Goal: Task Accomplishment & Management: Manage account settings

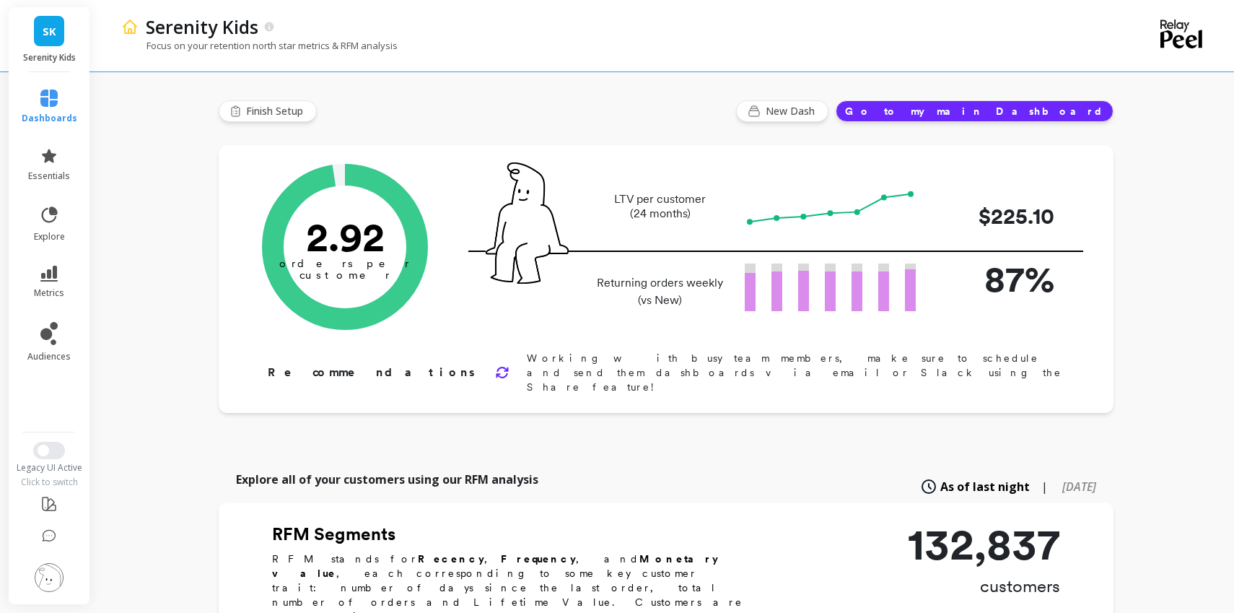
click at [53, 30] on span "SK" at bounding box center [50, 31] width 14 height 17
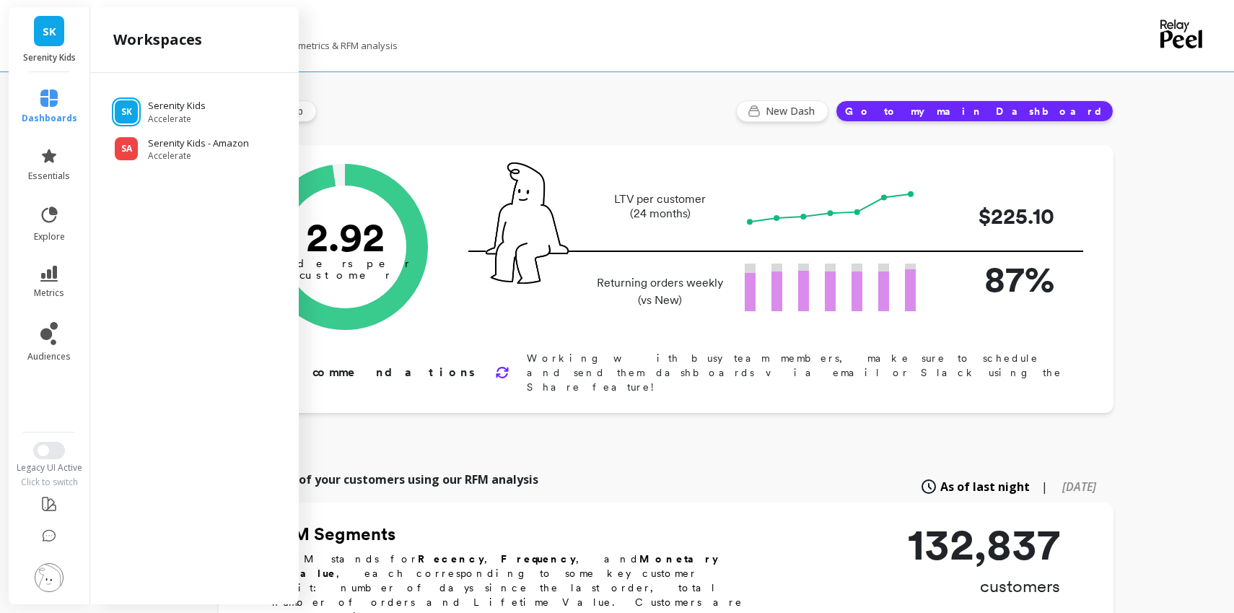
click at [53, 30] on span "SK" at bounding box center [50, 31] width 14 height 17
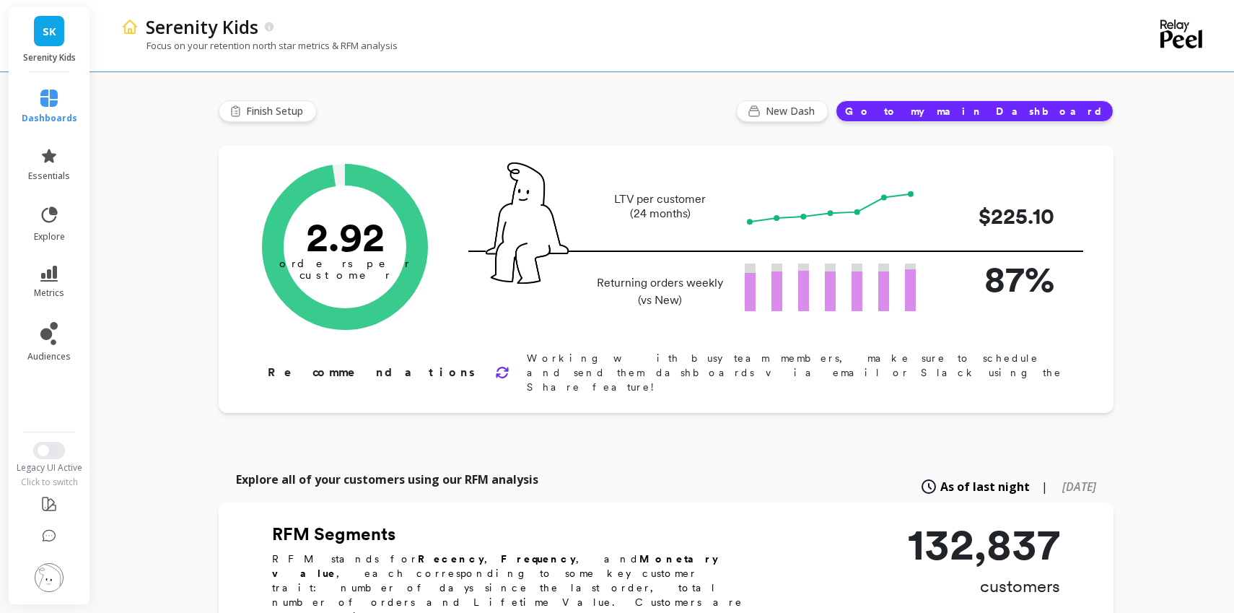
click at [53, 573] on img at bounding box center [49, 577] width 29 height 29
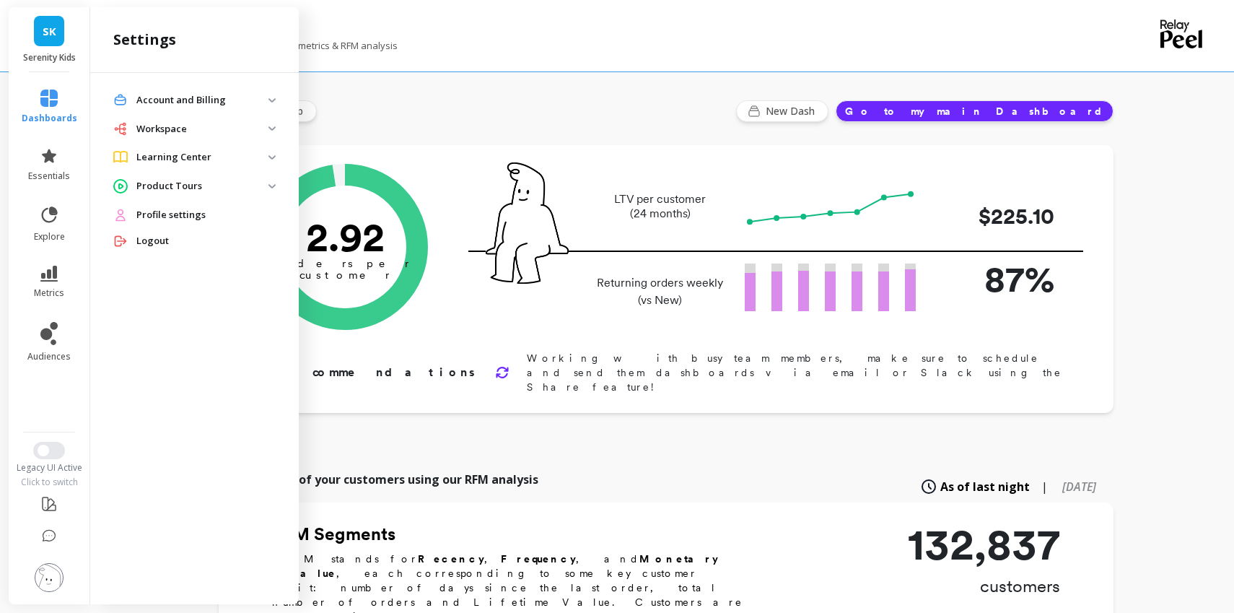
click at [157, 102] on p "Account and Billing" at bounding box center [202, 100] width 132 height 14
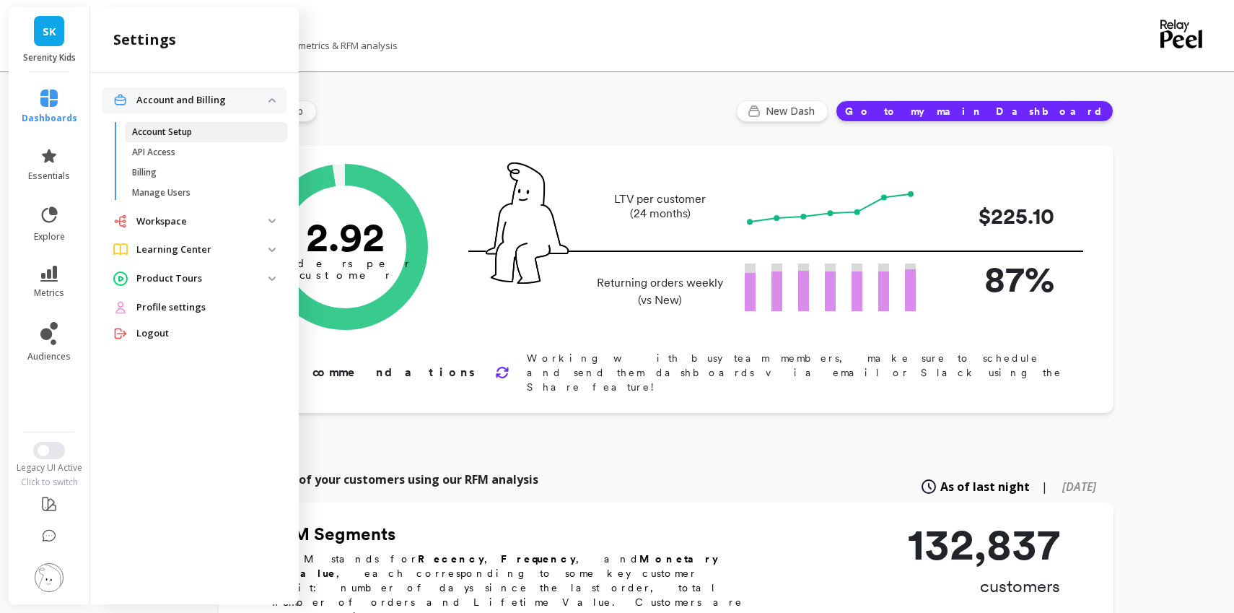
click at [152, 132] on p "Account Setup" at bounding box center [162, 132] width 60 height 12
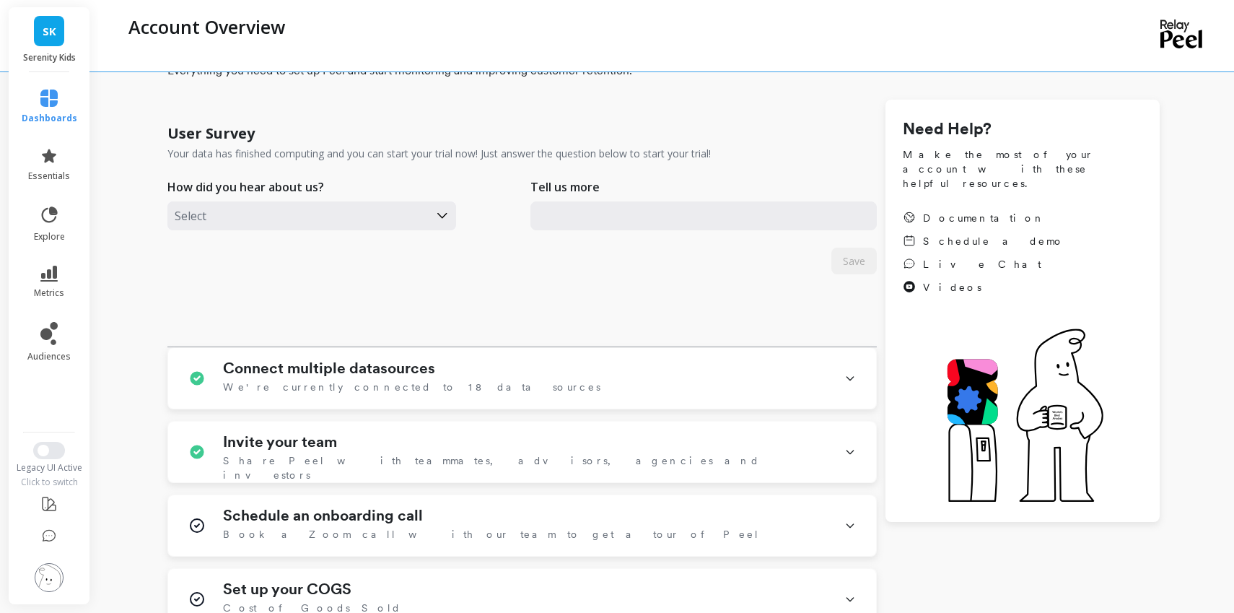
scroll to position [89, 0]
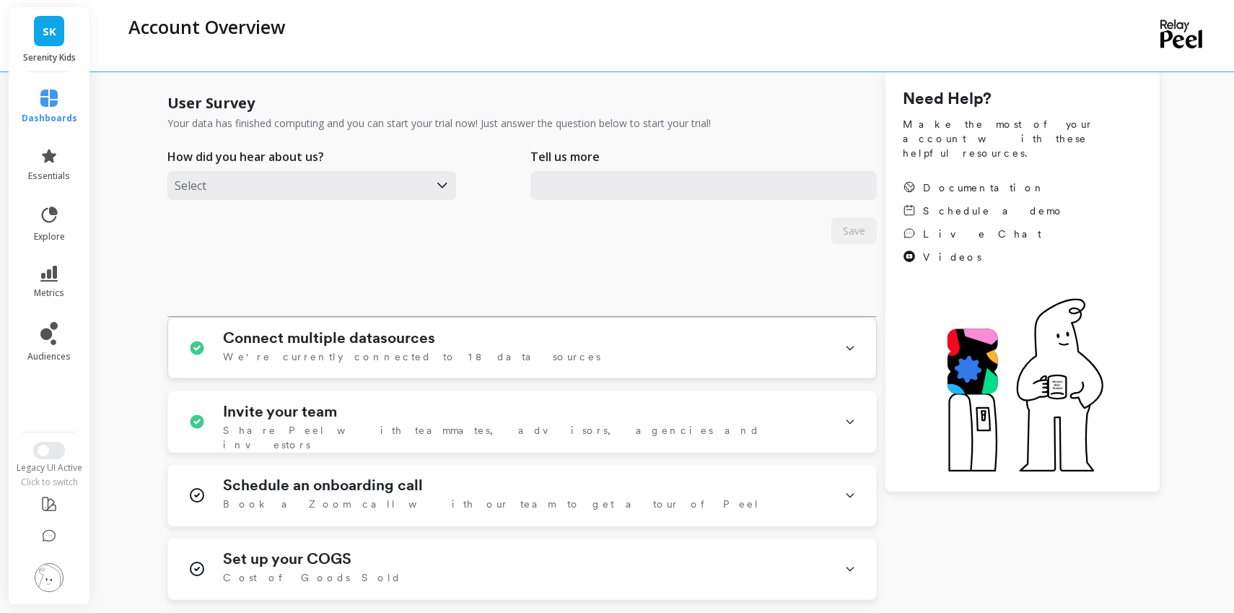
click at [372, 332] on h1 "Connect multiple datasources" at bounding box center [329, 337] width 212 height 17
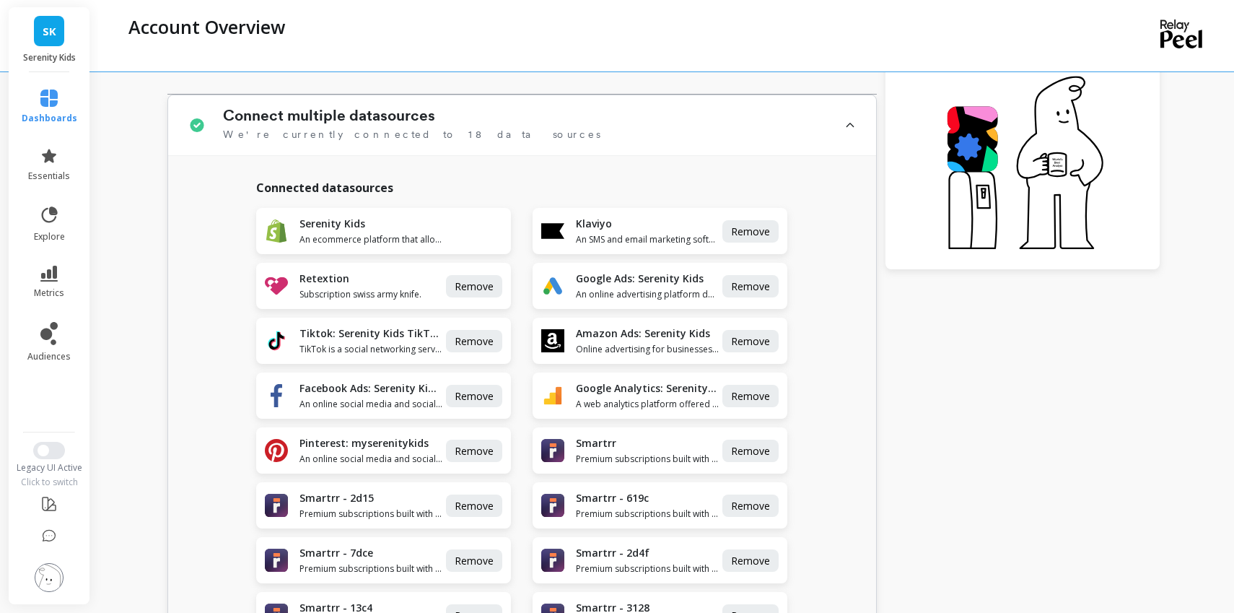
scroll to position [315, 0]
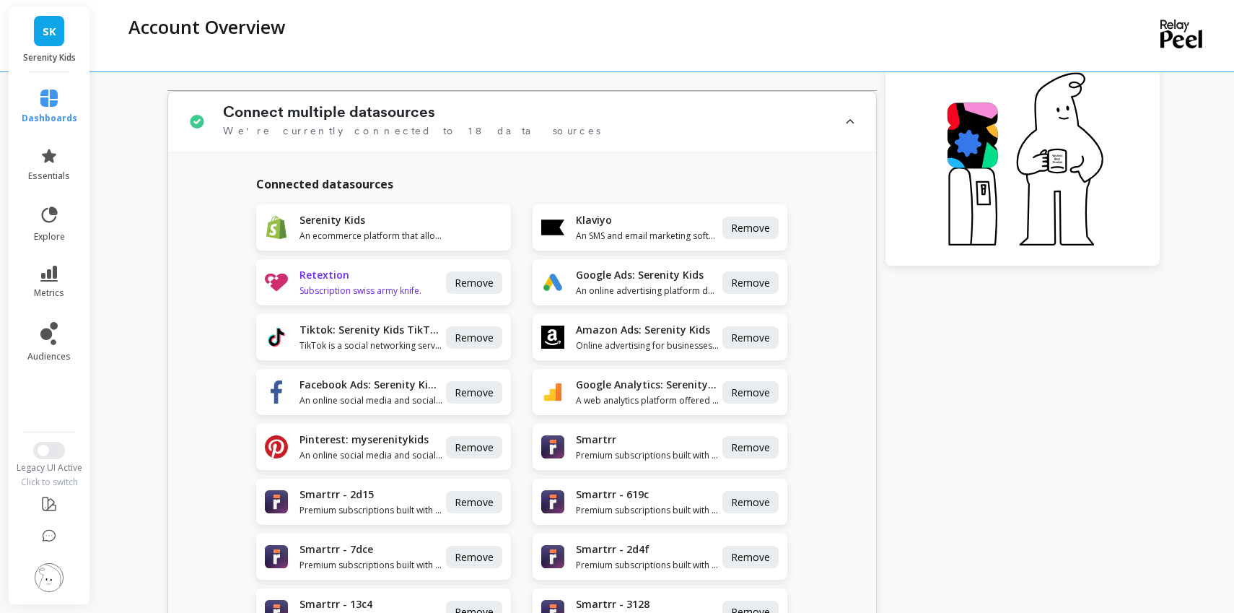
click at [397, 283] on div "Retextion Subscription swiss army knife." at bounding box center [371, 282] width 144 height 29
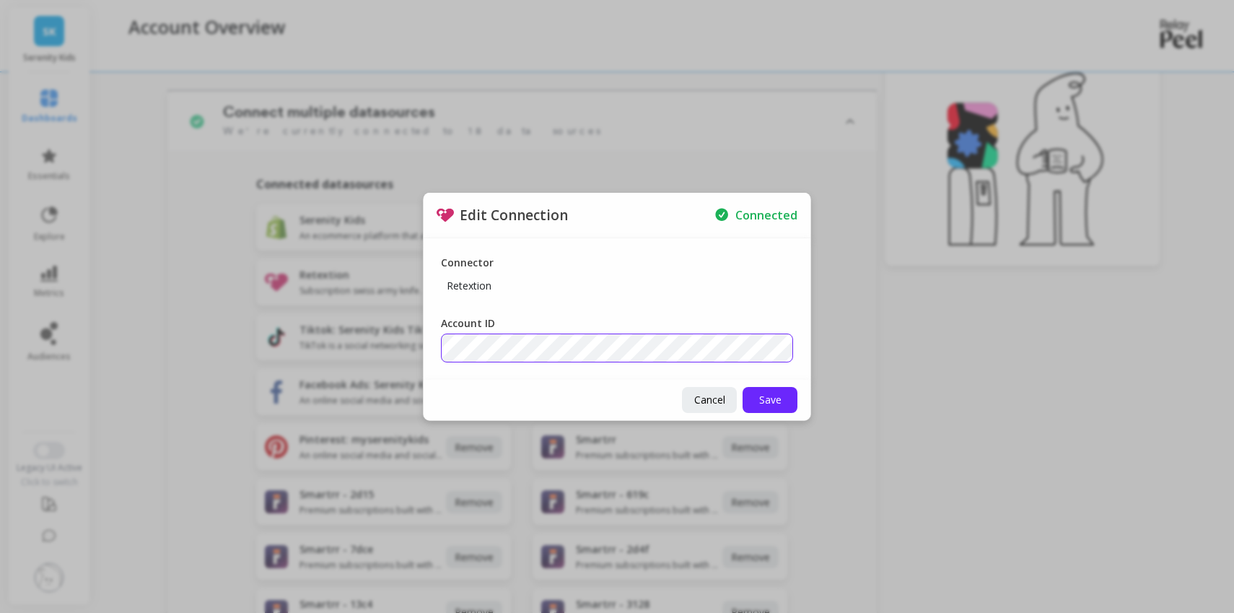
click at [407, 316] on div "Edit Connection Connected Connector Retextion Account ID Cancel Save" at bounding box center [617, 306] width 1234 height 613
click at [390, 343] on div "Edit Connection Connected Connector Retextion Account ID Cancel Save" at bounding box center [617, 306] width 1234 height 613
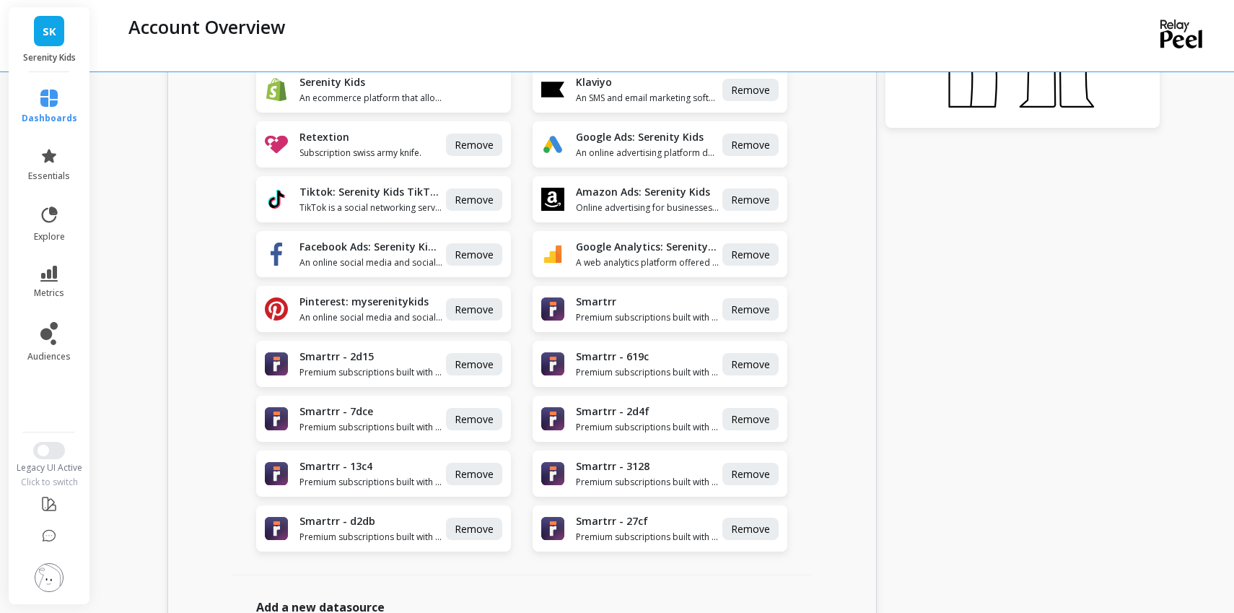
scroll to position [453, 0]
click at [657, 480] on span "Premium subscriptions built with your consumer journey in mind." at bounding box center [648, 481] width 144 height 12
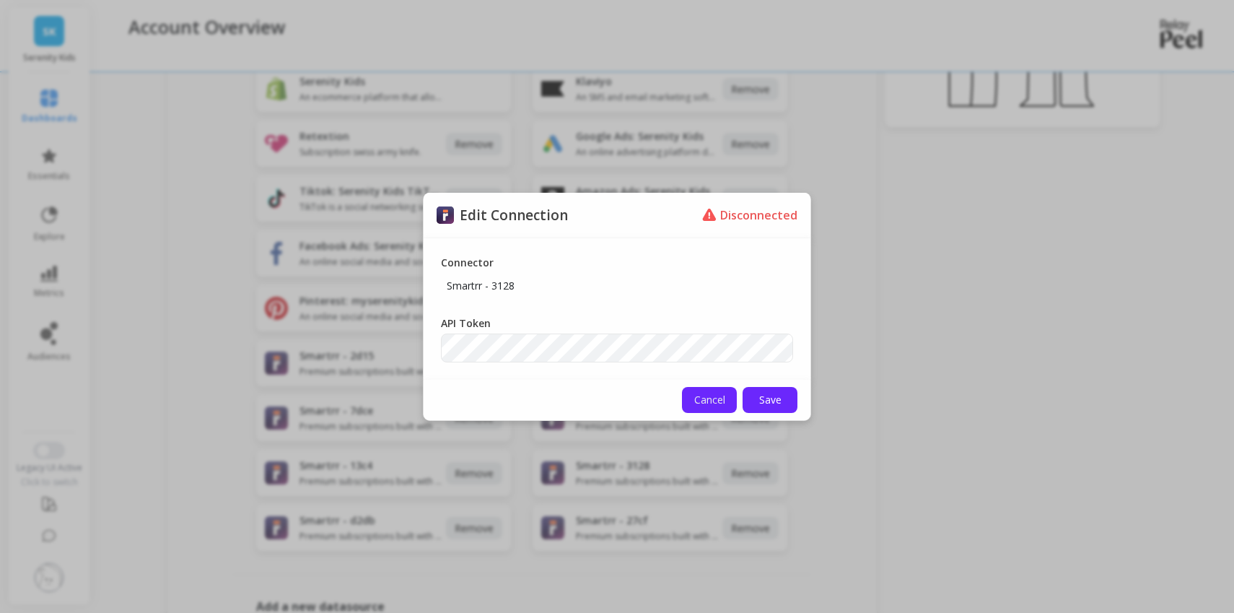
click at [707, 409] on button "Cancel" at bounding box center [709, 400] width 55 height 26
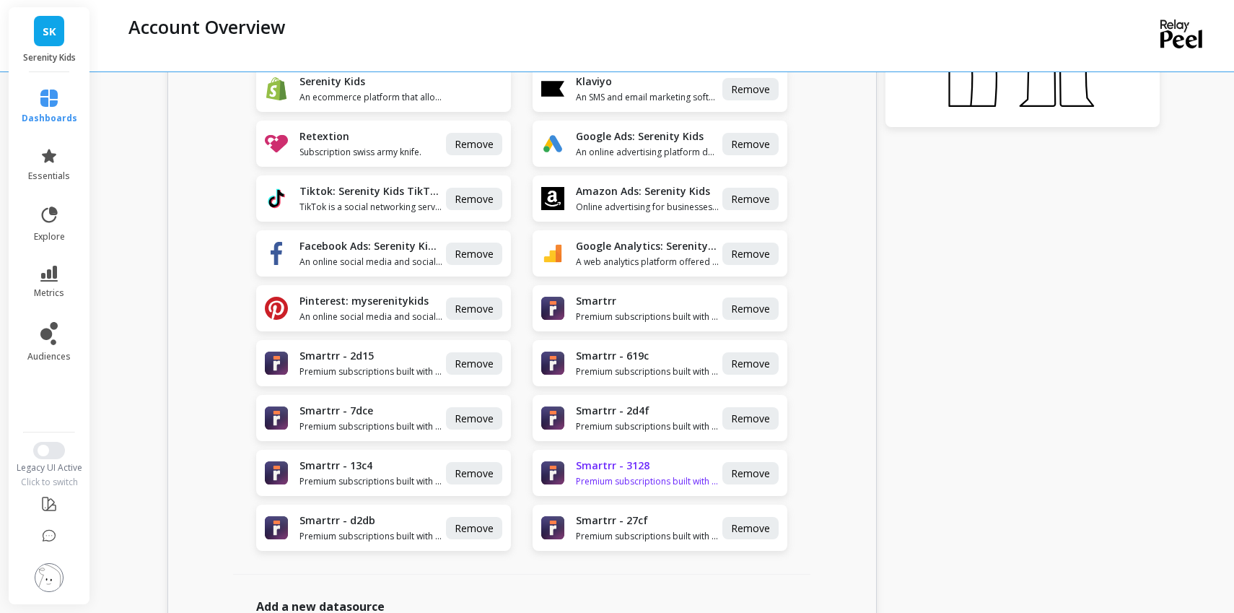
click at [646, 480] on span "Premium subscriptions built with your consumer journey in mind." at bounding box center [648, 481] width 144 height 12
click at [677, 376] on span "Premium subscriptions built with your consumer journey in mind." at bounding box center [648, 372] width 144 height 12
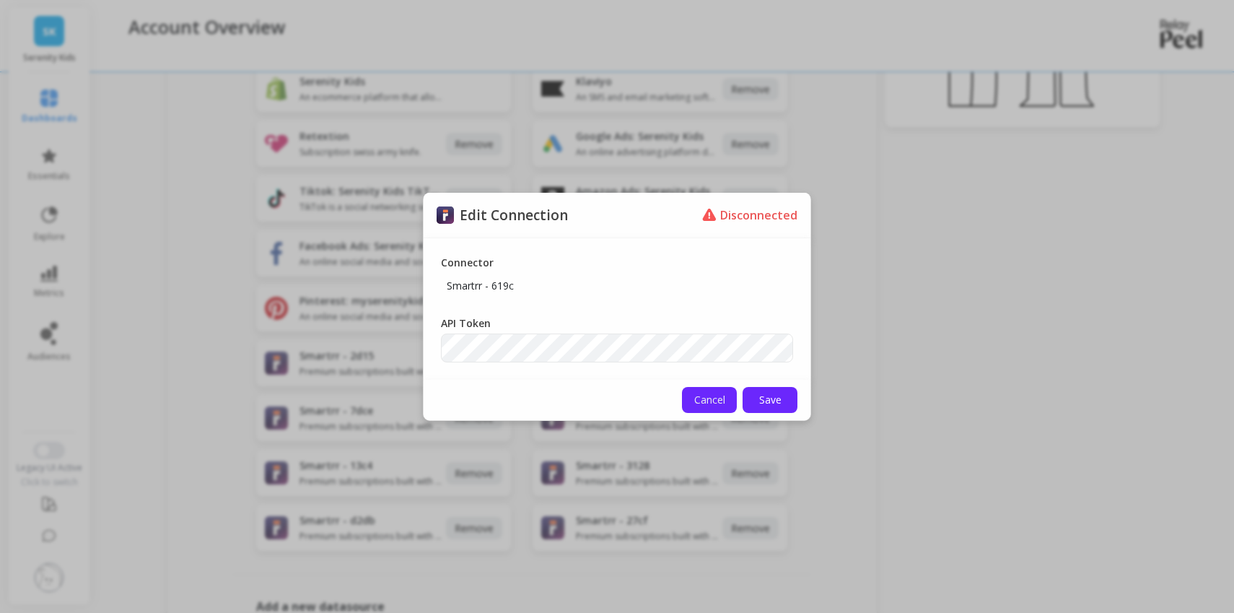
click at [688, 398] on button "Cancel" at bounding box center [709, 400] width 55 height 26
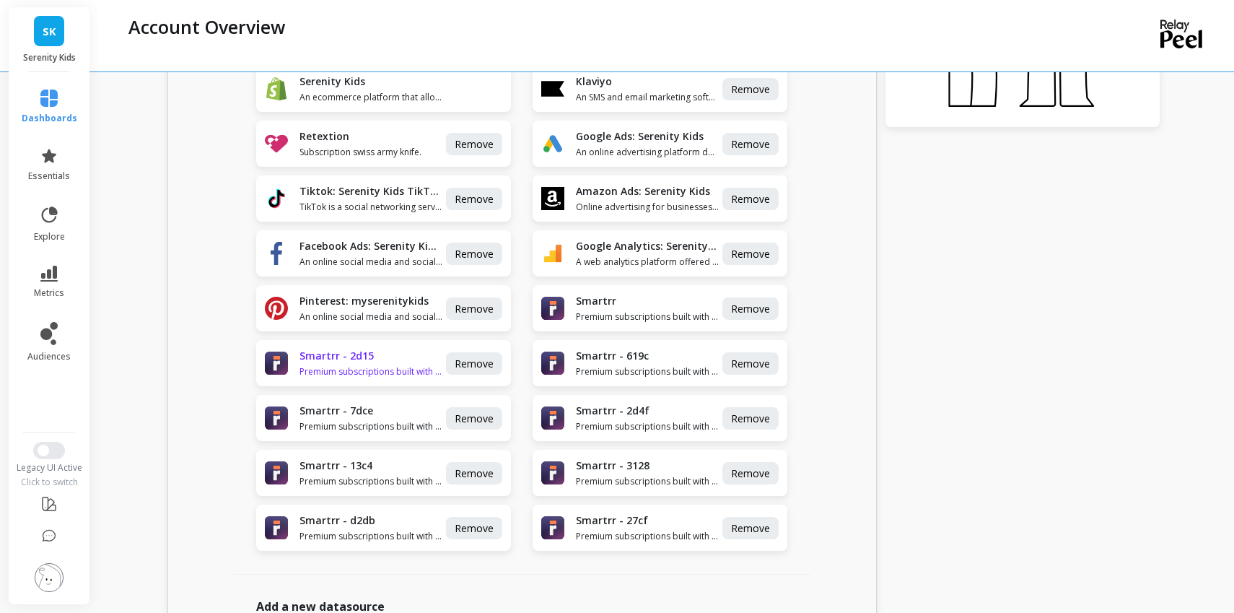
click at [402, 366] on span "Premium subscriptions built with your consumer journey in mind." at bounding box center [371, 372] width 144 height 12
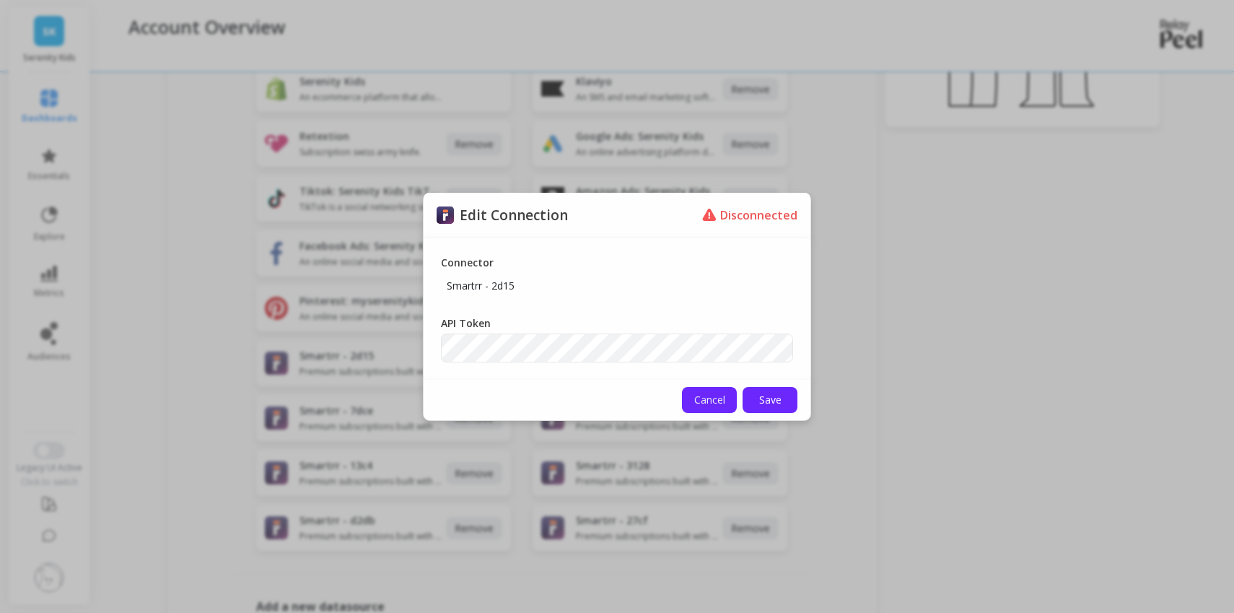
click at [705, 389] on button "Cancel" at bounding box center [709, 400] width 55 height 26
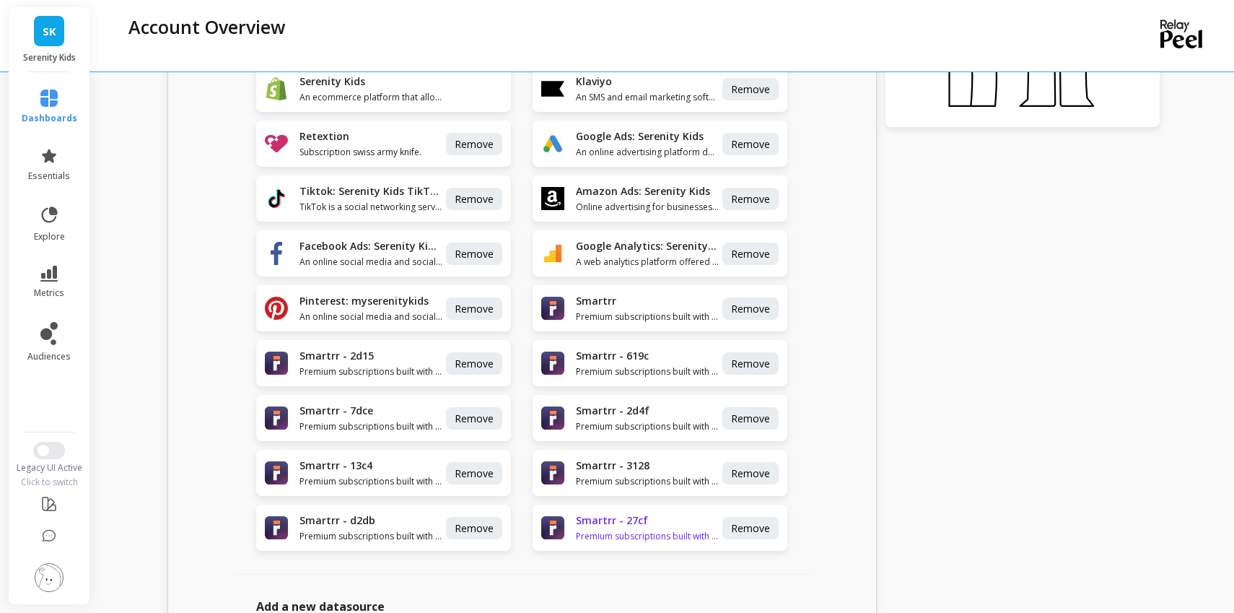
click at [644, 532] on span "Premium subscriptions built with your consumer journey in mind." at bounding box center [648, 536] width 144 height 12
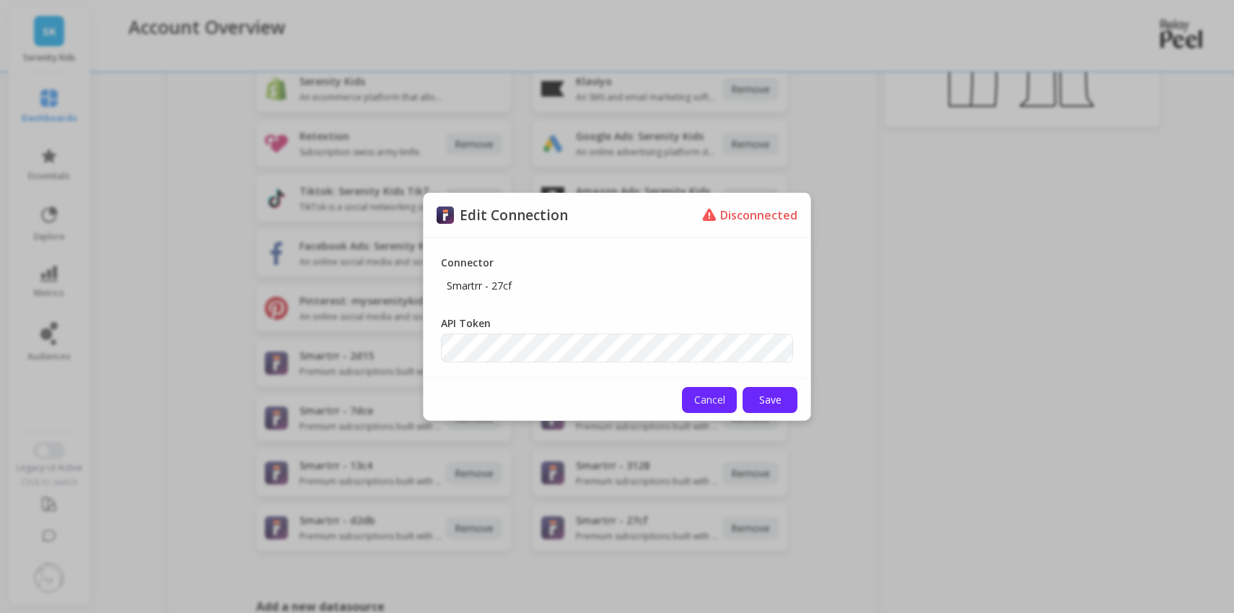
click at [706, 405] on span "Cancel" at bounding box center [709, 399] width 31 height 14
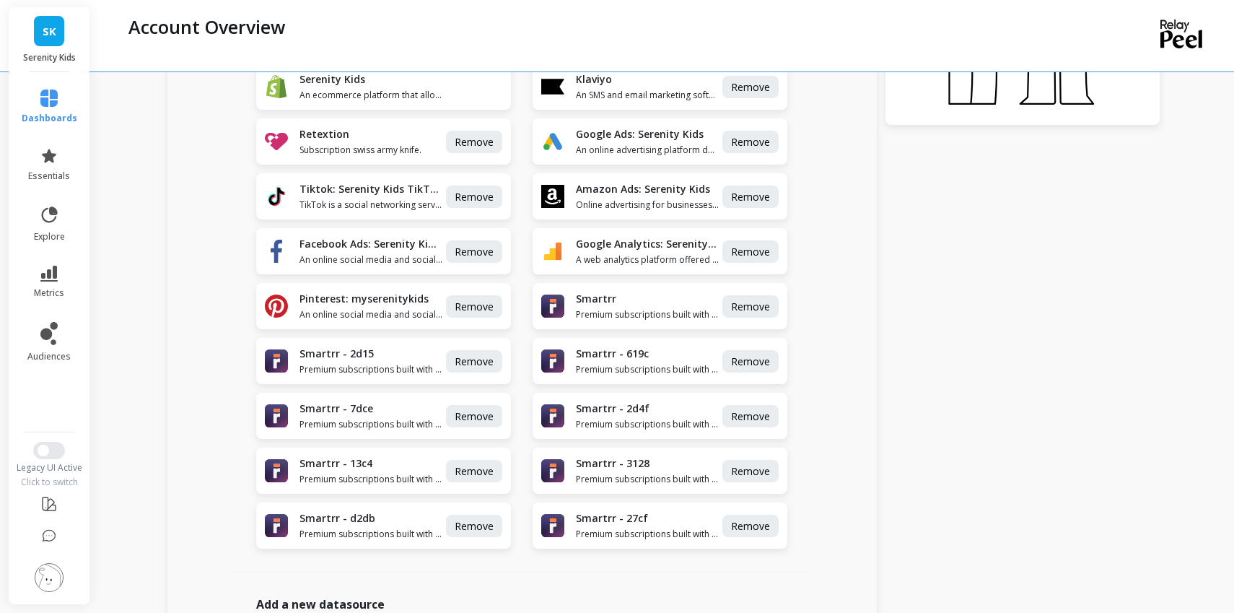
scroll to position [462, 0]
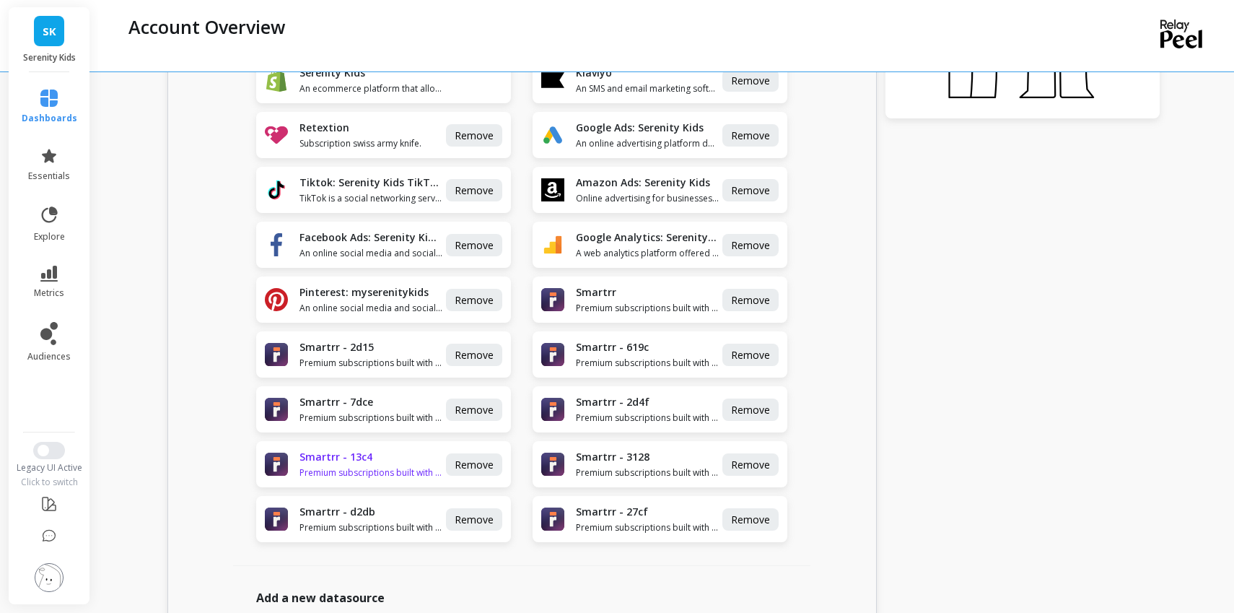
click at [361, 471] on span "Premium subscriptions built with your consumer journey in mind." at bounding box center [371, 473] width 144 height 12
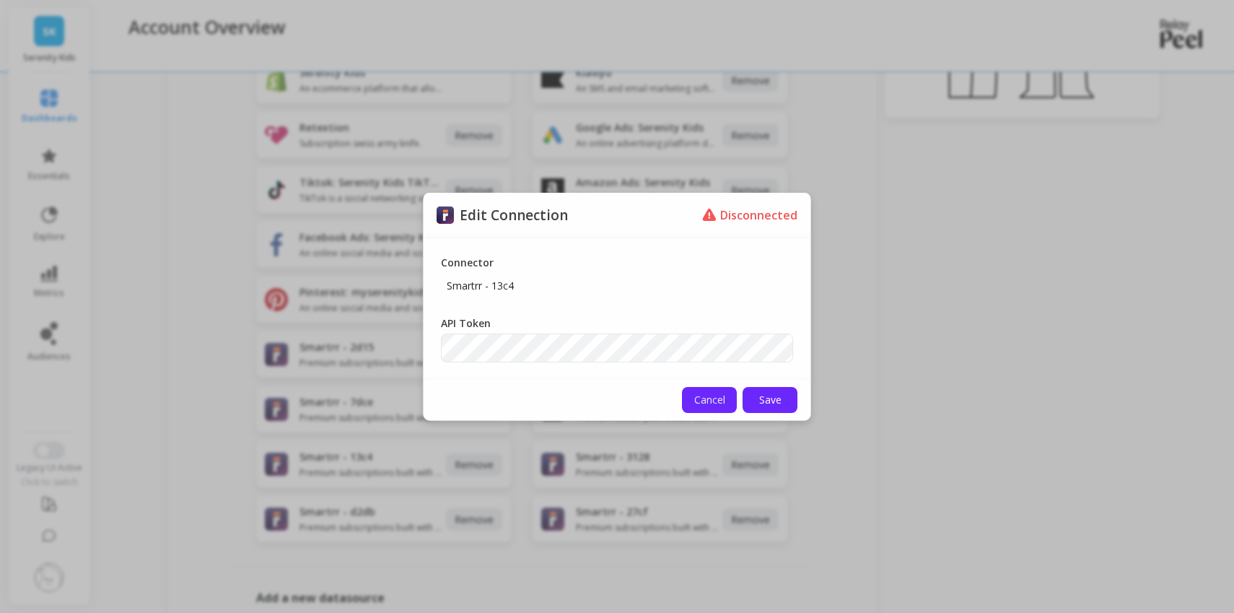
click at [710, 408] on button "Cancel" at bounding box center [709, 400] width 55 height 26
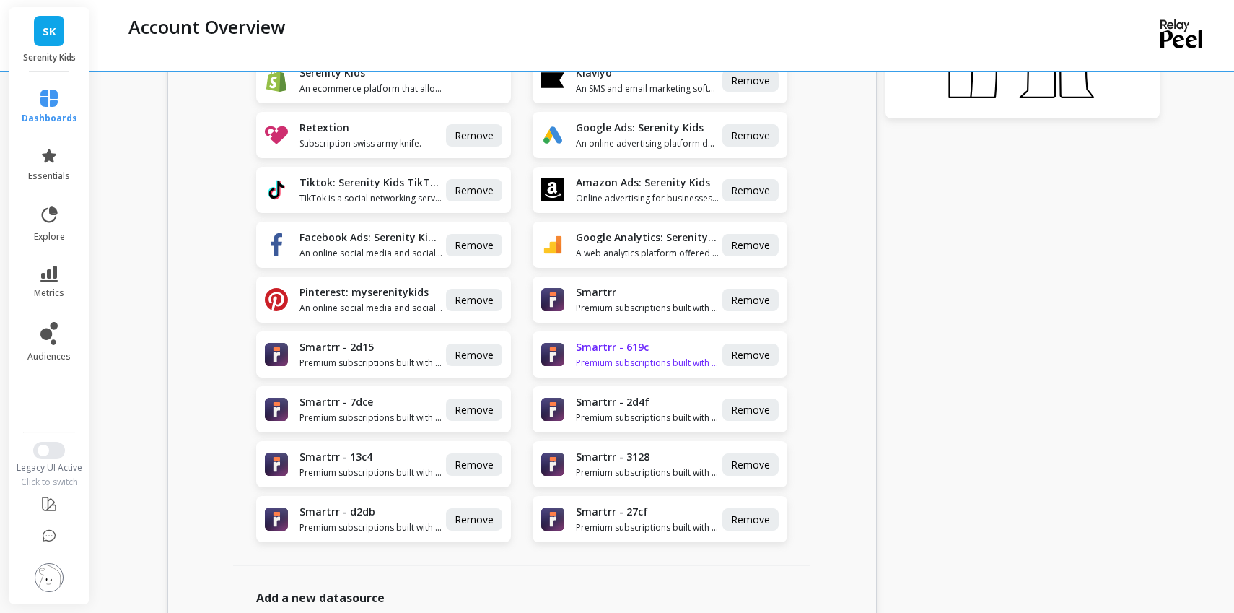
click at [680, 361] on span "Premium subscriptions built with your consumer journey in mind." at bounding box center [648, 363] width 144 height 12
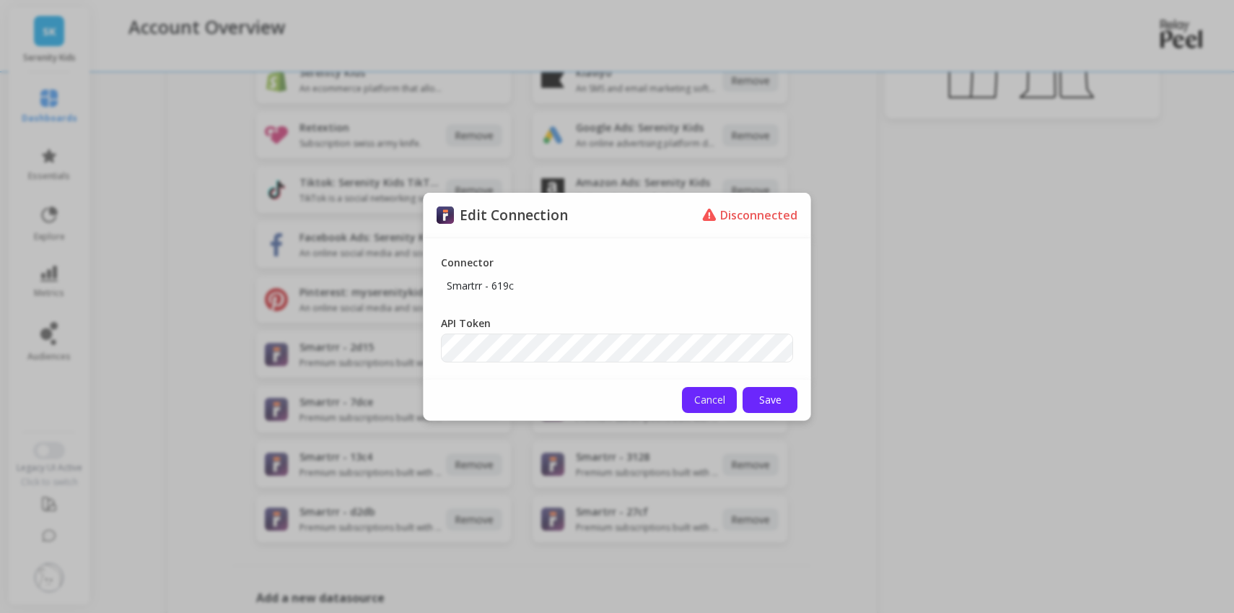
click at [695, 398] on span "Cancel" at bounding box center [709, 399] width 31 height 14
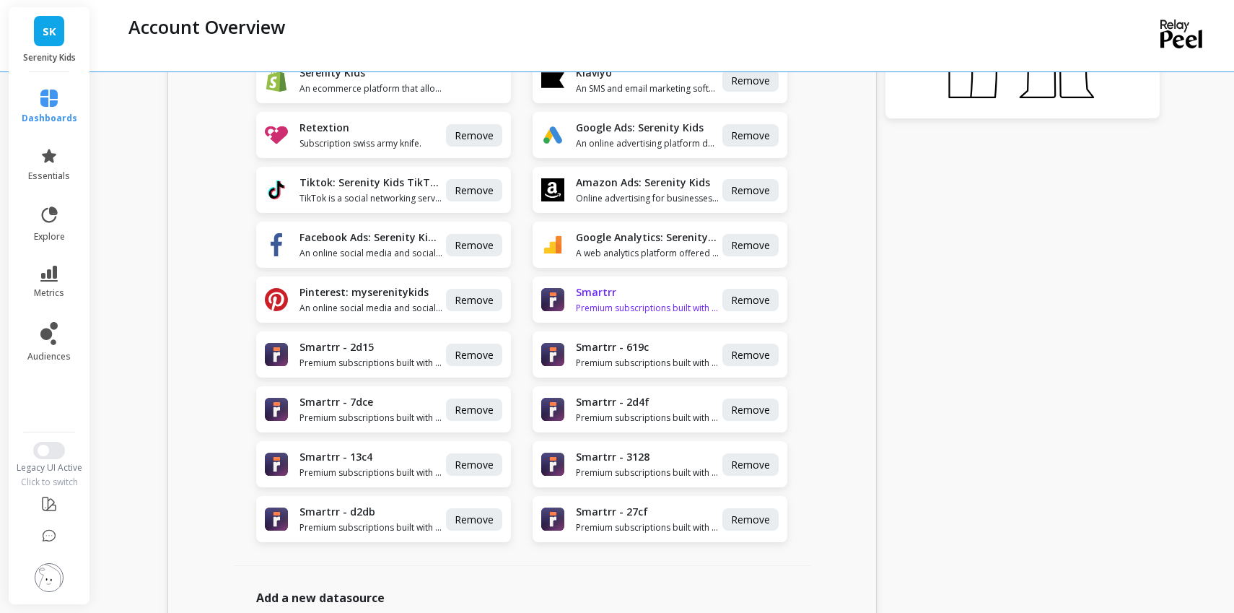
click at [659, 305] on span "Premium subscriptions built with your consumer journey in mind." at bounding box center [648, 308] width 144 height 12
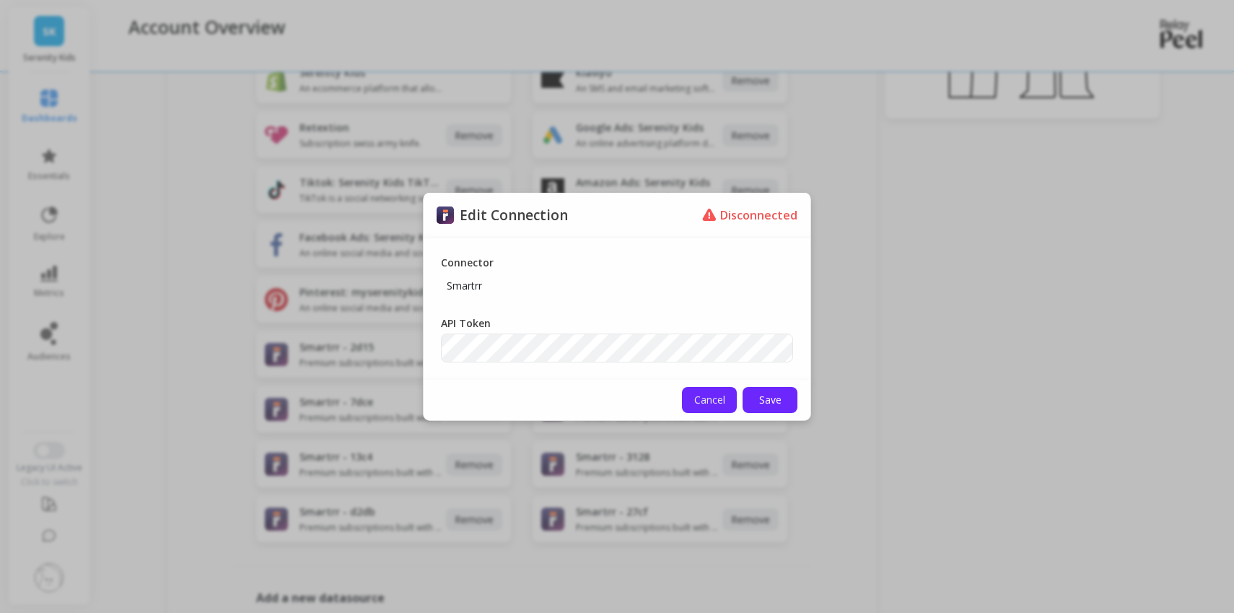
click at [706, 411] on button "Cancel" at bounding box center [709, 400] width 55 height 26
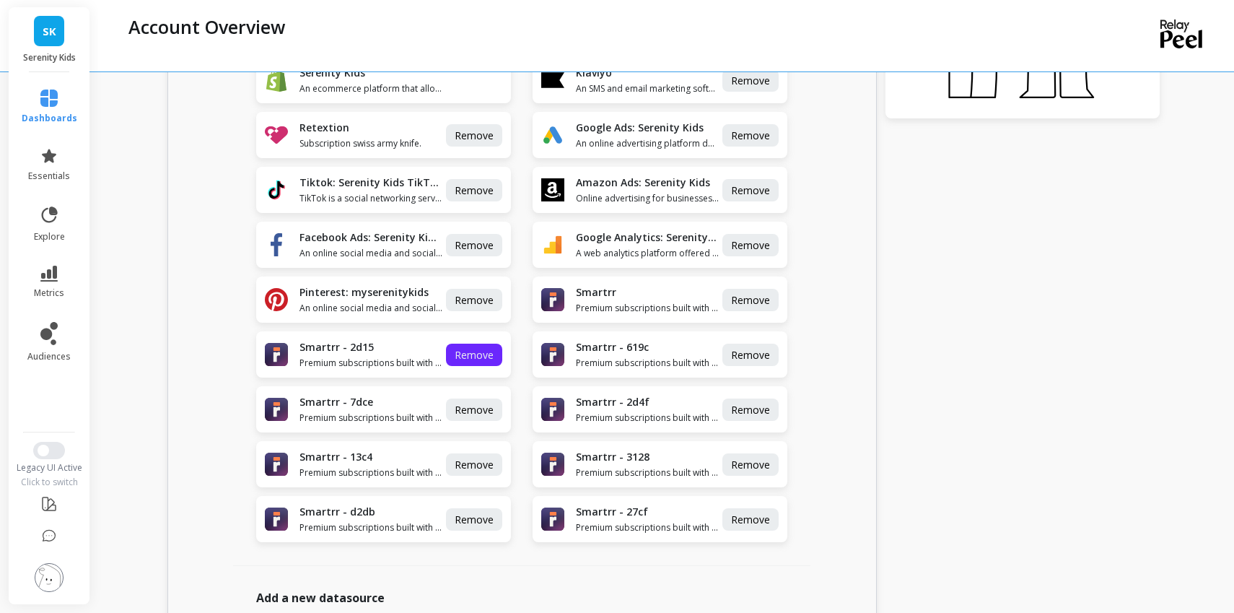
click at [470, 360] on span "Remove" at bounding box center [474, 355] width 39 height 14
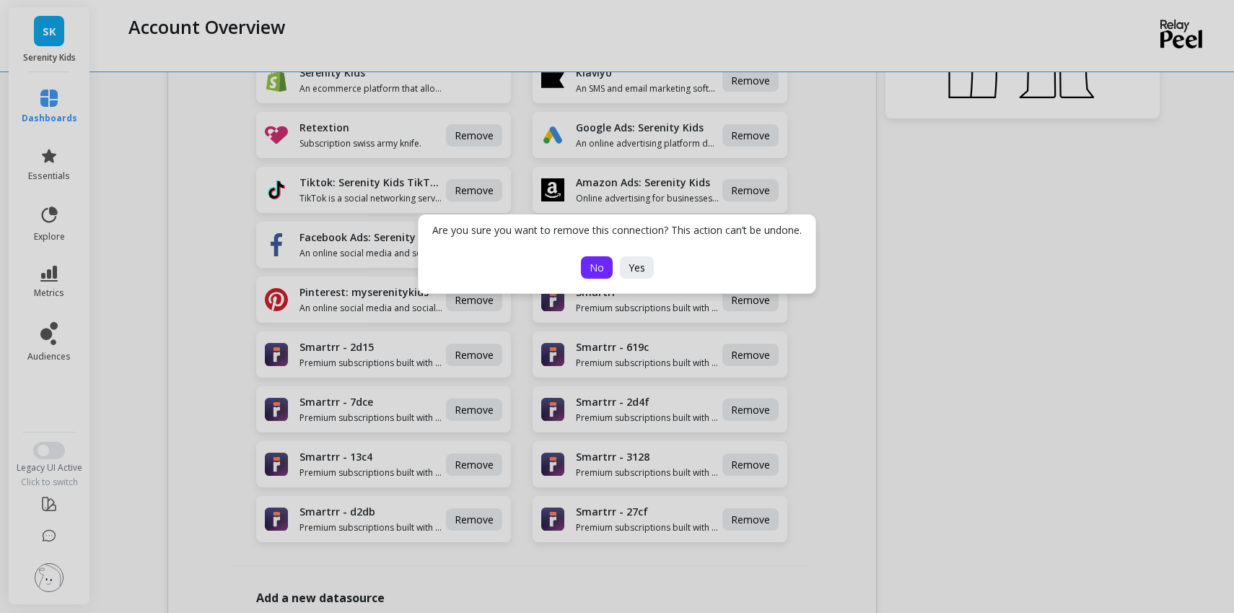
click at [600, 271] on span "No" at bounding box center [596, 267] width 14 height 14
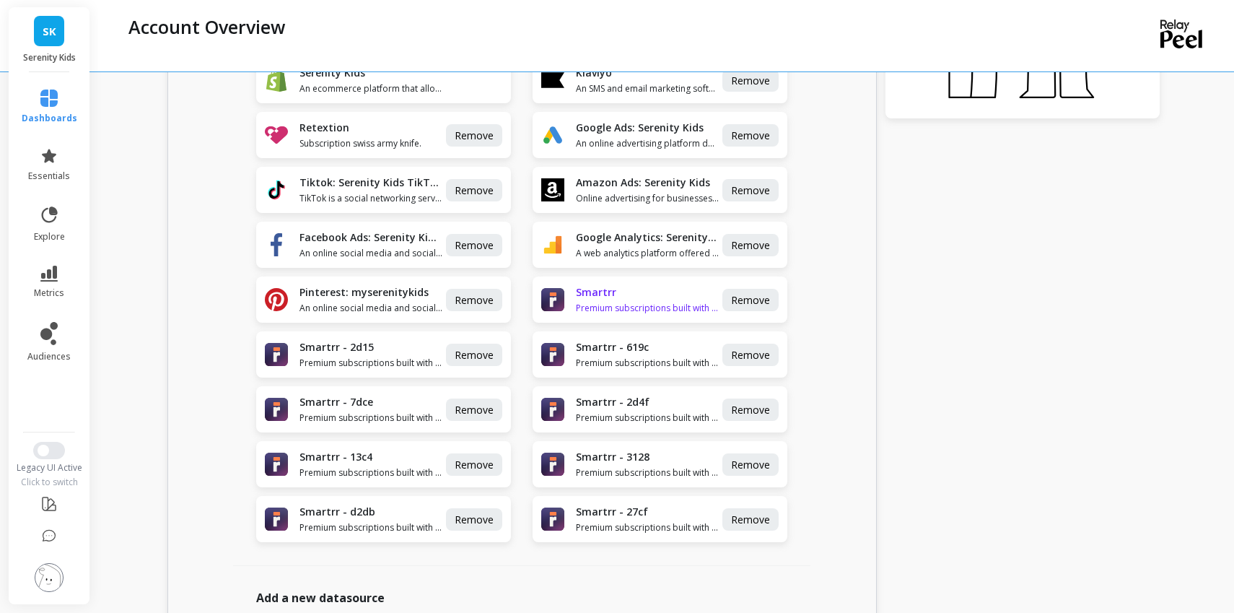
click at [610, 305] on span "Premium subscriptions built with your consumer journey in mind." at bounding box center [648, 308] width 144 height 12
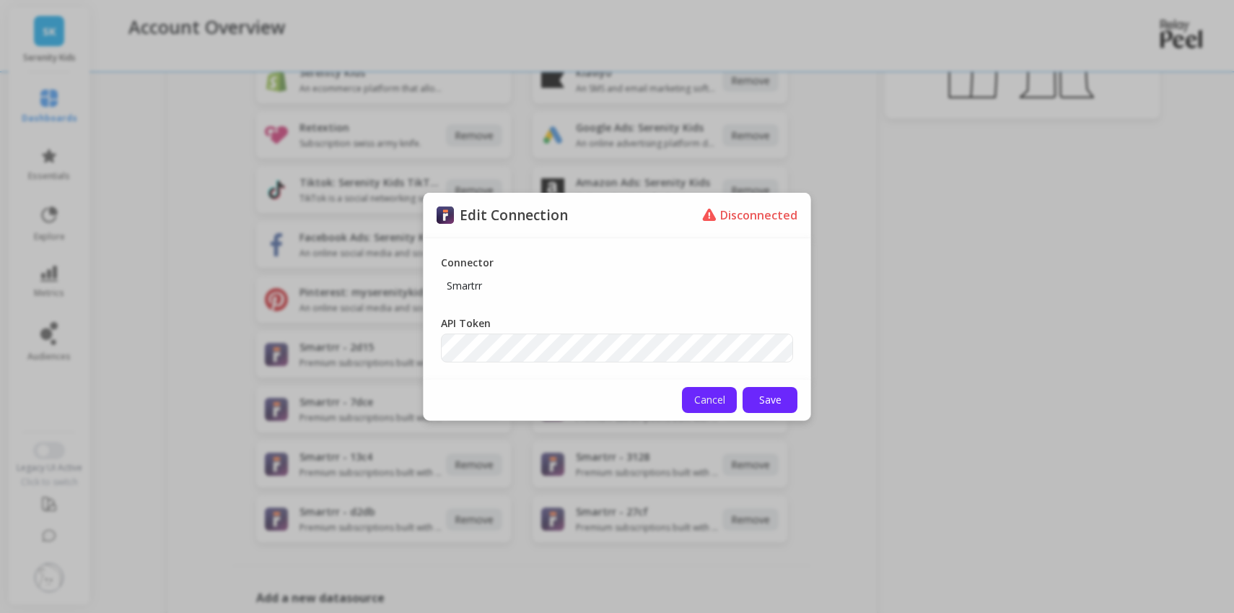
click at [721, 408] on button "Cancel" at bounding box center [709, 400] width 55 height 26
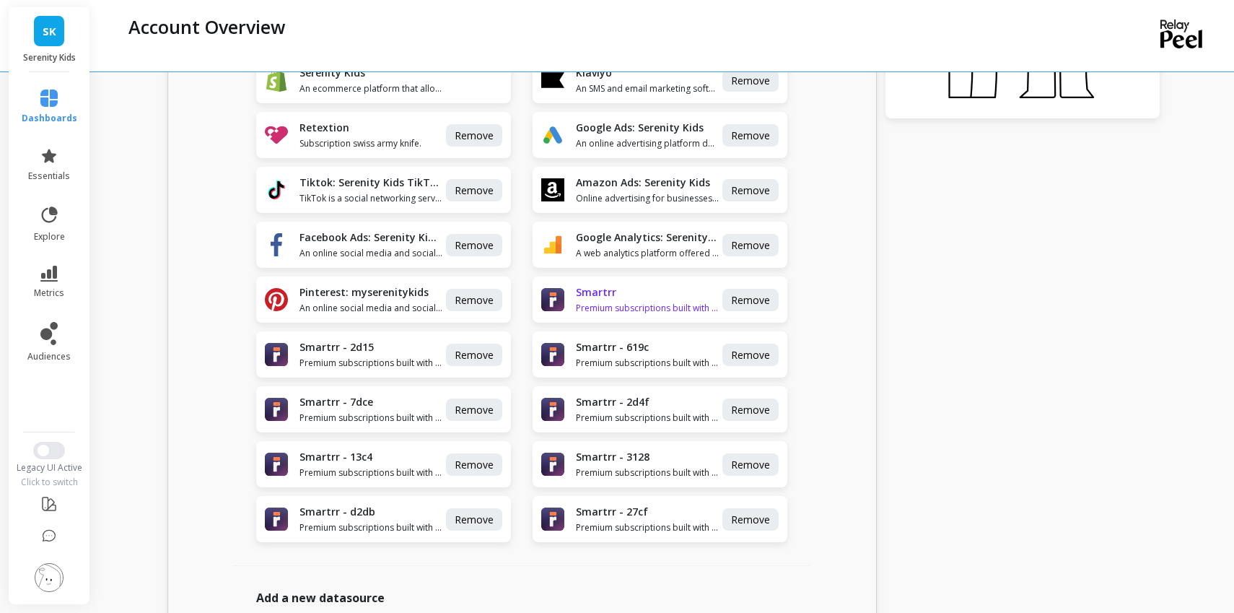
click at [667, 298] on h1 "Smartrr" at bounding box center [648, 292] width 144 height 14
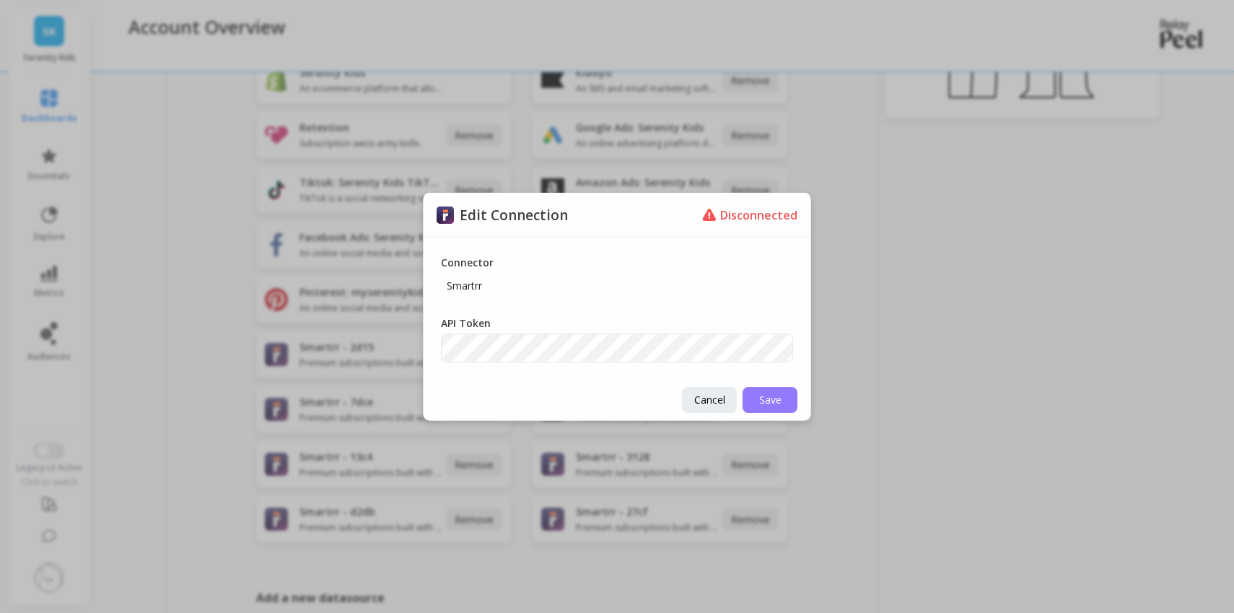
click at [778, 405] on span "Save" at bounding box center [770, 399] width 22 height 14
click at [772, 399] on span "Save" at bounding box center [770, 399] width 22 height 14
click at [737, 219] on p "Disconnected" at bounding box center [758, 215] width 77 height 16
click at [779, 402] on span "Save" at bounding box center [770, 399] width 22 height 14
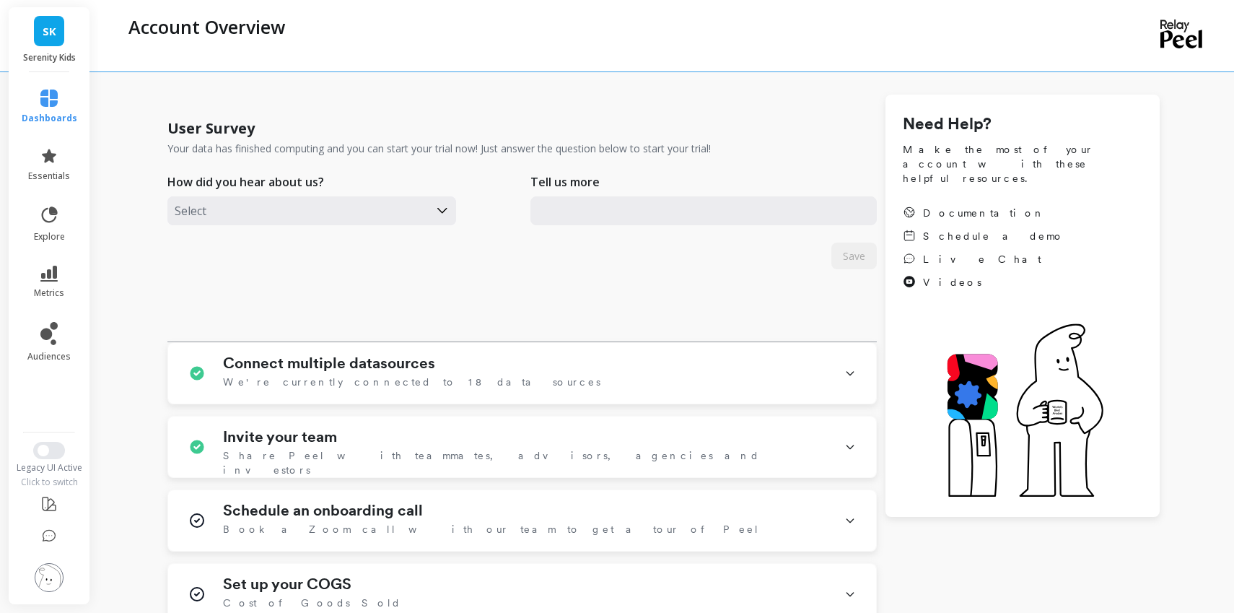
scroll to position [74, 0]
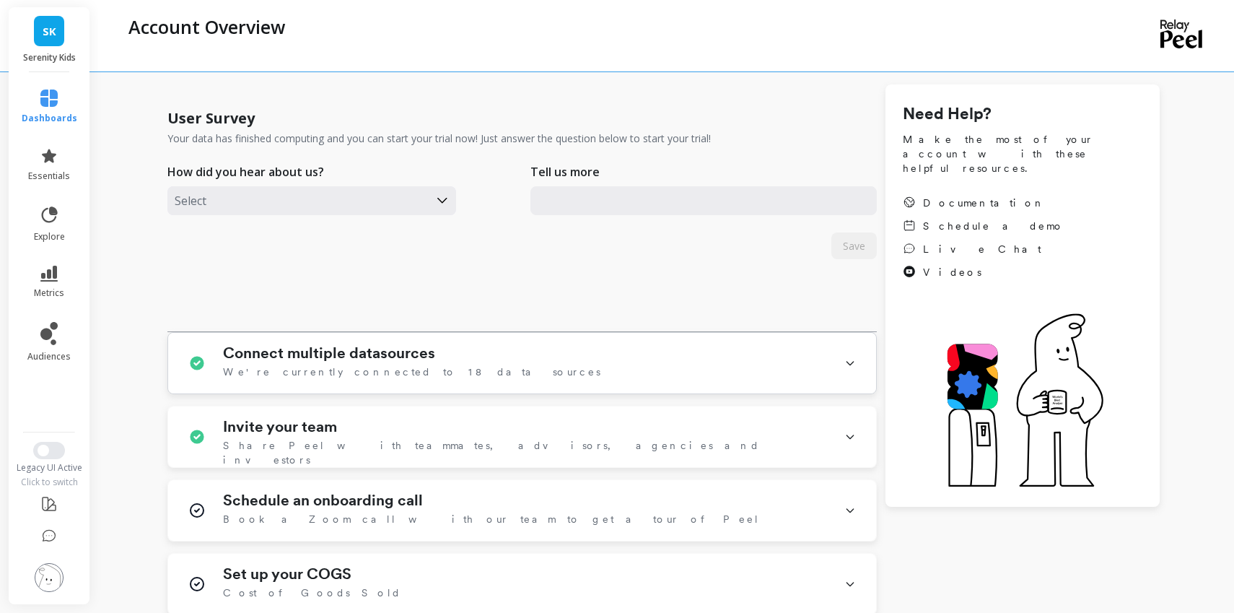
click at [639, 352] on div "Connect multiple datasources We're currently connected to 18 data sources" at bounding box center [525, 363] width 604 height 38
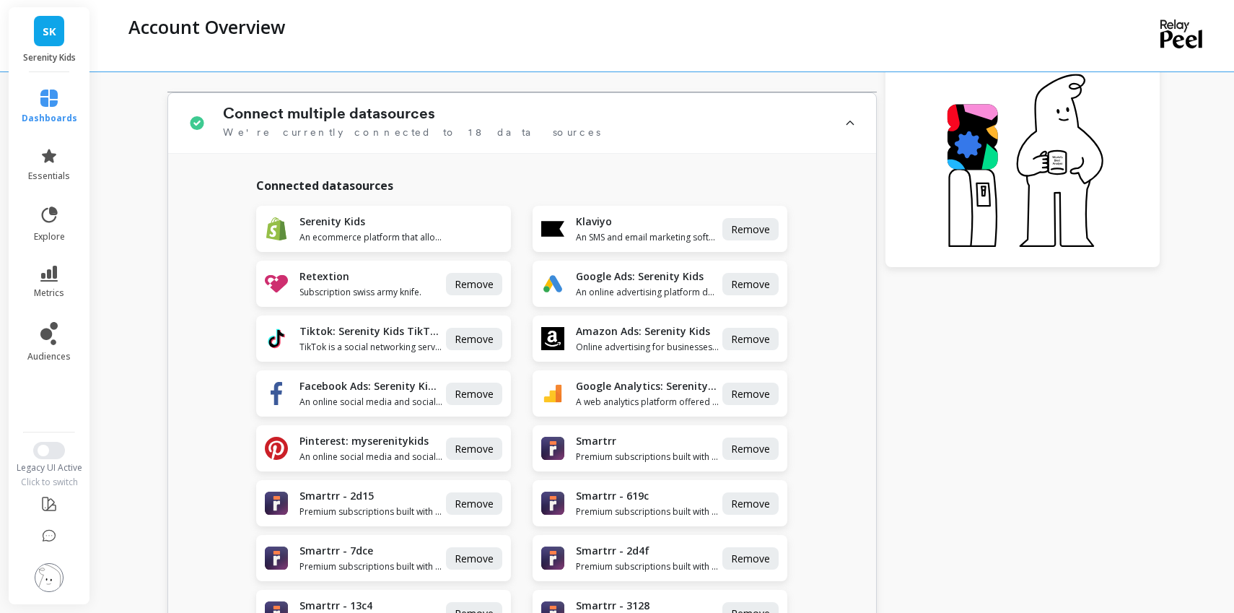
scroll to position [485, 0]
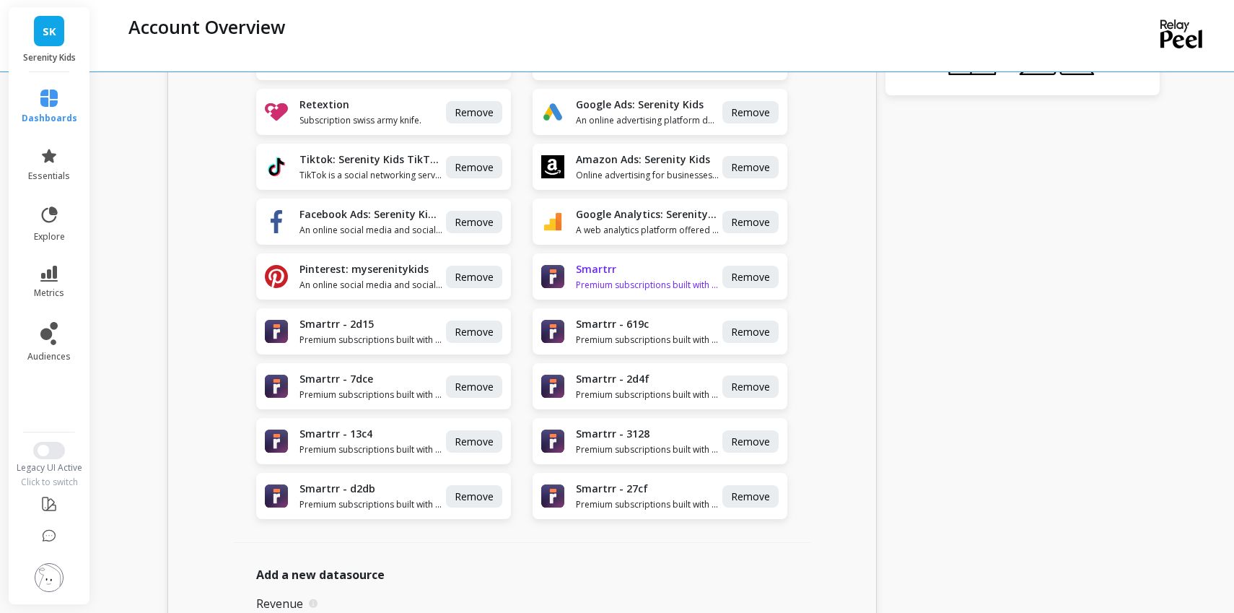
click at [652, 279] on span "Premium subscriptions built with your consumer journey in mind." at bounding box center [648, 285] width 144 height 12
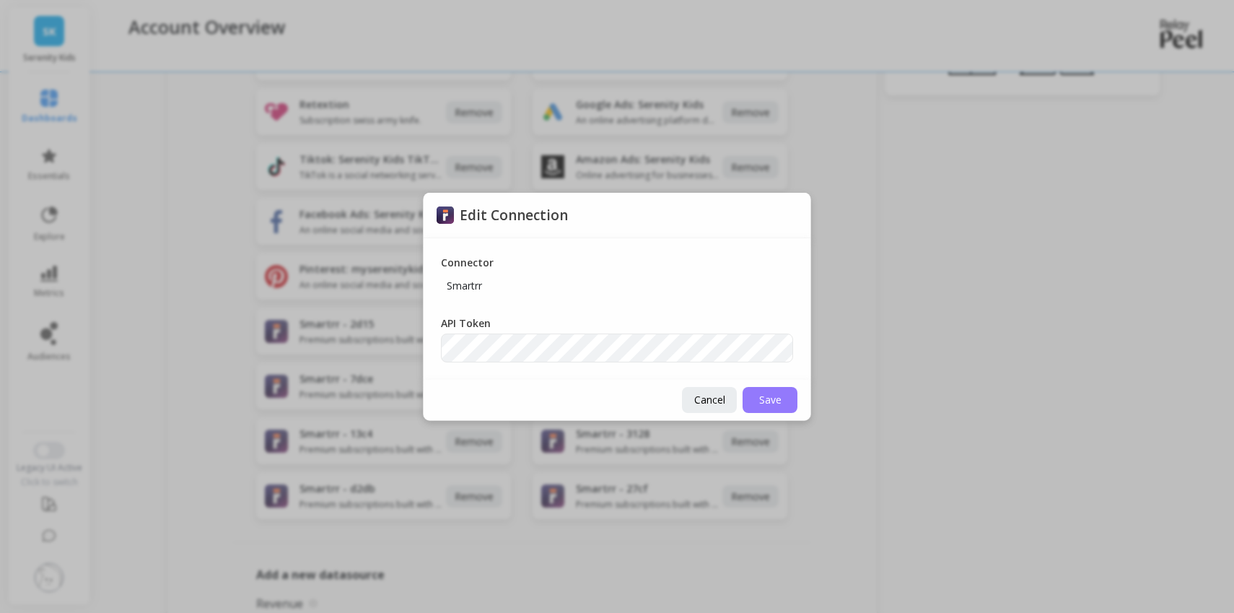
click at [760, 397] on span "Save" at bounding box center [770, 399] width 22 height 14
click at [784, 398] on button "Save" at bounding box center [769, 400] width 55 height 26
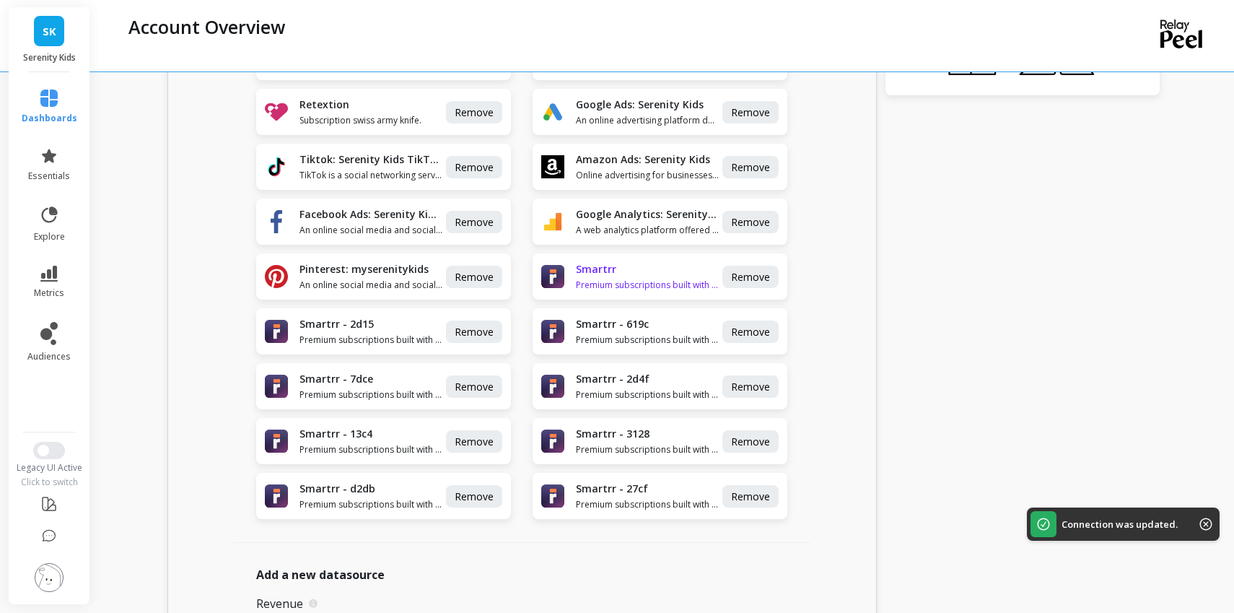
click at [644, 284] on span "Premium subscriptions built with your consumer journey in mind." at bounding box center [648, 285] width 144 height 12
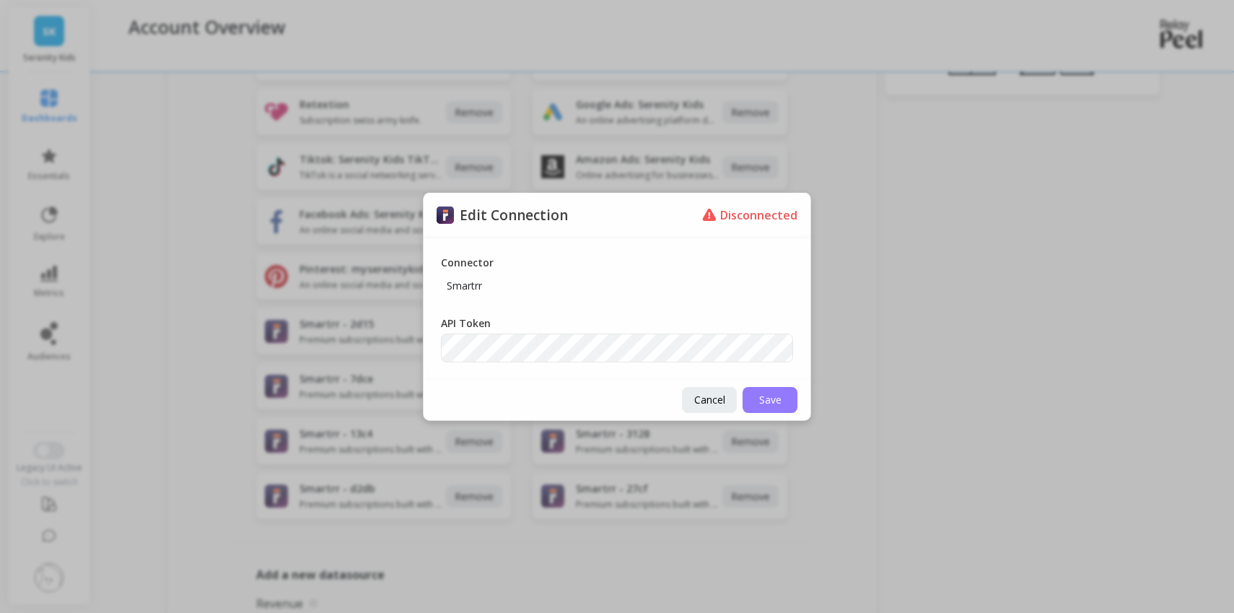
click at [777, 399] on span "Save" at bounding box center [770, 399] width 22 height 14
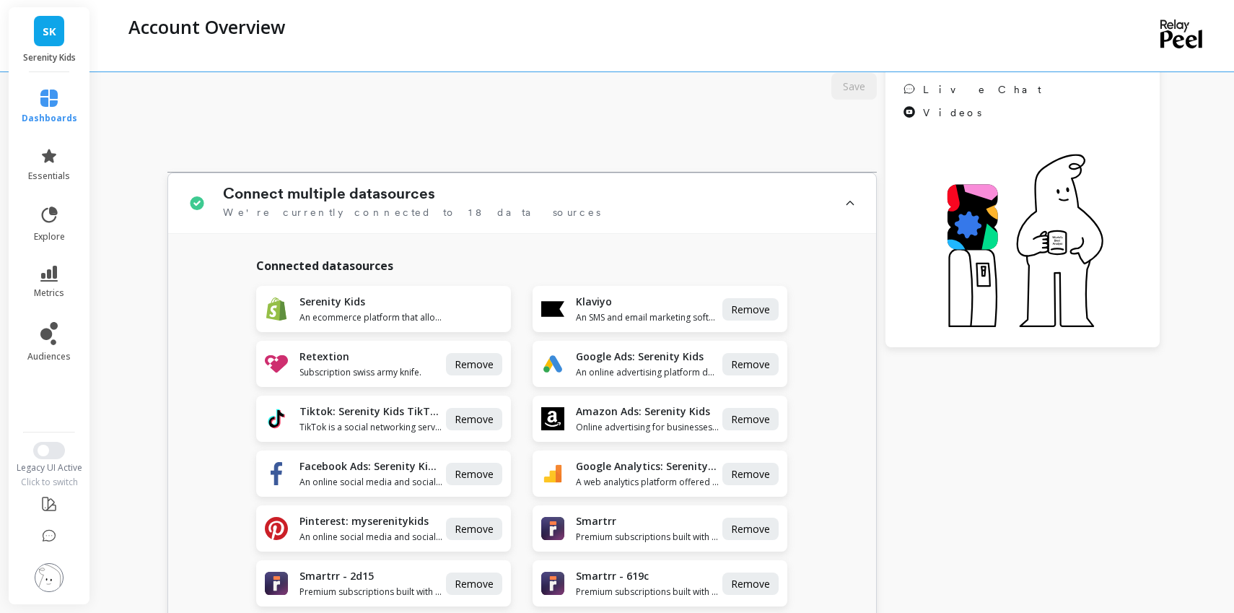
scroll to position [231, 0]
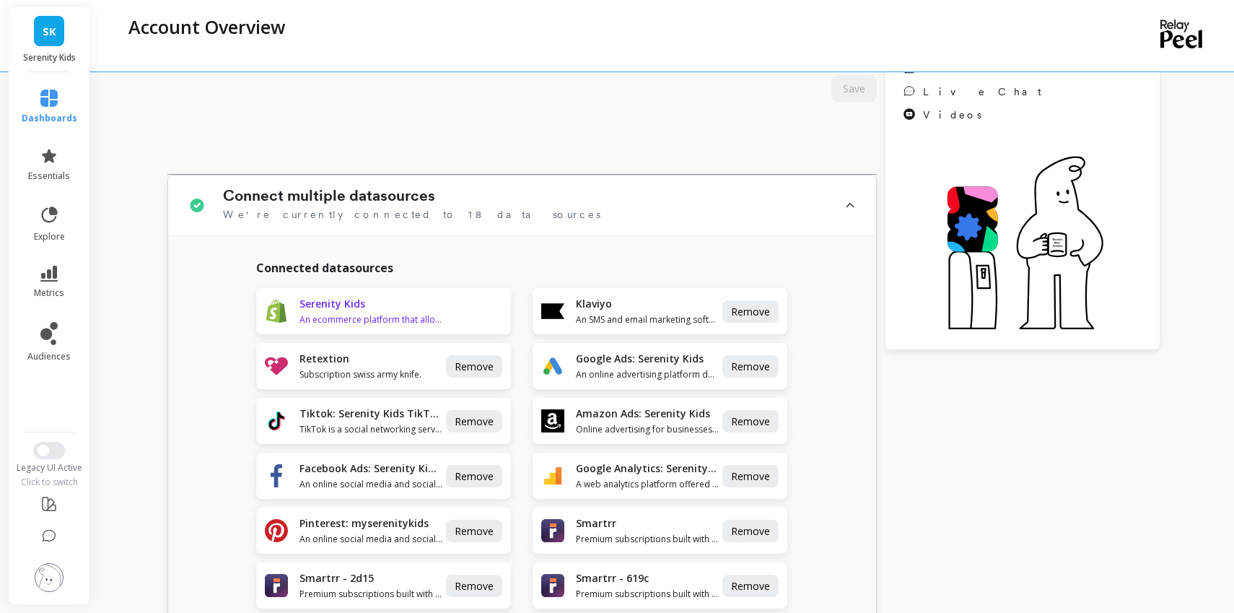
click at [424, 317] on span "An ecommerce platform that allows anyone to easily sell online, at a retail loc…" at bounding box center [371, 320] width 144 height 12
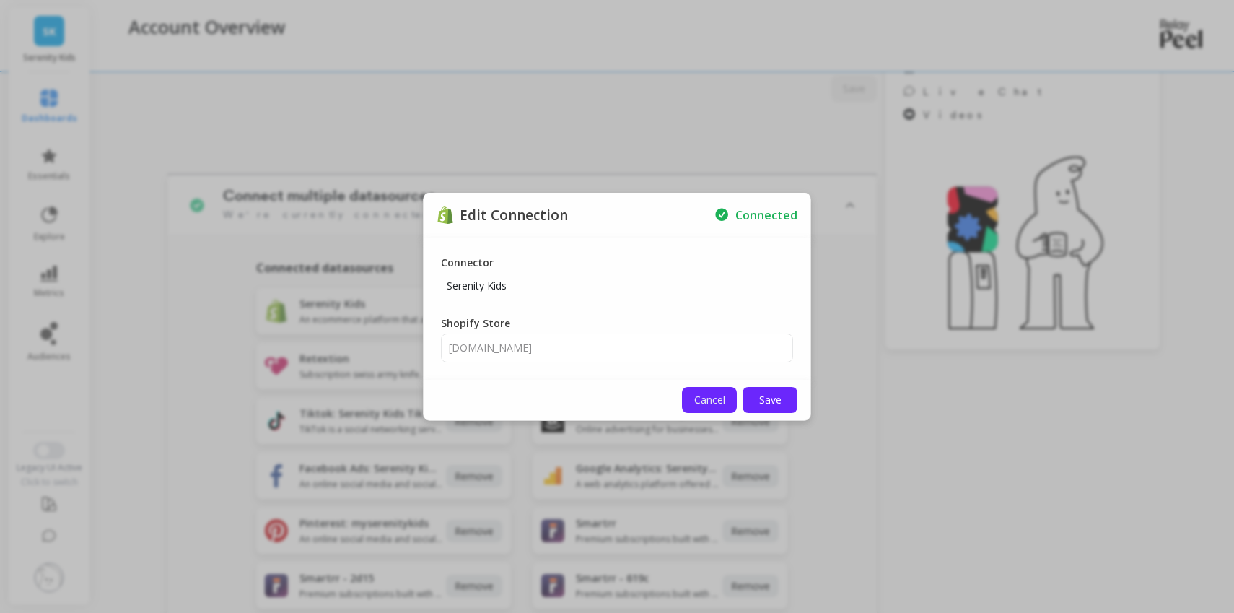
click at [690, 407] on button "Cancel" at bounding box center [709, 400] width 55 height 26
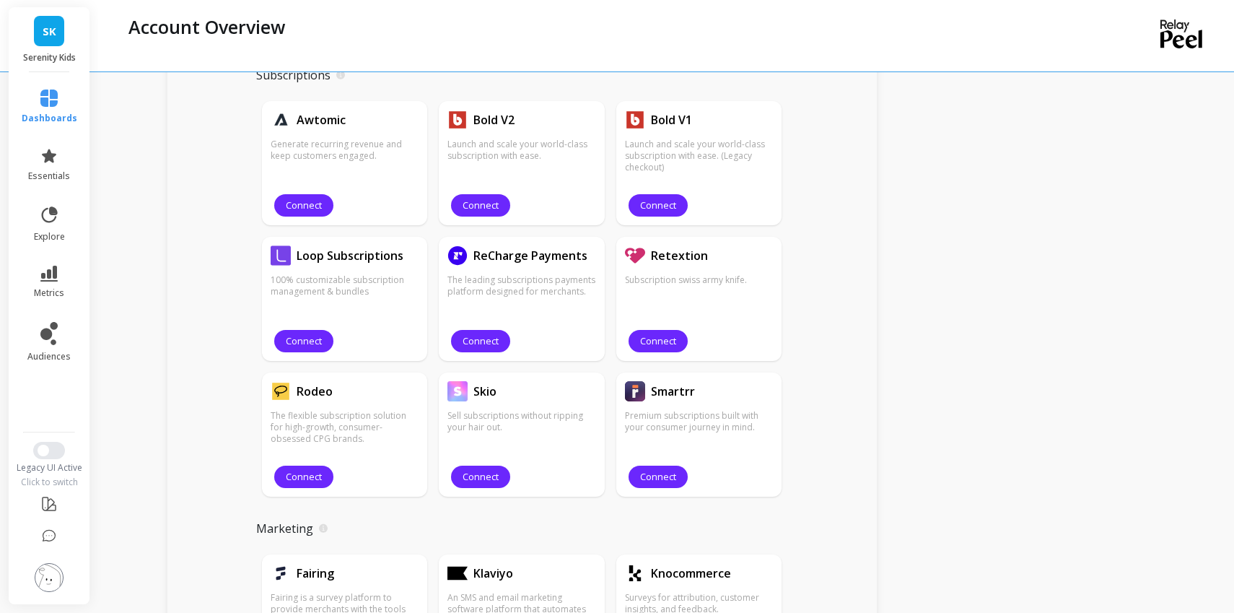
scroll to position [1520, 0]
click at [675, 473] on button "Connect" at bounding box center [657, 476] width 59 height 22
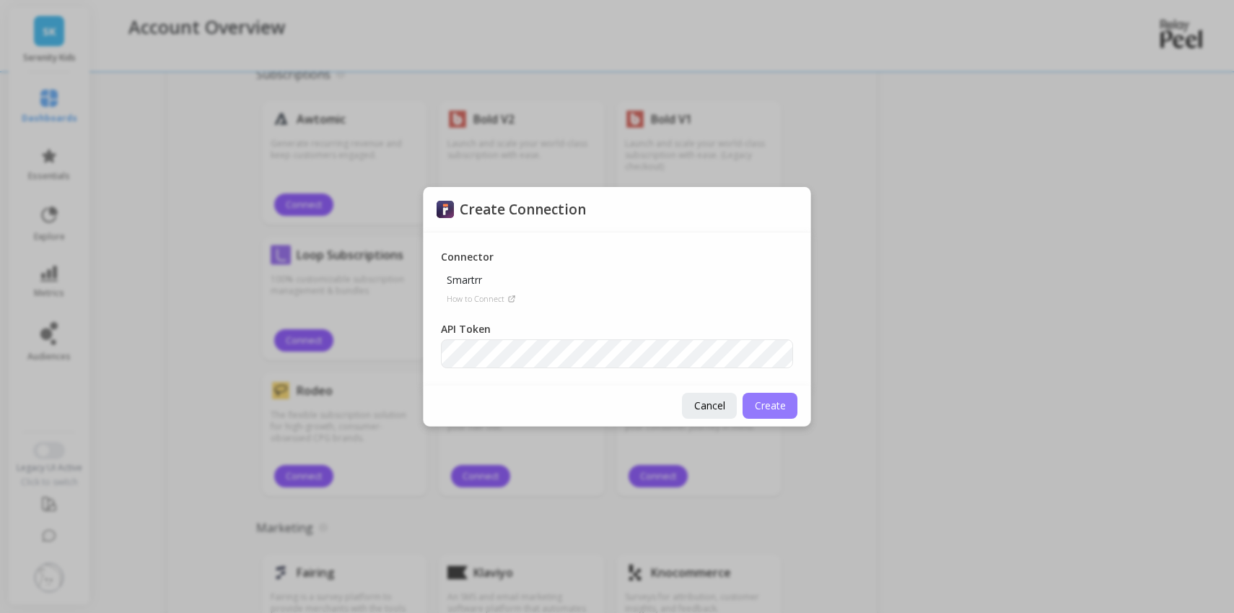
click at [771, 411] on span "Create" at bounding box center [770, 405] width 31 height 14
click at [775, 400] on span "Create" at bounding box center [770, 405] width 31 height 14
click at [509, 299] on icon at bounding box center [511, 298] width 9 height 9
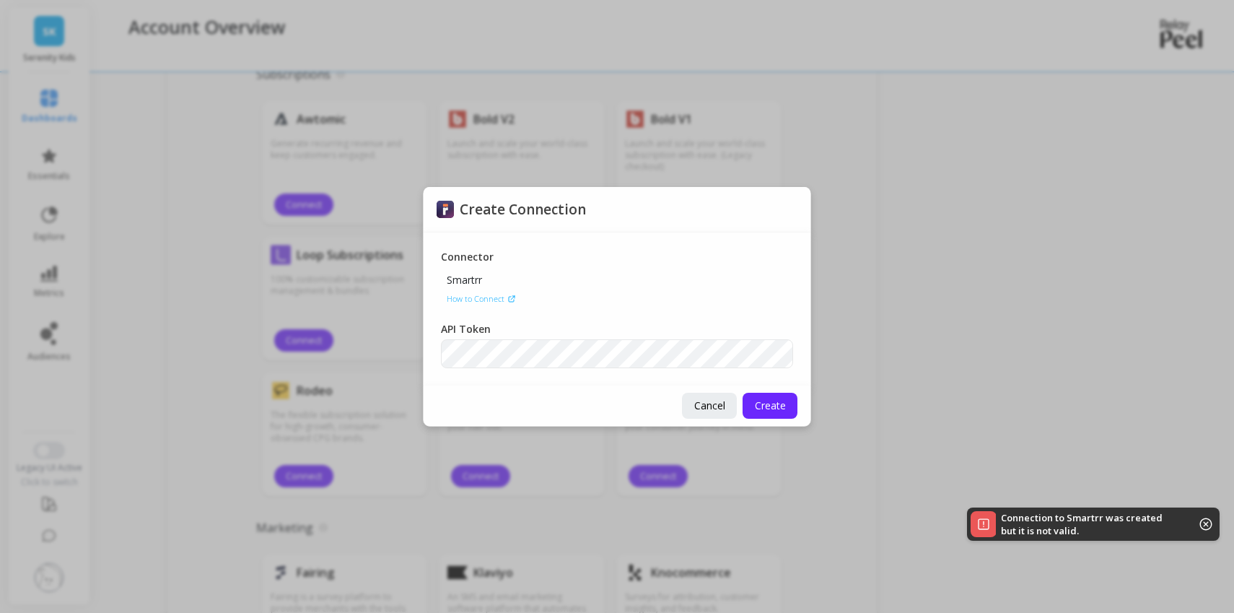
scroll to position [1575, 0]
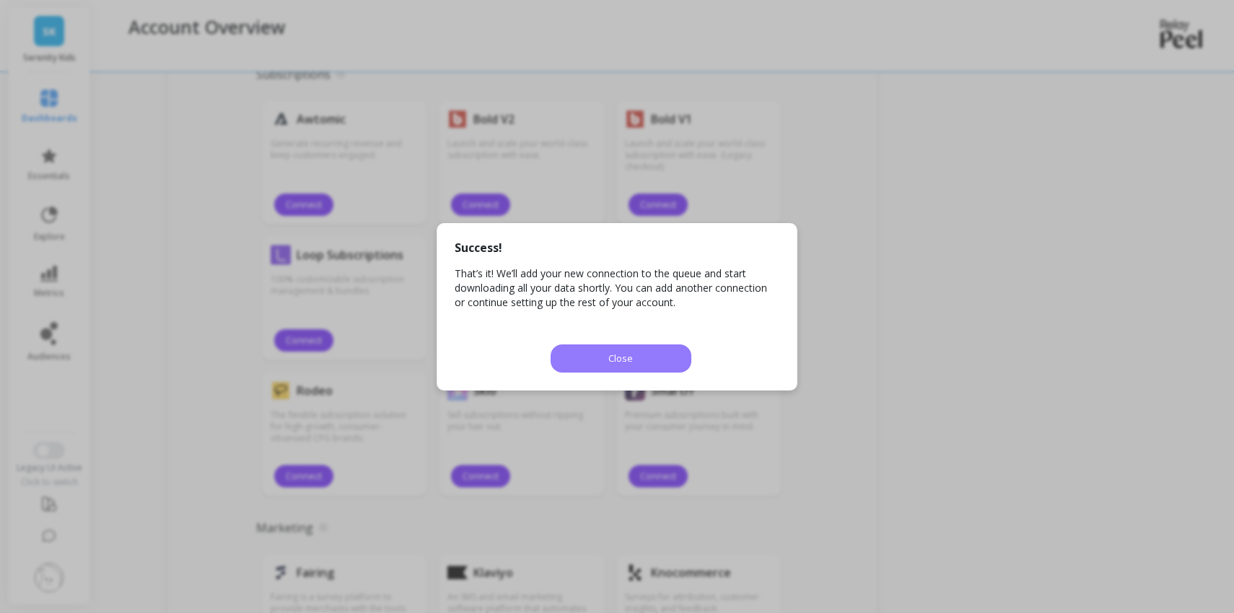
click at [664, 366] on button "Close" at bounding box center [620, 358] width 141 height 28
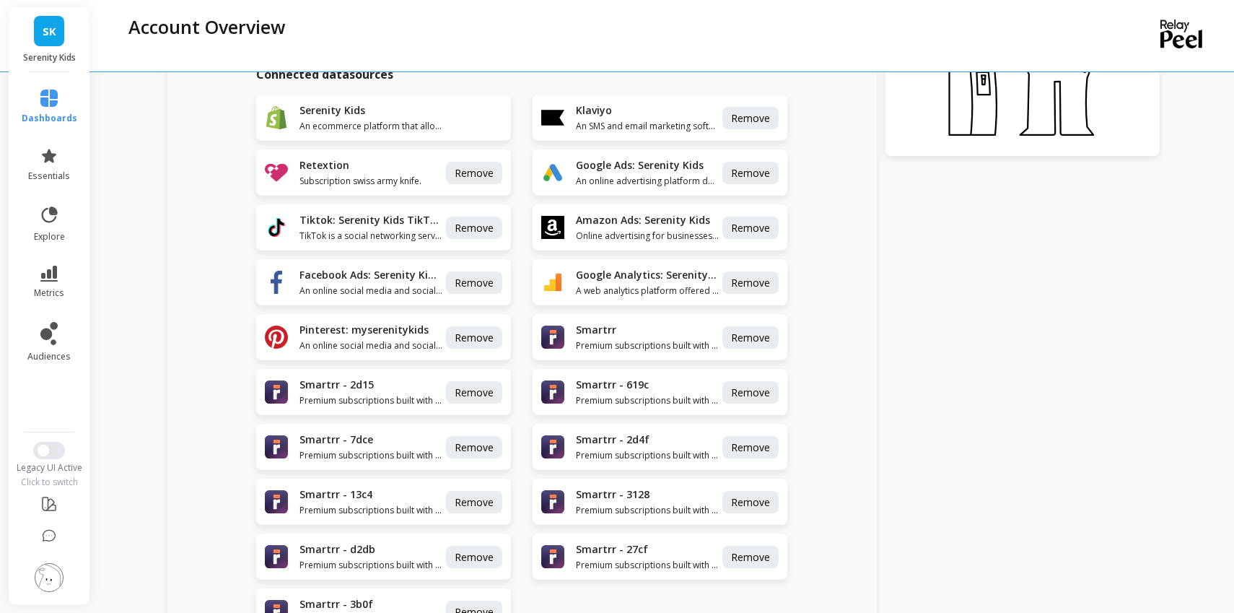
scroll to position [424, 0]
click at [375, 399] on span "Premium subscriptions built with your consumer journey in mind." at bounding box center [371, 401] width 144 height 12
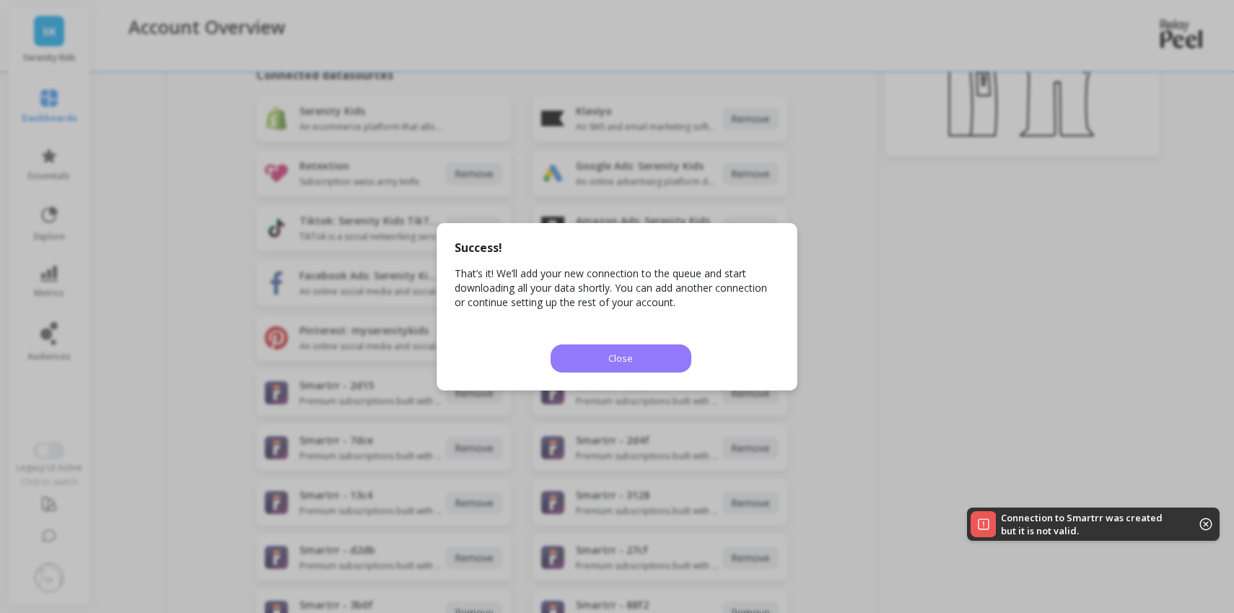
click at [626, 351] on span "Close" at bounding box center [620, 358] width 25 height 14
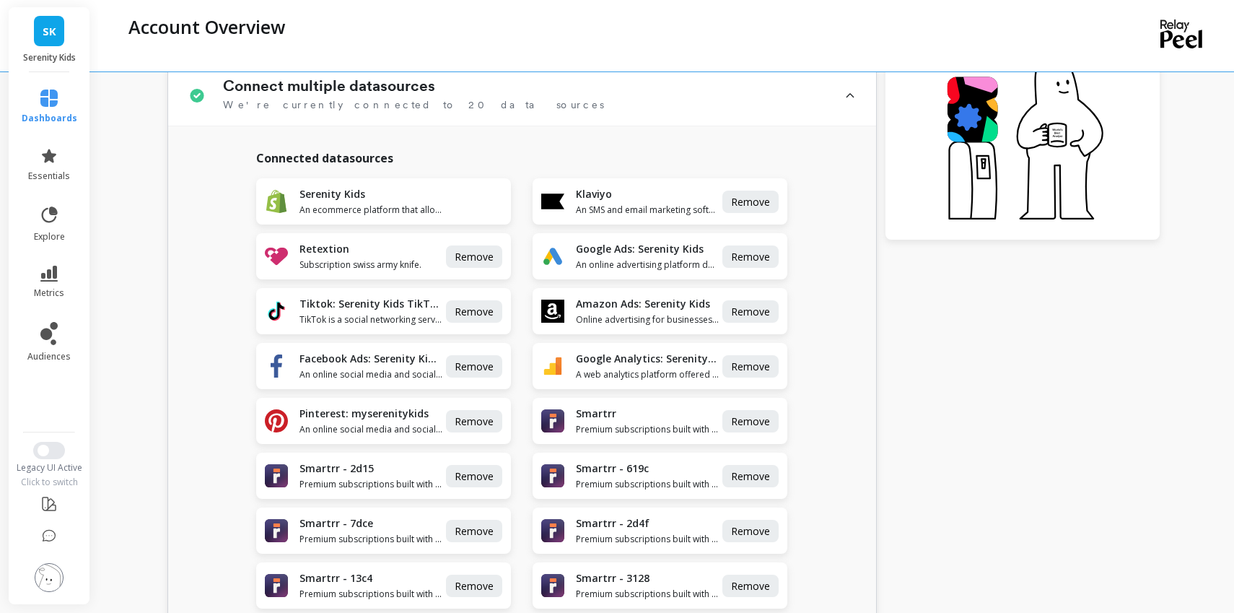
scroll to position [339, 0]
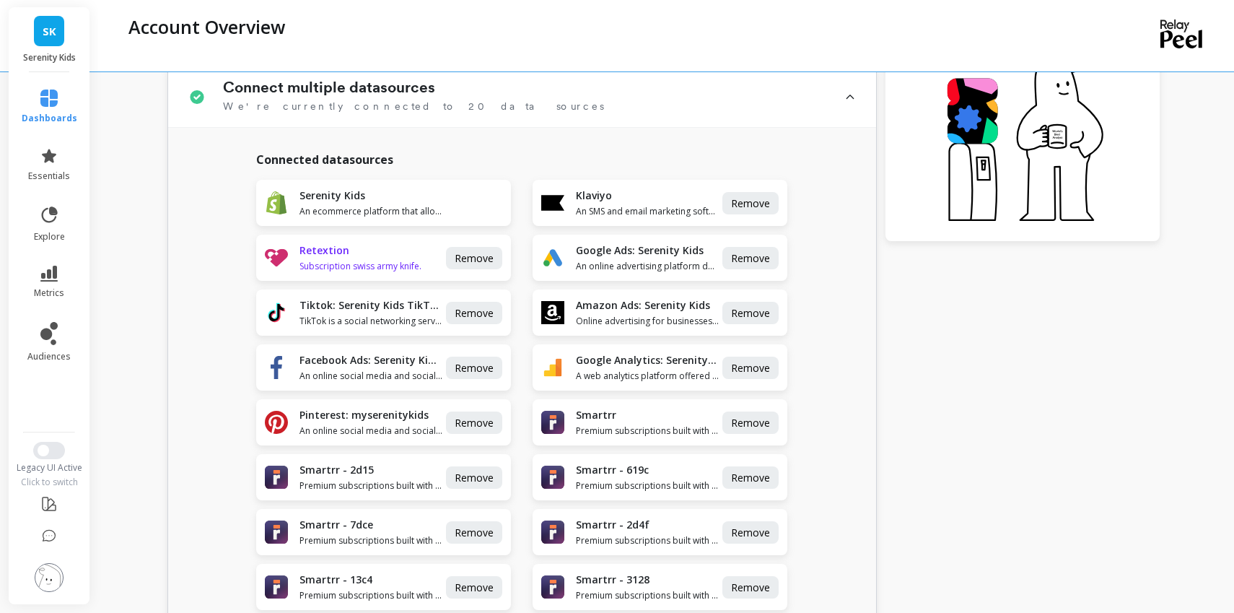
click at [403, 265] on span "Subscription swiss army knife." at bounding box center [371, 266] width 144 height 12
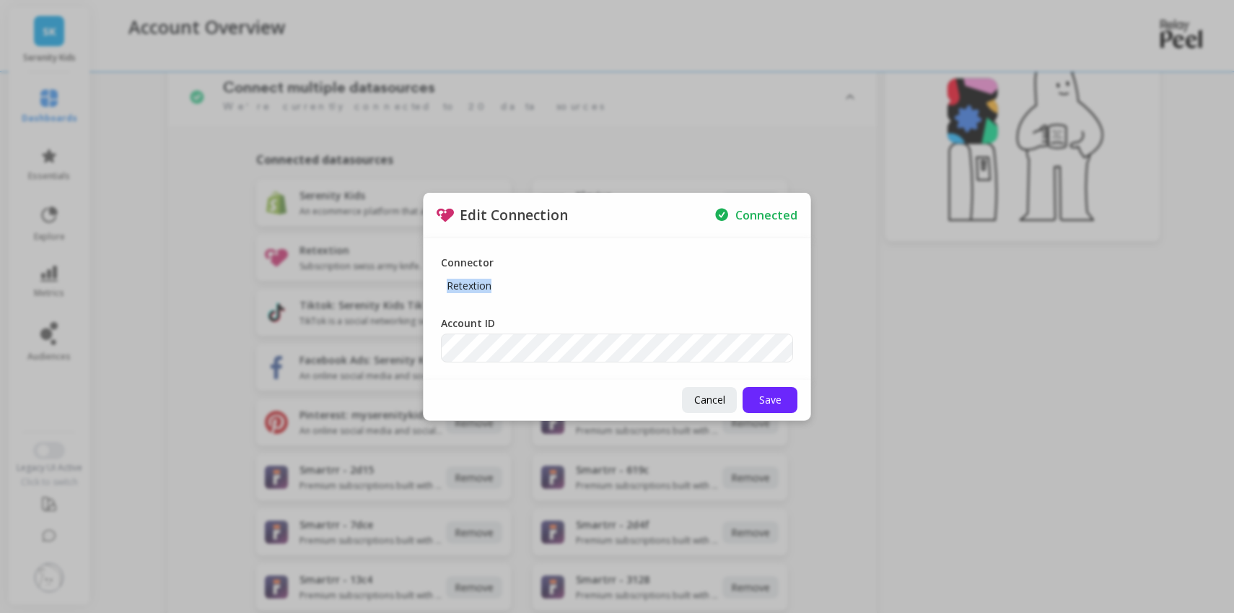
drag, startPoint x: 499, startPoint y: 282, endPoint x: 445, endPoint y: 283, distance: 53.4
click at [445, 283] on div "Connector Retextion" at bounding box center [617, 276] width 352 height 43
copy p "Retextion"
click at [703, 402] on span "Cancel" at bounding box center [709, 399] width 31 height 14
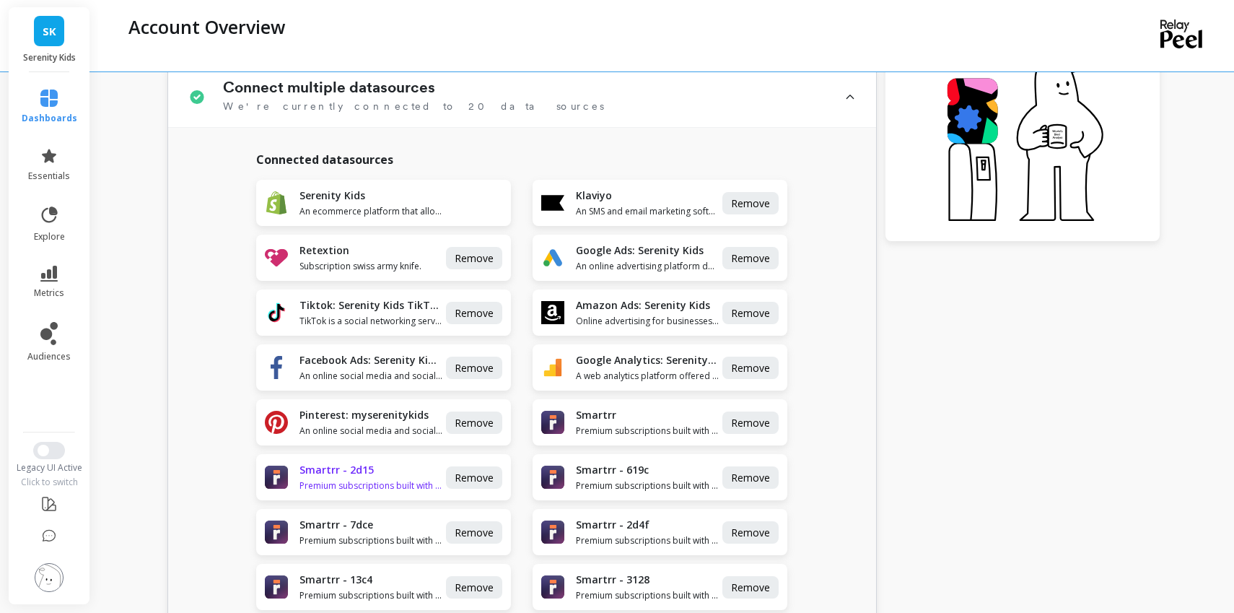
click at [369, 471] on h1 "Smartrr - 2d15" at bounding box center [371, 469] width 144 height 14
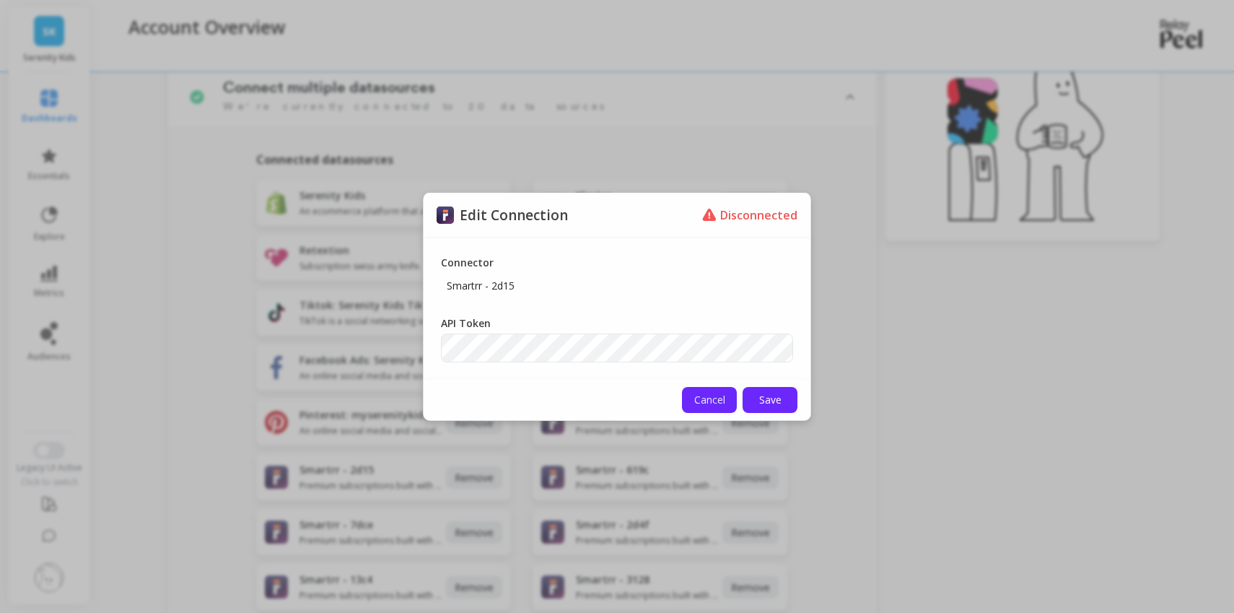
click at [699, 396] on span "Cancel" at bounding box center [709, 399] width 31 height 14
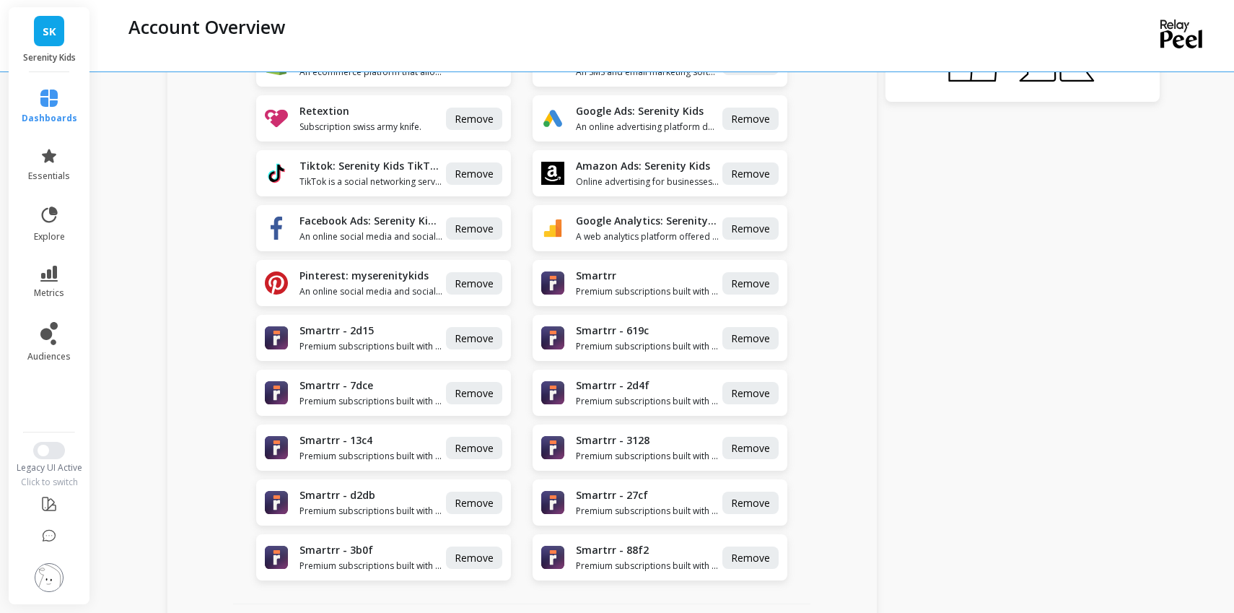
scroll to position [482, 0]
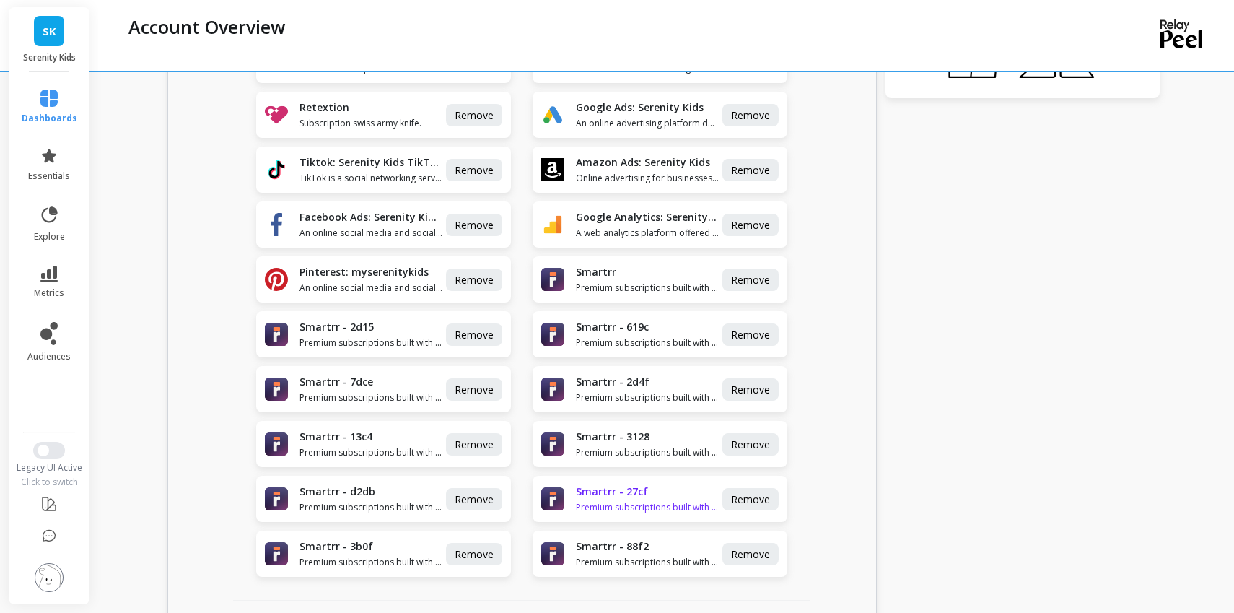
click at [633, 495] on h1 "Smartrr - 27cf" at bounding box center [648, 491] width 144 height 14
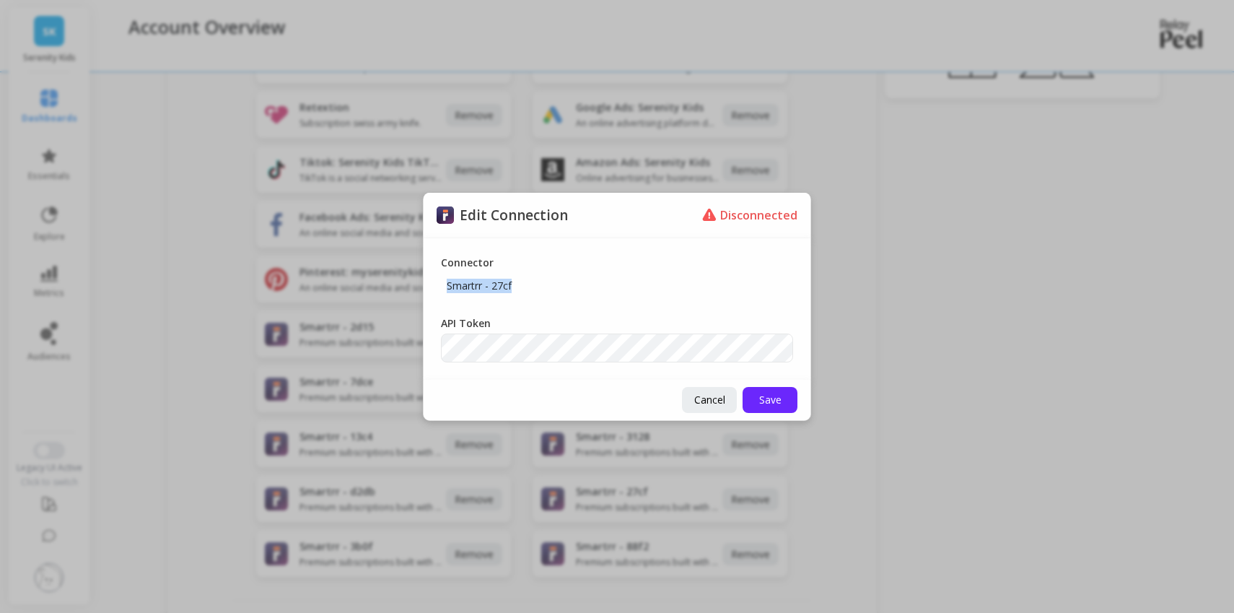
drag, startPoint x: 516, startPoint y: 286, endPoint x: 441, endPoint y: 286, distance: 75.0
click at [441, 286] on p "Smartrr - 27cf" at bounding box center [479, 286] width 76 height 26
copy p "Smartrr - 27cf"
click at [718, 399] on span "Cancel" at bounding box center [709, 399] width 31 height 14
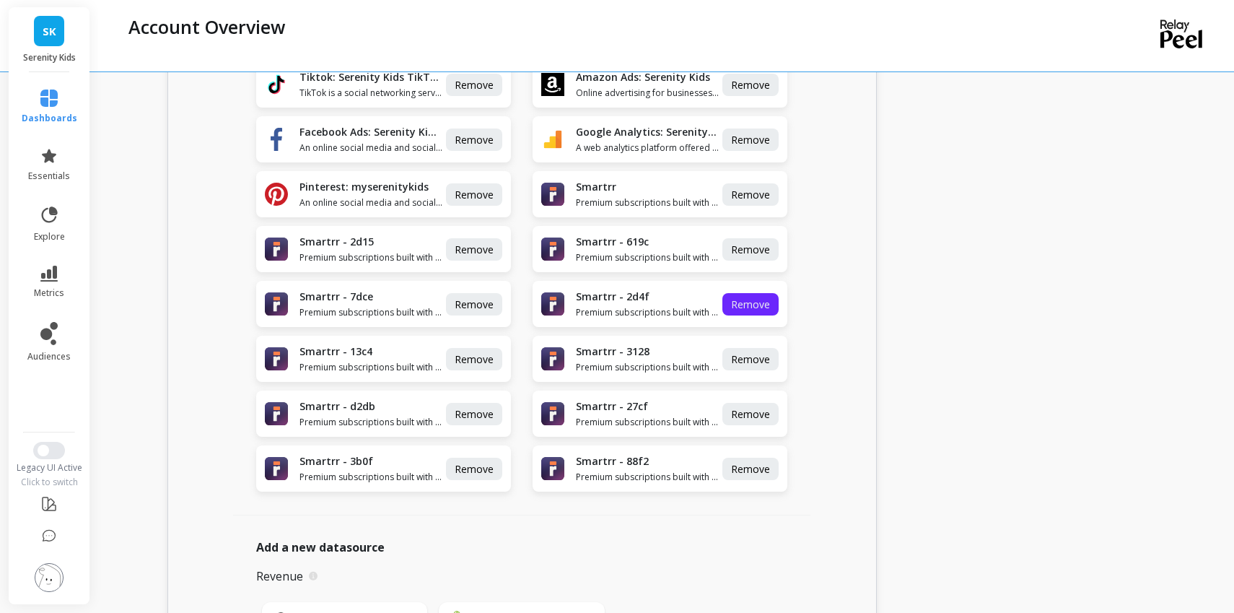
scroll to position [556, 0]
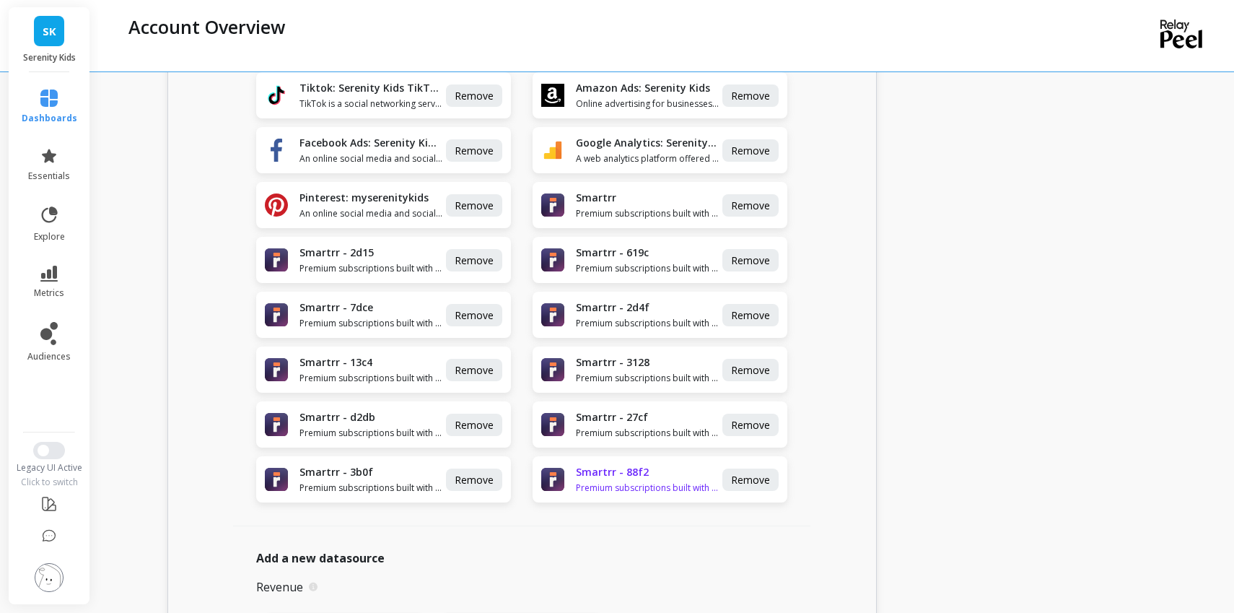
click at [670, 472] on h1 "Smartrr - 88f2" at bounding box center [648, 472] width 144 height 14
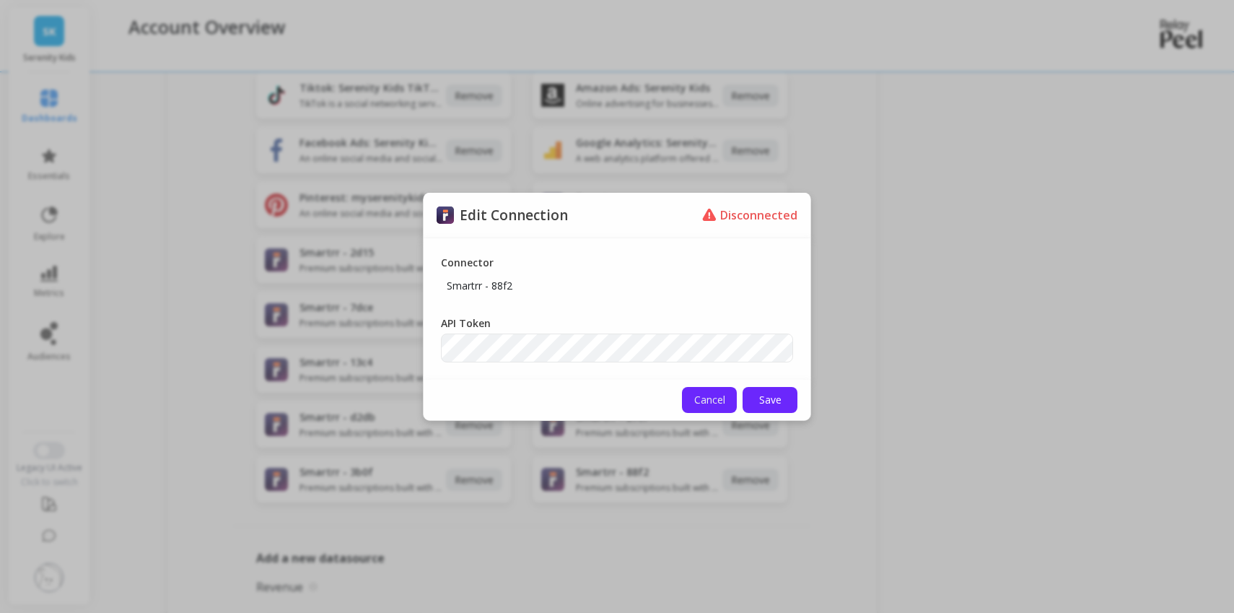
click at [707, 404] on span "Cancel" at bounding box center [709, 399] width 31 height 14
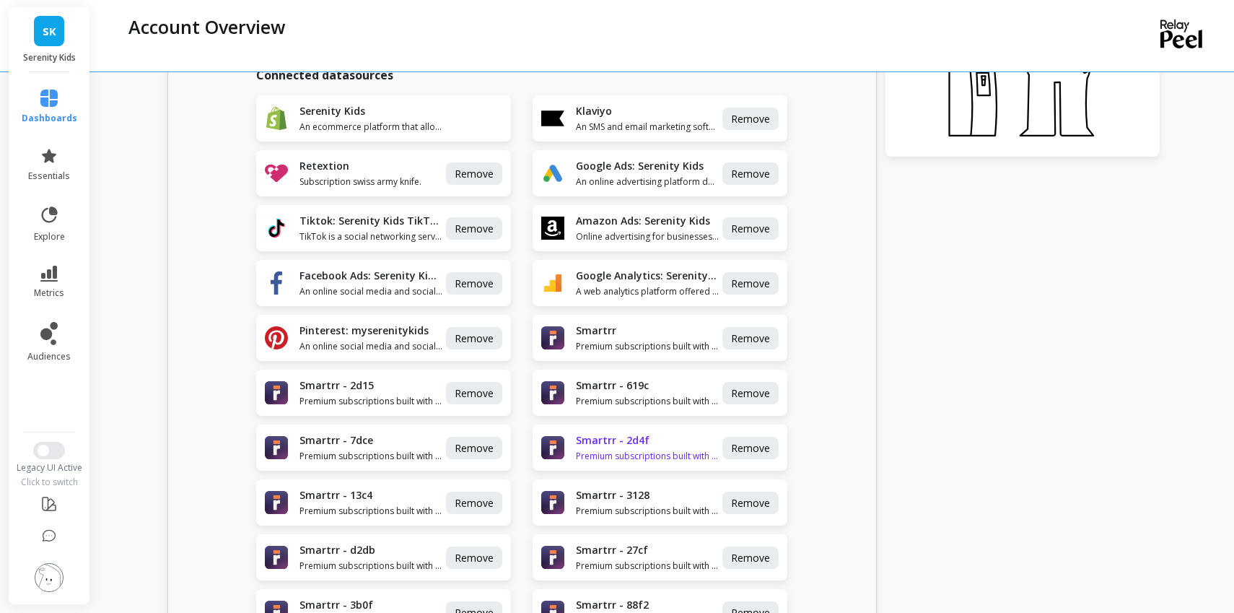
scroll to position [403, 0]
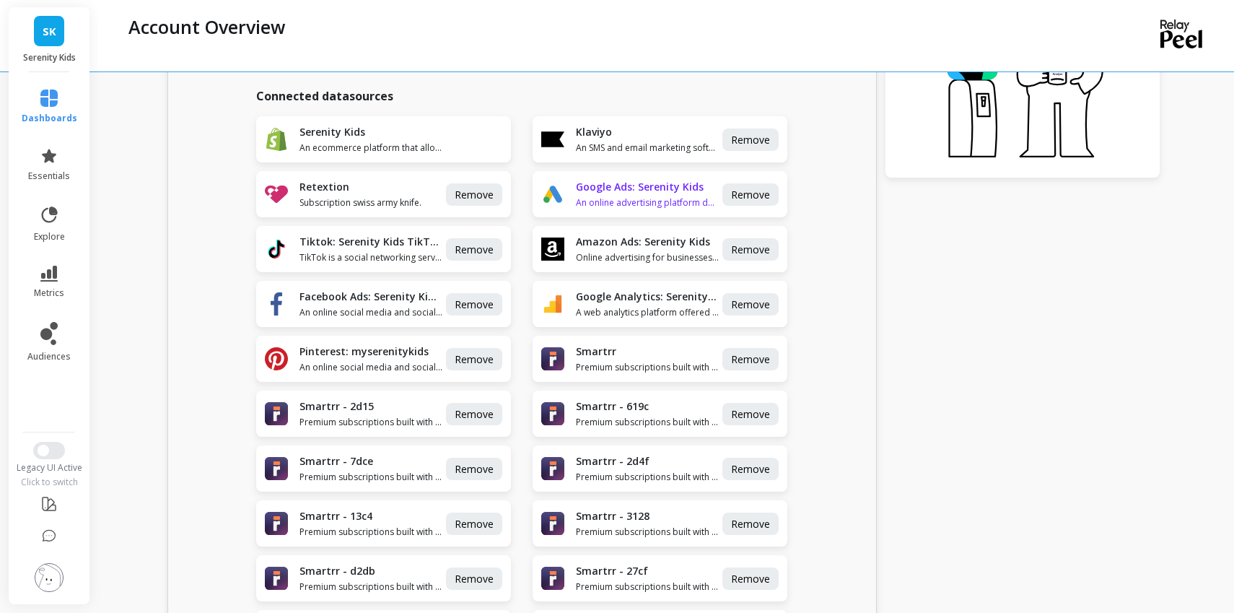
click at [652, 195] on div "Google Ads: Serenity Kids An online advertising platform developed by Google, w…" at bounding box center [648, 194] width 144 height 29
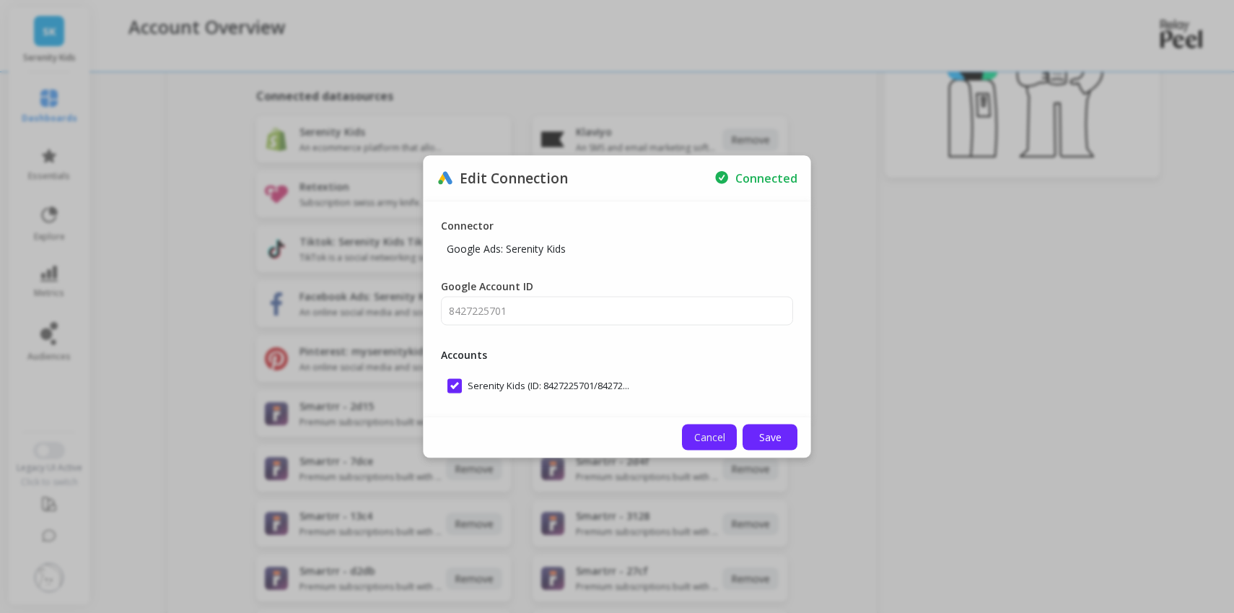
click at [707, 441] on span "Cancel" at bounding box center [709, 437] width 31 height 14
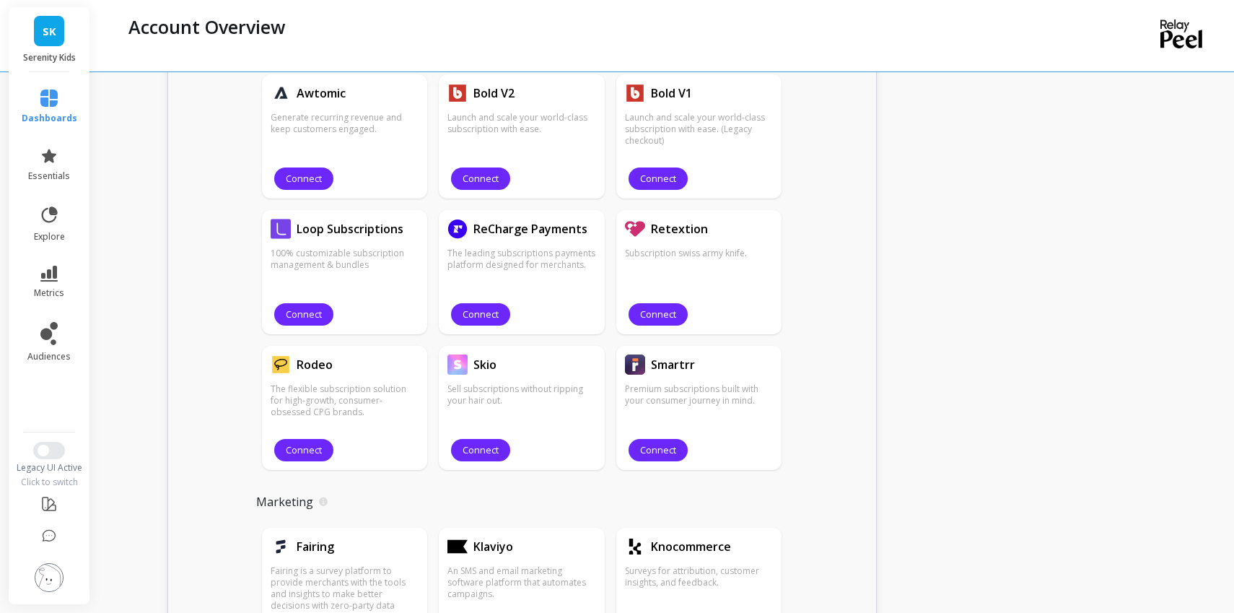
scroll to position [1602, 0]
click at [665, 453] on span "Connect" at bounding box center [658, 449] width 36 height 14
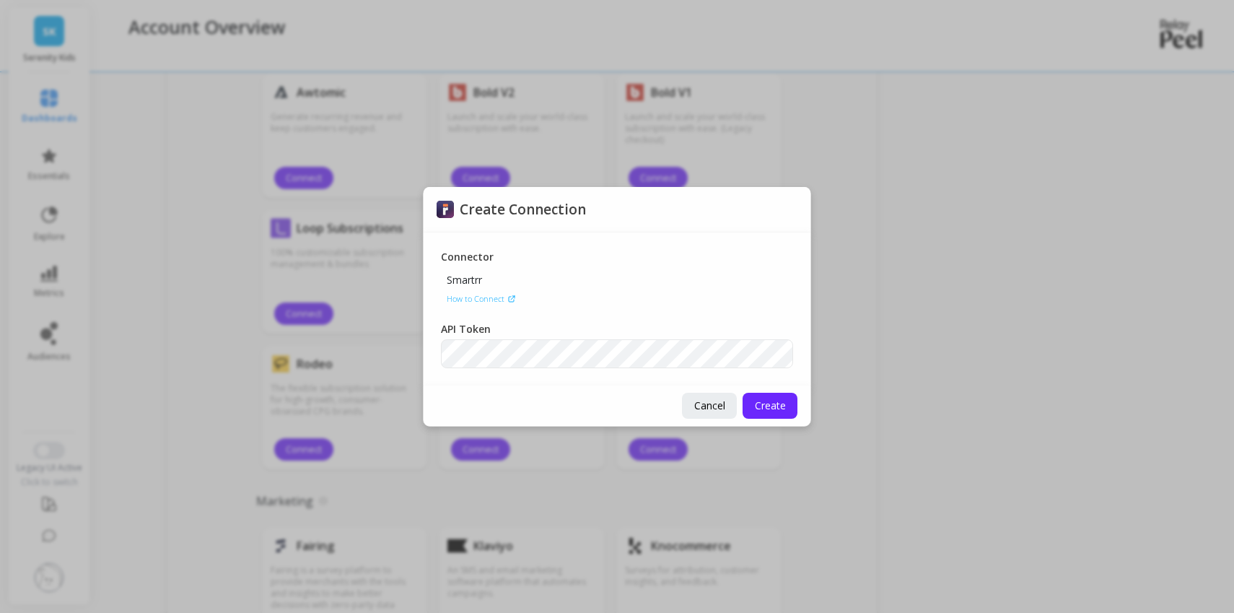
click at [509, 299] on icon at bounding box center [512, 299] width 6 height 6
click at [716, 405] on span "Cancel" at bounding box center [709, 405] width 31 height 14
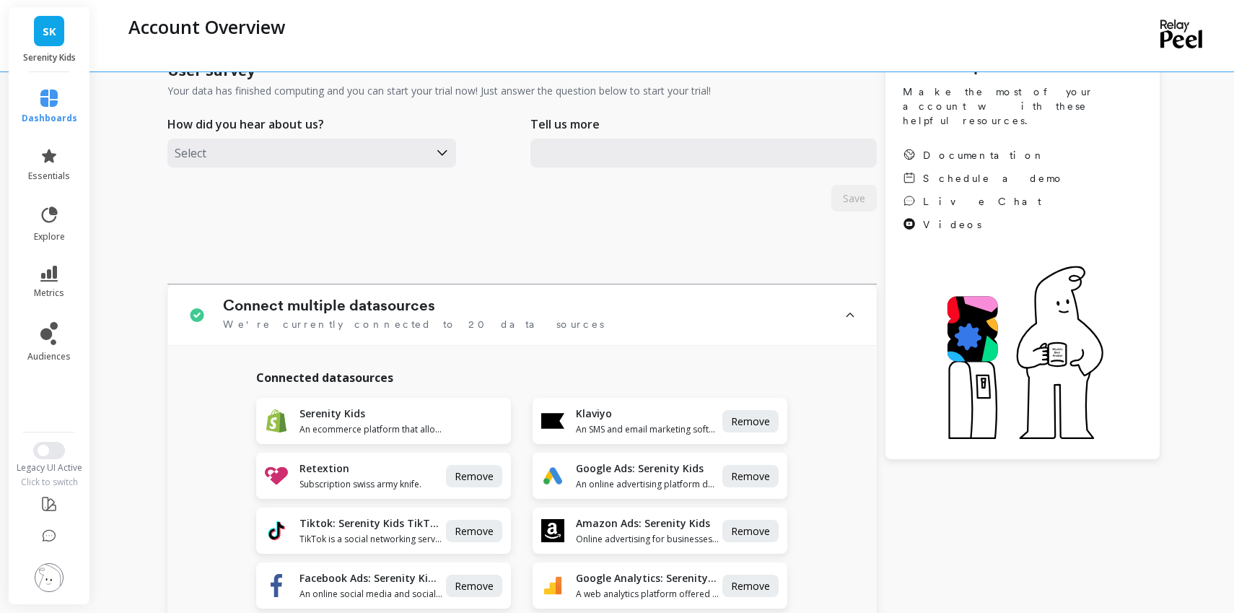
scroll to position [149, 0]
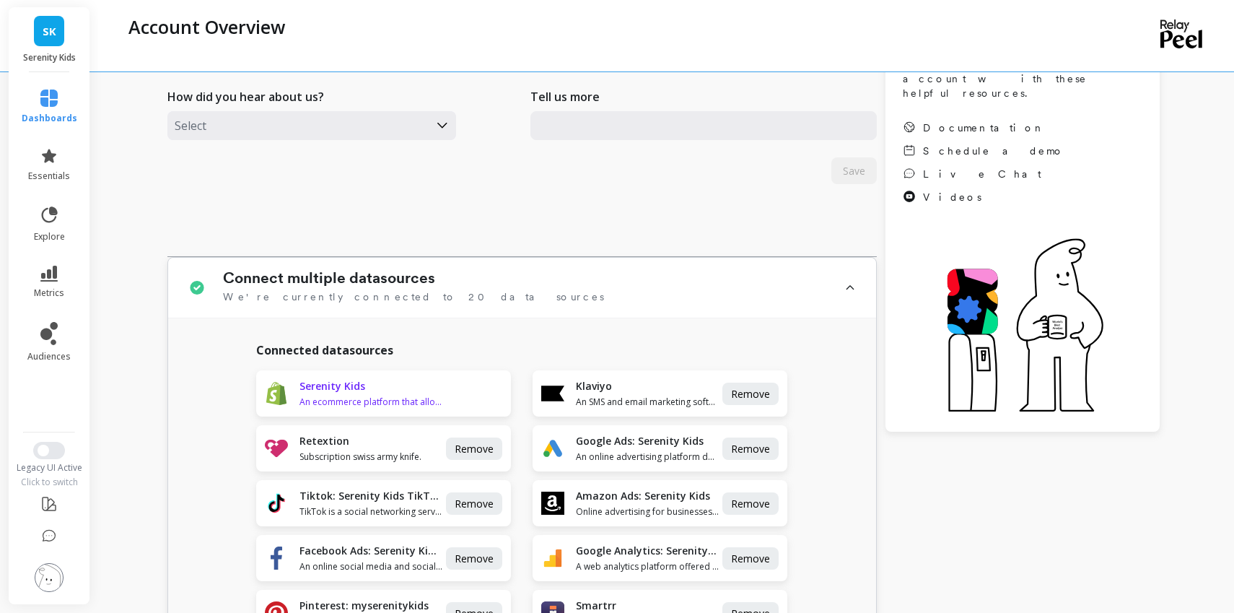
click at [377, 379] on h1 "Serenity Kids" at bounding box center [371, 386] width 144 height 14
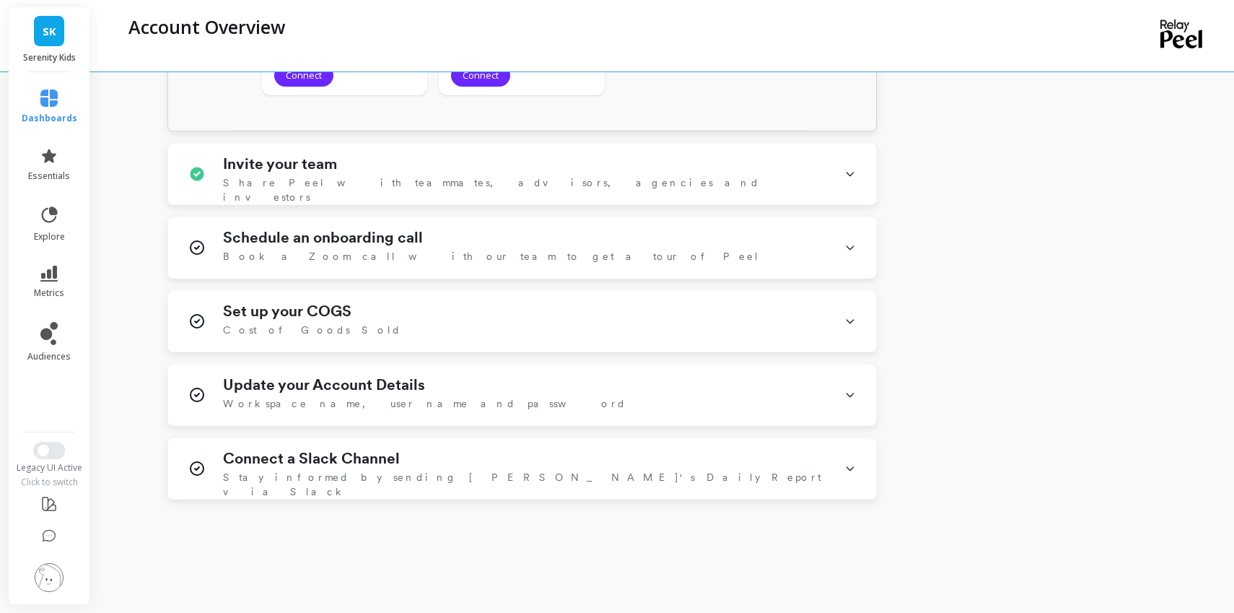
scroll to position [2555, 0]
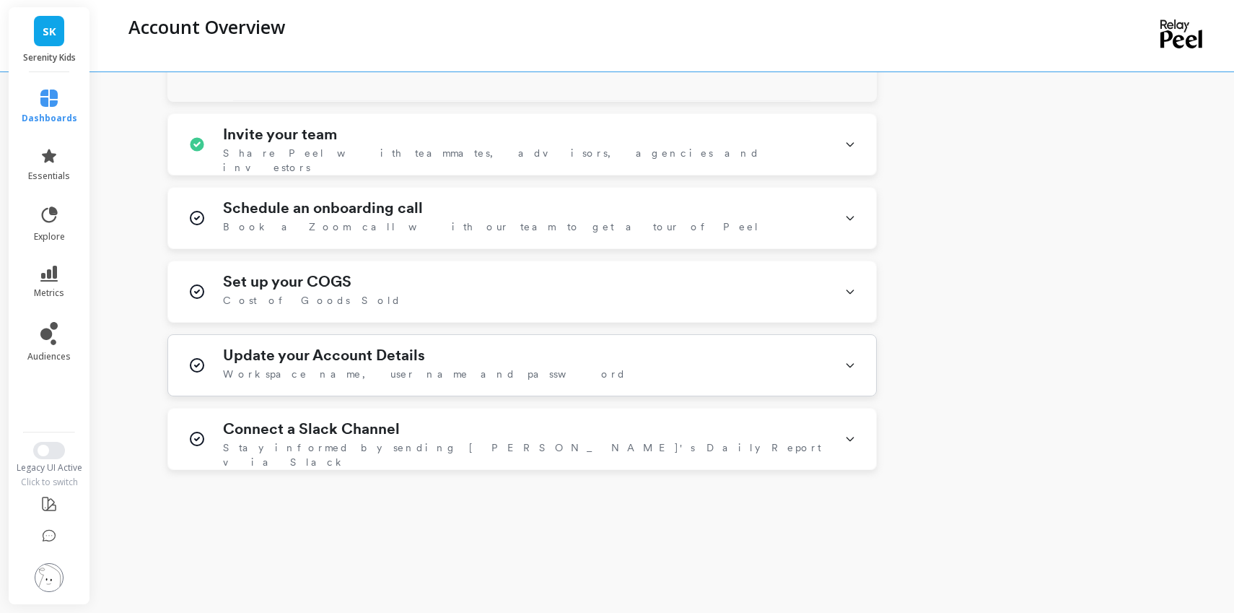
click at [655, 366] on div "Update your Account Details Workspace name, user name and password" at bounding box center [525, 365] width 604 height 38
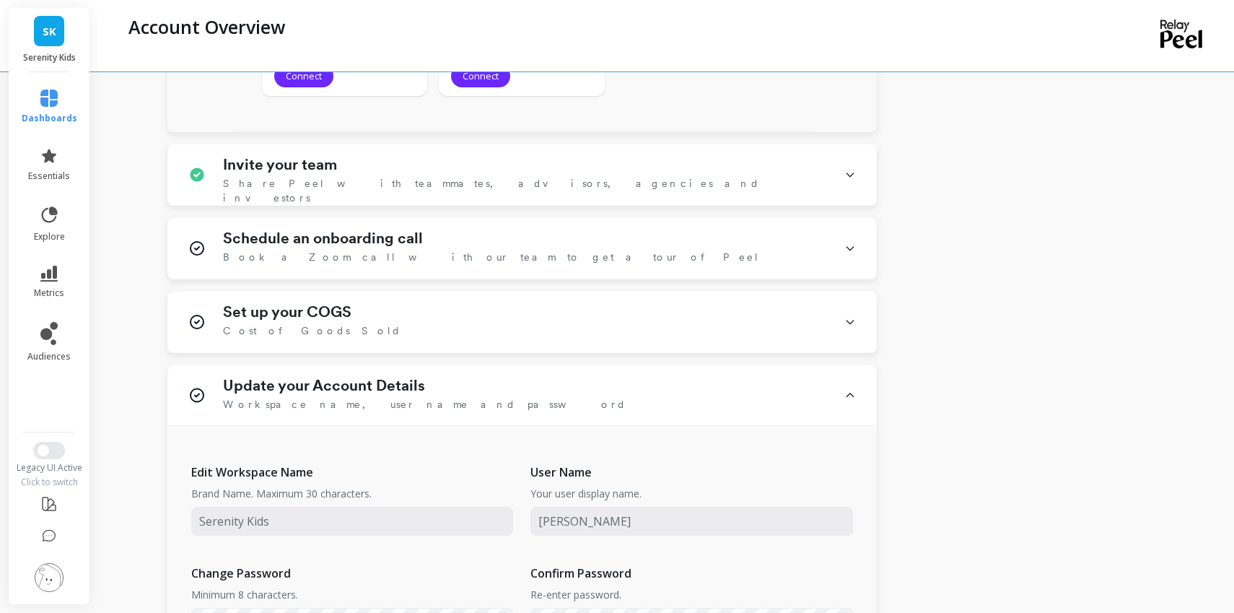
scroll to position [2514, 0]
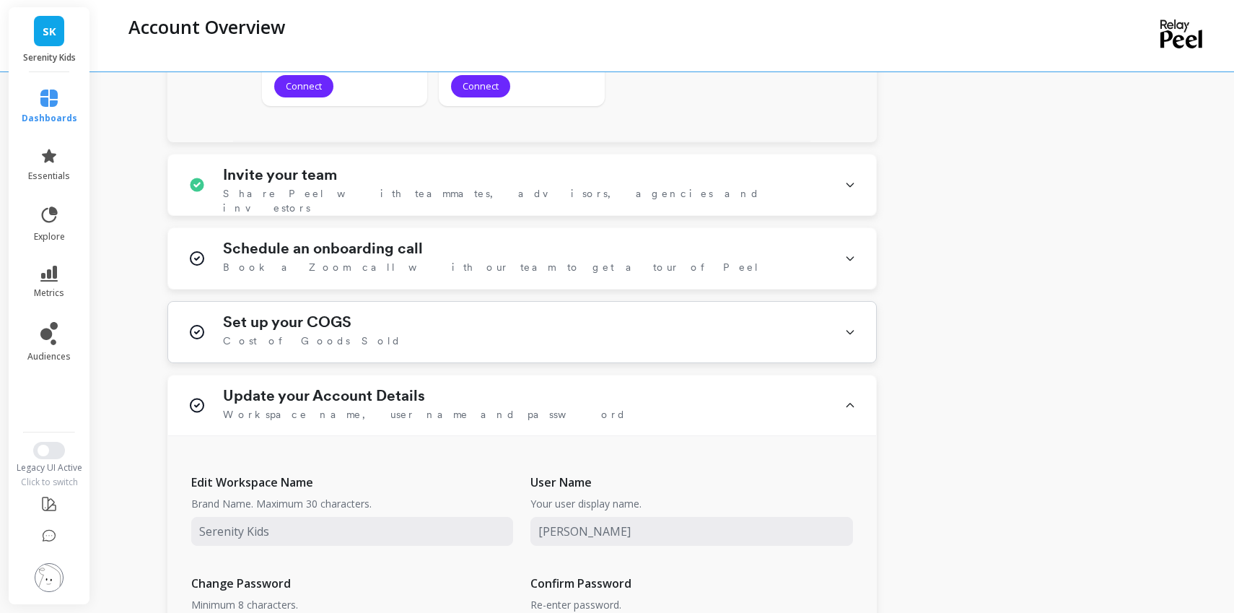
click at [611, 322] on div "Set up your COGS Cost of Goods Sold" at bounding box center [525, 332] width 604 height 38
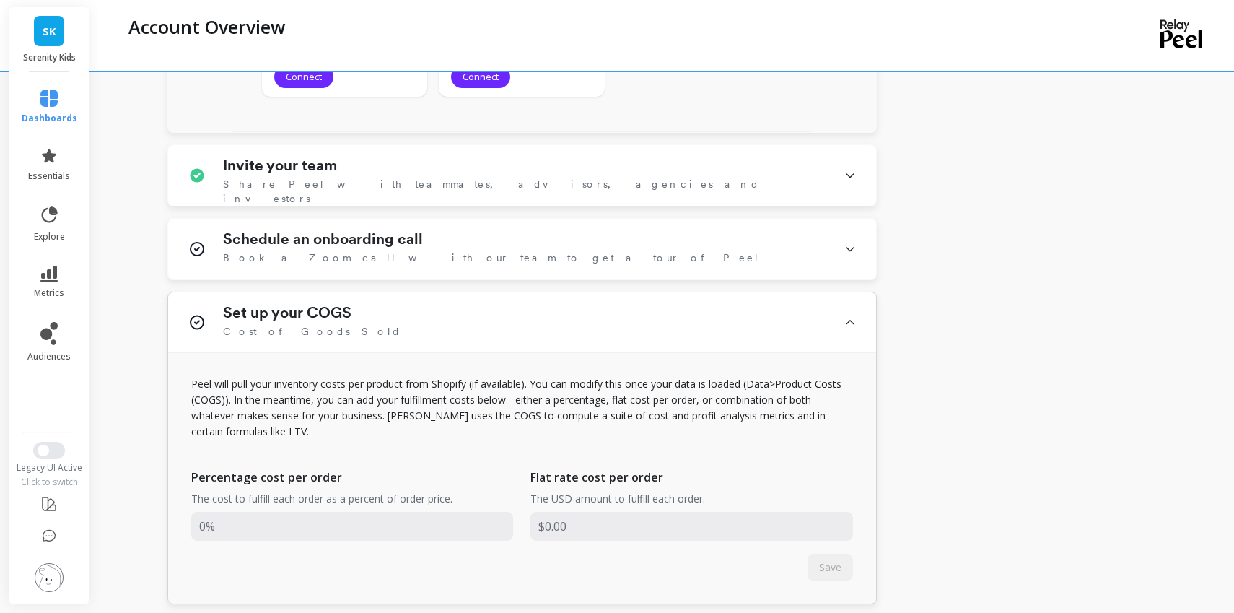
scroll to position [2522, 0]
click at [45, 30] on span "SK" at bounding box center [50, 31] width 14 height 17
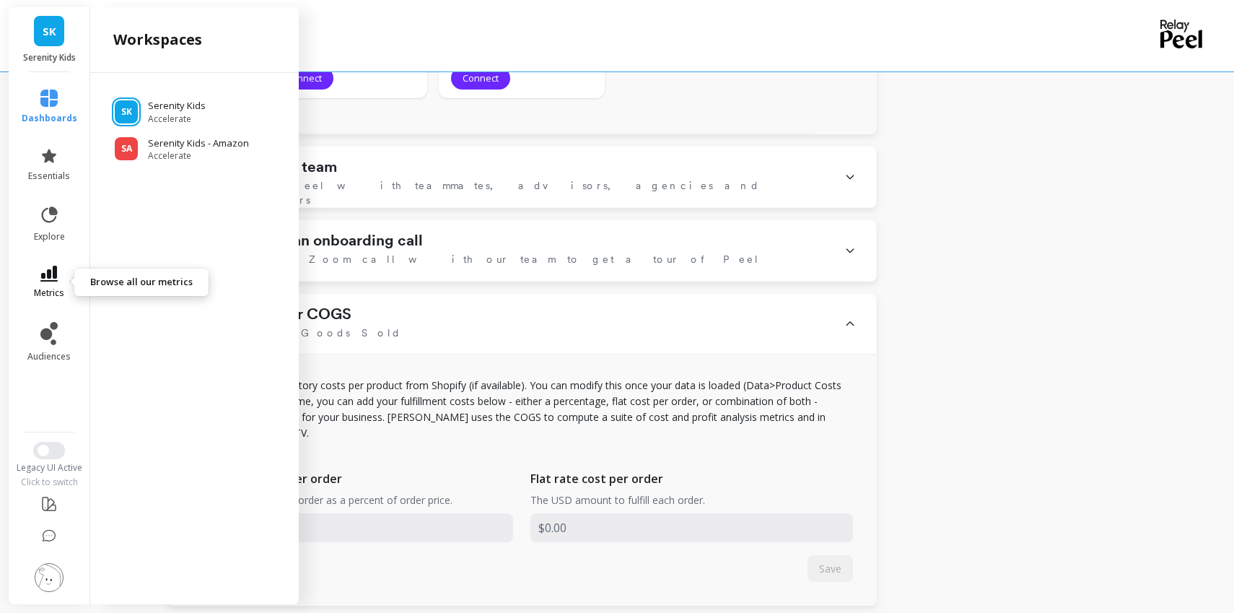
click at [45, 279] on icon at bounding box center [48, 274] width 17 height 16
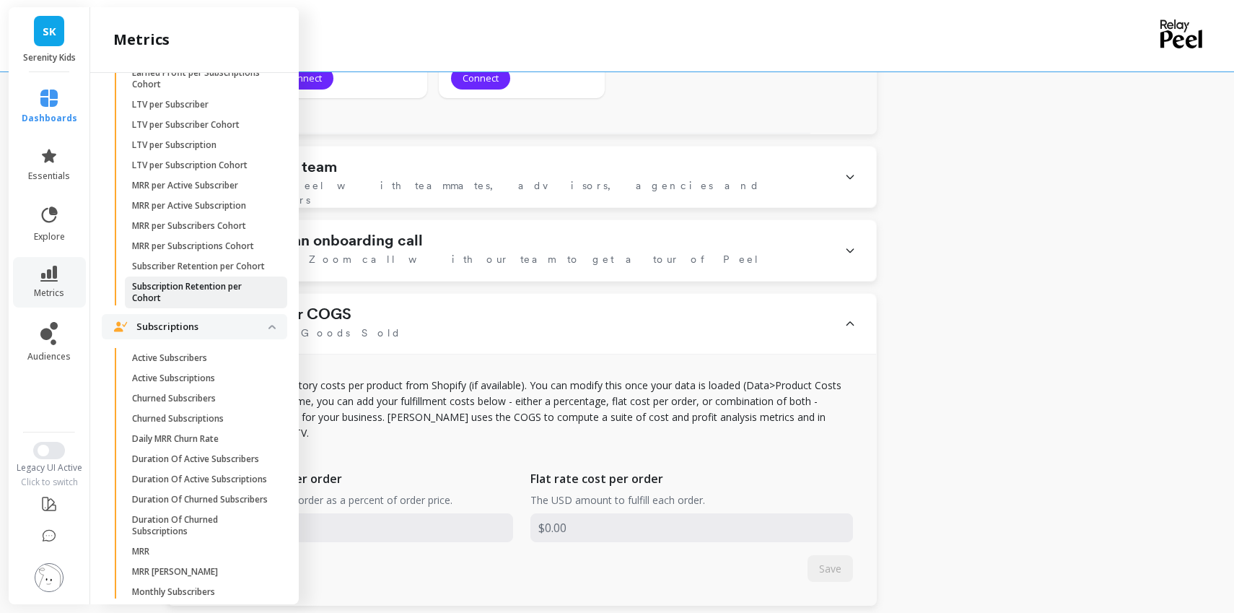
scroll to position [2614, 0]
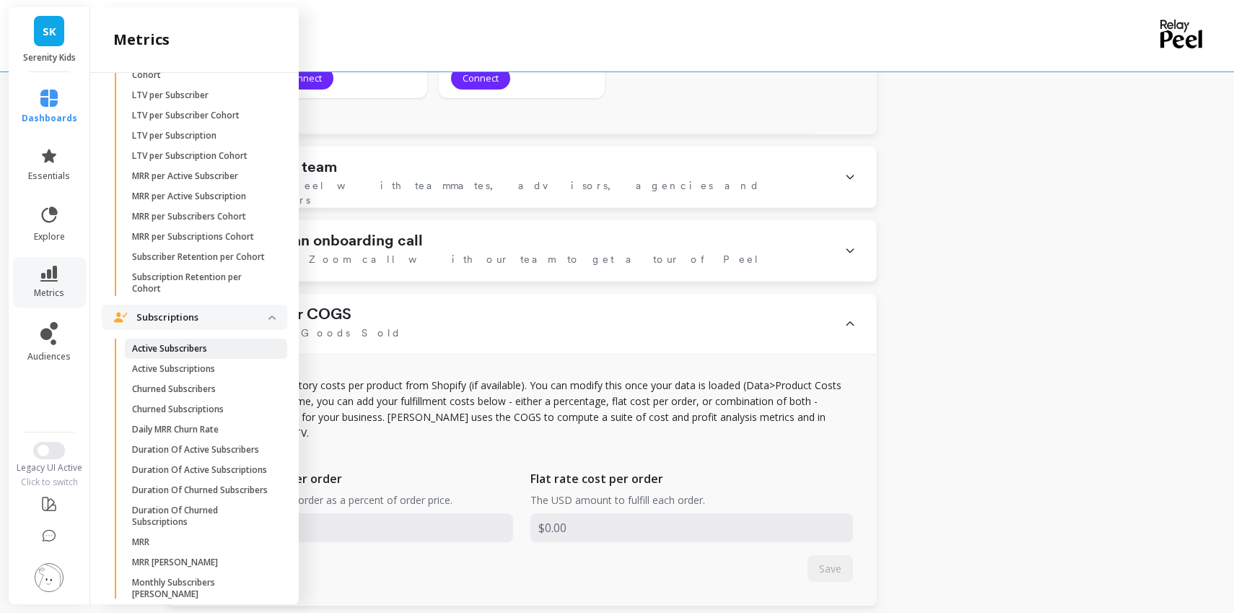
click at [201, 354] on p "Active Subscribers" at bounding box center [169, 349] width 75 height 12
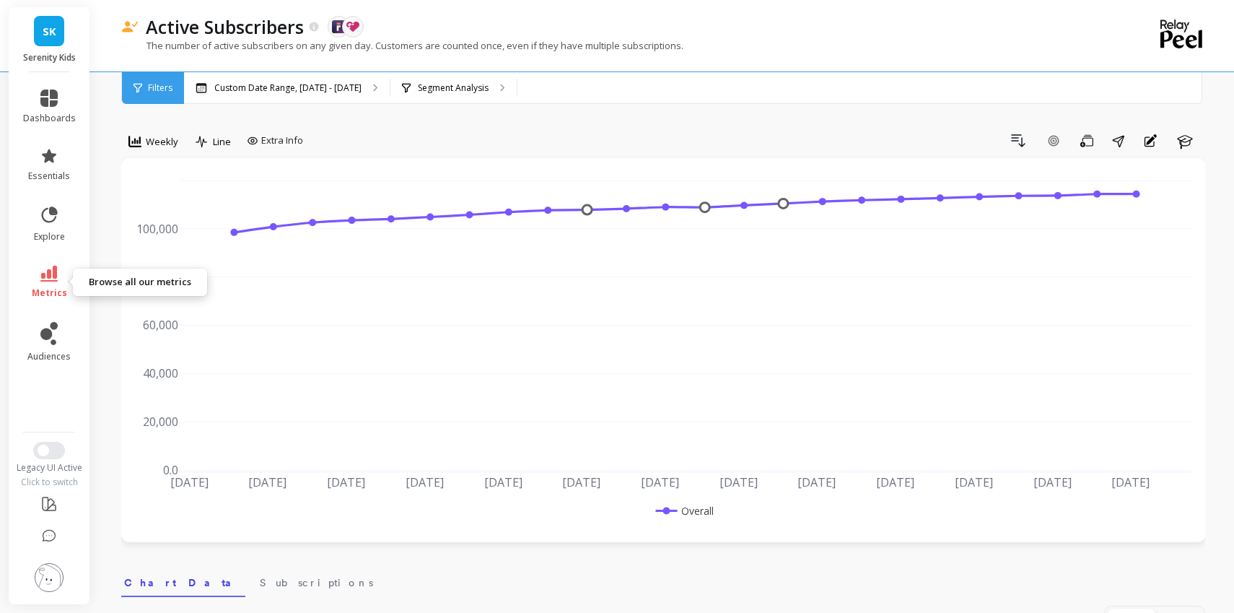
click at [49, 285] on link "metrics" at bounding box center [49, 282] width 53 height 33
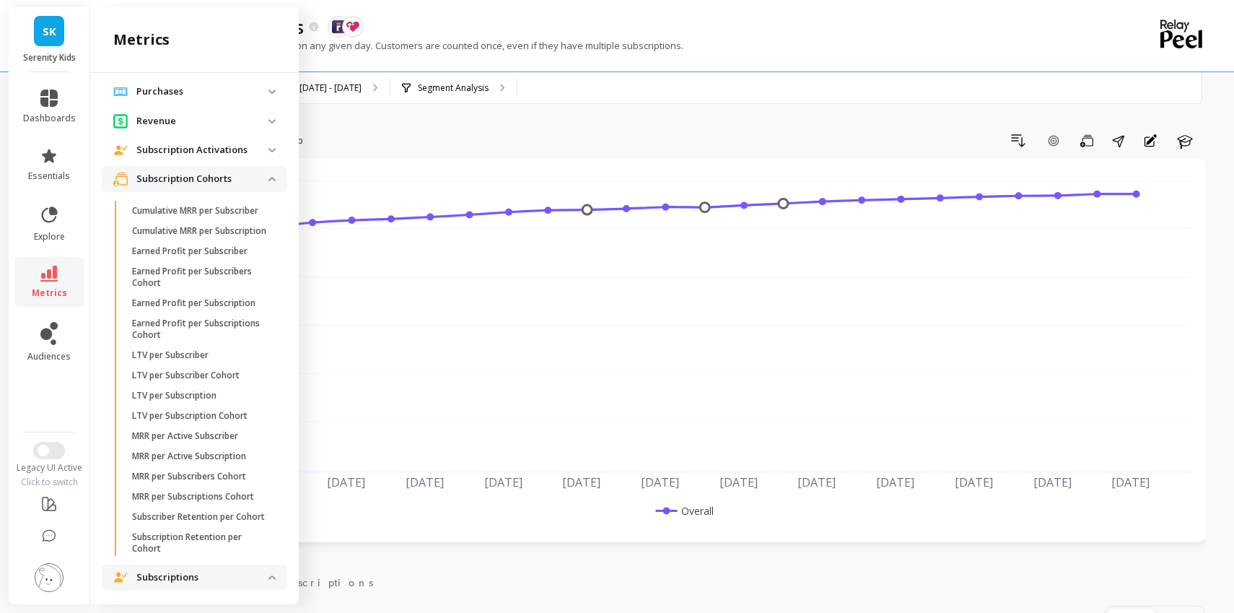
scroll to position [2351, 0]
click at [219, 156] on p "Subscription Activations" at bounding box center [202, 153] width 132 height 14
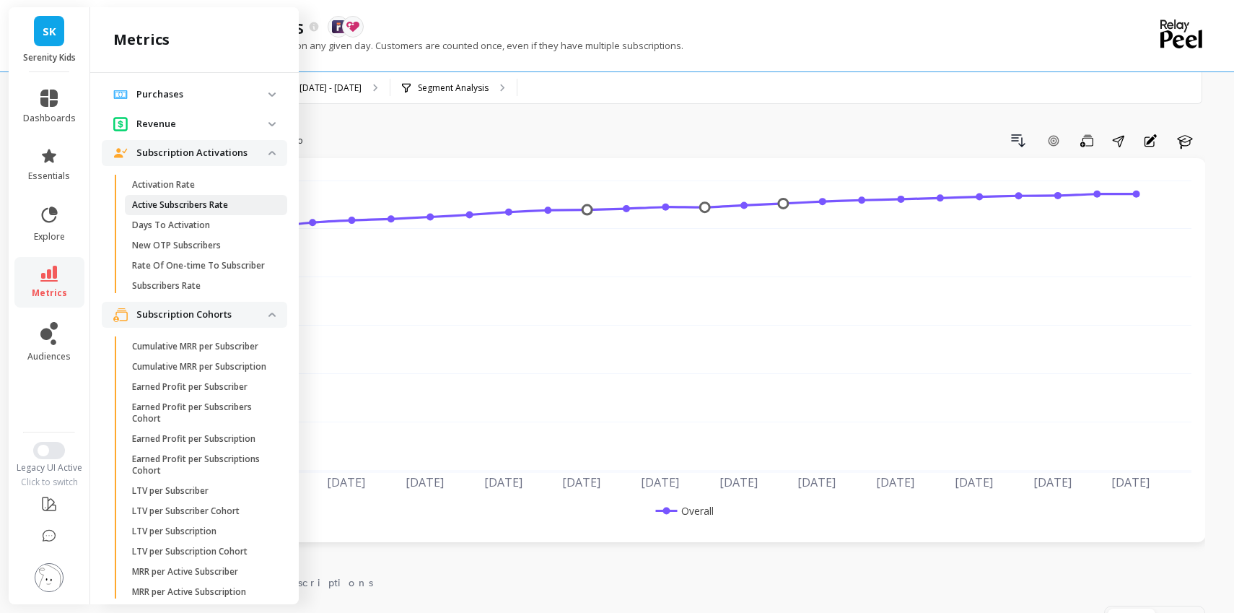
click at [216, 201] on p "Active Subscribers Rate" at bounding box center [180, 205] width 96 height 12
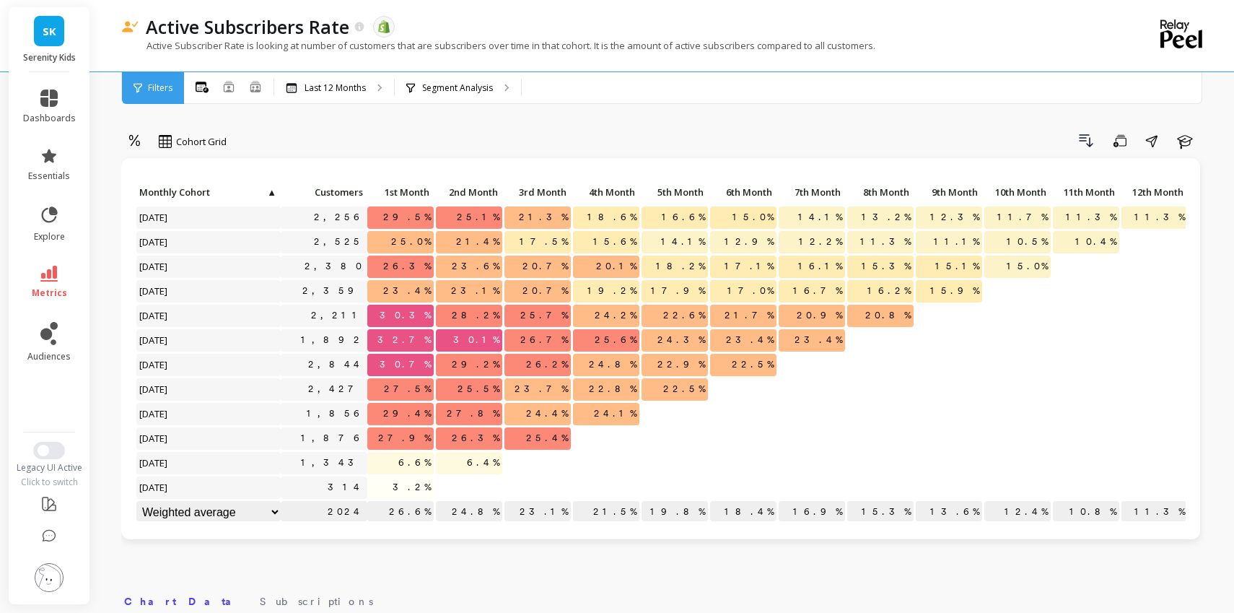
click at [418, 488] on span "3.2%" at bounding box center [412, 487] width 44 height 22
click at [412, 519] on p "26.6%" at bounding box center [400, 512] width 66 height 22
click at [142, 89] on div "Filters" at bounding box center [153, 88] width 62 height 32
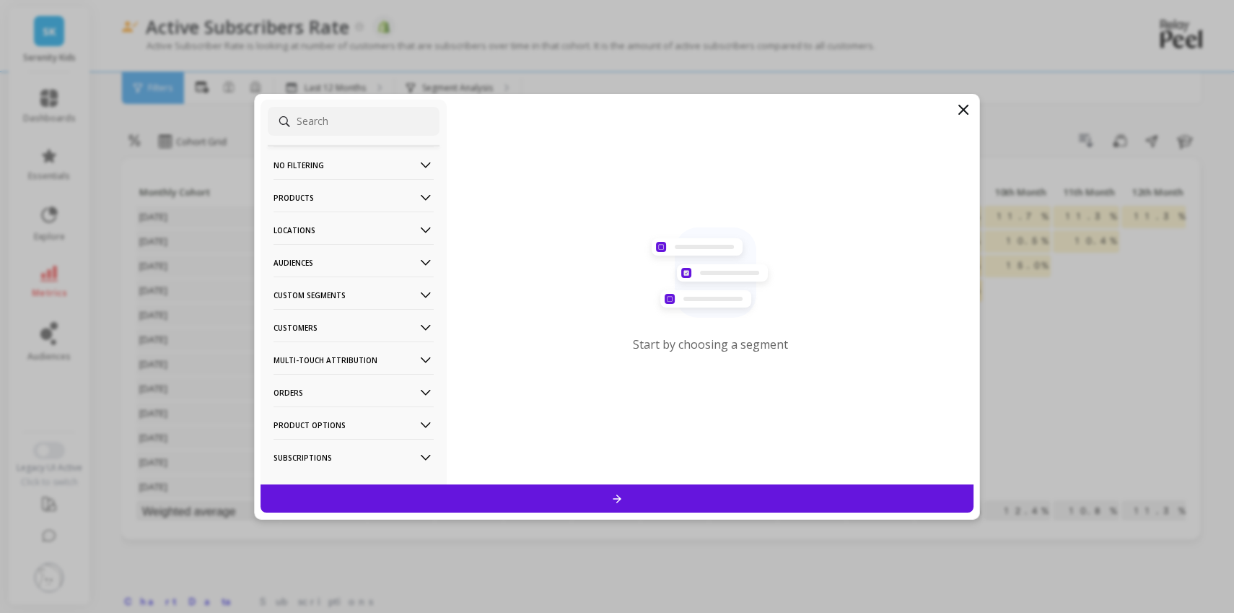
click at [963, 104] on icon at bounding box center [963, 109] width 17 height 17
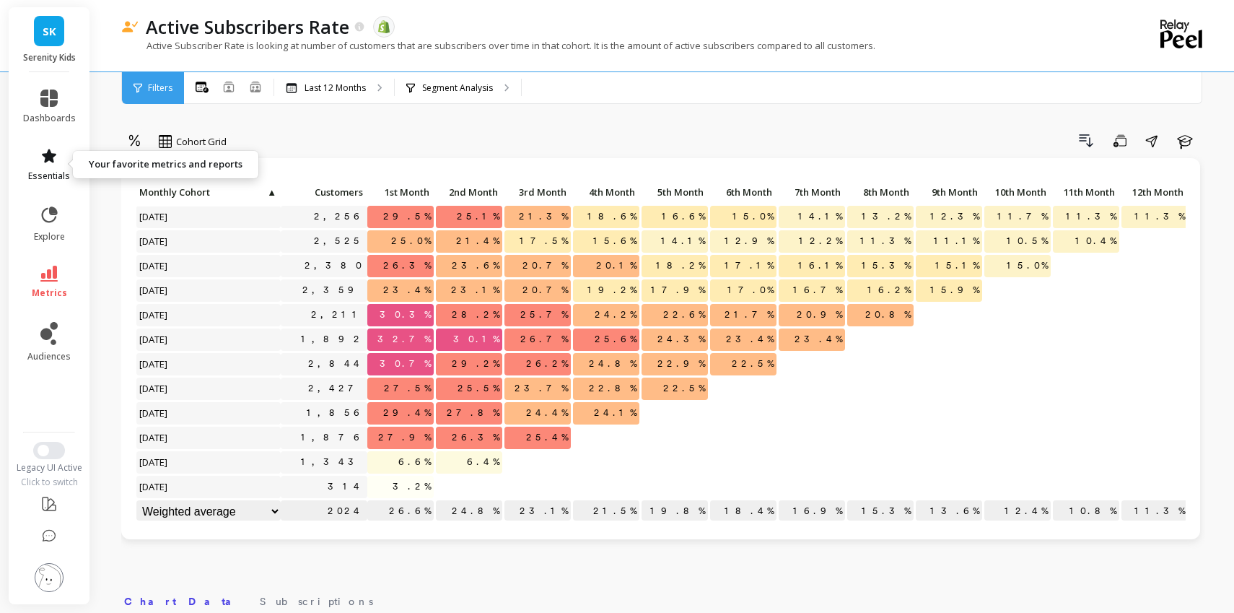
click at [41, 165] on link "essentials" at bounding box center [49, 164] width 53 height 35
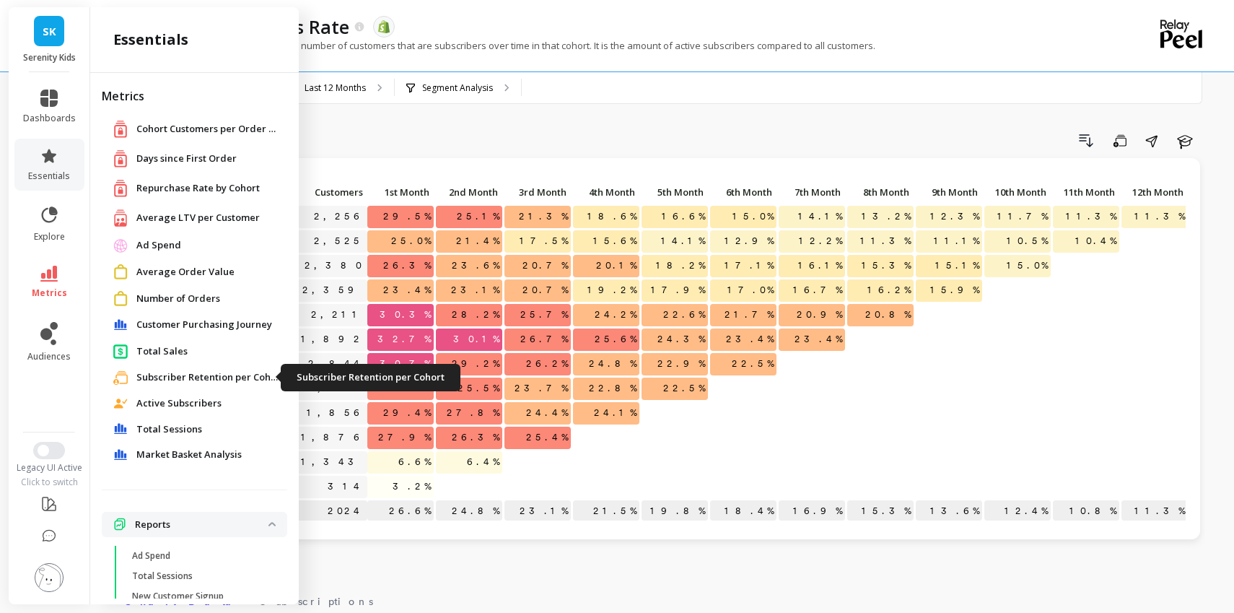
click at [242, 381] on span "Subscriber Retention per Cohort" at bounding box center [208, 377] width 144 height 14
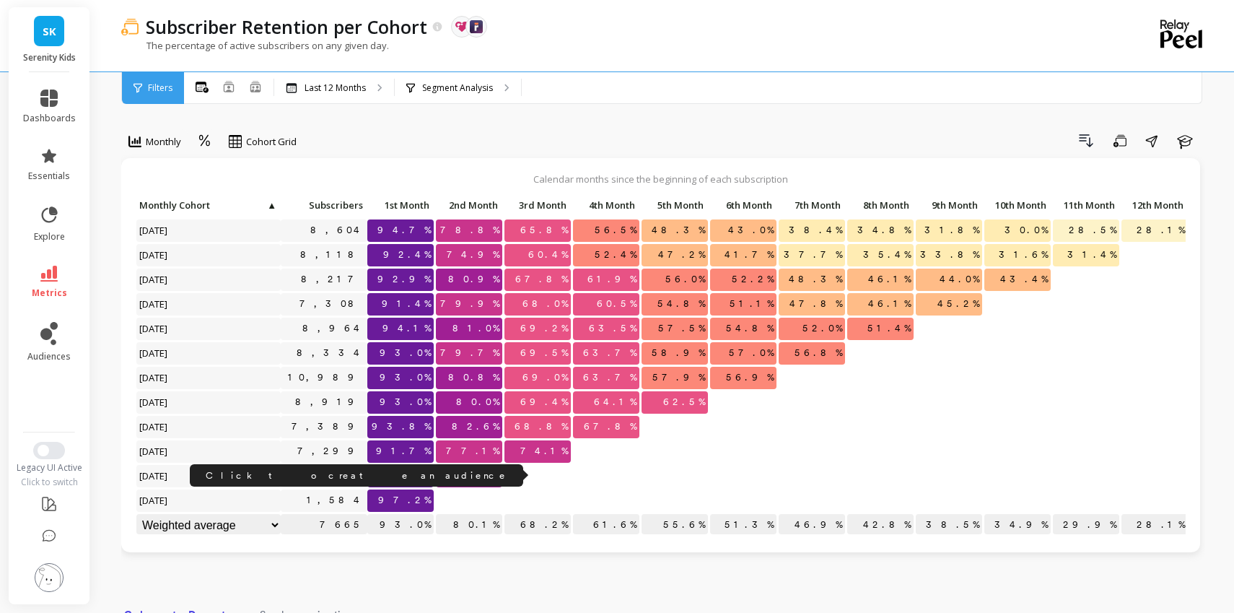
click at [357, 468] on link "6,255" at bounding box center [339, 476] width 56 height 22
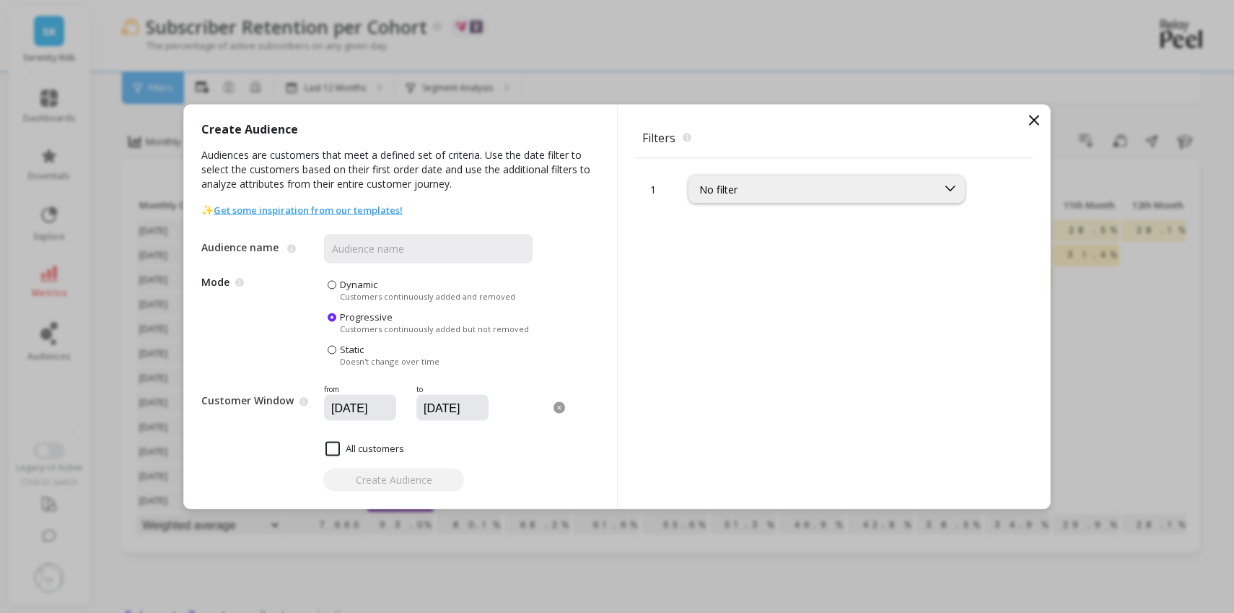
click at [1028, 113] on icon at bounding box center [1033, 119] width 17 height 17
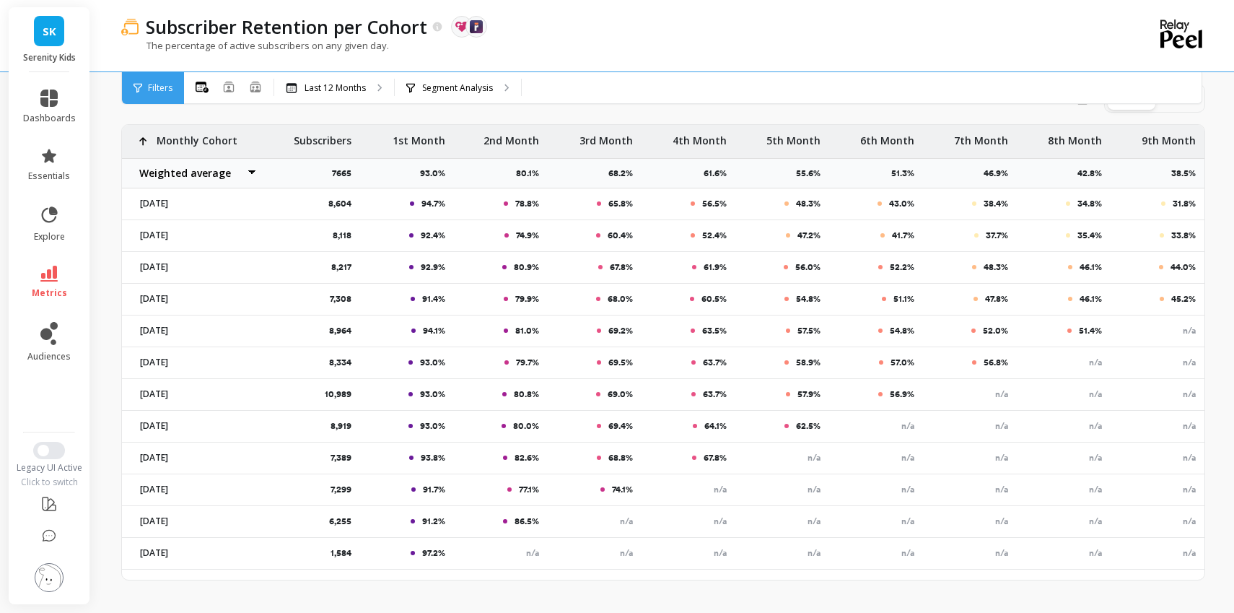
scroll to position [578, 0]
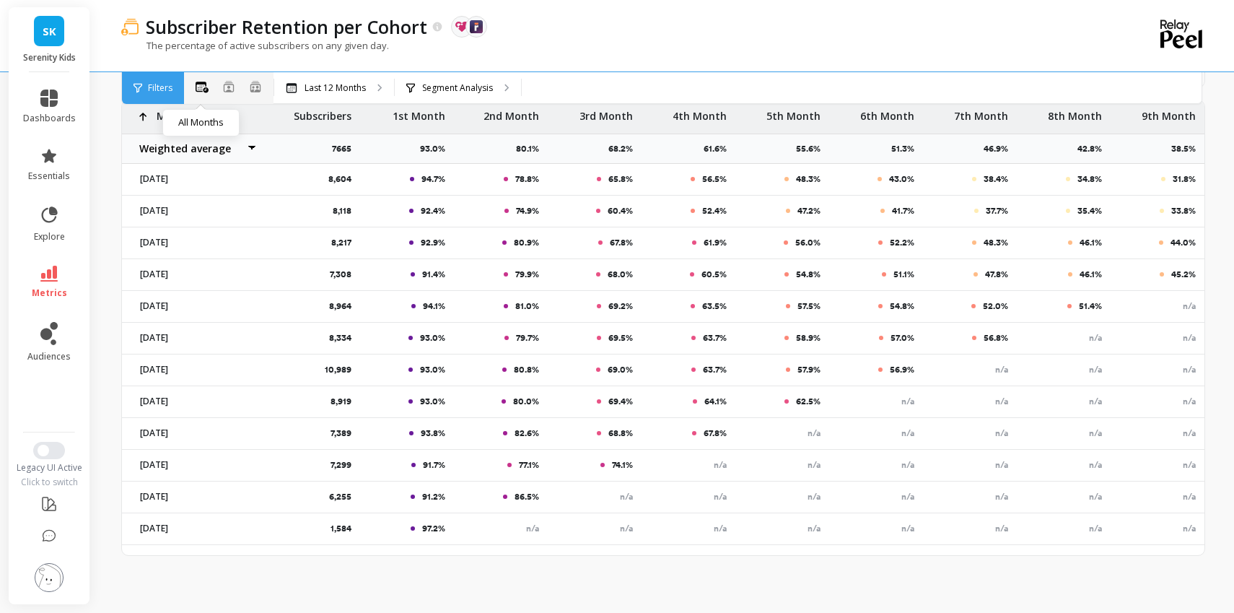
click at [204, 84] on icon at bounding box center [202, 88] width 13 height 12
click at [201, 89] on icon at bounding box center [202, 87] width 13 height 11
click at [407, 91] on icon at bounding box center [410, 88] width 9 height 10
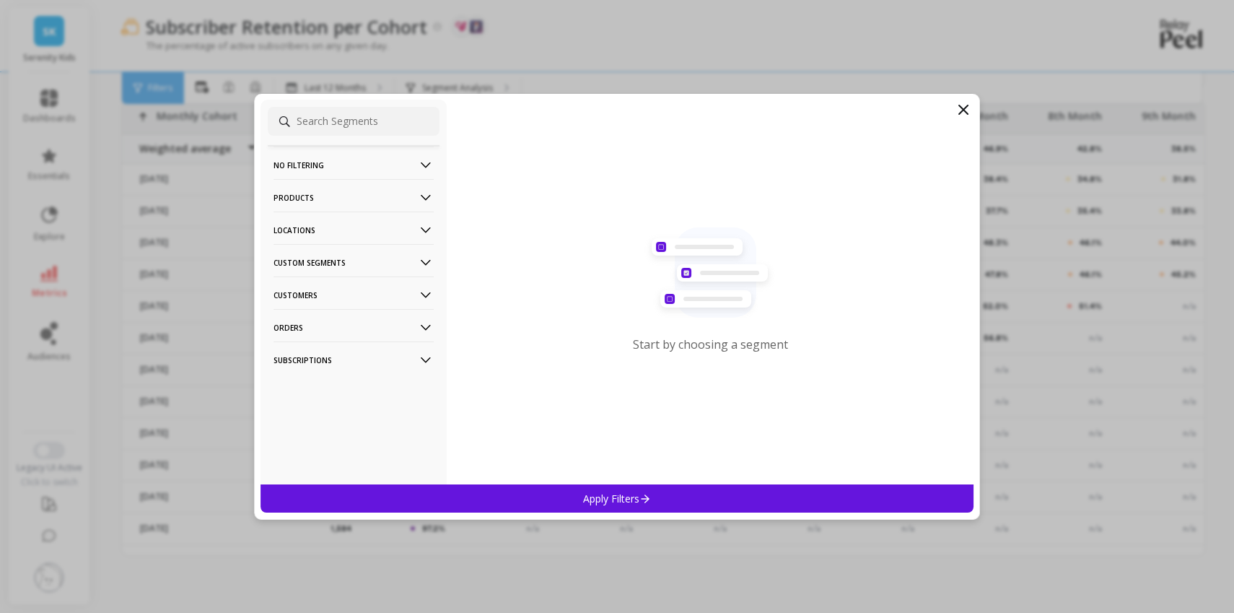
click at [416, 367] on p "Subscriptions" at bounding box center [353, 359] width 160 height 37
click at [356, 352] on p "Cancellation Reason" at bounding box center [321, 352] width 90 height 13
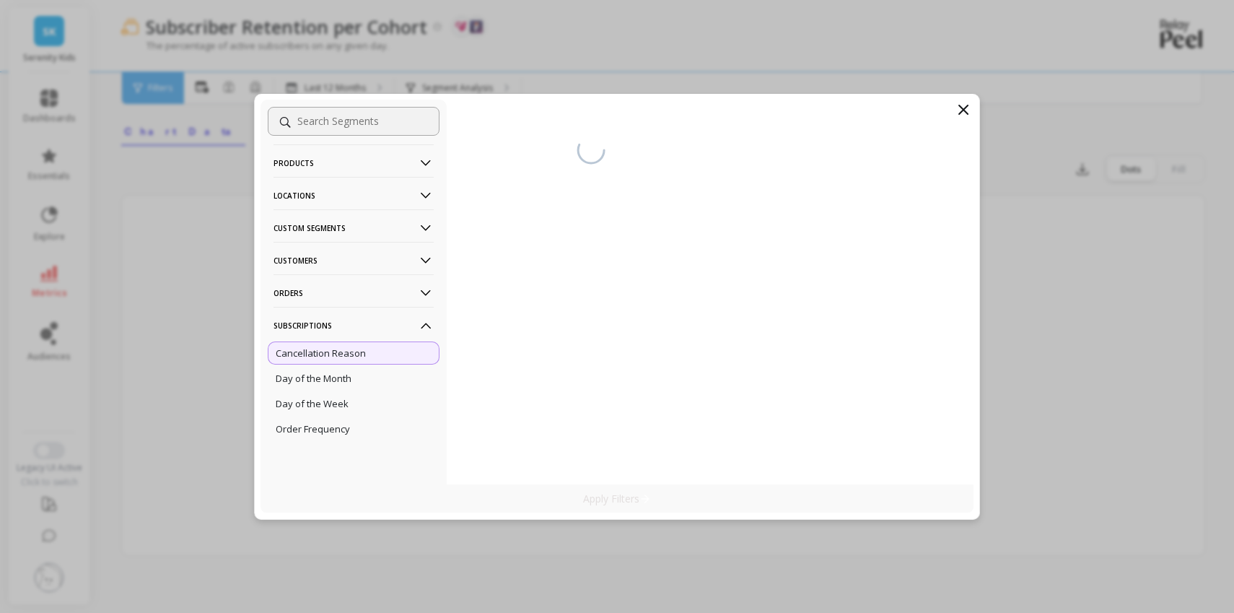
scroll to position [204, 0]
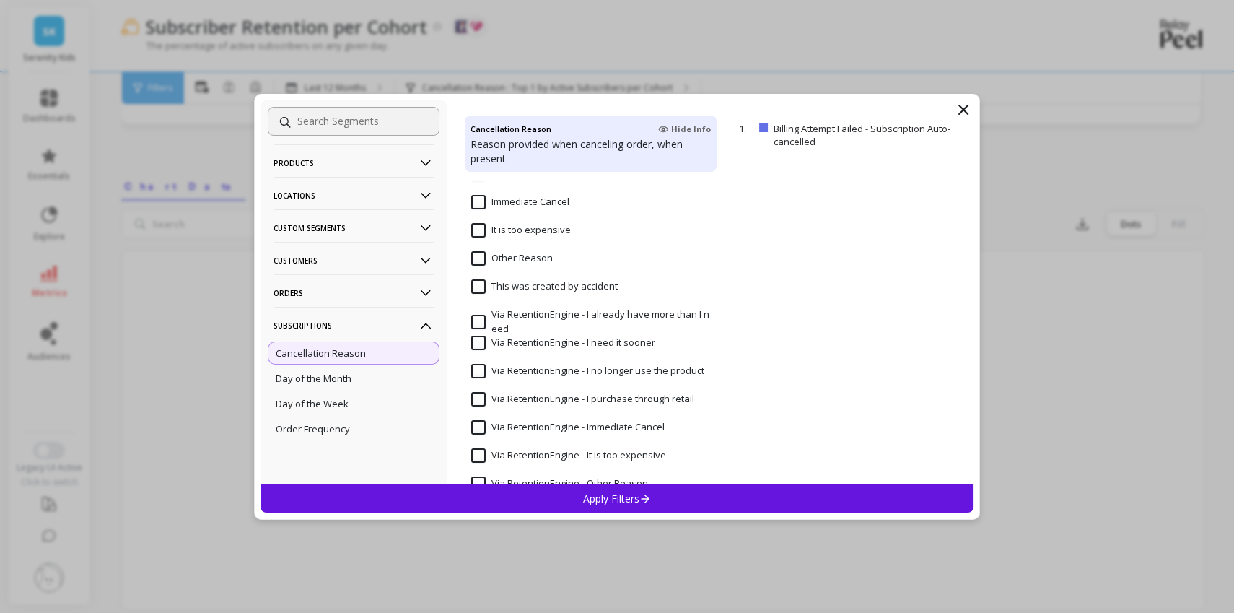
scroll to position [345, 0]
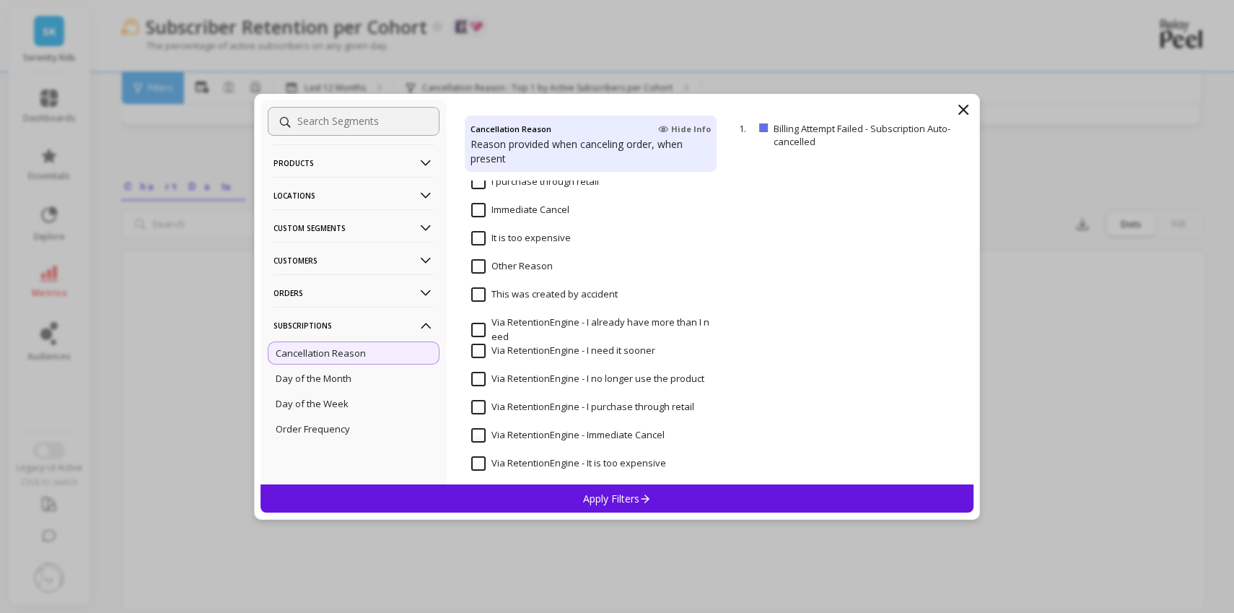
click at [478, 291] on accident "This was created by accident" at bounding box center [544, 294] width 146 height 14
click at [475, 273] on span "Other Reason" at bounding box center [512, 274] width 82 height 30
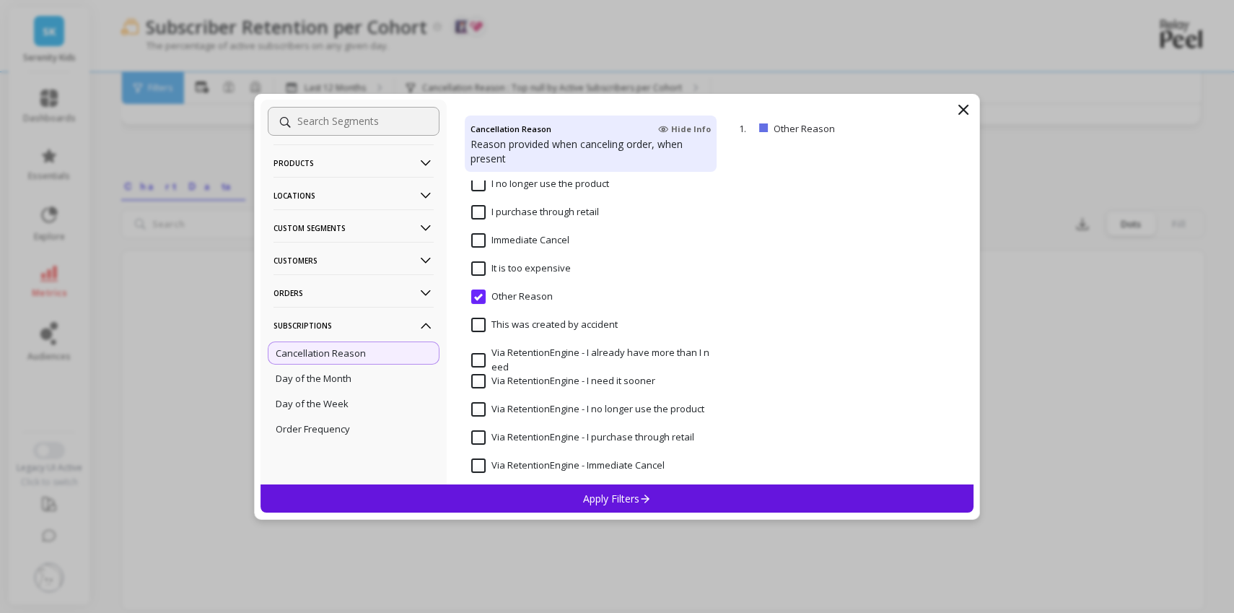
click at [478, 268] on expensive "It is too expensive" at bounding box center [521, 268] width 100 height 14
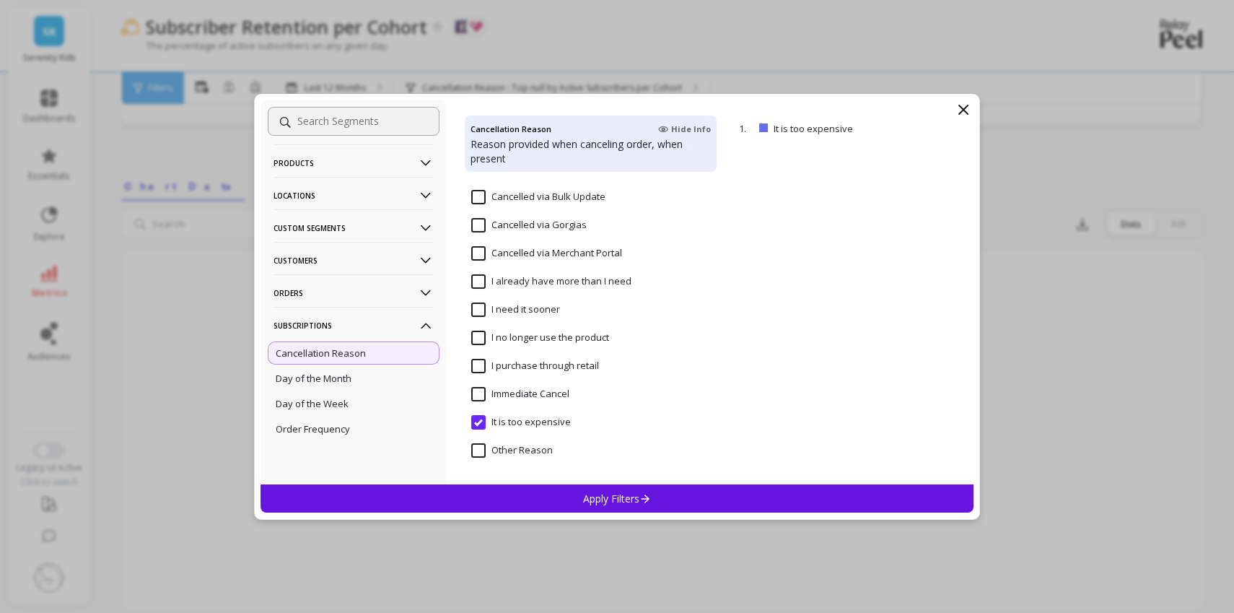
scroll to position [248, 0]
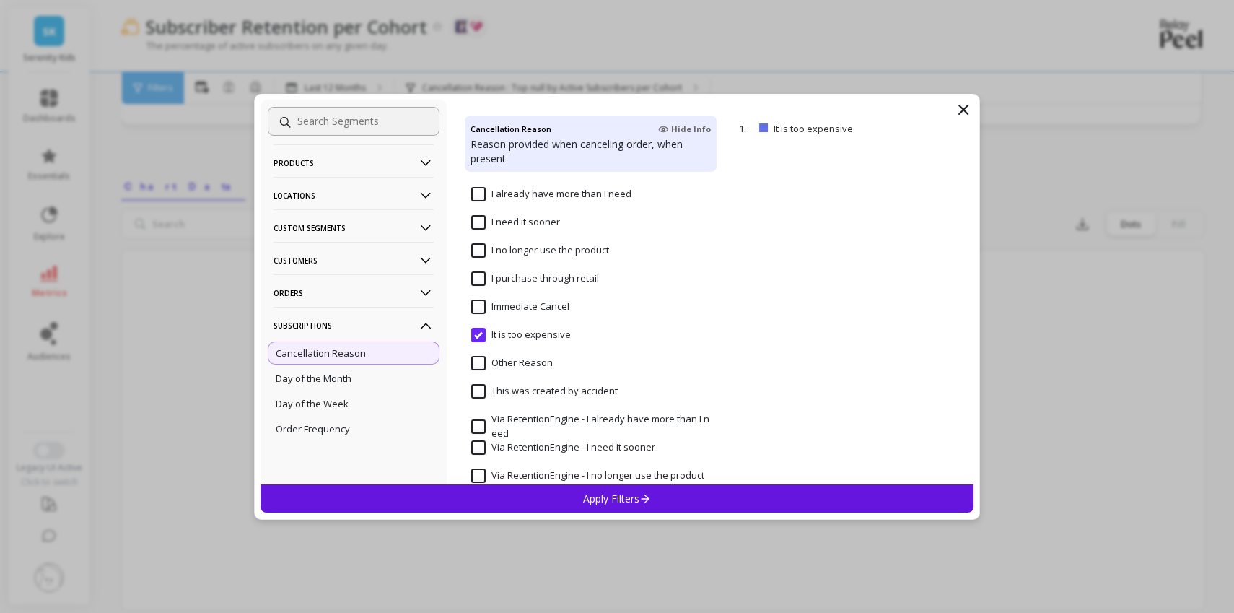
click at [480, 335] on expensive "It is too expensive" at bounding box center [521, 335] width 100 height 14
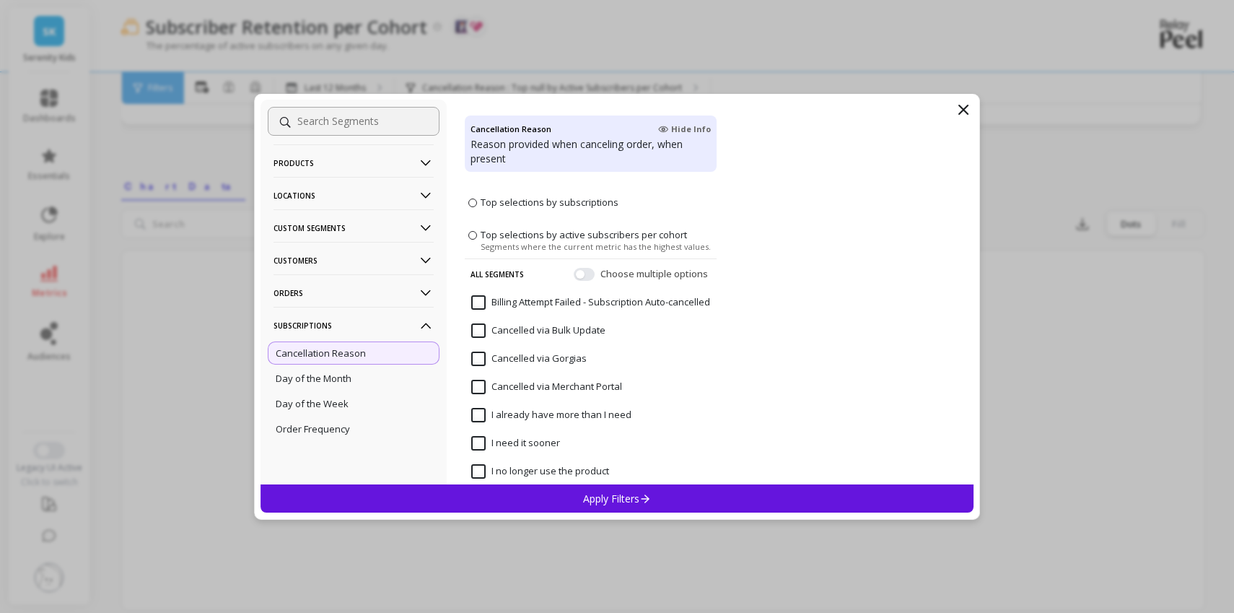
scroll to position [0, 0]
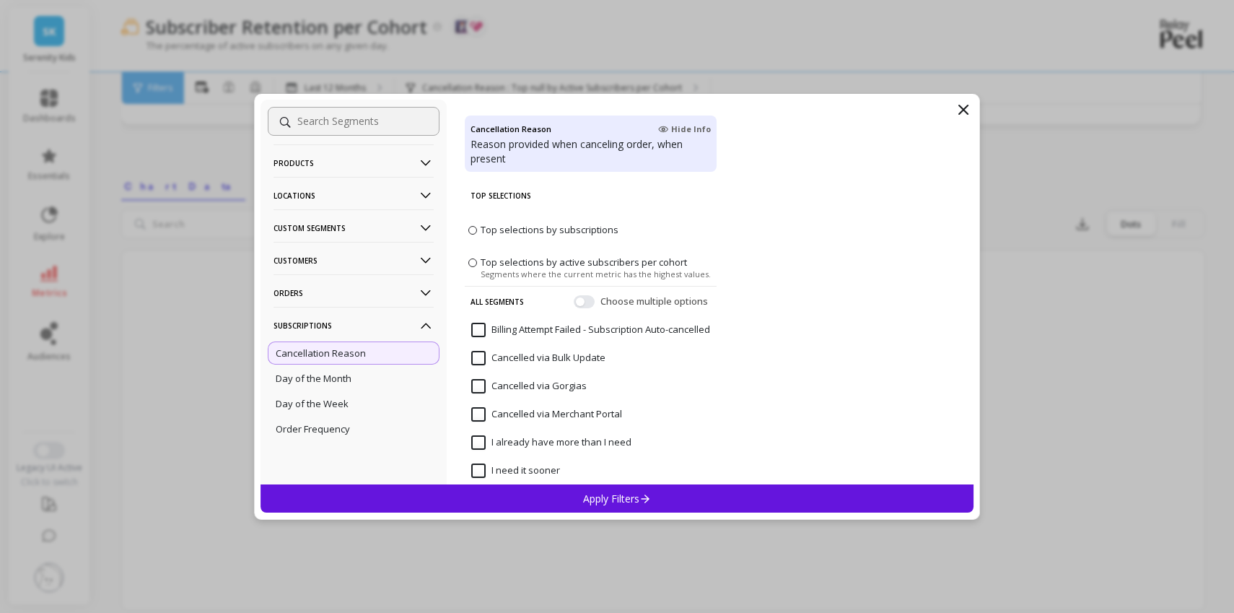
click at [483, 231] on span "Top selections by subscriptions" at bounding box center [550, 229] width 138 height 13
click at [0, 0] on input "Top selections by subscriptions" at bounding box center [0, 0] width 0 height 0
click at [636, 496] on p "Apply Filters" at bounding box center [617, 498] width 69 height 14
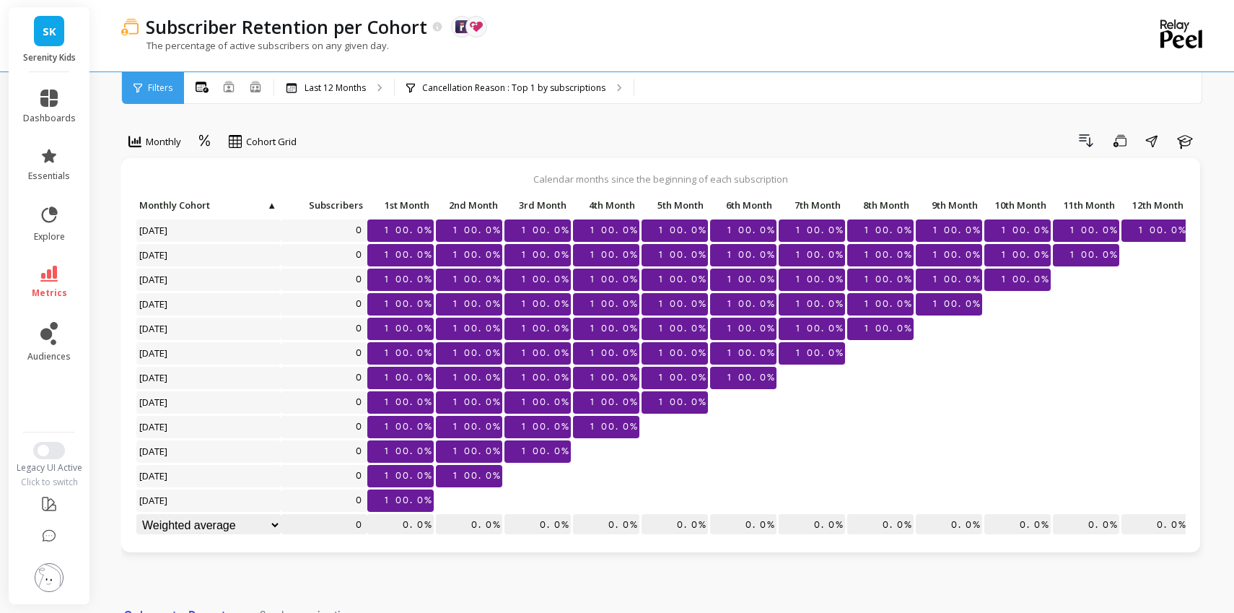
click at [522, 451] on p "100.0%" at bounding box center [537, 451] width 66 height 22
click at [516, 87] on p "Cancellation Reason : Top 1 by subscriptions" at bounding box center [513, 88] width 183 height 12
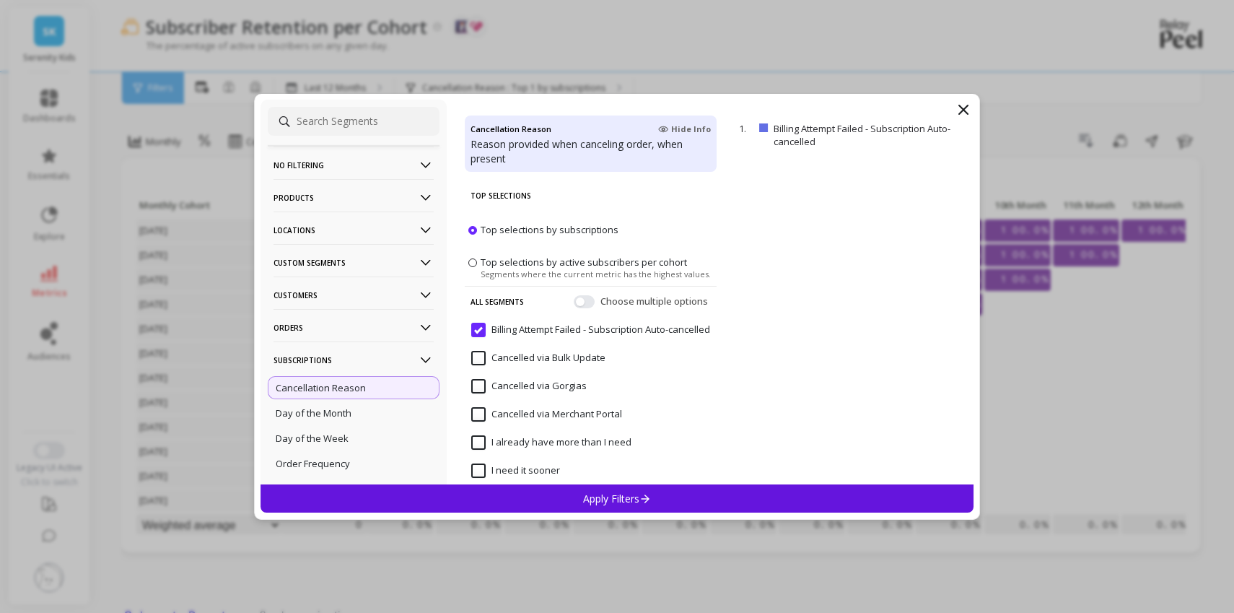
click at [479, 336] on Auto-cancelled "Billing Attempt Failed - Subscription Auto-cancelled" at bounding box center [590, 330] width 239 height 14
click at [478, 363] on Update "Cancelled via Bulk Update" at bounding box center [538, 358] width 134 height 14
click at [477, 337] on Auto-cancelled "Billing Attempt Failed - Subscription Auto-cancelled" at bounding box center [590, 330] width 239 height 14
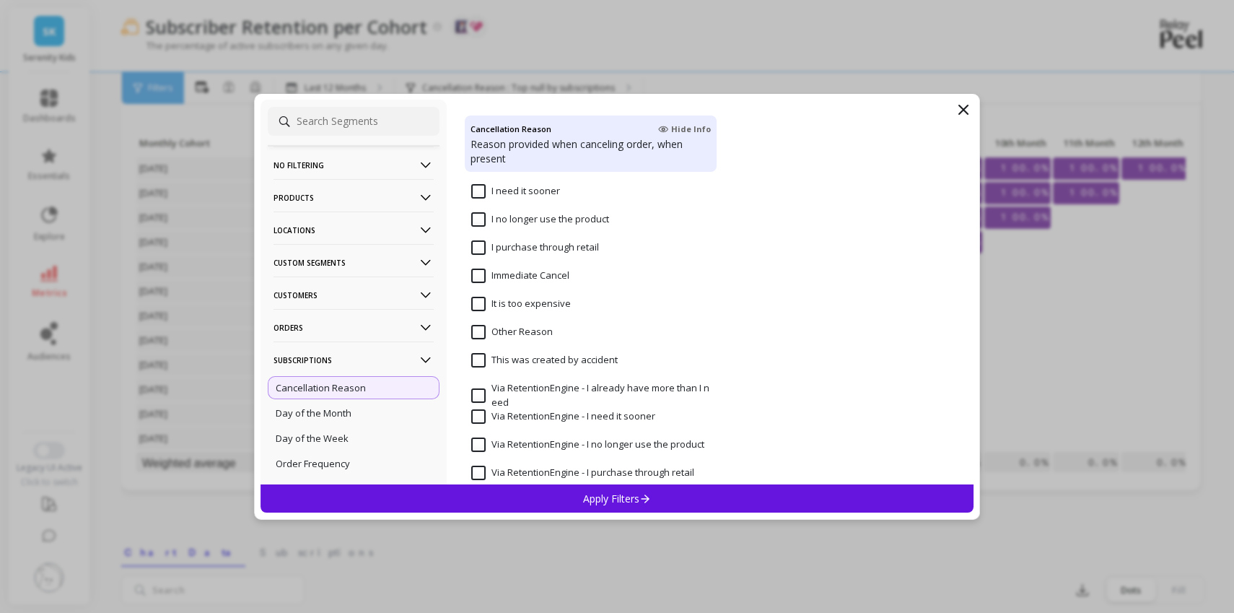
scroll to position [249, 0]
click at [965, 106] on icon at bounding box center [963, 109] width 9 height 9
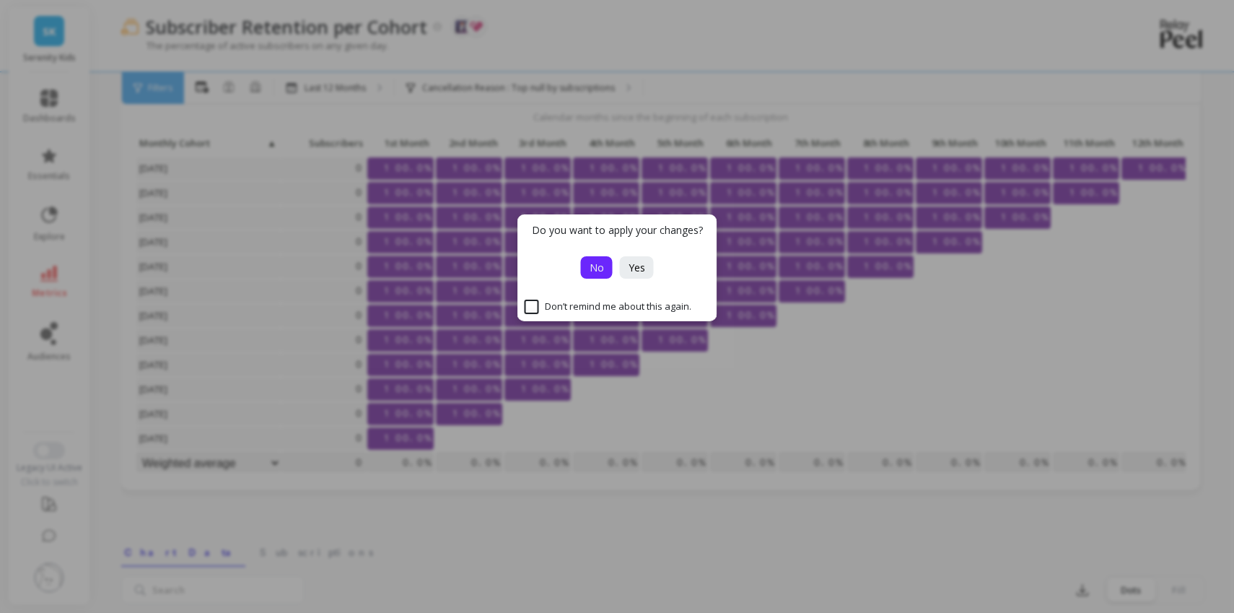
click at [608, 266] on button "No" at bounding box center [597, 267] width 32 height 22
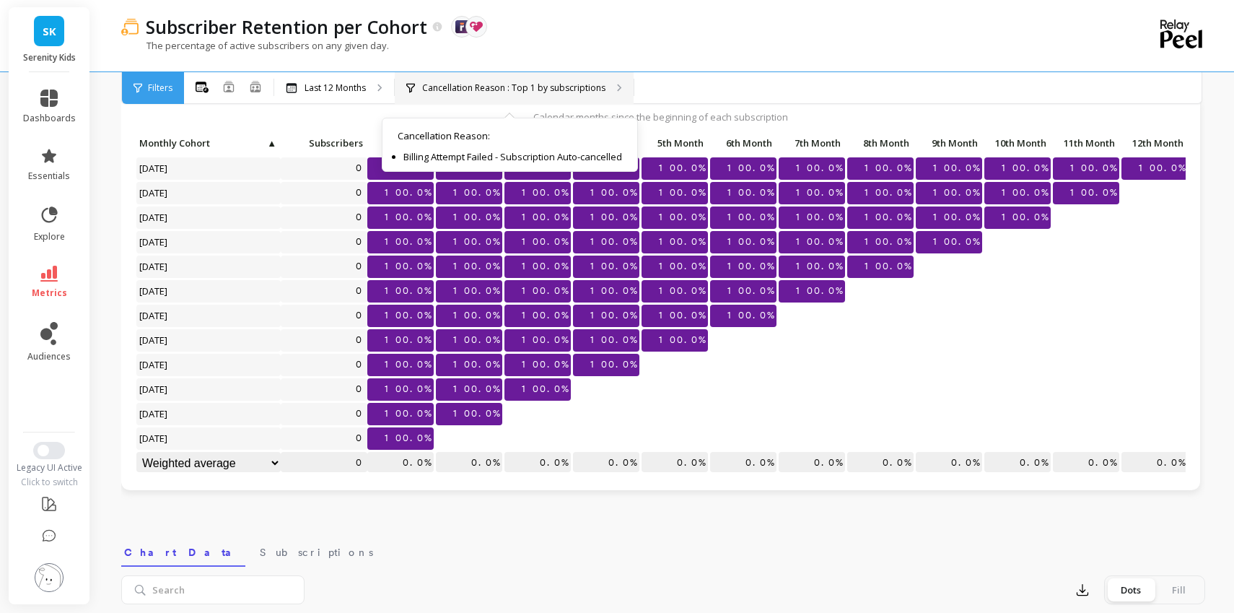
click at [545, 83] on p "Cancellation Reason : Top 1 by subscriptions" at bounding box center [513, 88] width 183 height 12
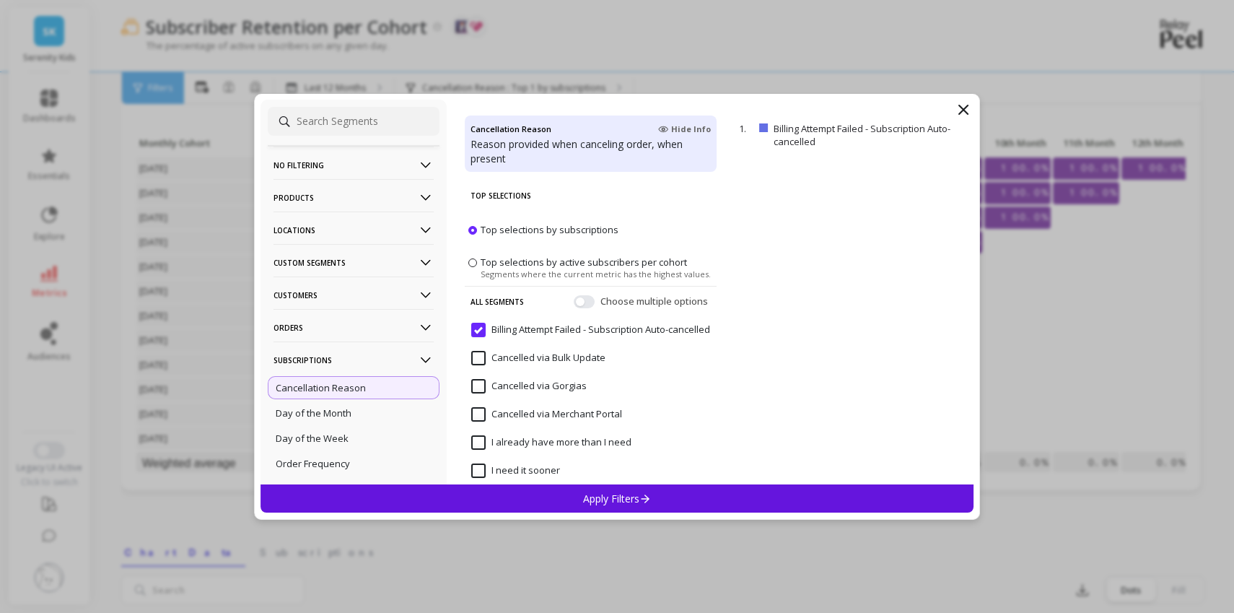
click at [481, 335] on Auto-cancelled "Billing Attempt Failed - Subscription Auto-cancelled" at bounding box center [590, 330] width 239 height 14
click at [560, 489] on div "Apply Filters" at bounding box center [616, 498] width 713 height 28
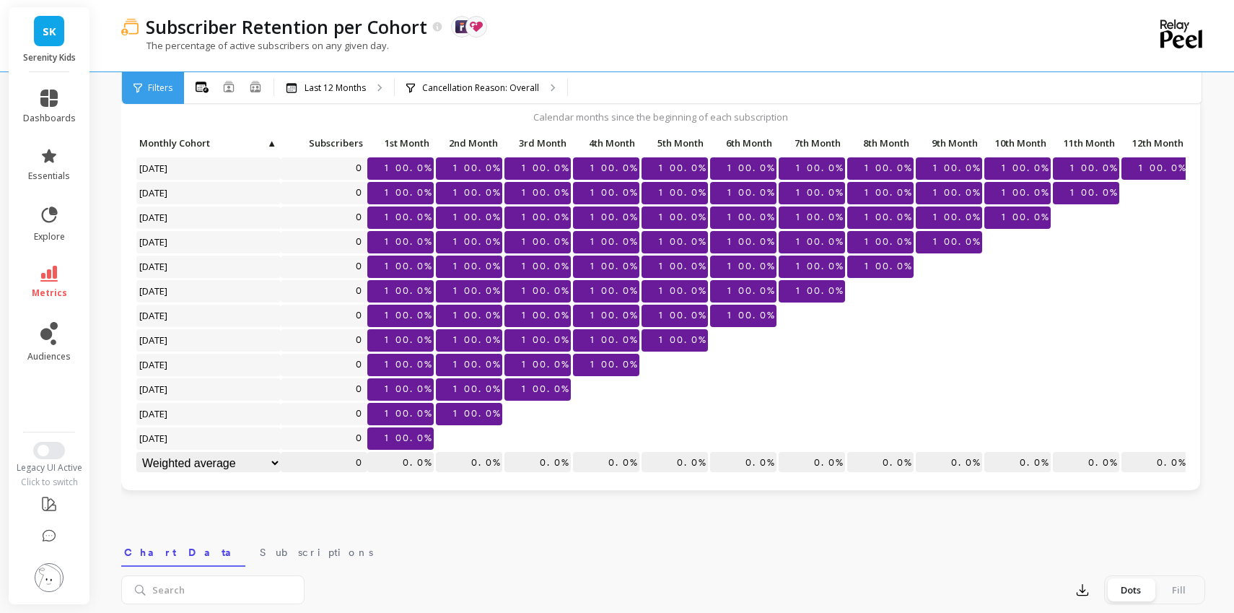
click at [157, 92] on span "Filters" at bounding box center [160, 88] width 25 height 12
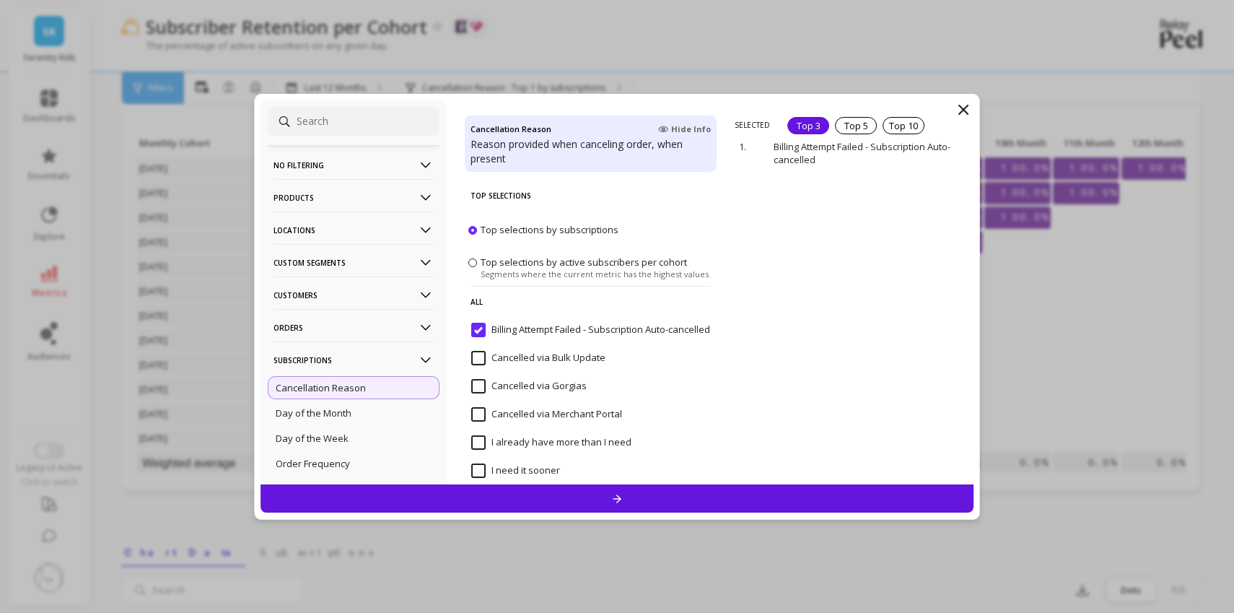
click at [801, 127] on div "Top 3" at bounding box center [808, 125] width 42 height 17
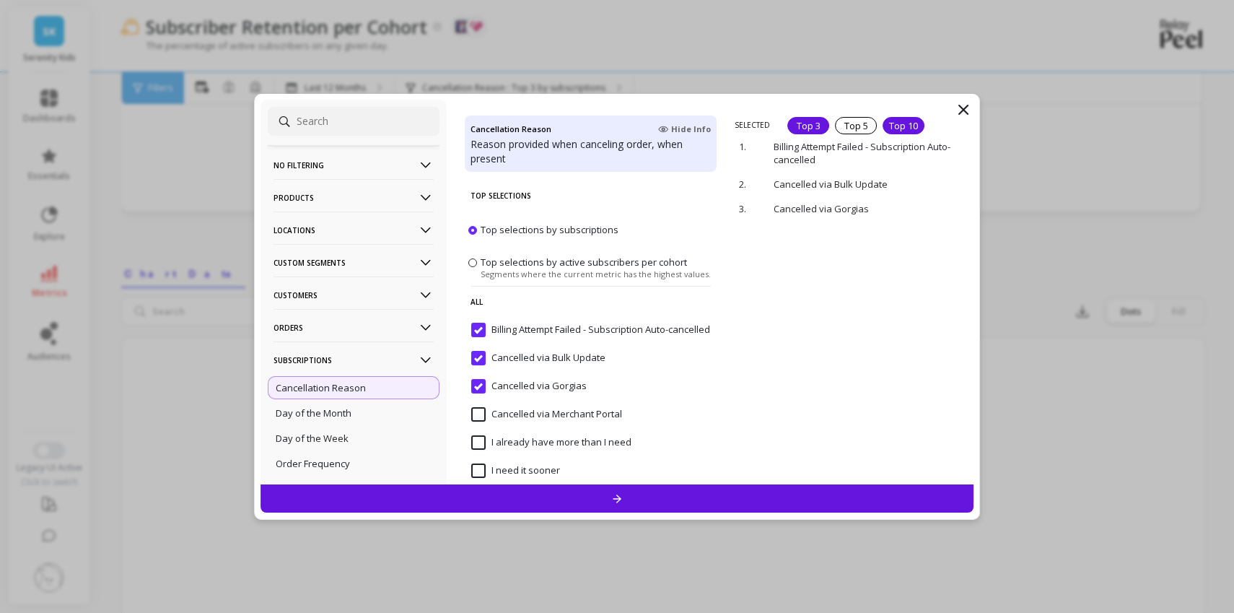
click at [908, 119] on div "Top 10" at bounding box center [903, 125] width 42 height 17
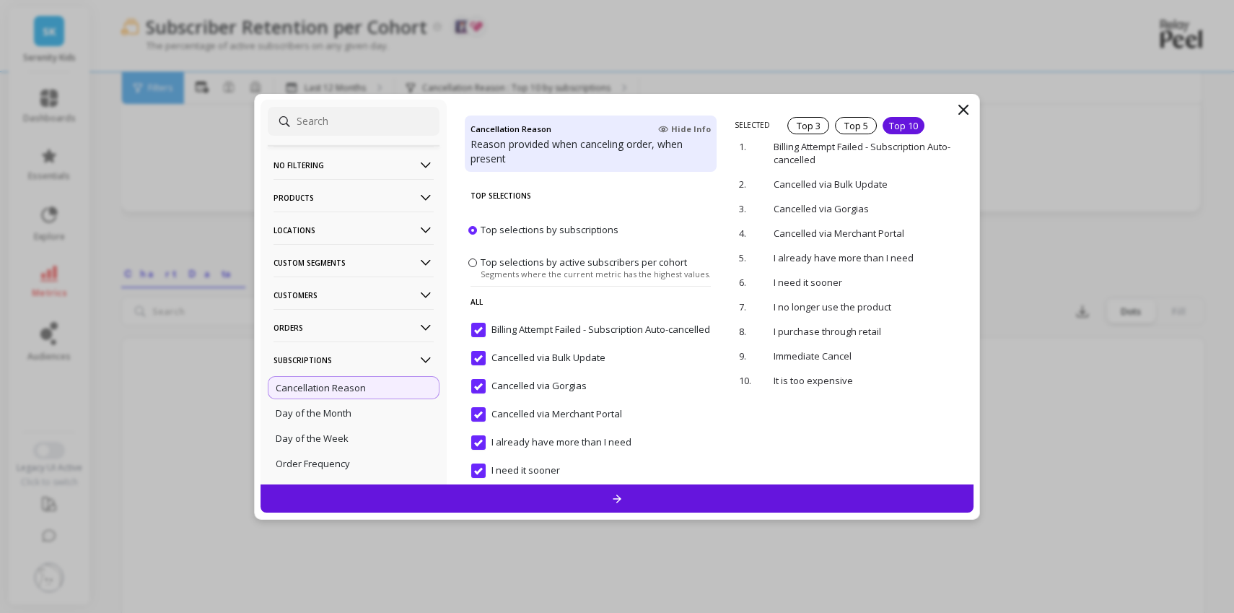
click at [867, 501] on div at bounding box center [616, 498] width 713 height 28
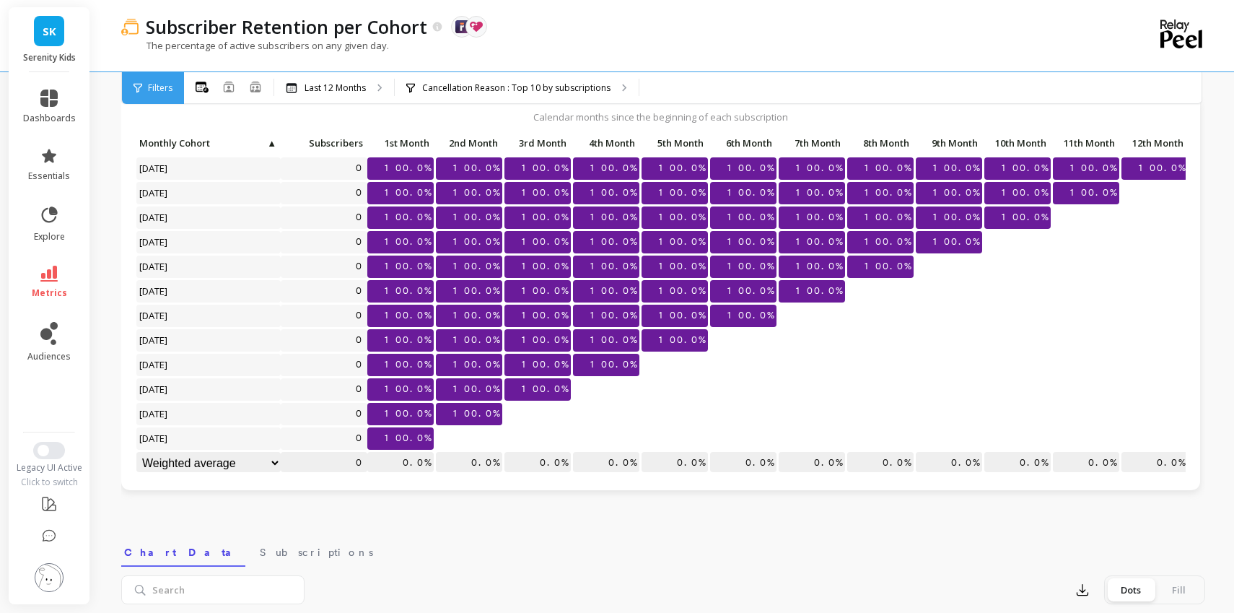
click at [746, 293] on span "100.0%" at bounding box center [750, 291] width 52 height 22
click at [156, 84] on span "Filters" at bounding box center [160, 88] width 25 height 12
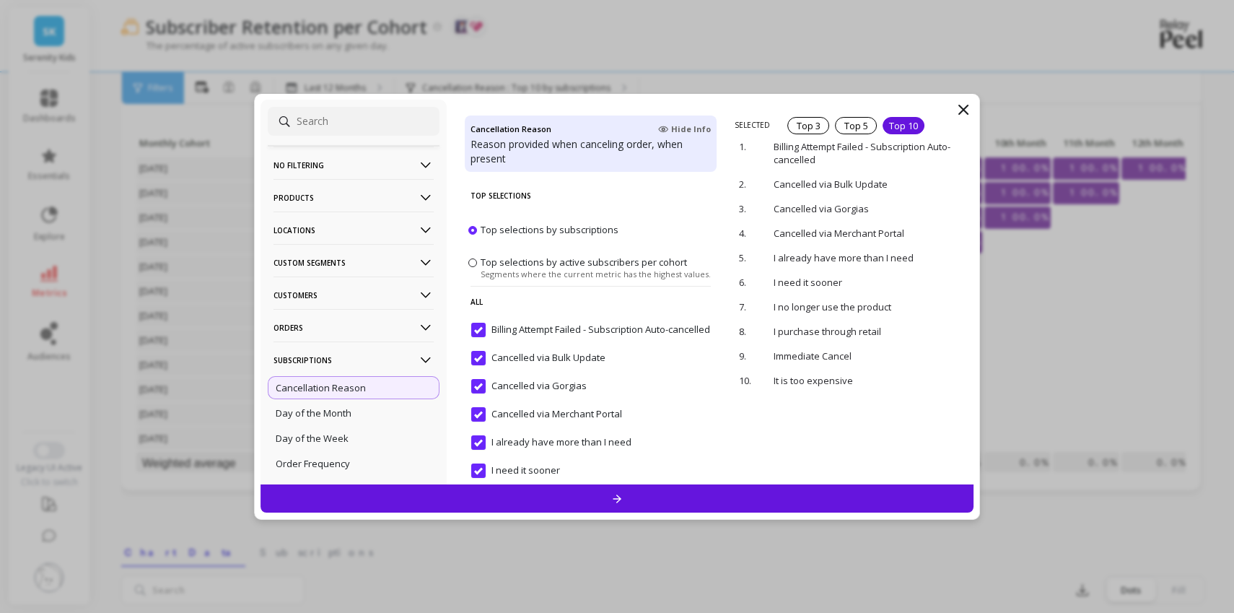
click at [960, 108] on icon at bounding box center [963, 109] width 17 height 17
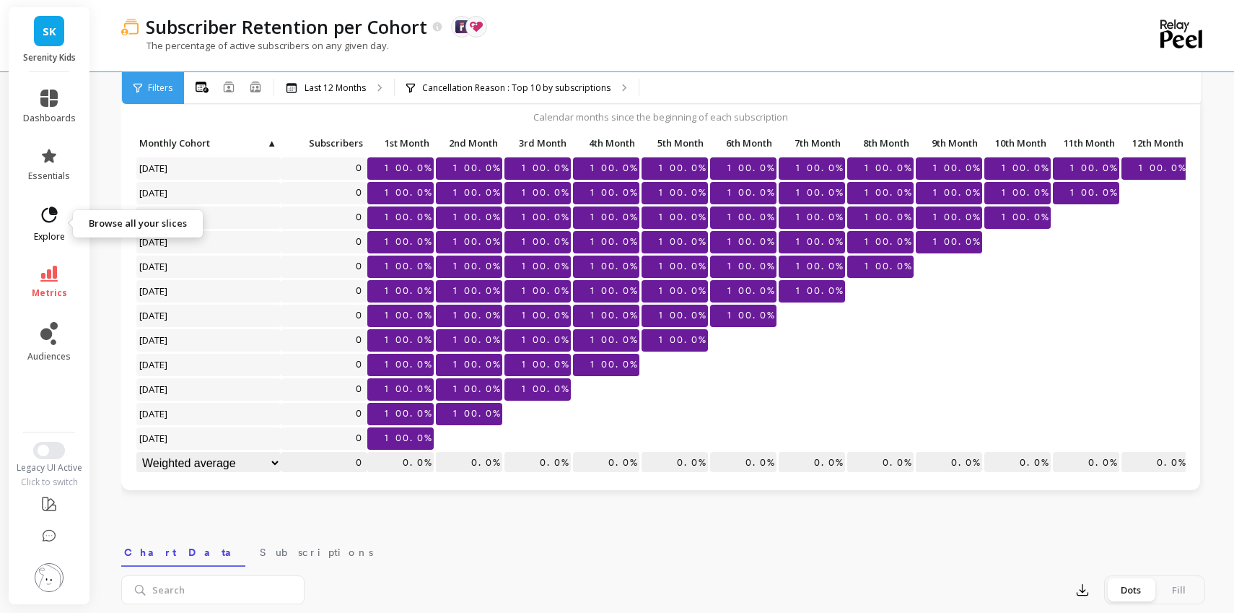
click at [53, 216] on icon at bounding box center [49, 215] width 20 height 20
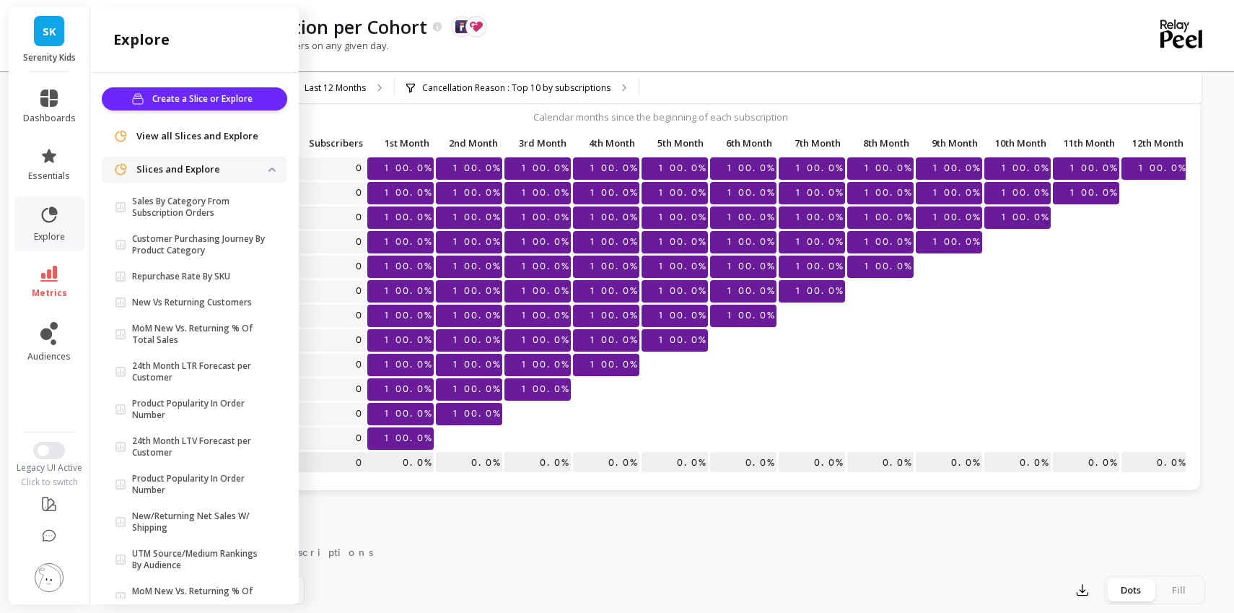
click at [227, 281] on p "Repurchase Rate By SKU" at bounding box center [181, 277] width 98 height 12
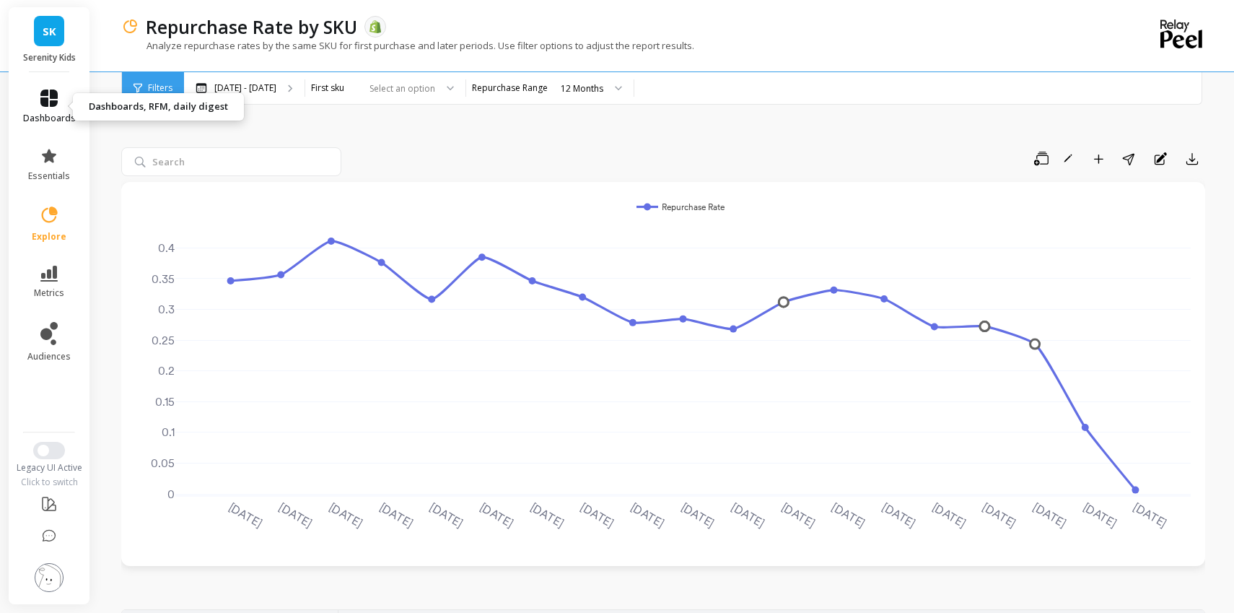
click at [46, 97] on icon at bounding box center [48, 97] width 17 height 17
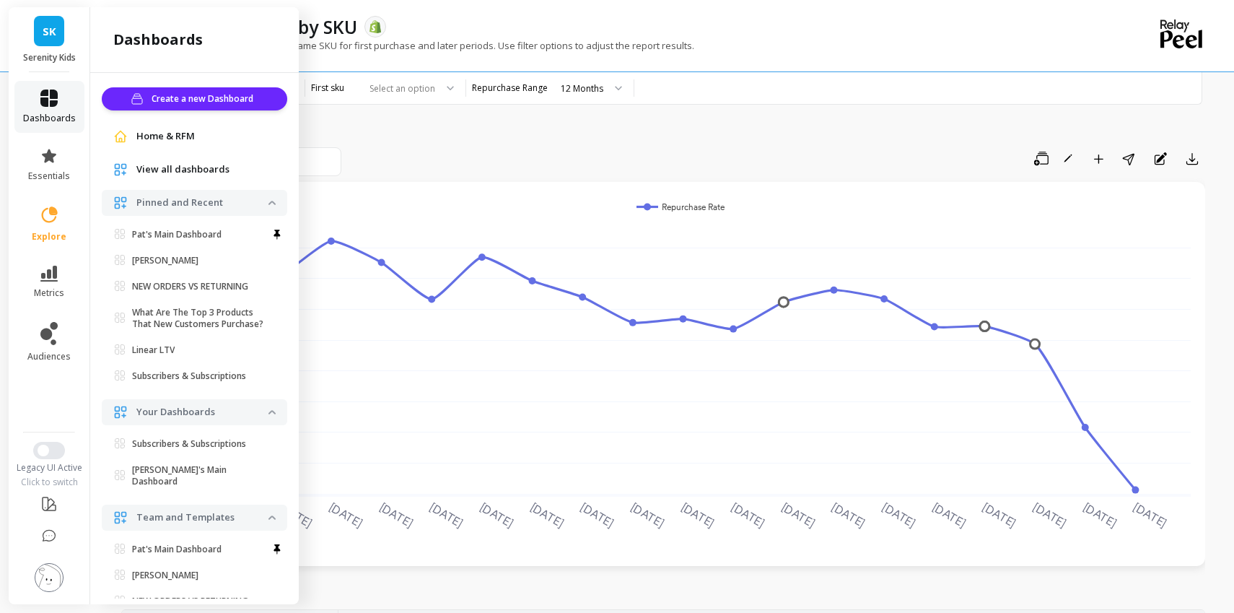
scroll to position [80, 0]
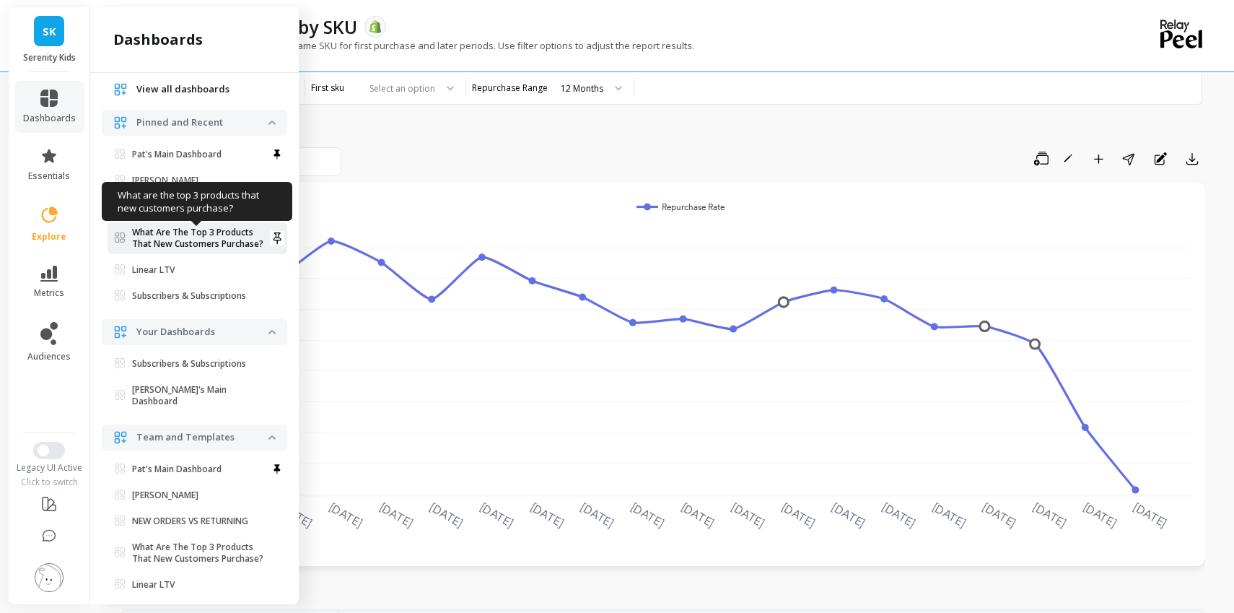
click at [203, 247] on p "What Are The Top 3 Products That New Customers Purchase?" at bounding box center [200, 238] width 136 height 23
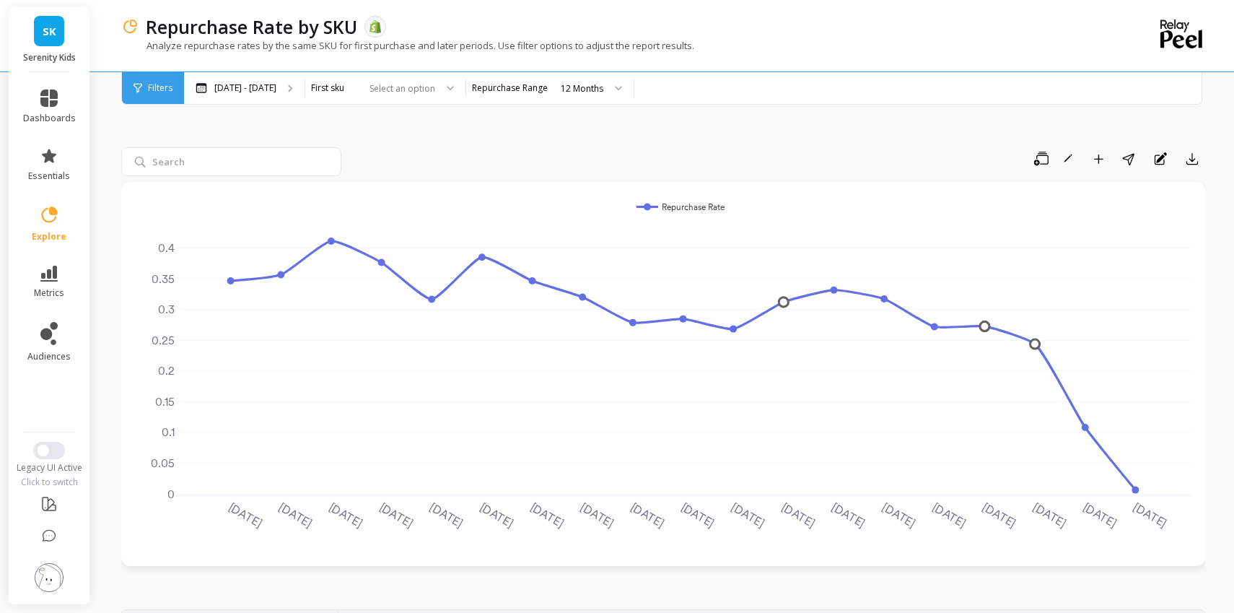
scroll to position [0, 0]
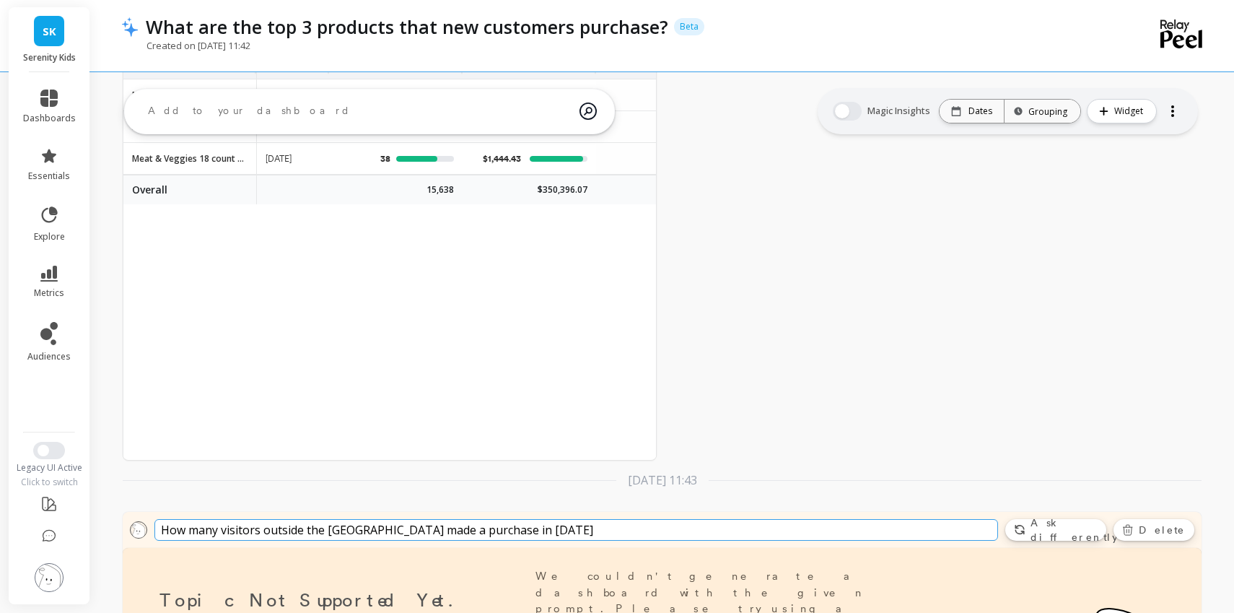
scroll to position [274, 0]
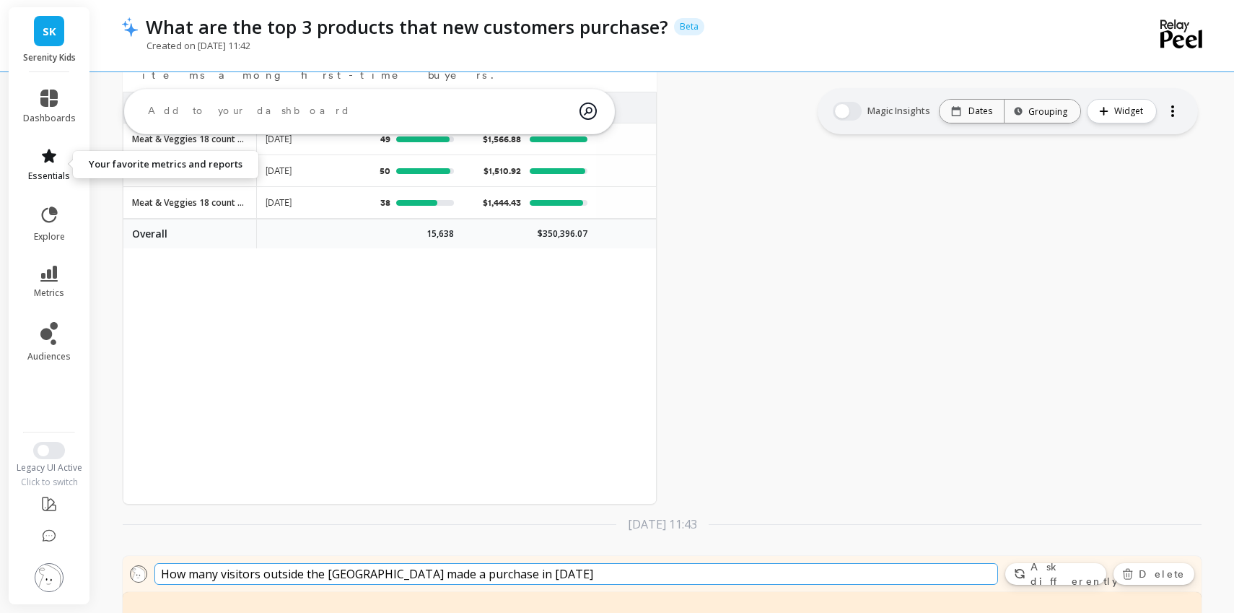
click at [47, 156] on icon at bounding box center [49, 156] width 14 height 14
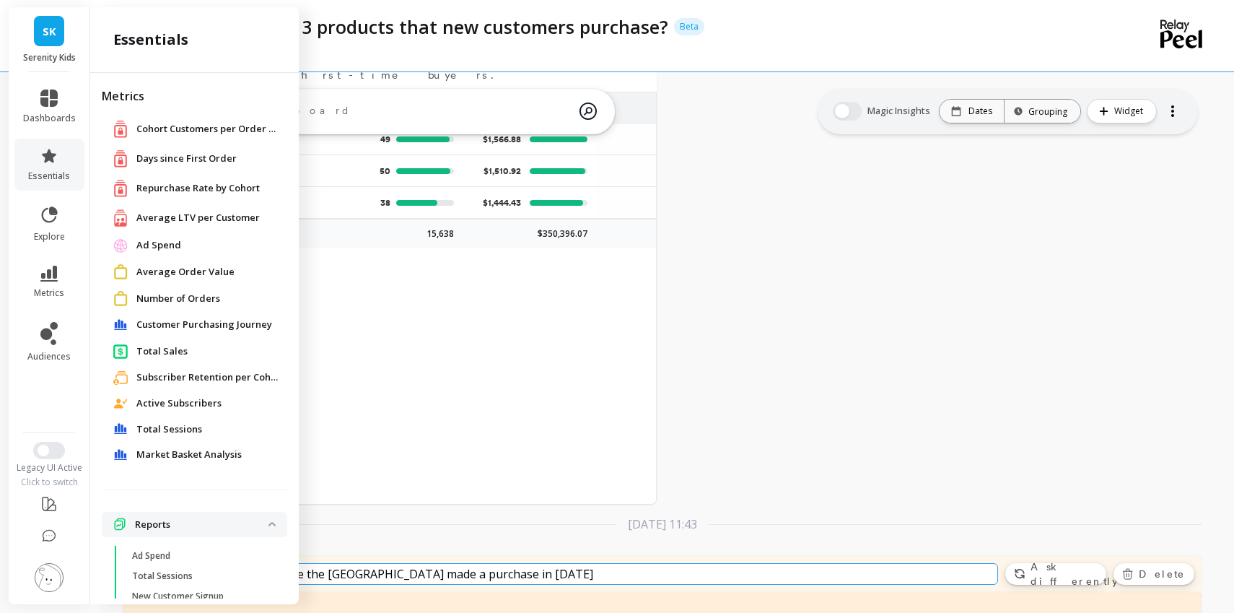
click at [190, 326] on span "Customer Purchasing Journey" at bounding box center [204, 324] width 136 height 14
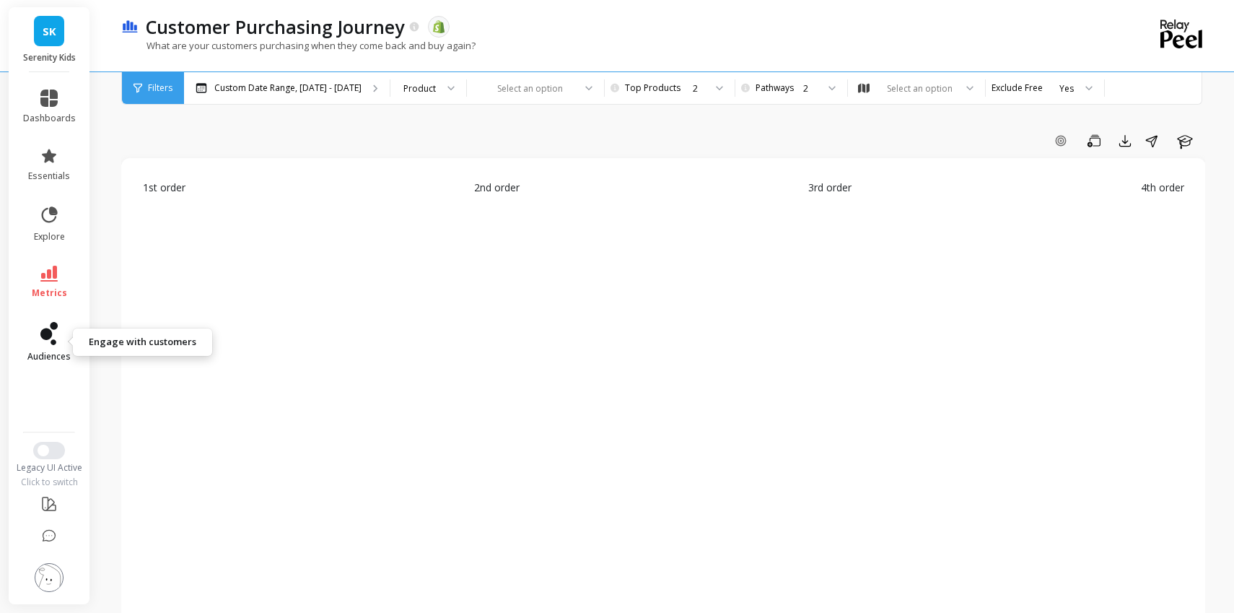
click at [41, 335] on icon at bounding box center [46, 334] width 12 height 12
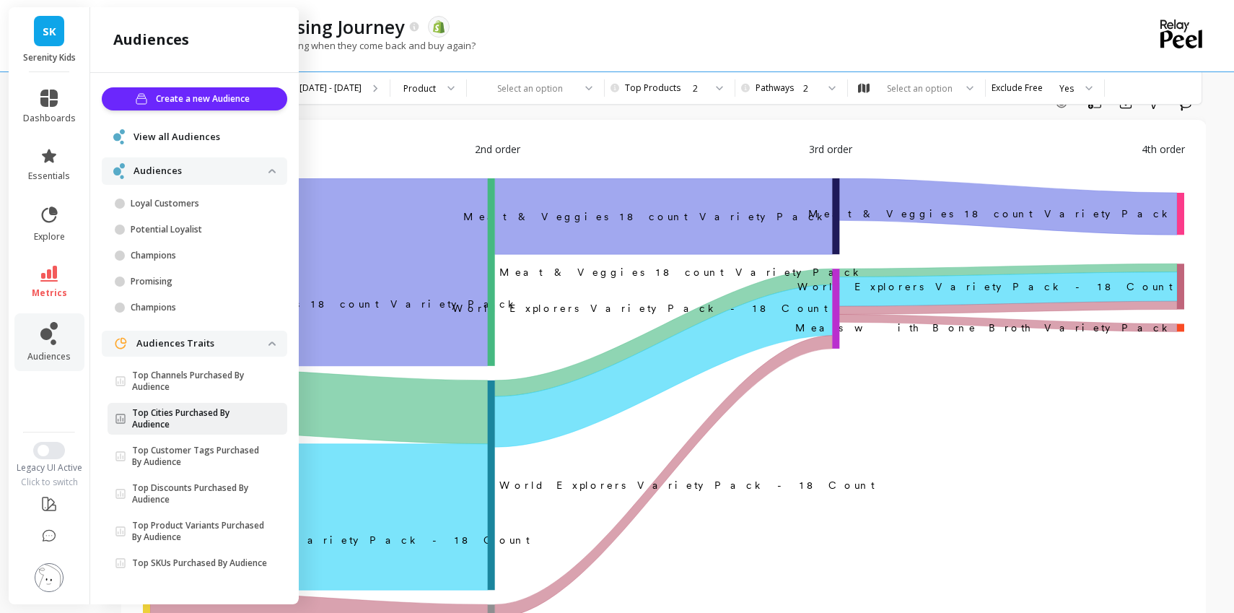
scroll to position [50, 0]
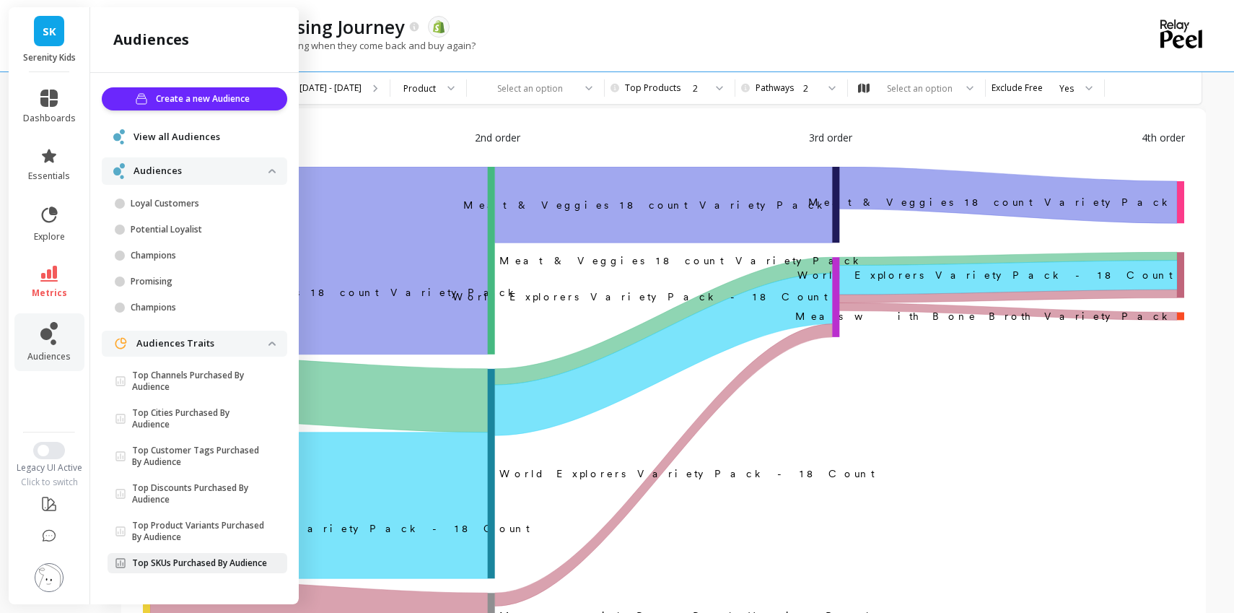
click at [213, 557] on p "Top SKUs Purchased By Audience" at bounding box center [199, 563] width 135 height 12
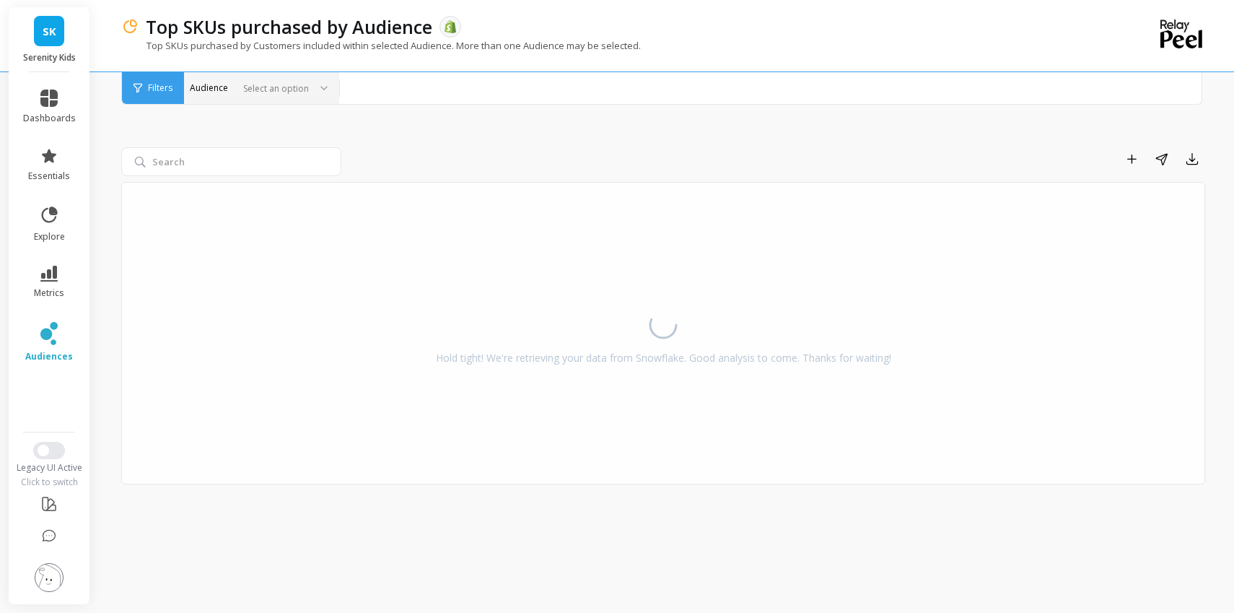
click at [258, 91] on div at bounding box center [272, 89] width 71 height 14
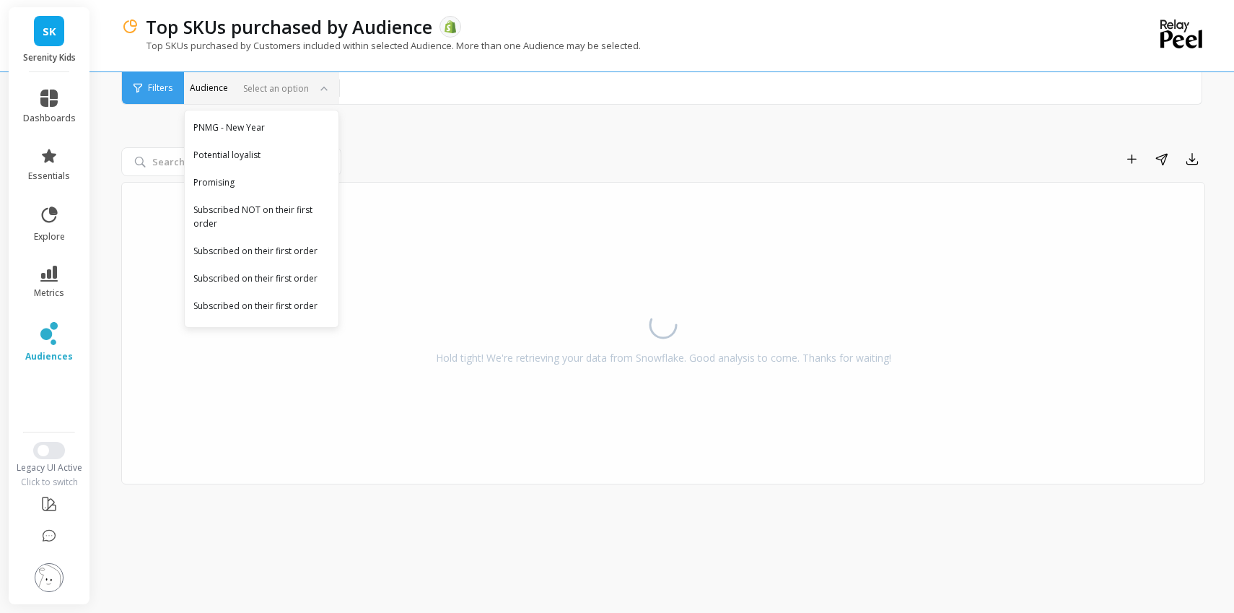
scroll to position [616, 0]
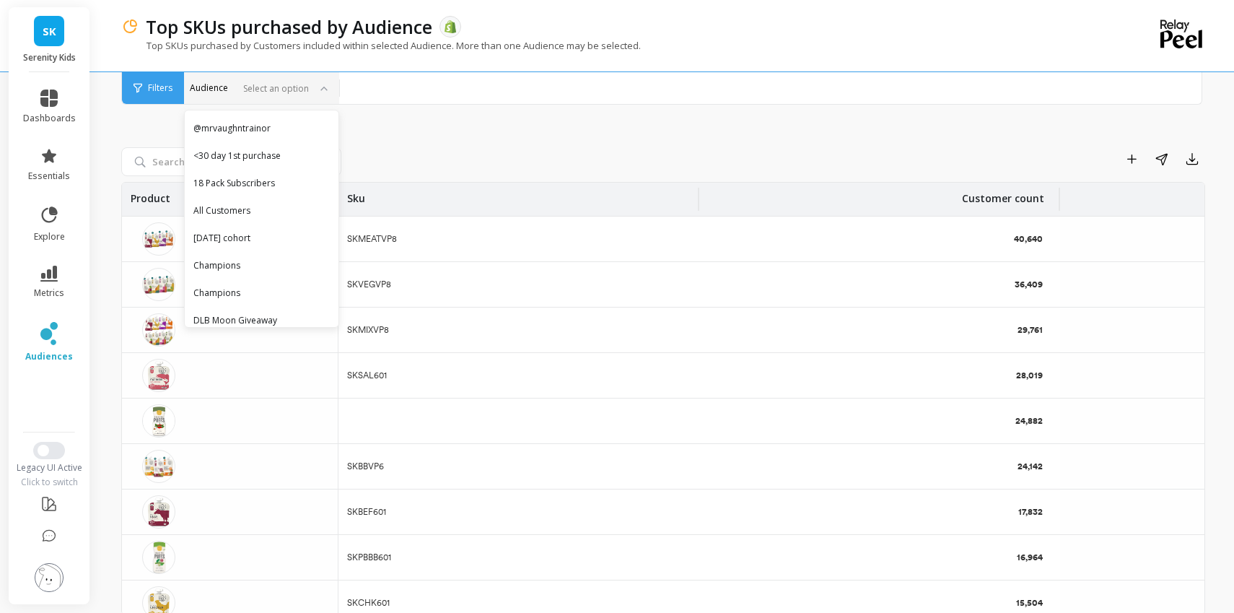
click at [432, 148] on div "Add to Dashboard Share Export" at bounding box center [776, 158] width 858 height 23
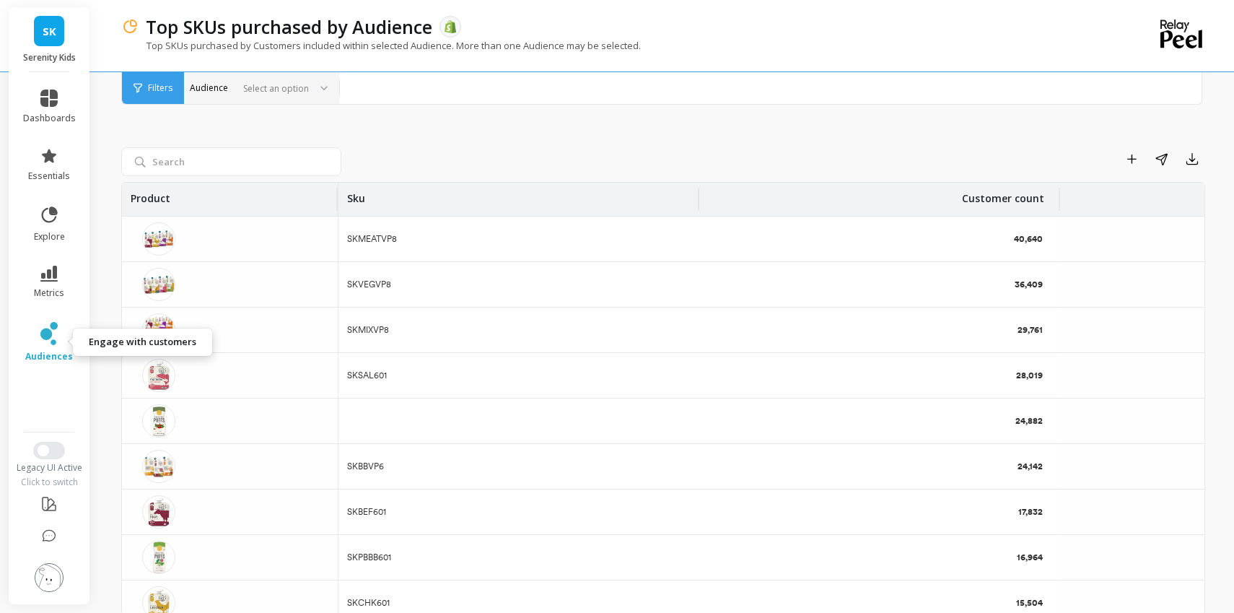
click at [48, 325] on icon at bounding box center [48, 333] width 17 height 23
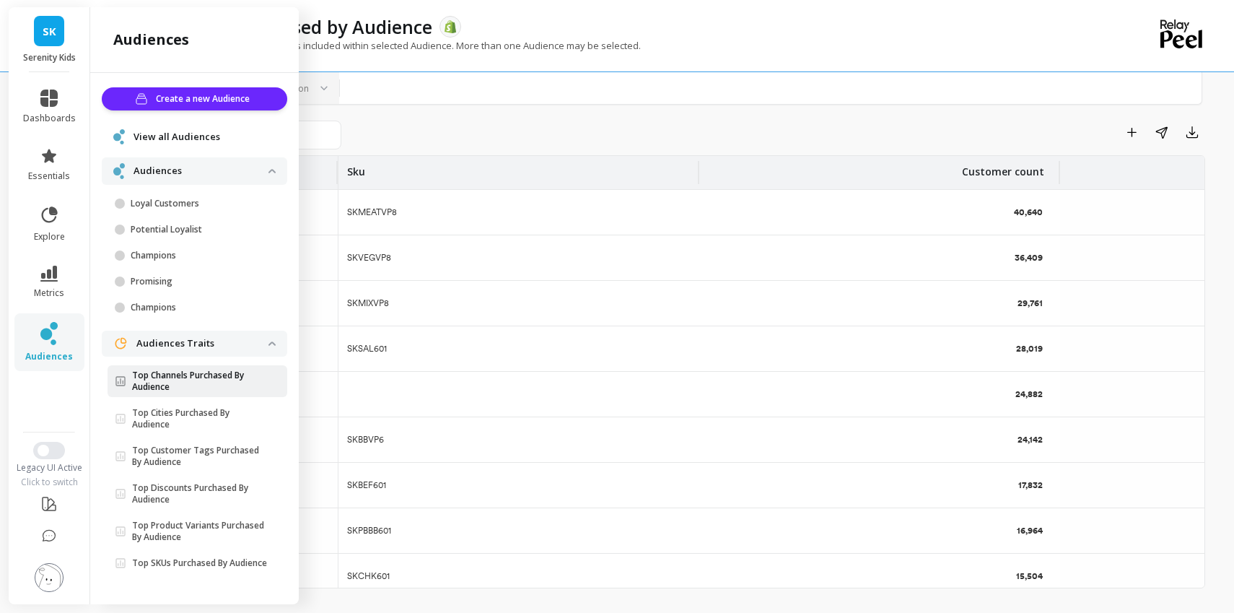
scroll to position [28, 0]
click at [216, 374] on p "Top Channels Purchased By Audience" at bounding box center [200, 380] width 136 height 23
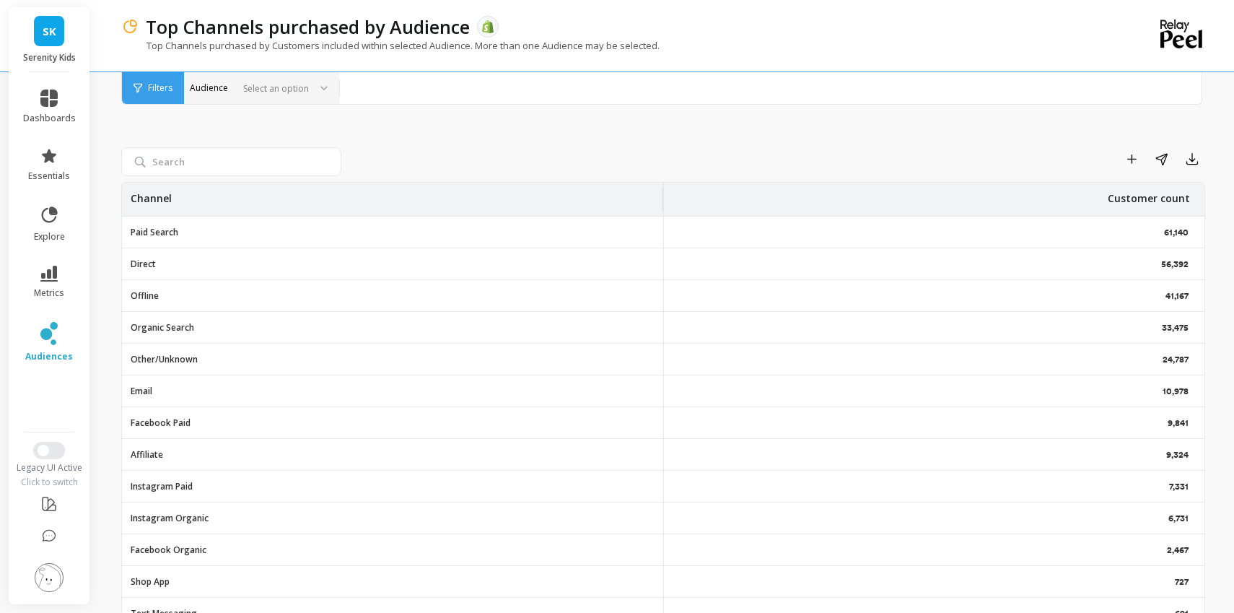
click at [147, 397] on div "Email" at bounding box center [392, 390] width 541 height 31
click at [1171, 391] on p "10,978" at bounding box center [1176, 391] width 29 height 12
click at [292, 92] on div at bounding box center [272, 89] width 71 height 14
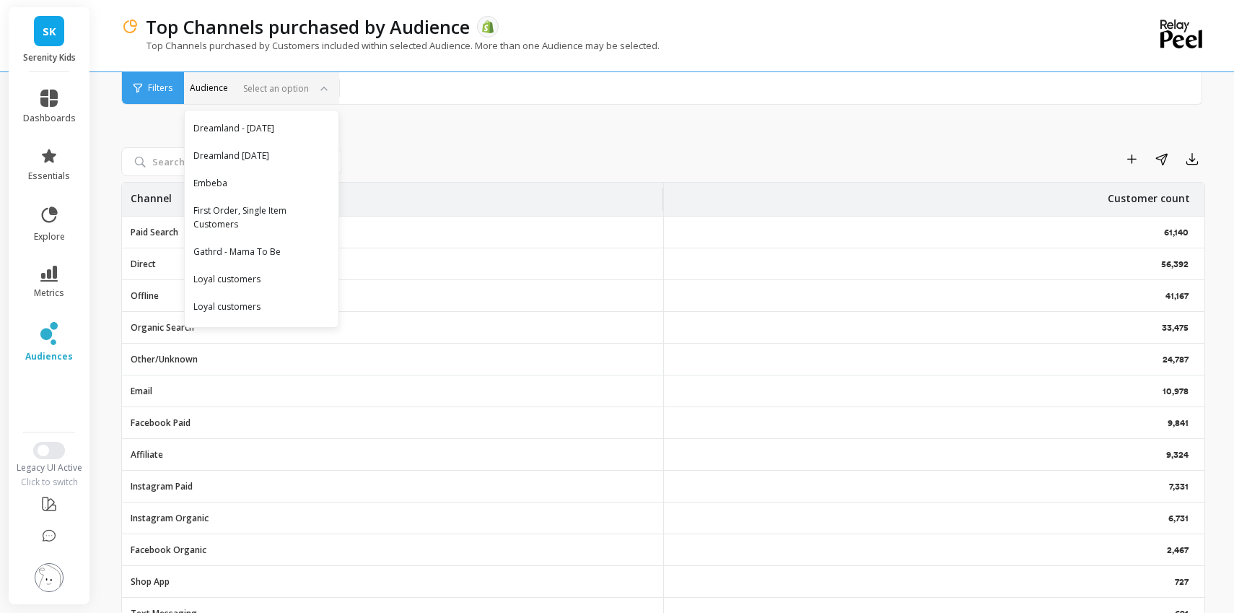
scroll to position [221, 0]
click at [286, 301] on div "Loyal customers" at bounding box center [261, 305] width 136 height 14
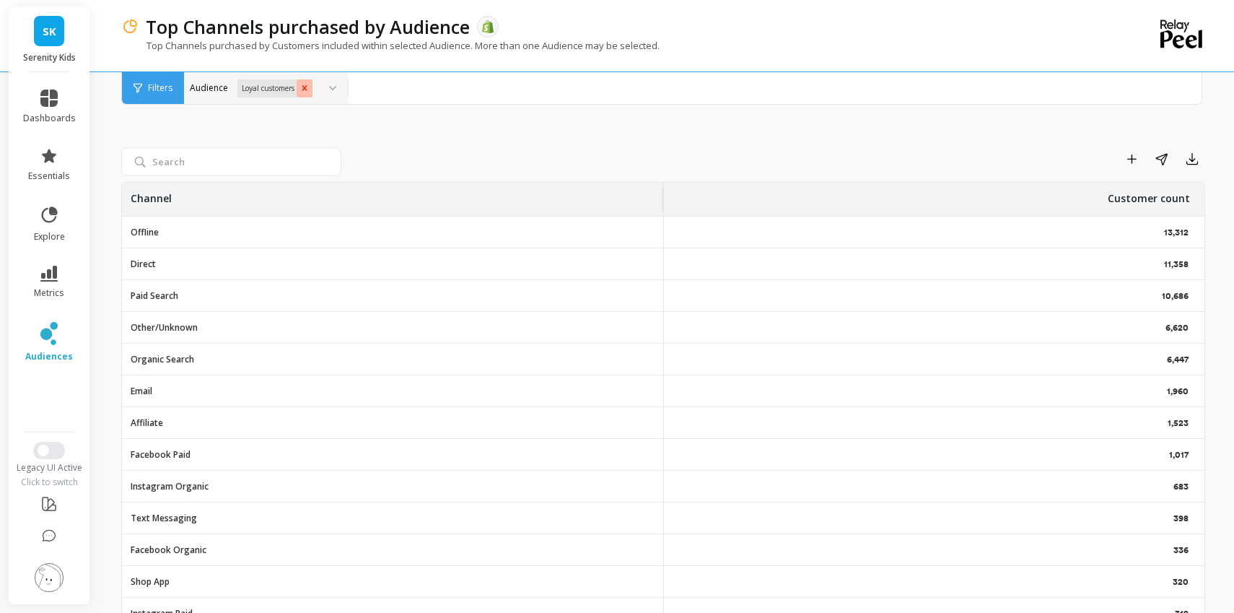
click at [307, 85] on icon "Remove Loyal customers" at bounding box center [304, 88] width 10 height 10
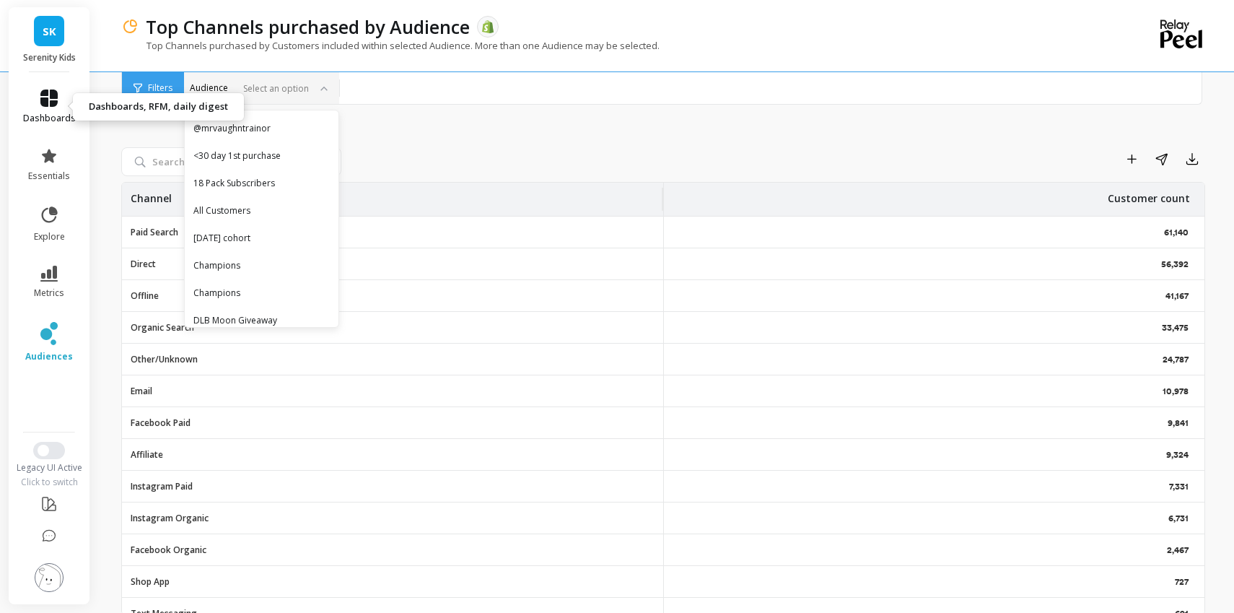
click at [60, 119] on span "dashboards" at bounding box center [49, 119] width 53 height 12
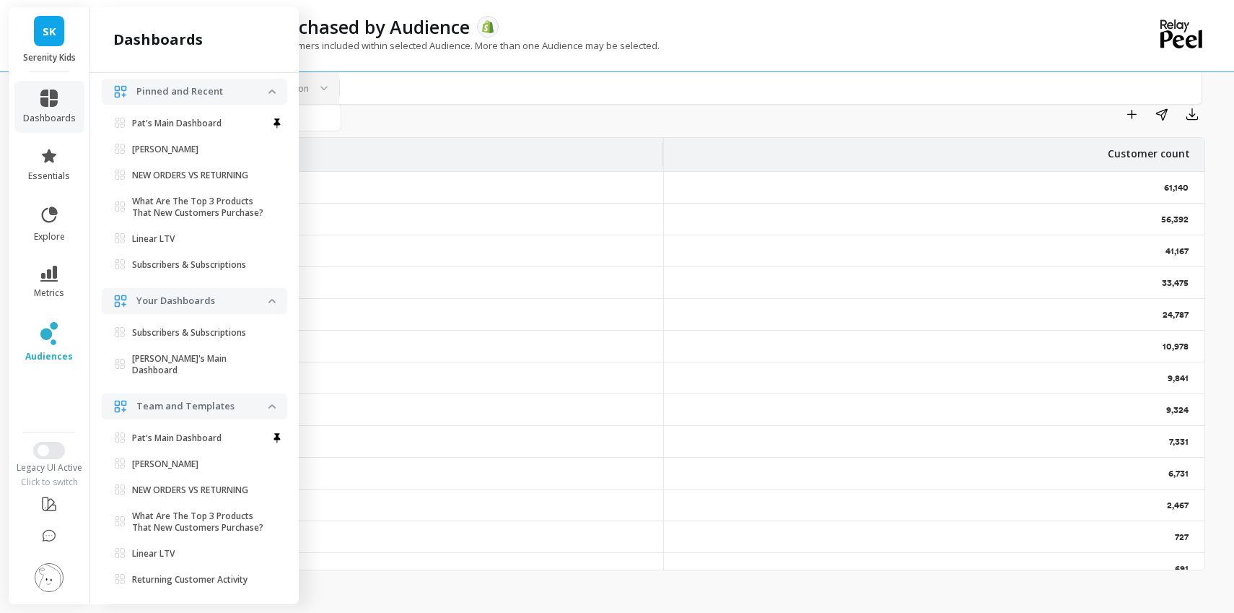
scroll to position [47, 0]
click at [207, 361] on p "[PERSON_NAME]'s Main Dashboard" at bounding box center [200, 364] width 136 height 23
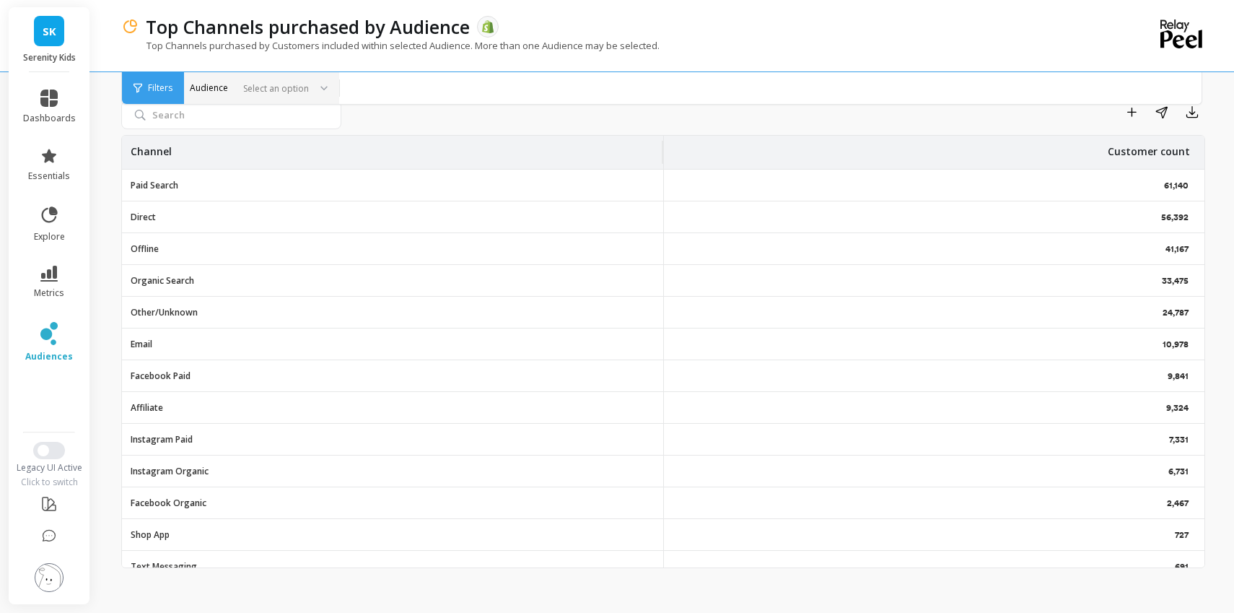
scroll to position [0, 0]
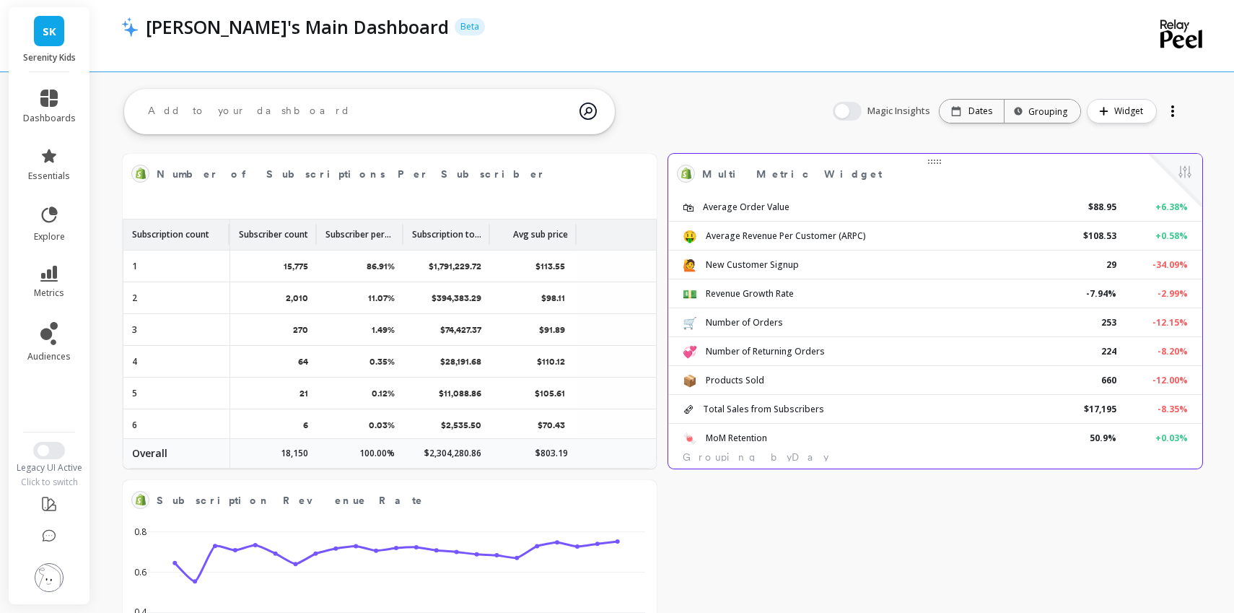
click at [835, 219] on div "🛍‍ Average Order Value $88.95 + 6.38%" at bounding box center [935, 207] width 534 height 29
click at [1185, 180] on button at bounding box center [1184, 173] width 17 height 20
click at [1183, 174] on button at bounding box center [1184, 173] width 17 height 20
click at [1181, 177] on button at bounding box center [1184, 173] width 17 height 20
click at [1032, 108] on div "Grouping" at bounding box center [1042, 112] width 50 height 14
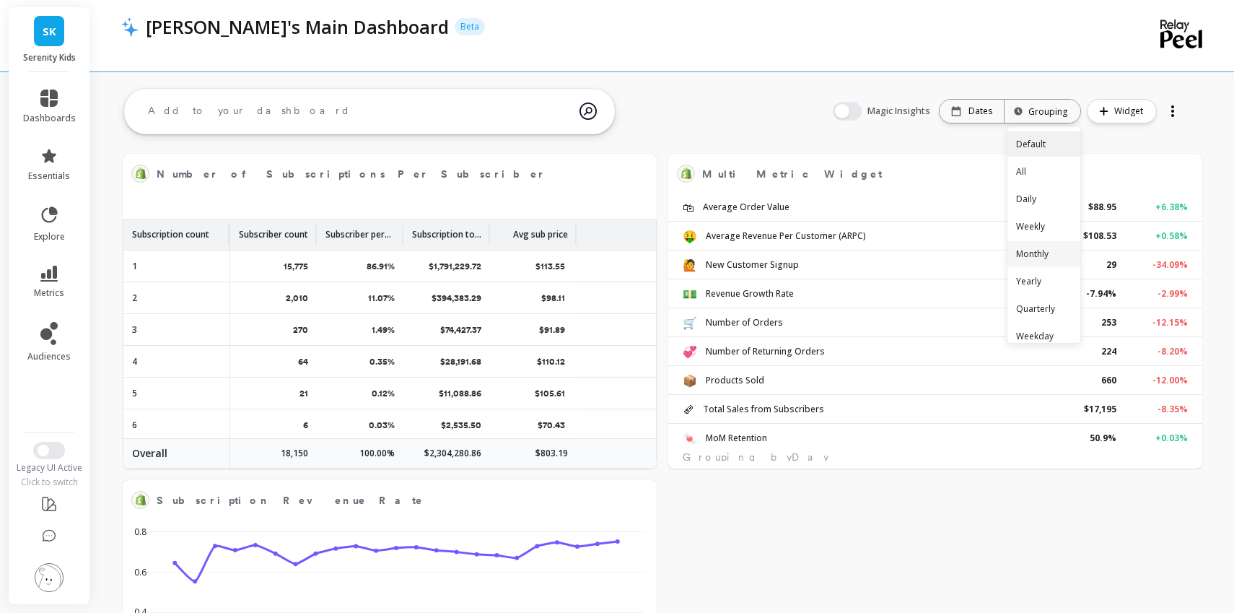
click at [1060, 259] on div "Monthly" at bounding box center [1043, 253] width 73 height 25
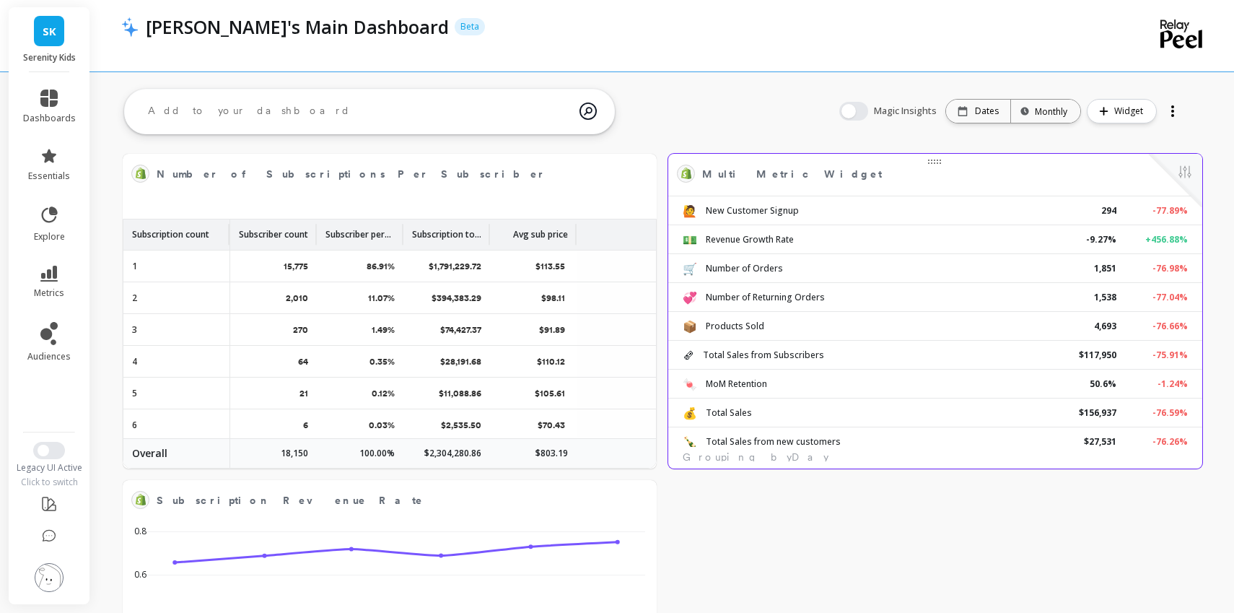
scroll to position [65, 0]
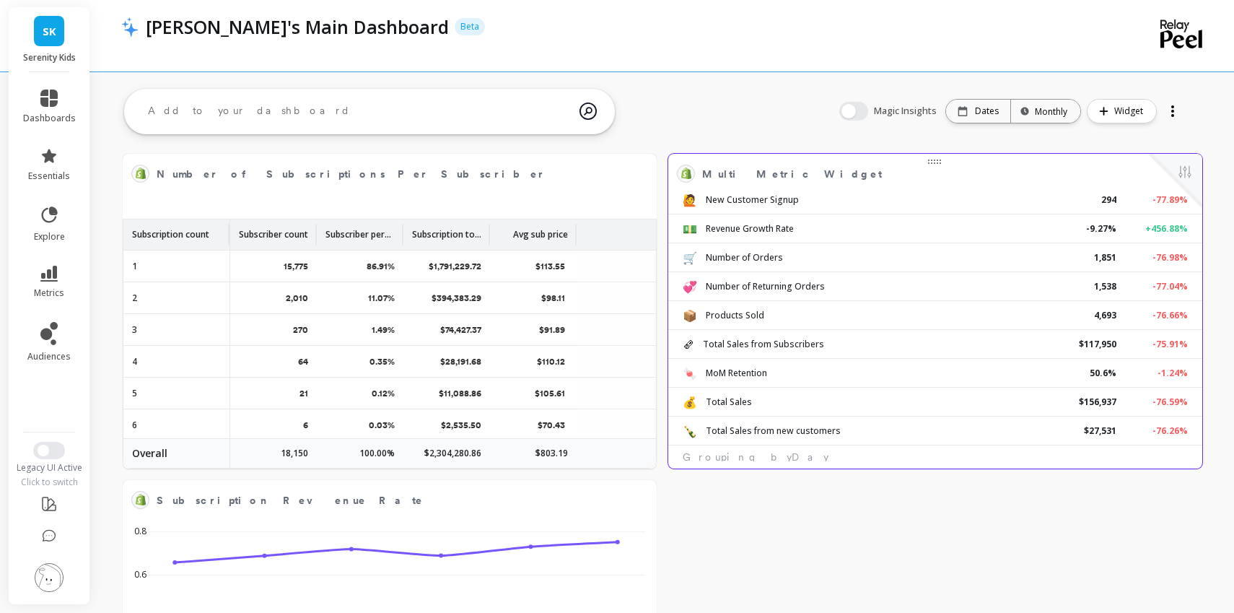
click at [765, 458] on div "Multi Metric Widget Edit Widget & Insights 🛍‍ Average Order Value $84.78 + 1.72…" at bounding box center [935, 311] width 534 height 315
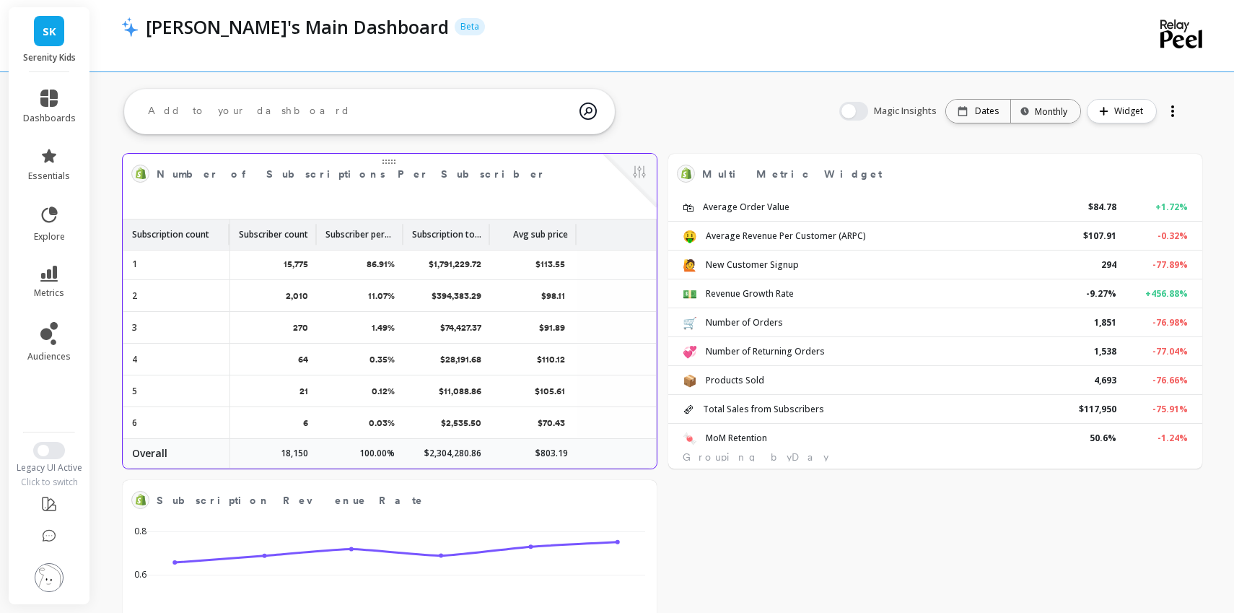
scroll to position [0, 0]
click at [299, 266] on p "15,775" at bounding box center [296, 266] width 25 height 13
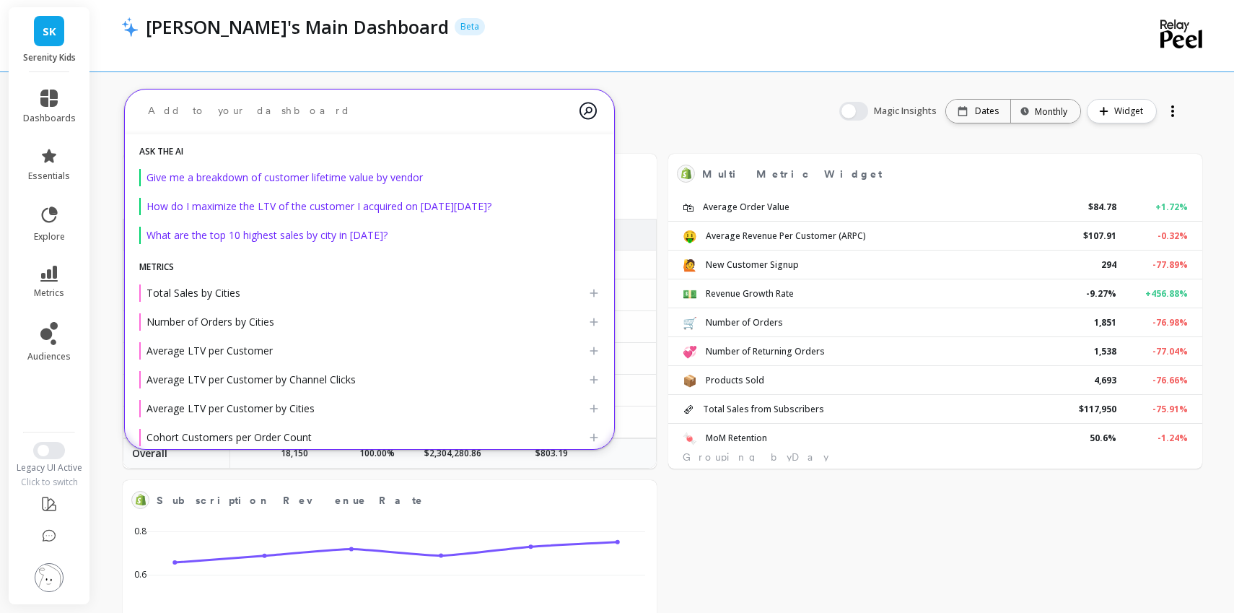
click at [557, 113] on textarea at bounding box center [357, 111] width 443 height 38
click at [466, 115] on textarea at bounding box center [357, 111] width 443 height 38
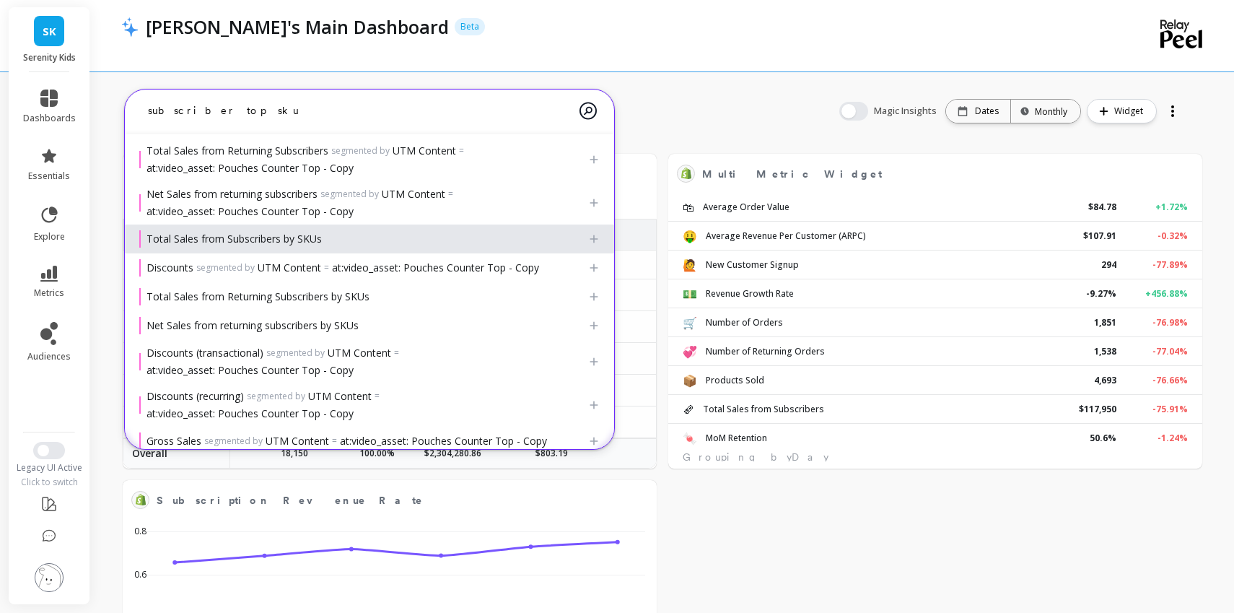
scroll to position [468, 0]
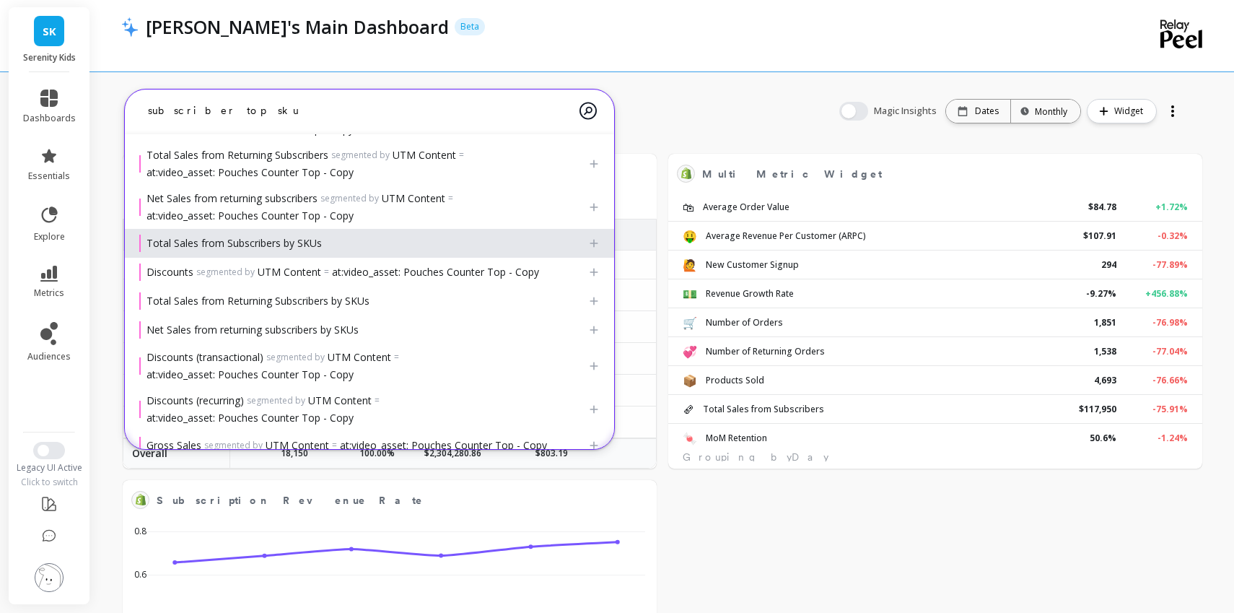
type textarea "subscriber top sku"
click at [592, 241] on icon at bounding box center [594, 243] width 12 height 12
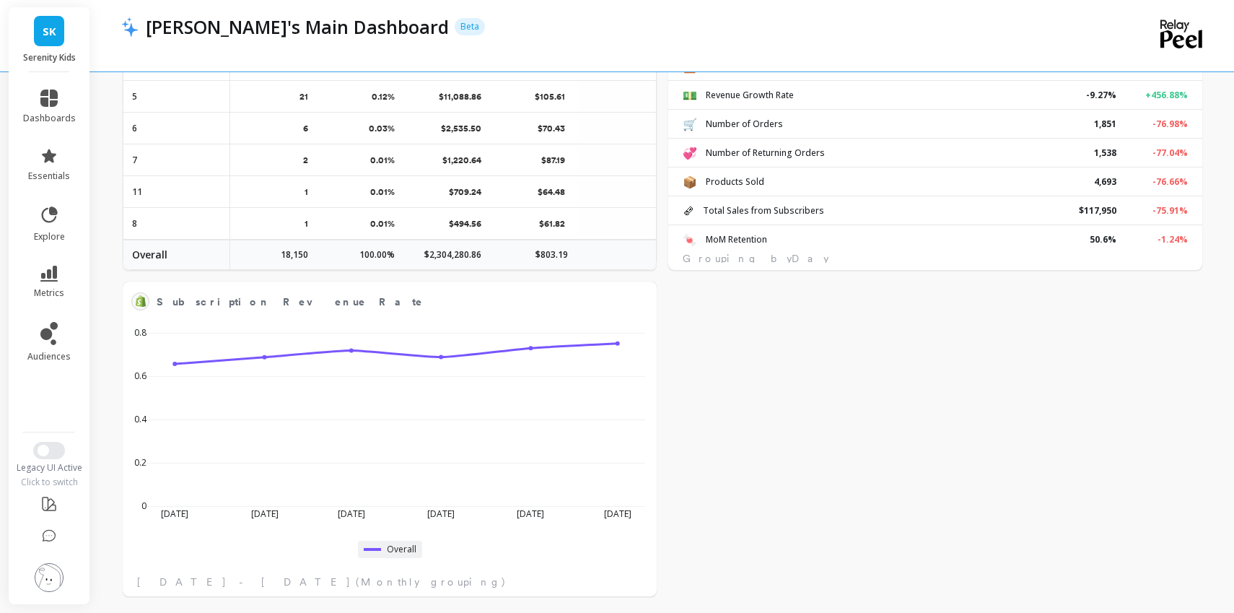
scroll to position [206, 0]
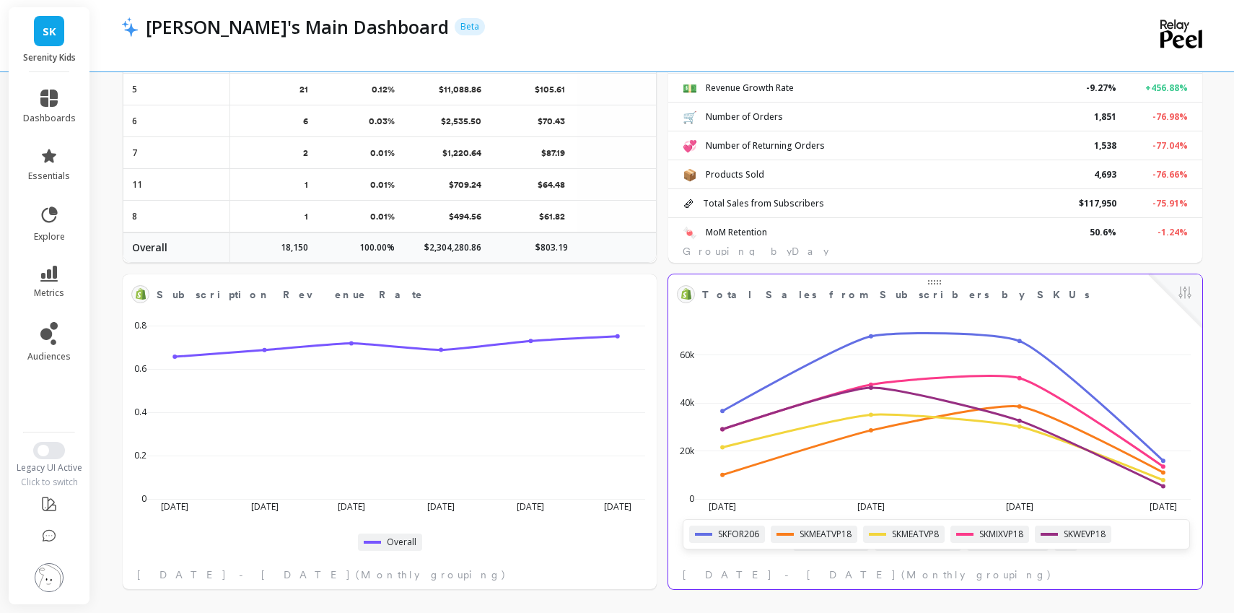
click at [1069, 543] on div "SKFOR206 SKMEATVP18 SKMEATVP8 SKMIXVP18 SKWEVP18" at bounding box center [936, 534] width 507 height 30
click at [1090, 561] on div "Jul 2025 Aug 2025 Sep 2025 Oct 2025 0 20k 40k 60k SKFOR206 SKMEATVP18 SKMEATVP8…" at bounding box center [935, 447] width 534 height 281
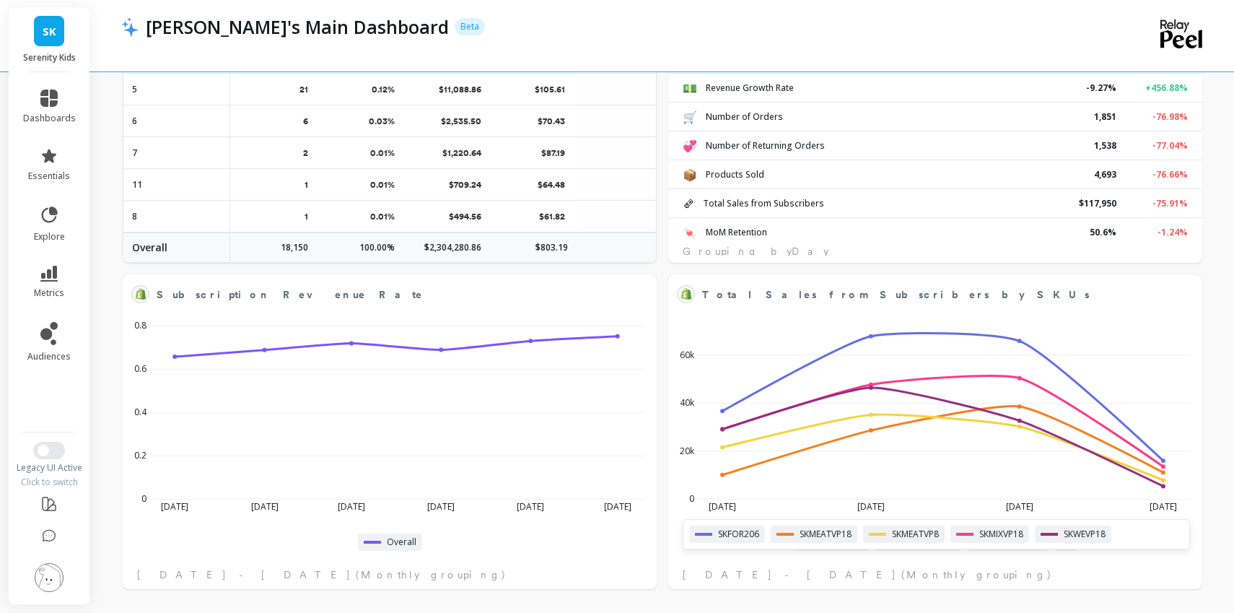
click at [1071, 548] on div at bounding box center [1065, 541] width 23 height 17
click at [921, 561] on div "Jul 2025 Aug 2025 Sep 2025 Oct 2025 0 20k 40k 60k SKFOR206 SKMEATVP18 SKMEATVP8…" at bounding box center [935, 447] width 534 height 281
click at [901, 579] on span "(Monthly grouping)" at bounding box center [976, 574] width 151 height 14
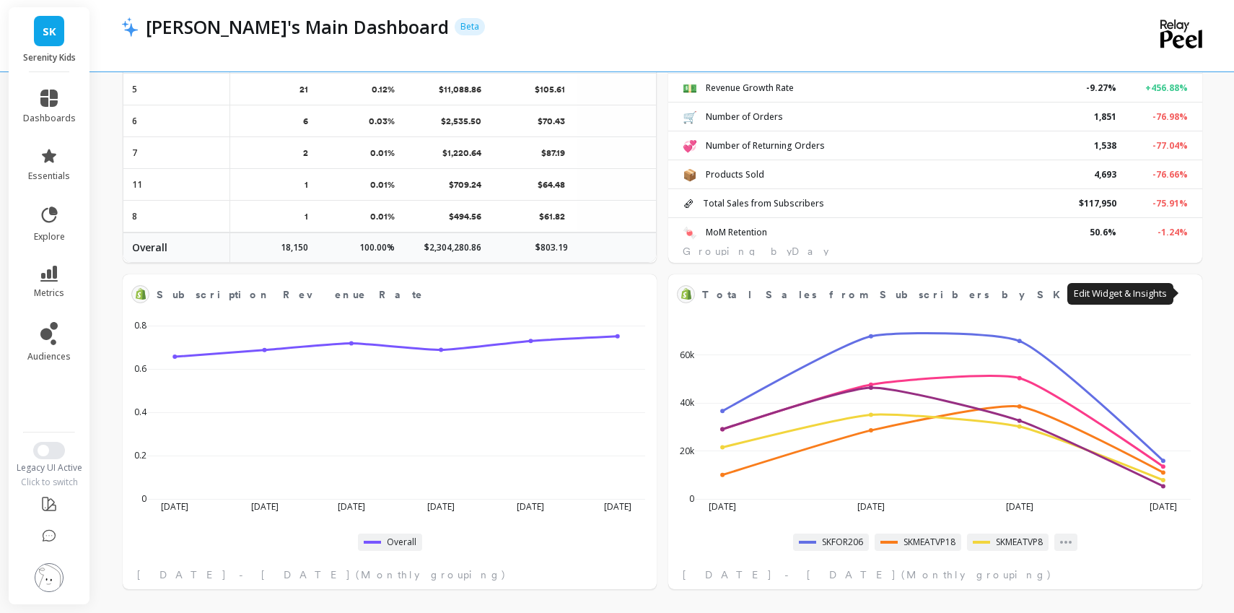
click at [1182, 293] on button at bounding box center [1184, 294] width 17 height 20
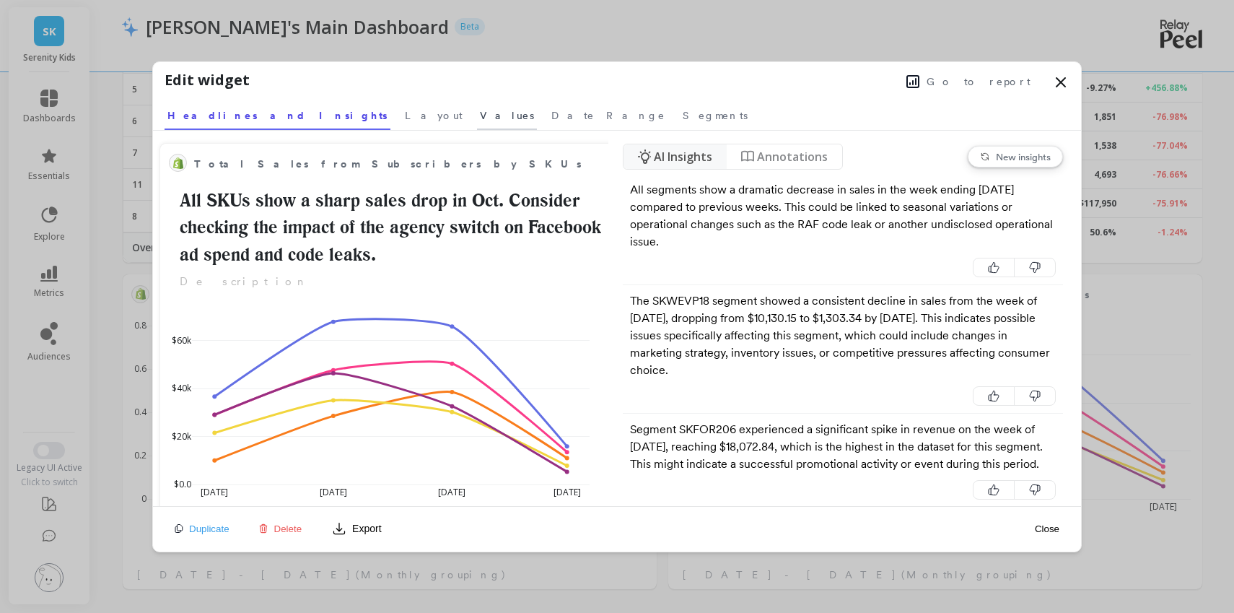
click at [480, 115] on span "Values" at bounding box center [507, 115] width 54 height 14
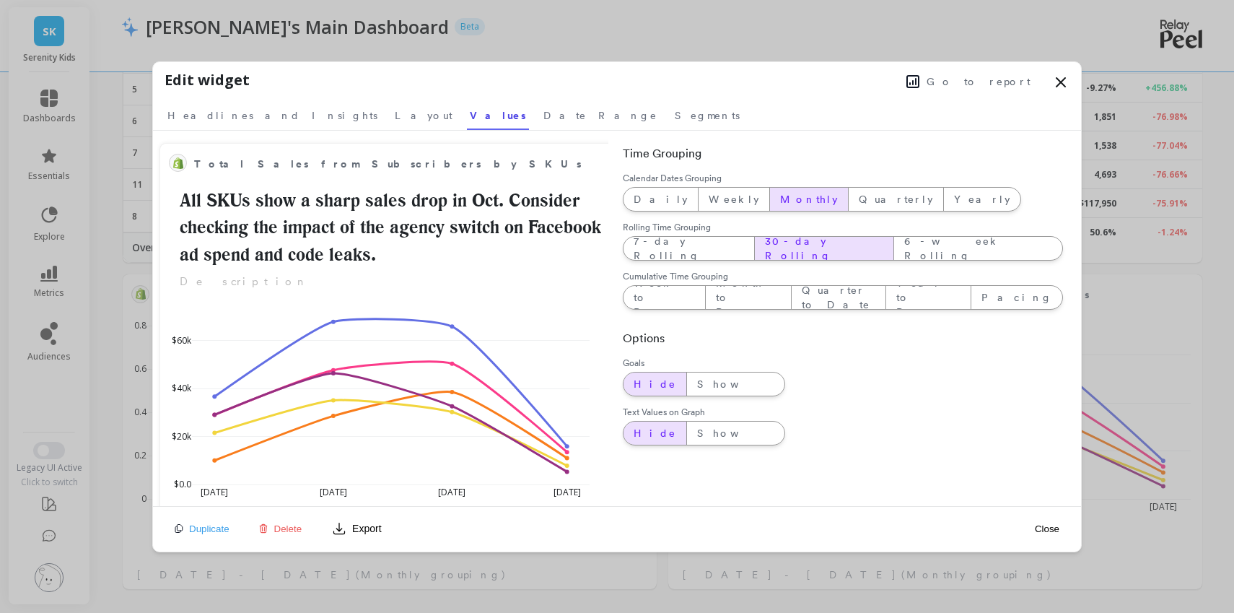
click at [765, 253] on span "30-day Rolling" at bounding box center [824, 248] width 118 height 29
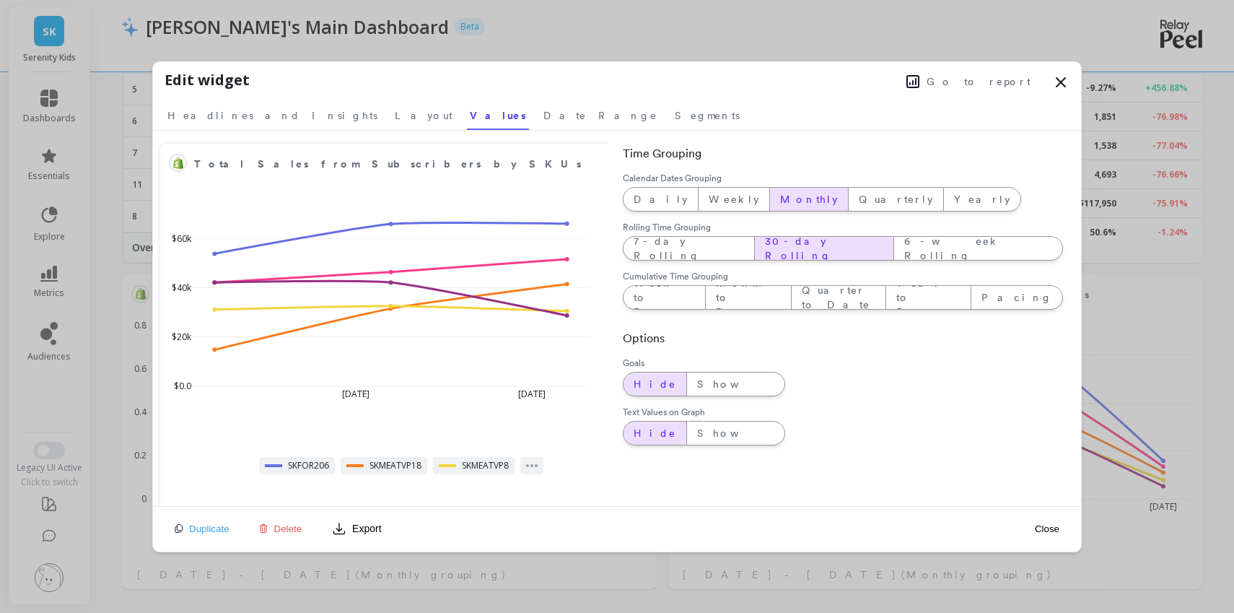
click at [780, 204] on span "Monthly" at bounding box center [809, 199] width 58 height 14
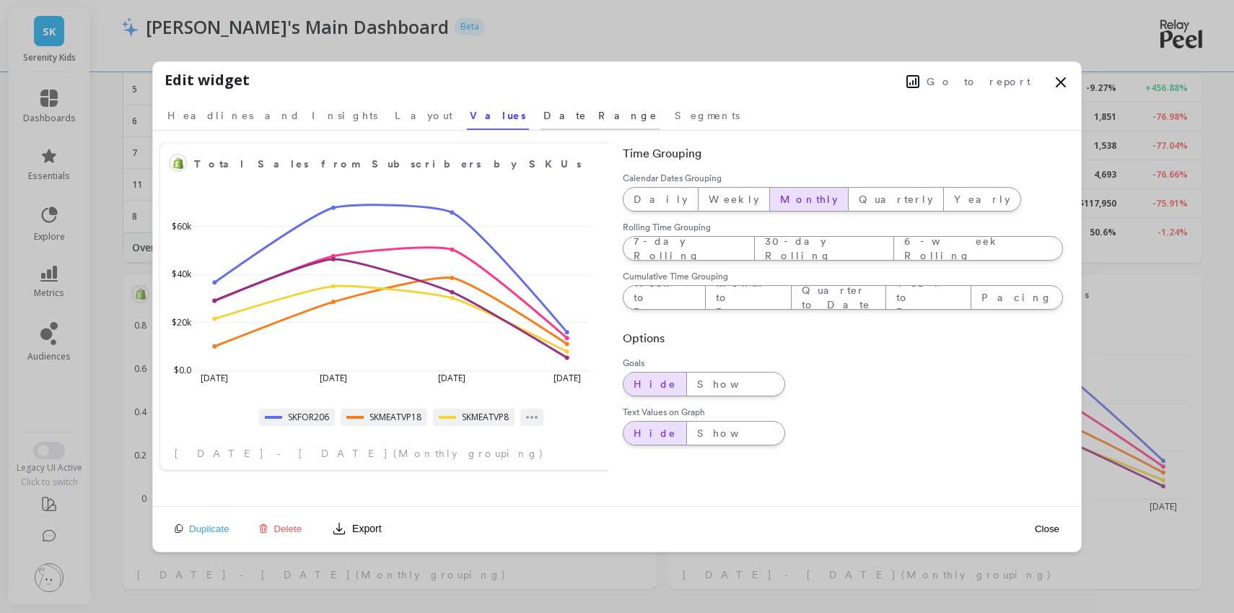
click at [543, 115] on span "Date Range" at bounding box center [600, 115] width 114 height 14
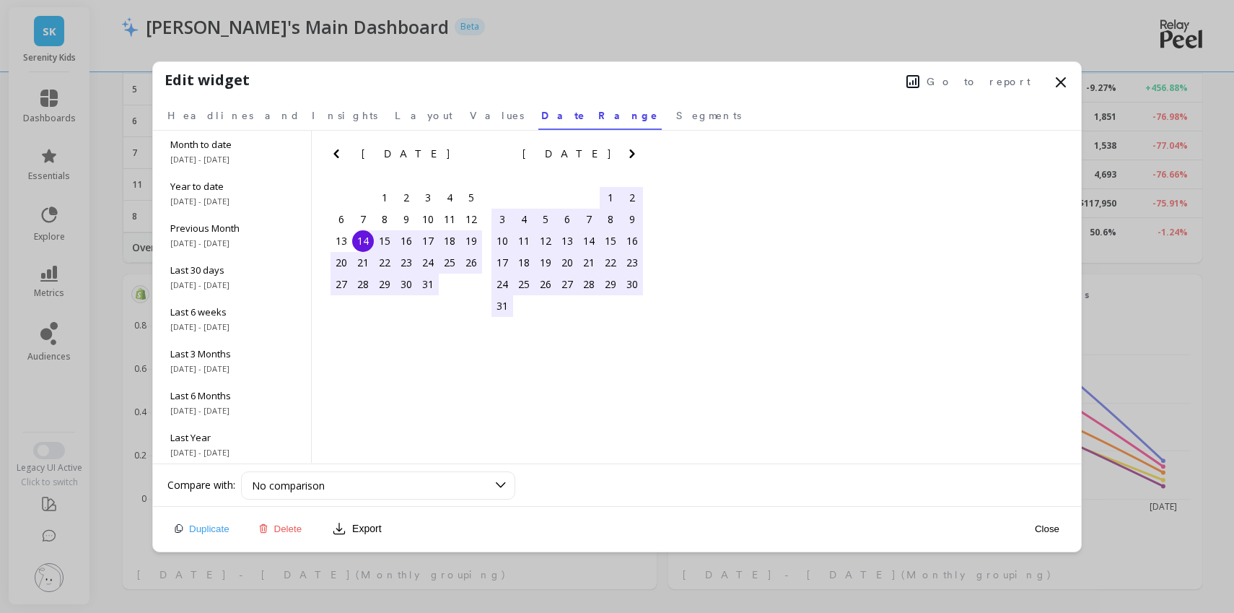
click at [626, 158] on icon "Next Month" at bounding box center [631, 153] width 17 height 17
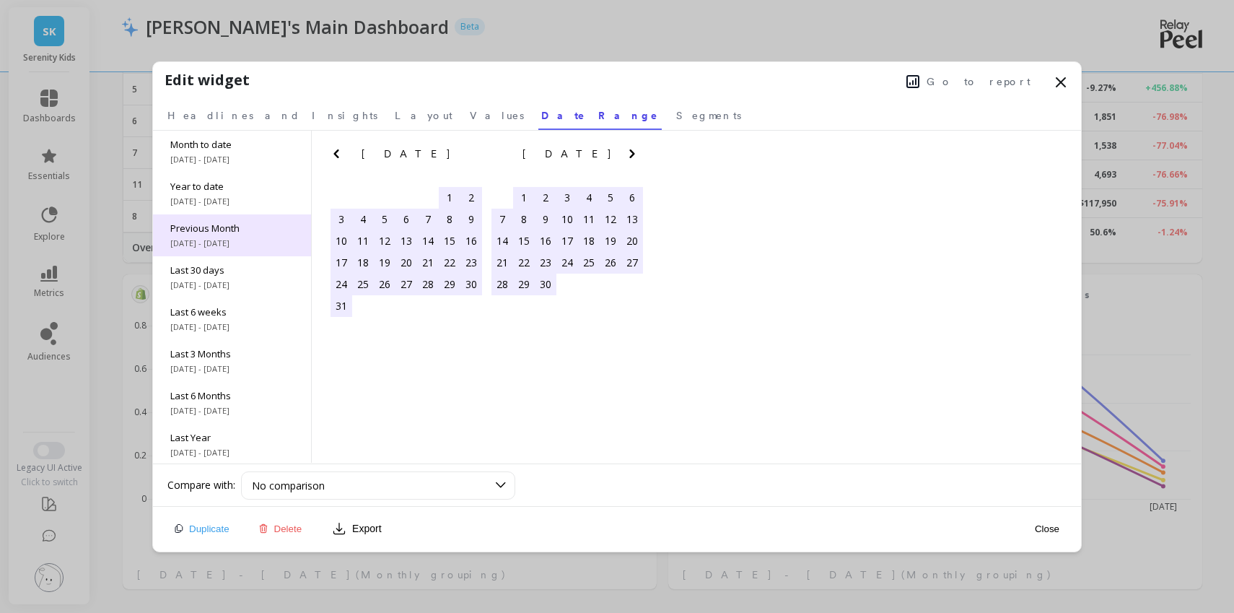
click at [263, 229] on span "Previous Month" at bounding box center [231, 227] width 123 height 13
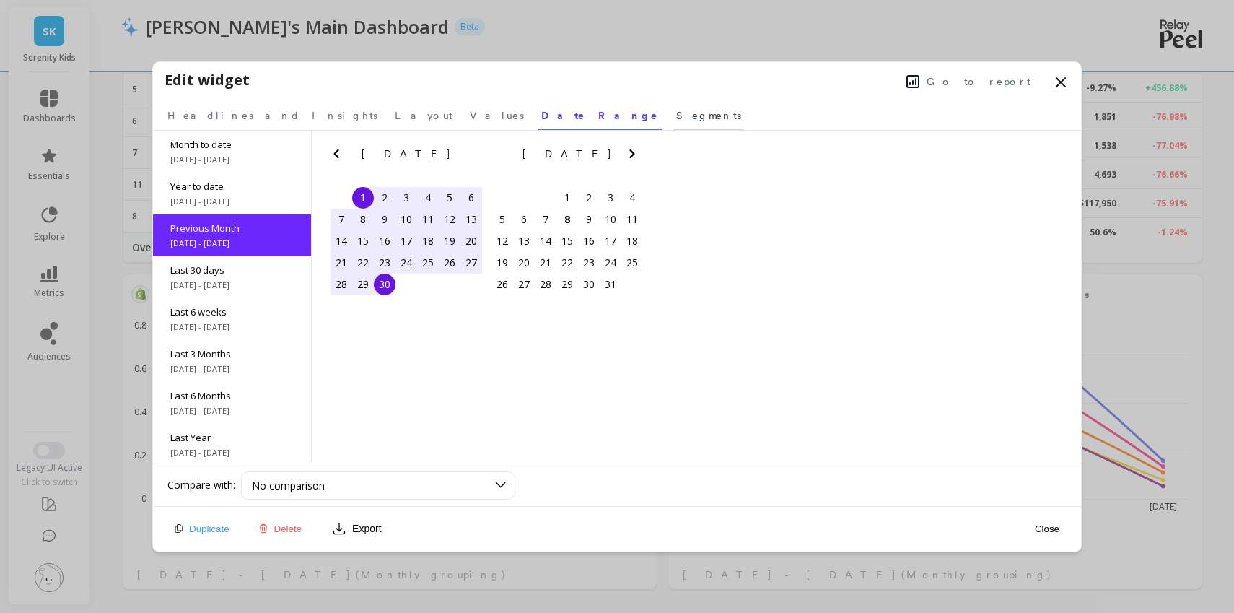
click at [676, 118] on span "Segments" at bounding box center [708, 115] width 65 height 14
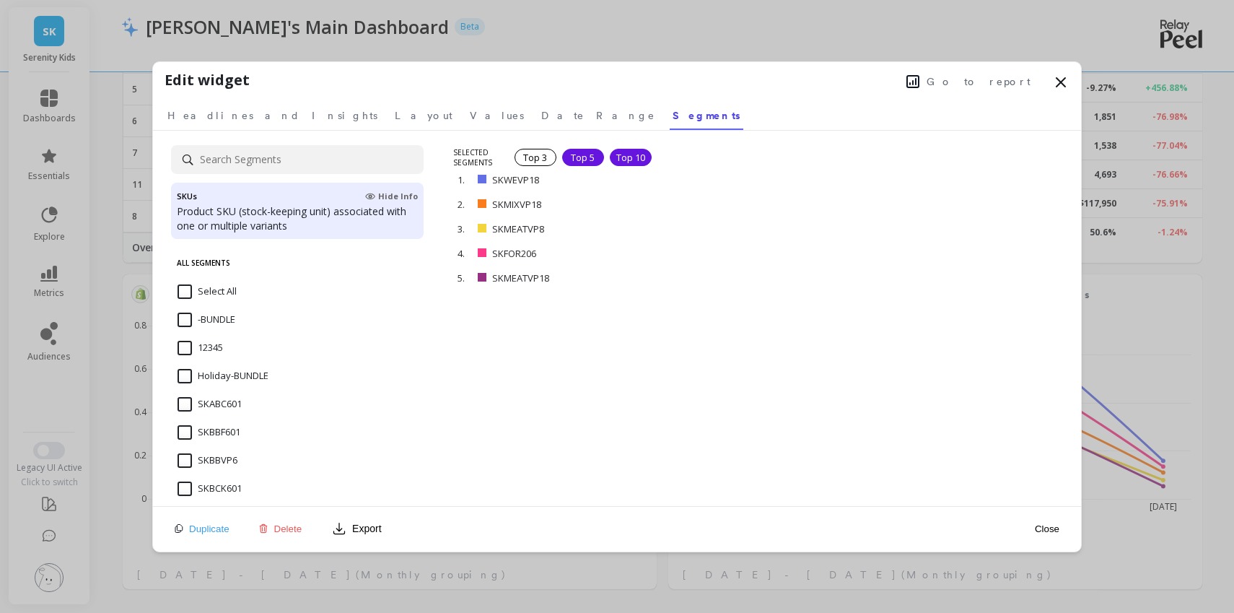
click at [615, 161] on div "Top 10" at bounding box center [631, 157] width 42 height 17
click at [470, 110] on span "Values" at bounding box center [497, 115] width 54 height 14
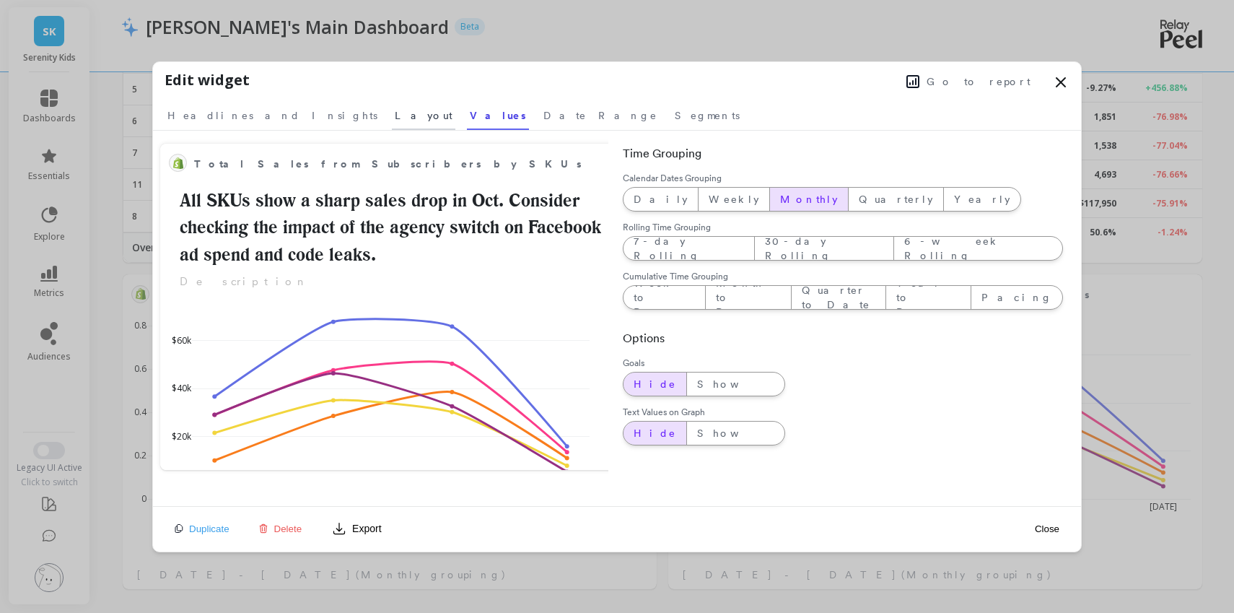
click at [395, 116] on span "Layout" at bounding box center [424, 115] width 58 height 14
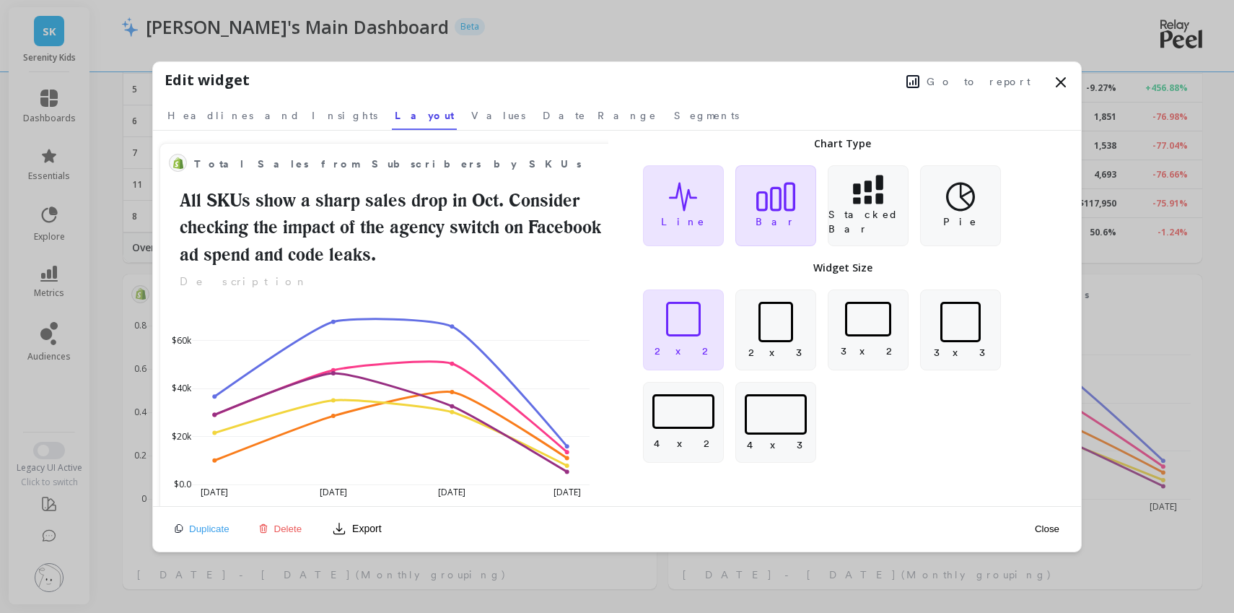
click at [776, 206] on icon at bounding box center [775, 197] width 39 height 30
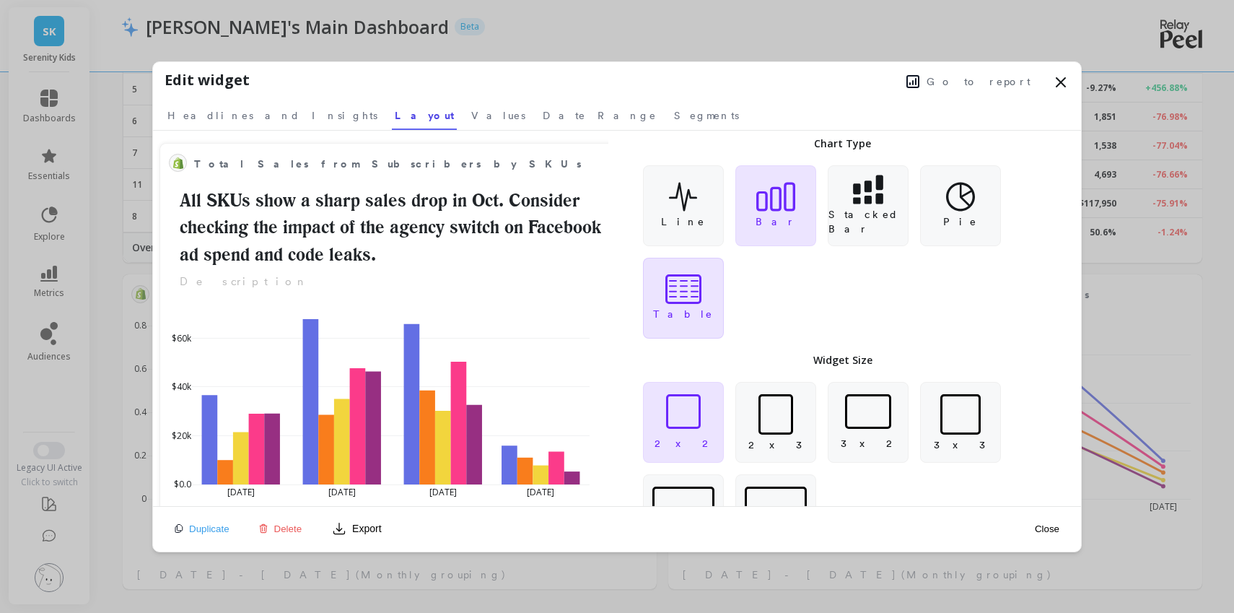
click at [683, 310] on p "Table" at bounding box center [683, 314] width 60 height 14
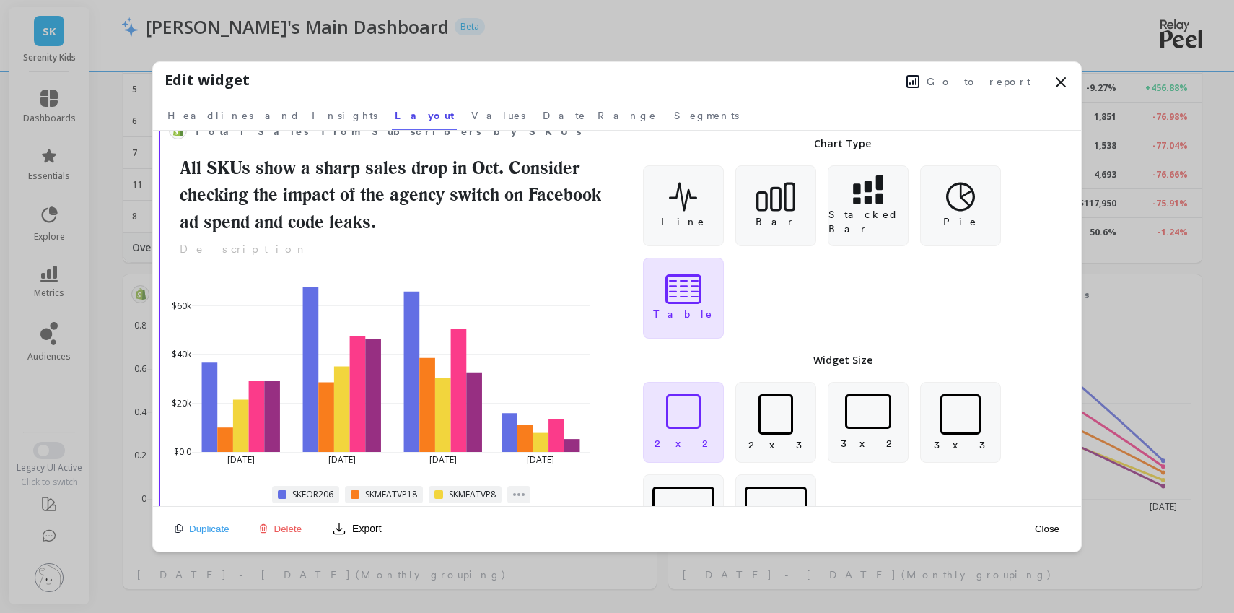
scroll to position [69, 0]
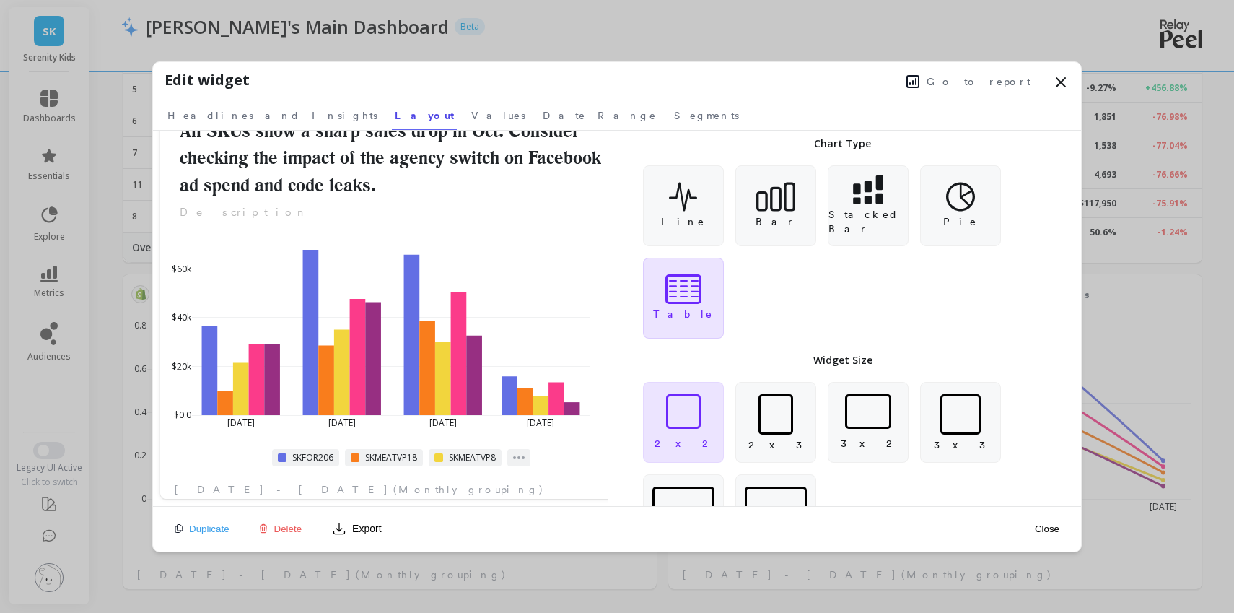
click at [680, 281] on icon at bounding box center [683, 289] width 36 height 30
click at [872, 408] on div at bounding box center [868, 411] width 46 height 35
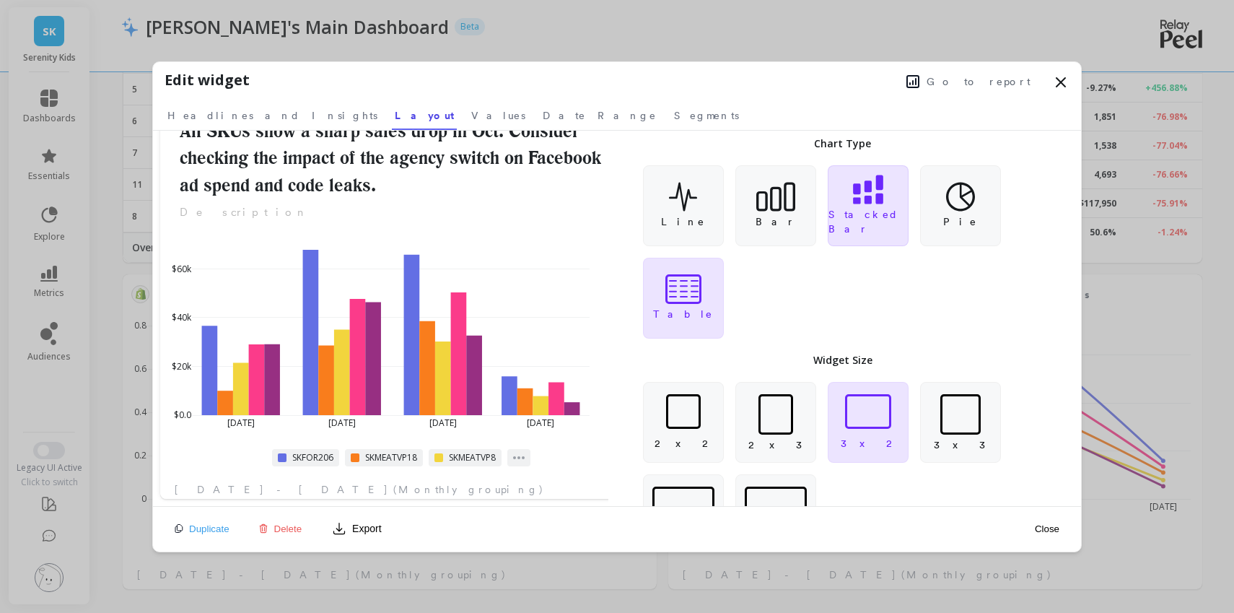
click at [869, 211] on div "Stacked Bar" at bounding box center [868, 205] width 81 height 81
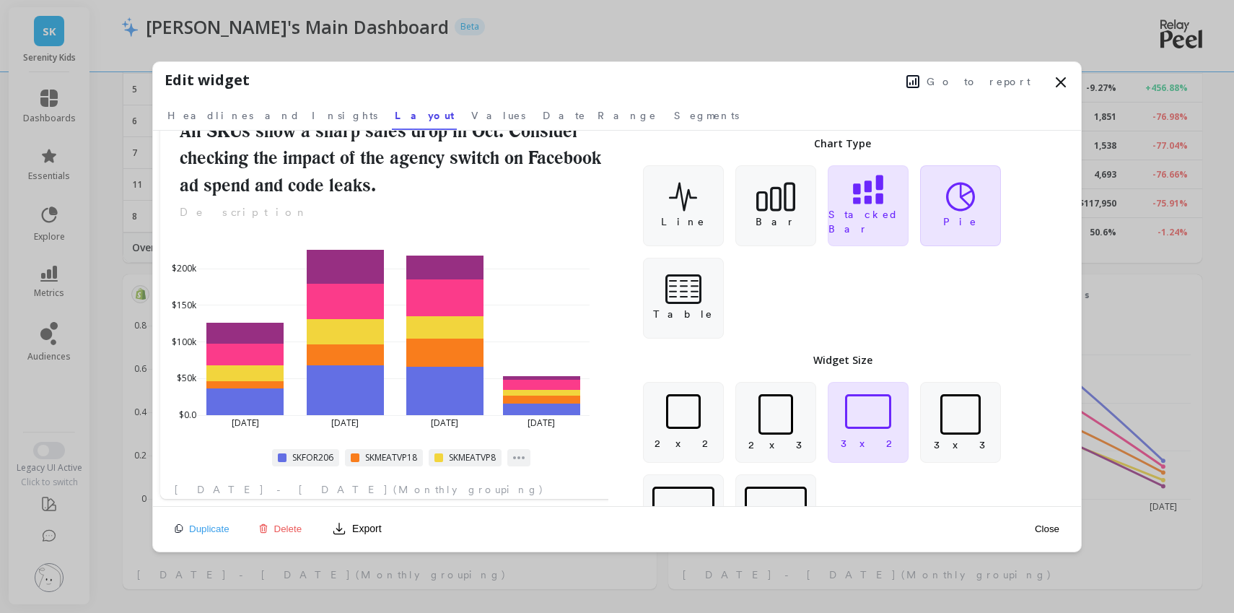
click at [935, 224] on div "Pie" at bounding box center [960, 205] width 81 height 81
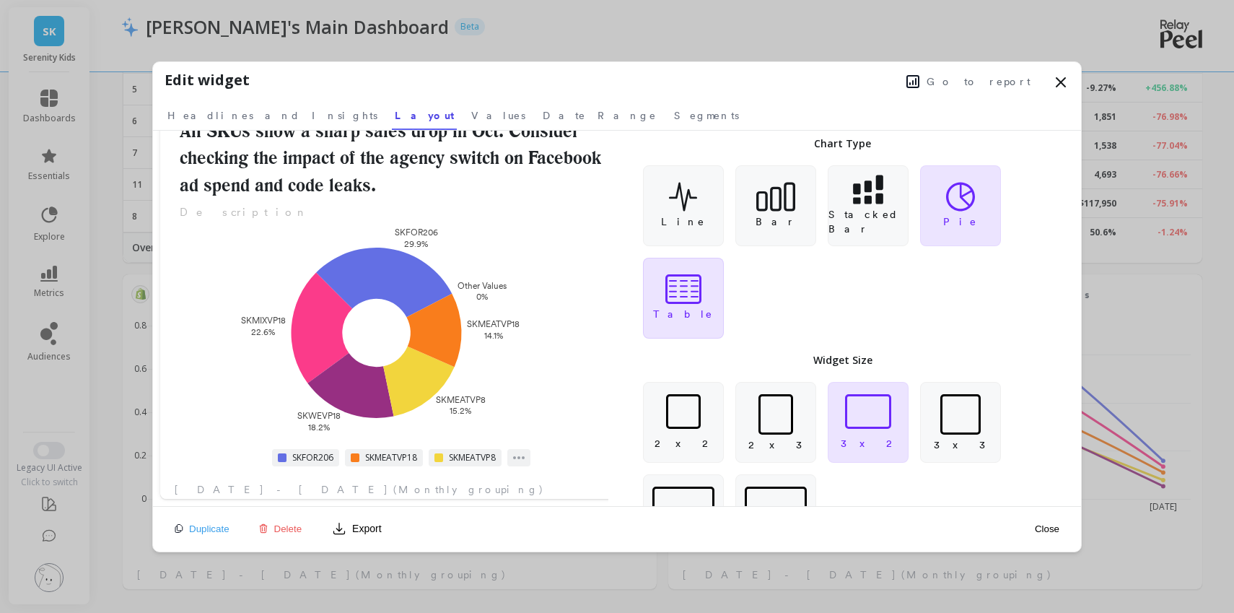
click at [658, 299] on div "Table" at bounding box center [683, 298] width 81 height 81
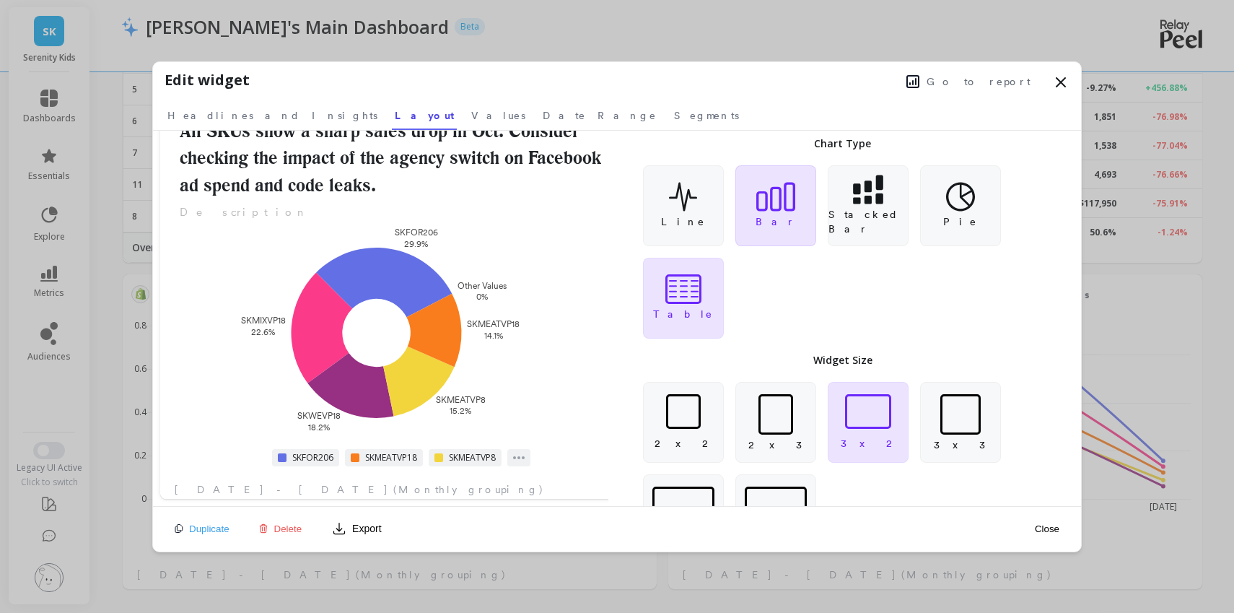
click at [780, 219] on p "Bar" at bounding box center [775, 221] width 40 height 14
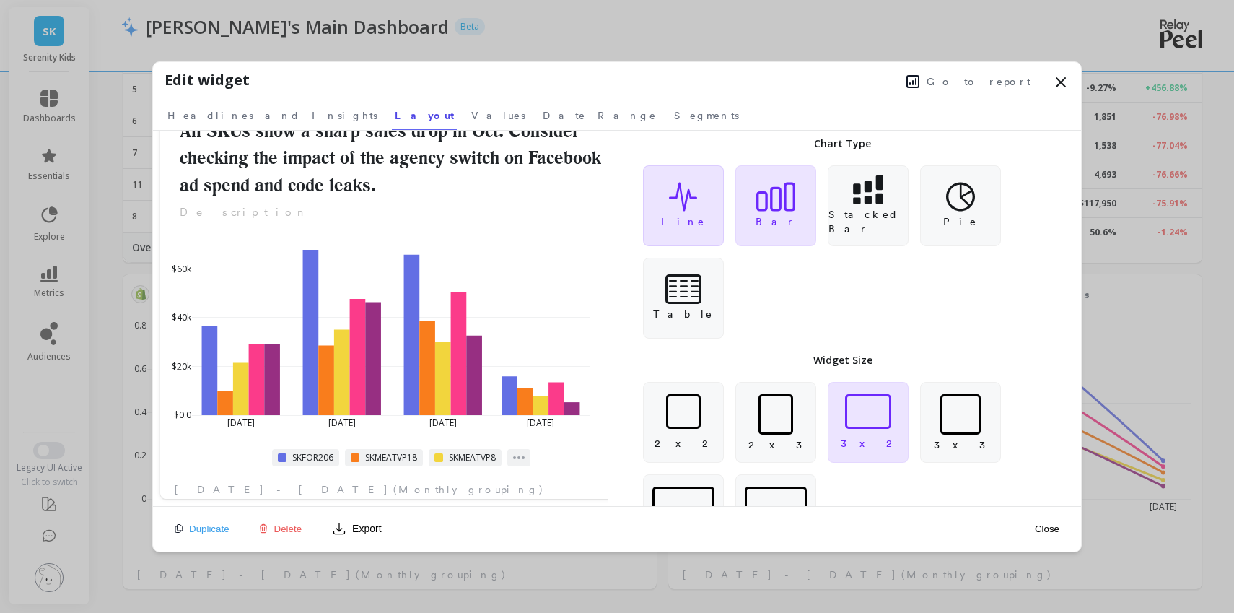
click at [681, 212] on div "Line" at bounding box center [683, 205] width 81 height 81
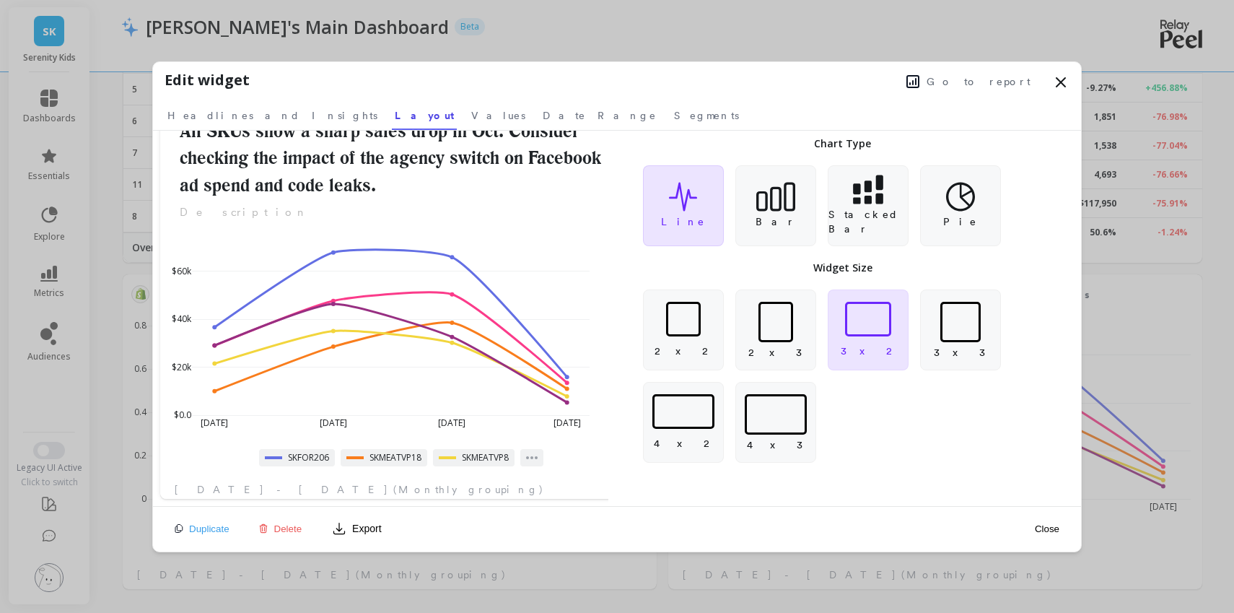
click at [667, 240] on div "Line" at bounding box center [683, 205] width 81 height 81
click at [983, 86] on span "Go to report" at bounding box center [978, 81] width 104 height 14
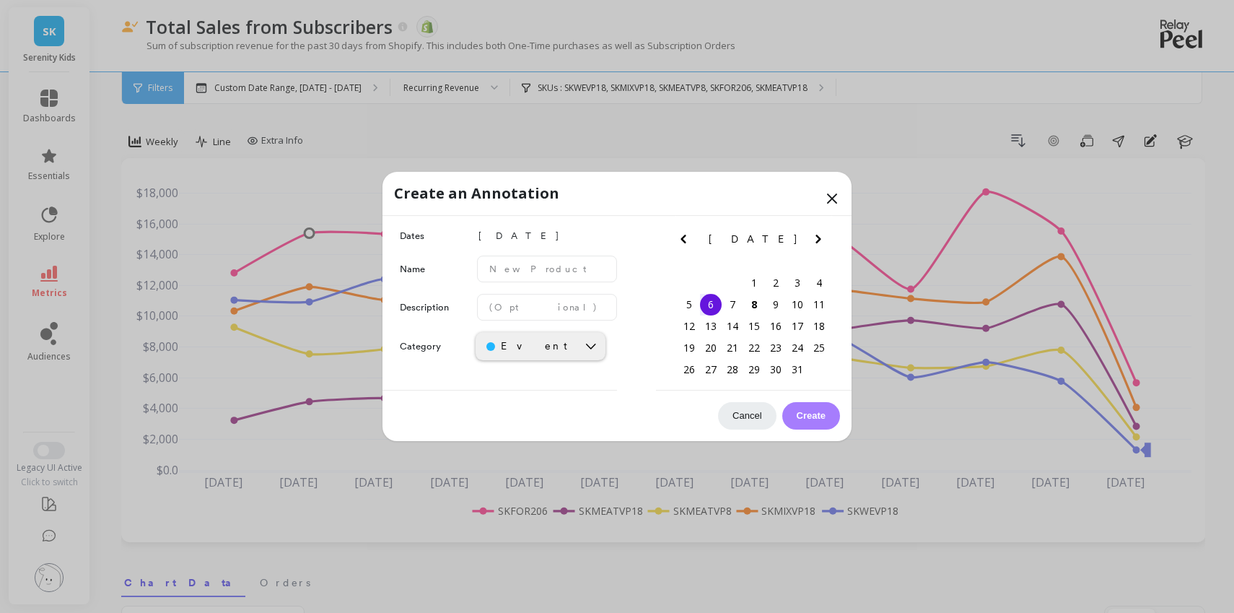
click at [831, 199] on icon at bounding box center [832, 198] width 9 height 9
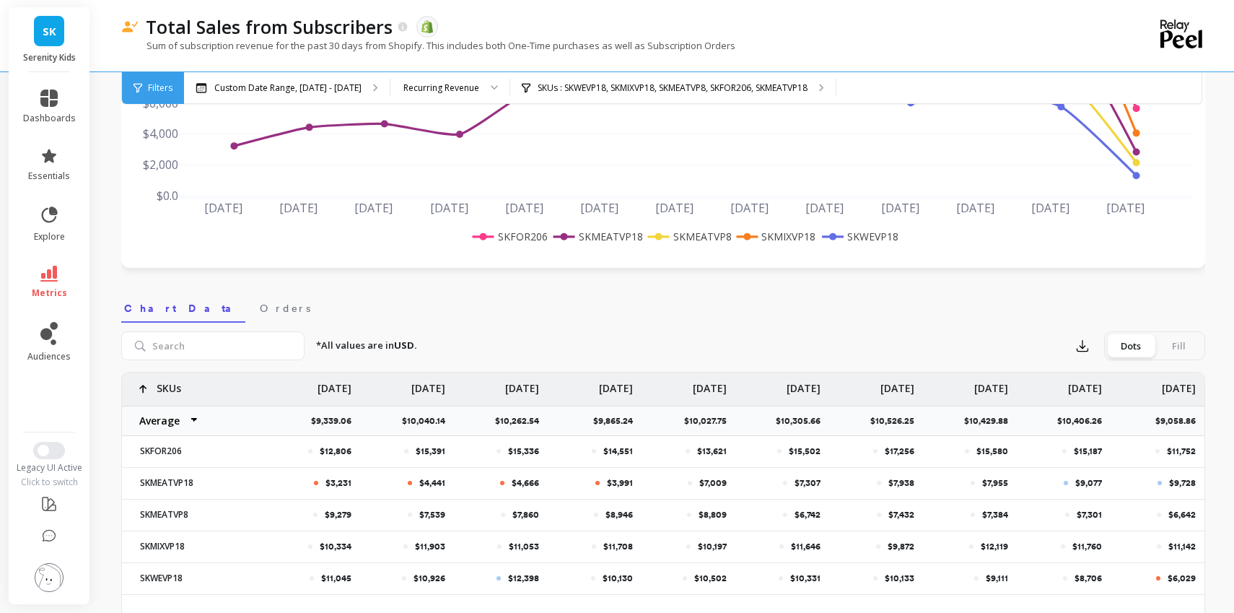
scroll to position [276, 0]
click at [409, 481] on div at bounding box center [410, 480] width 4 height 4
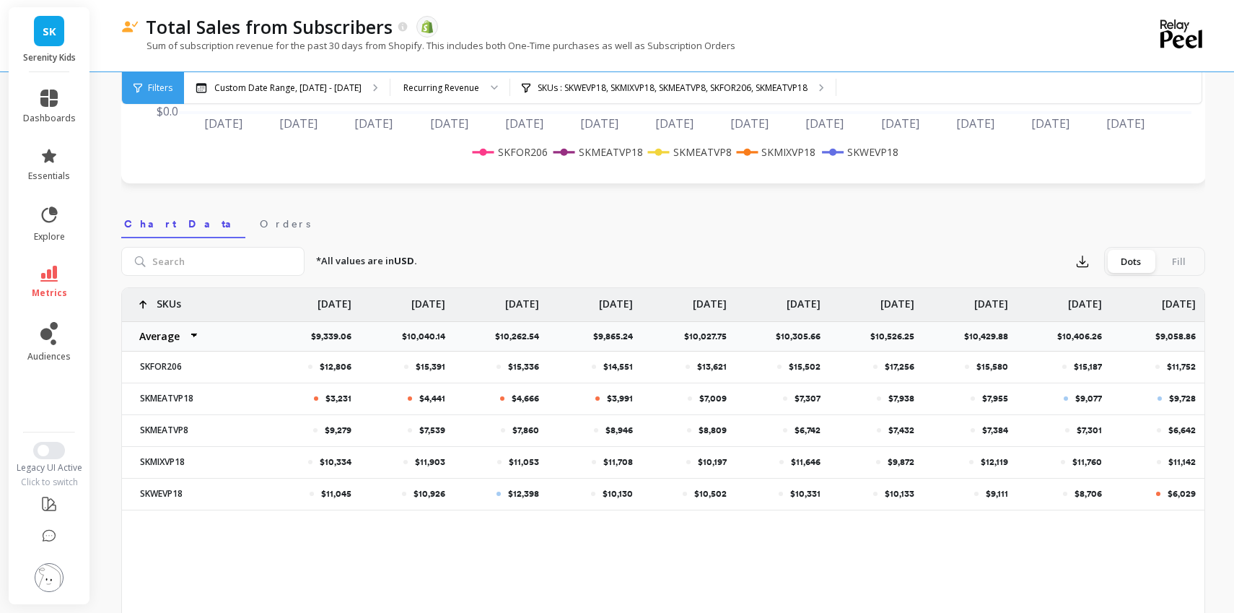
scroll to position [367, 0]
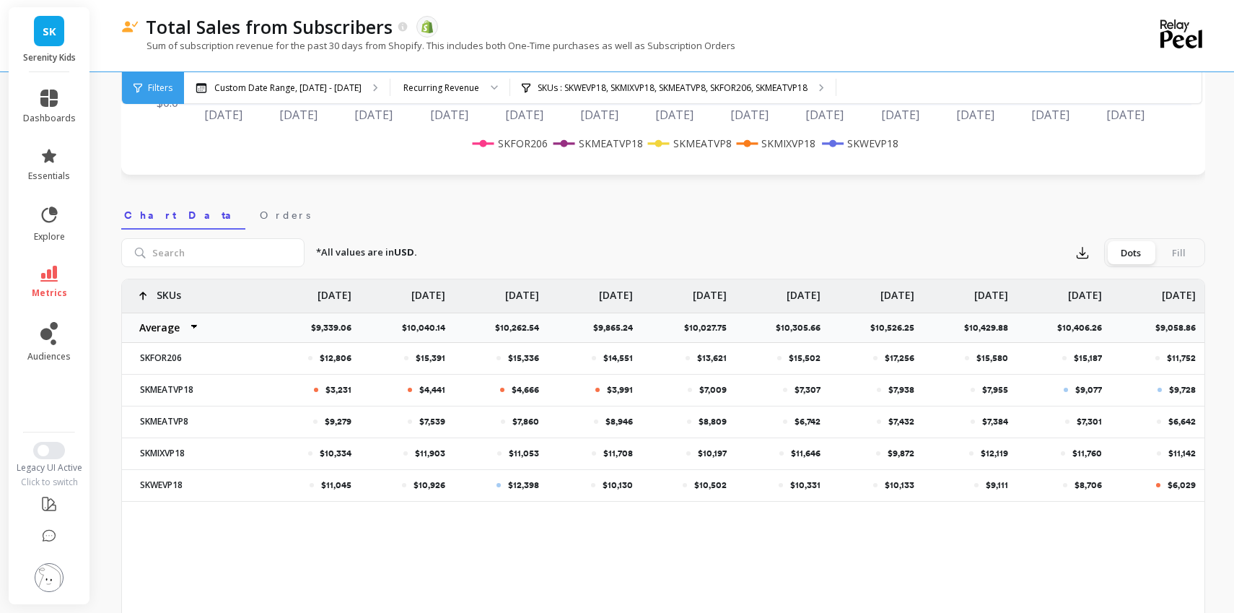
click at [829, 304] on div "[DATE]" at bounding box center [876, 295] width 94 height 33
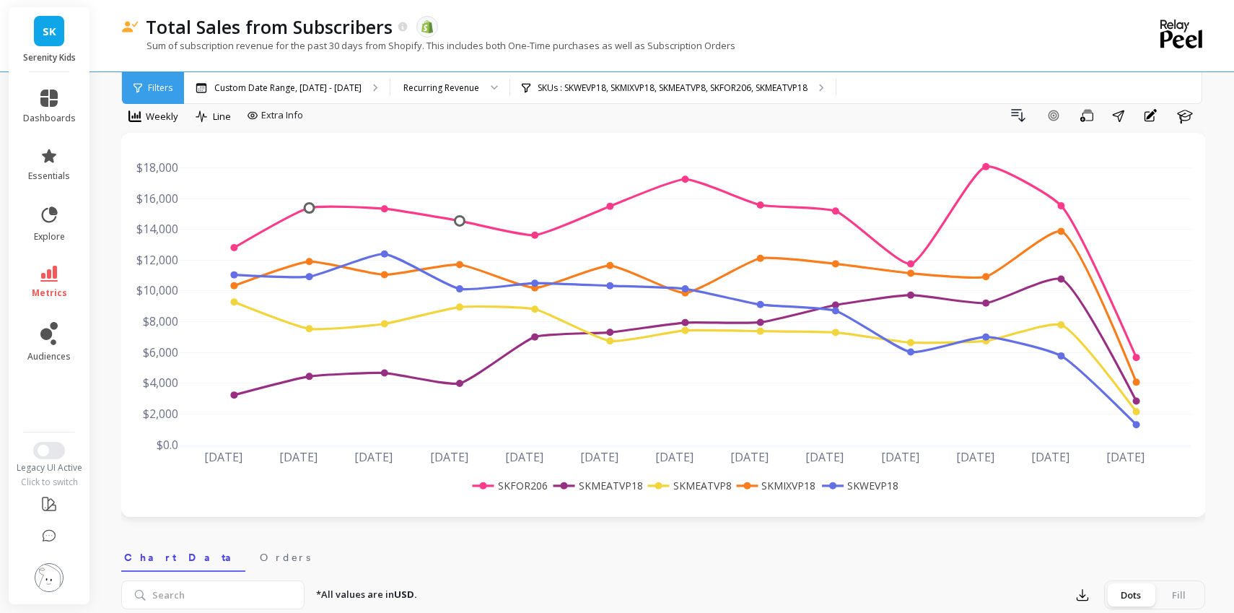
scroll to position [0, 0]
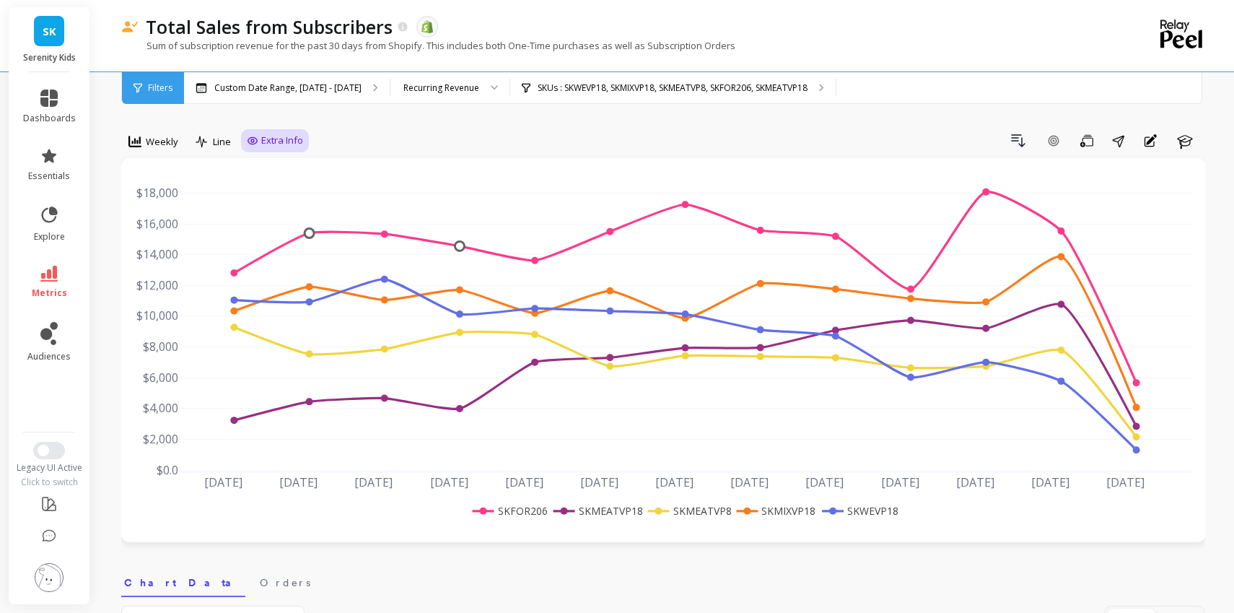
click at [291, 143] on span "Extra Info" at bounding box center [282, 140] width 42 height 14
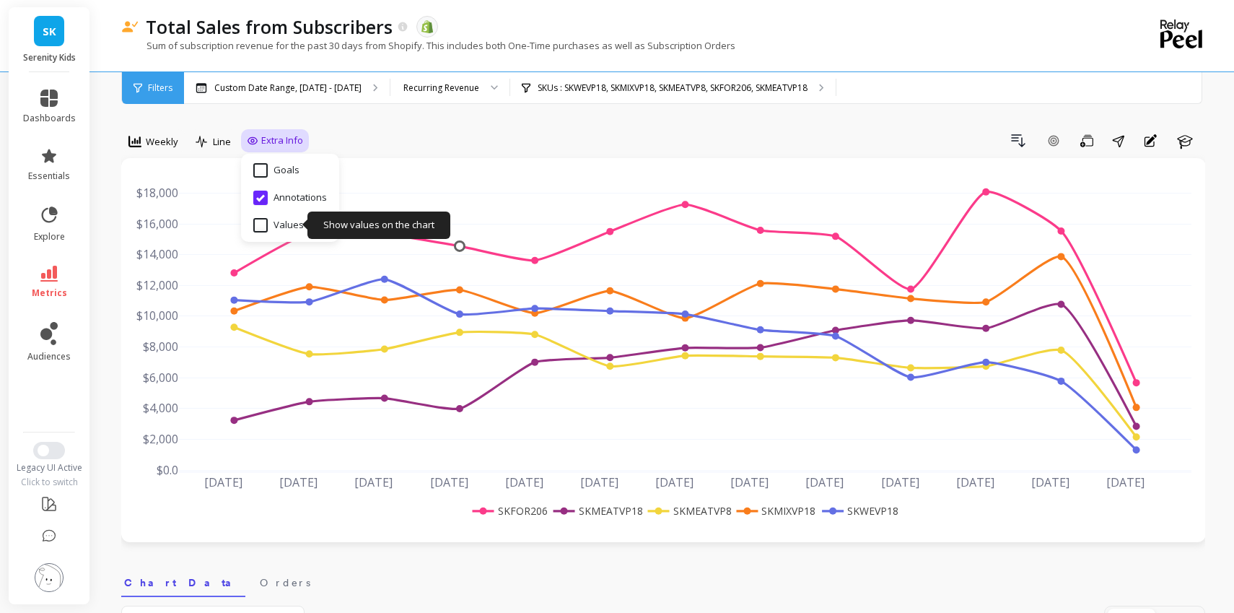
click at [263, 229] on input "Values" at bounding box center [278, 225] width 51 height 14
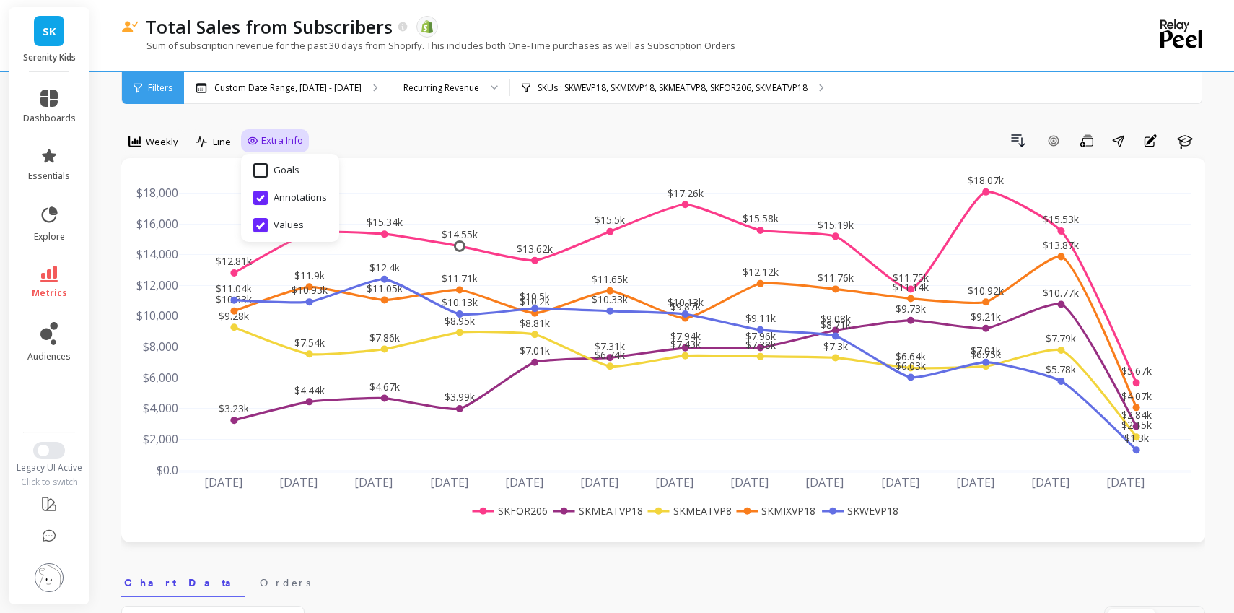
click at [263, 229] on input "Values" at bounding box center [278, 225] width 51 height 14
checkbox input "false"
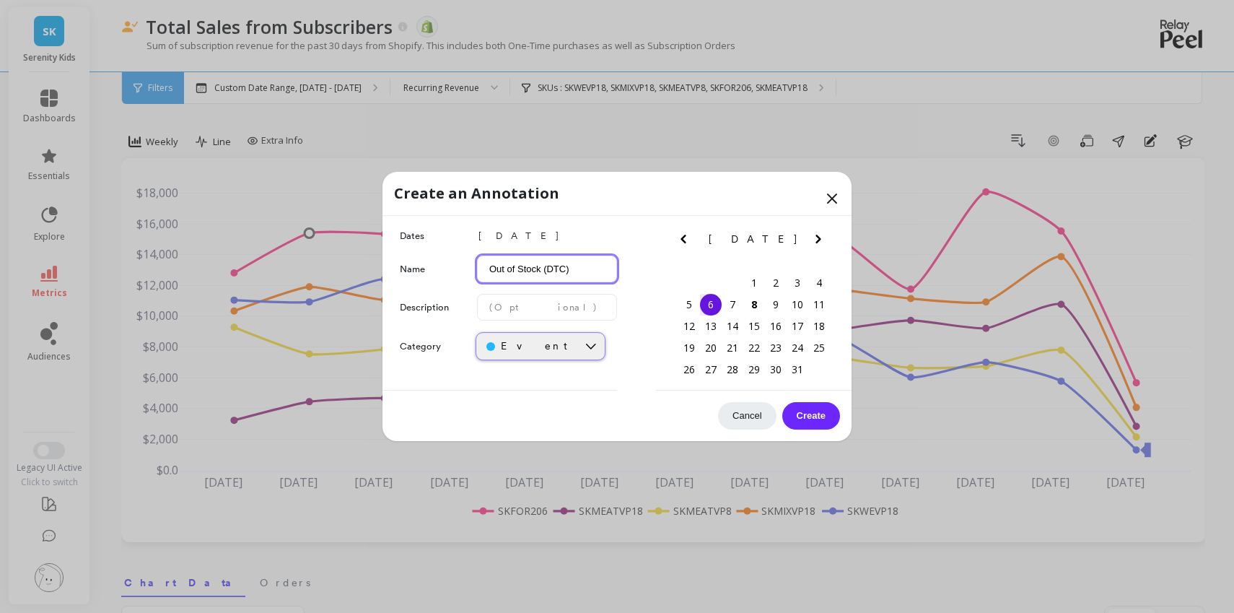
type input "Out of Stock (DTC)"
click at [568, 348] on div "Event" at bounding box center [526, 346] width 101 height 14
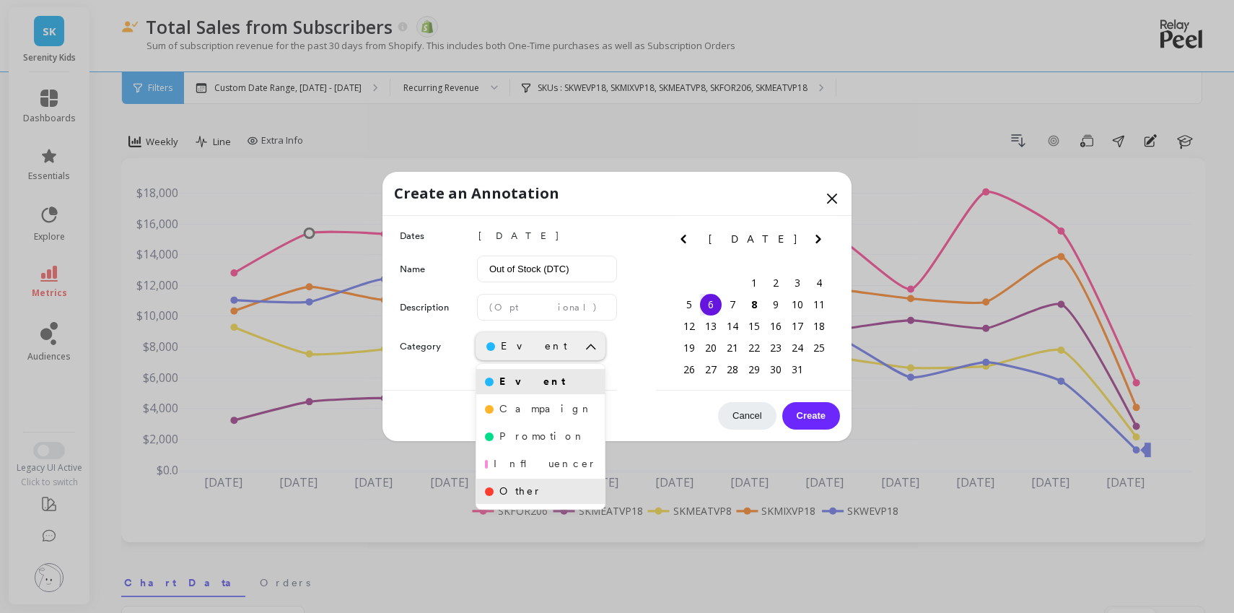
click at [550, 491] on div "Other" at bounding box center [540, 491] width 111 height 14
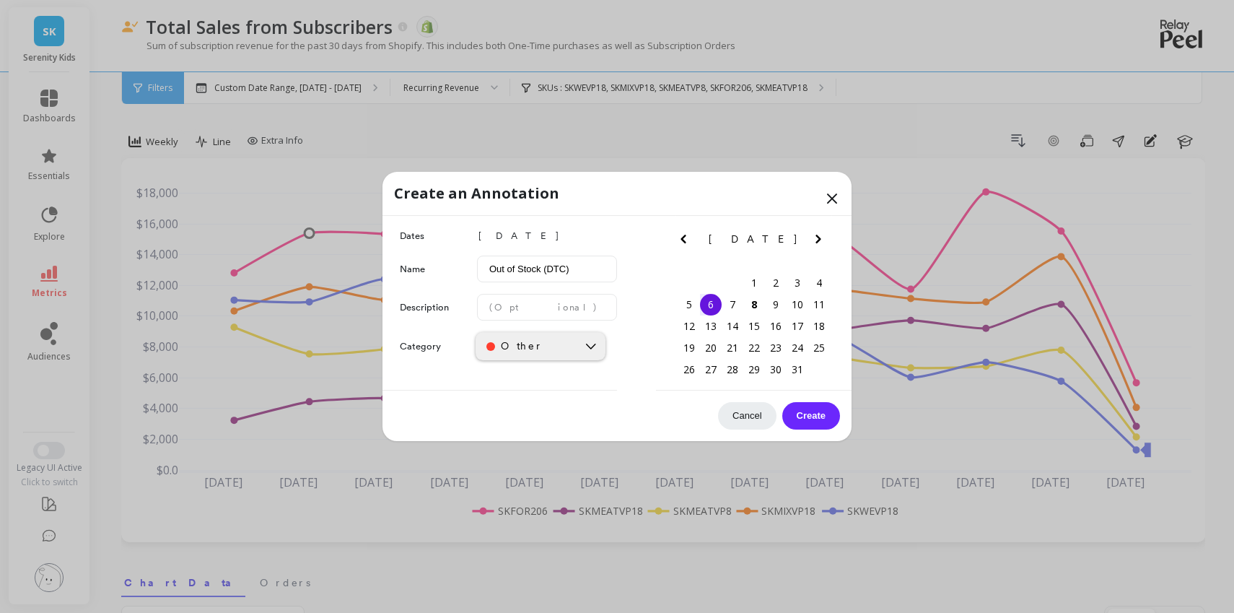
click at [820, 419] on button "Create" at bounding box center [811, 415] width 58 height 27
click at [832, 195] on icon at bounding box center [831, 198] width 17 height 17
click at [690, 304] on div "5" at bounding box center [689, 305] width 22 height 22
click at [827, 203] on icon at bounding box center [831, 198] width 17 height 17
click at [830, 193] on icon at bounding box center [831, 198] width 17 height 17
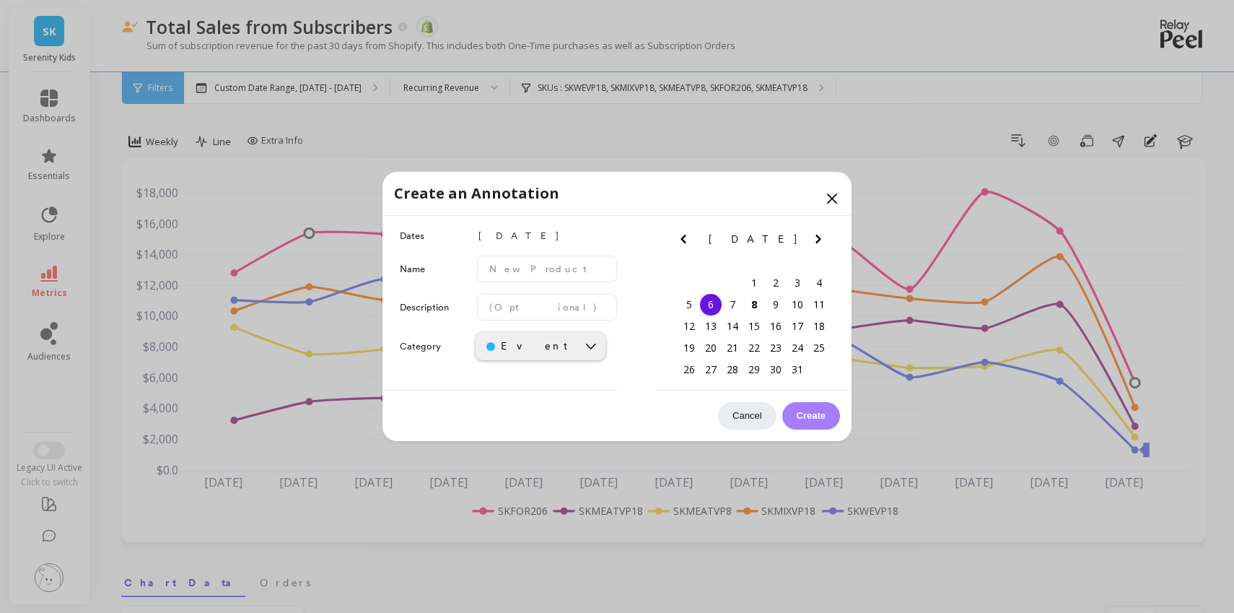
click at [831, 201] on icon at bounding box center [831, 198] width 17 height 17
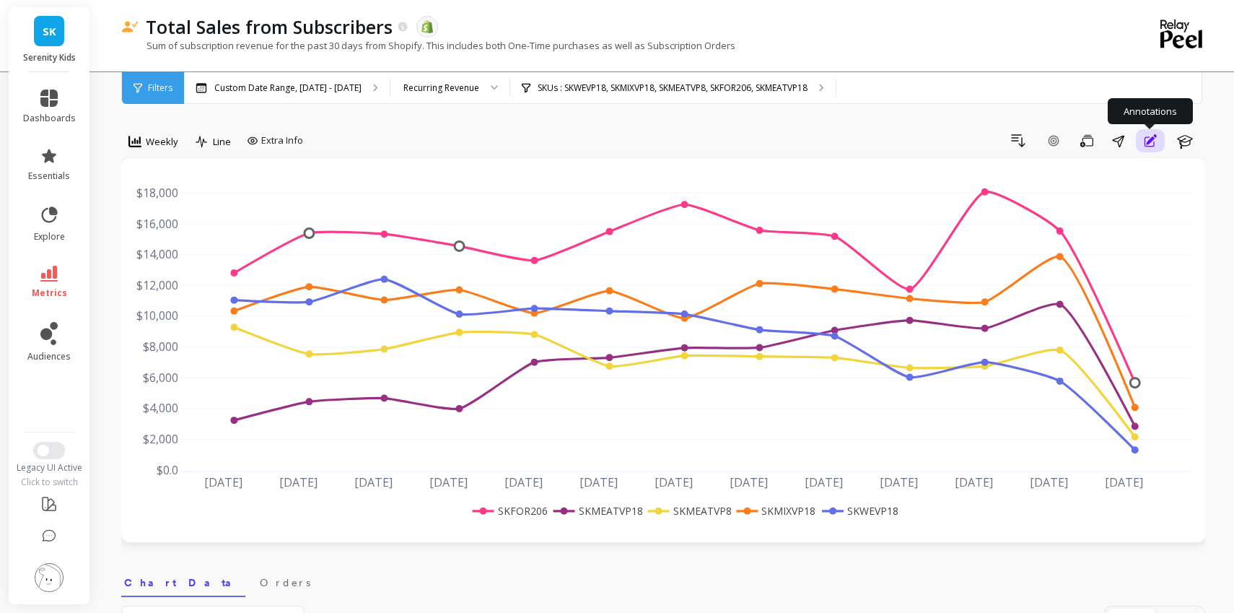
click at [1146, 144] on icon "button" at bounding box center [1151, 139] width 10 height 10
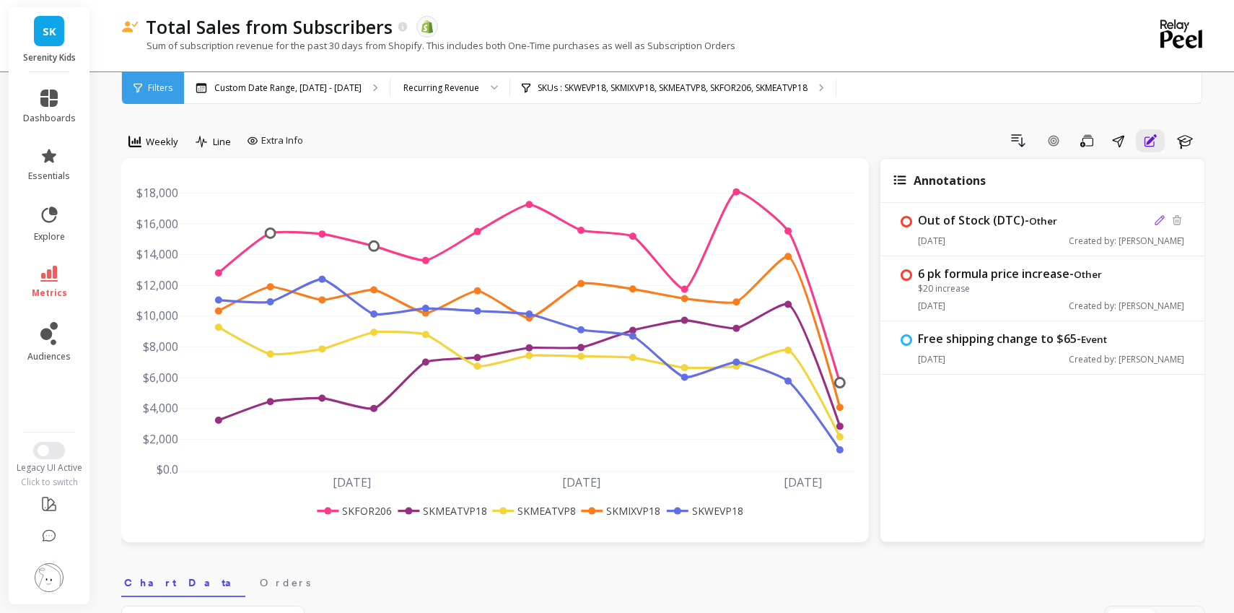
click at [1155, 221] on icon at bounding box center [1160, 220] width 12 height 12
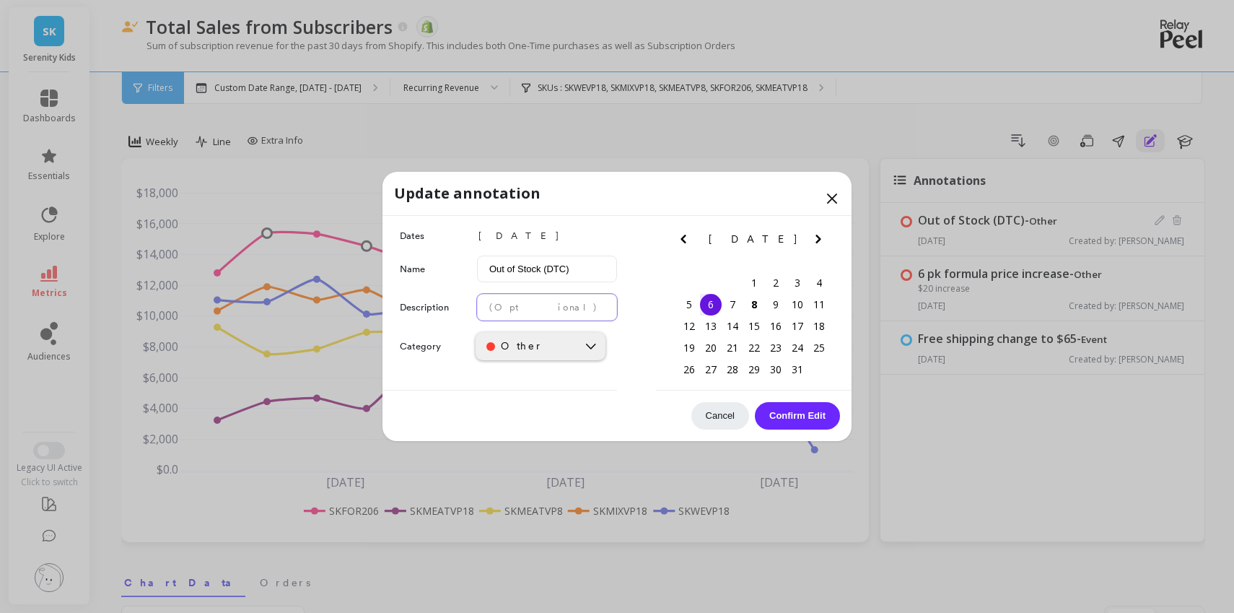
click at [534, 308] on input "text" at bounding box center [547, 307] width 140 height 27
paste input "SKWEVP18"
paste input "SKVEGVP18"
paste input "SKMIXVP8"
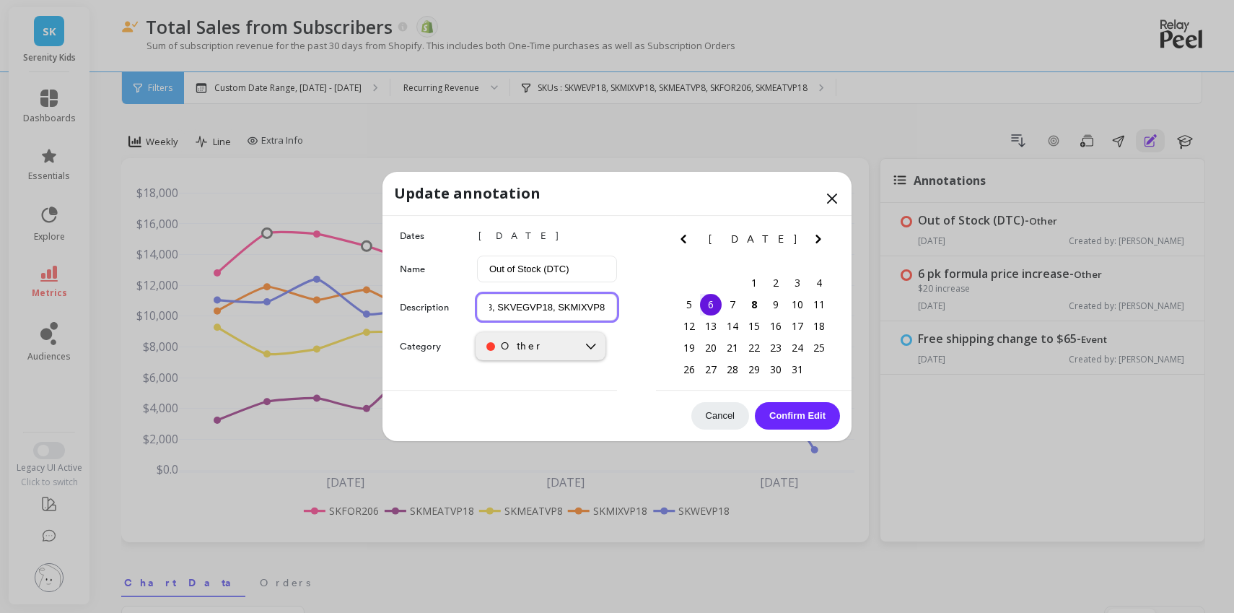
type input "SKWEVP18, SKVEGVP18, SKMIXVP8"
click at [802, 414] on button "Confirm Edit" at bounding box center [797, 415] width 85 height 27
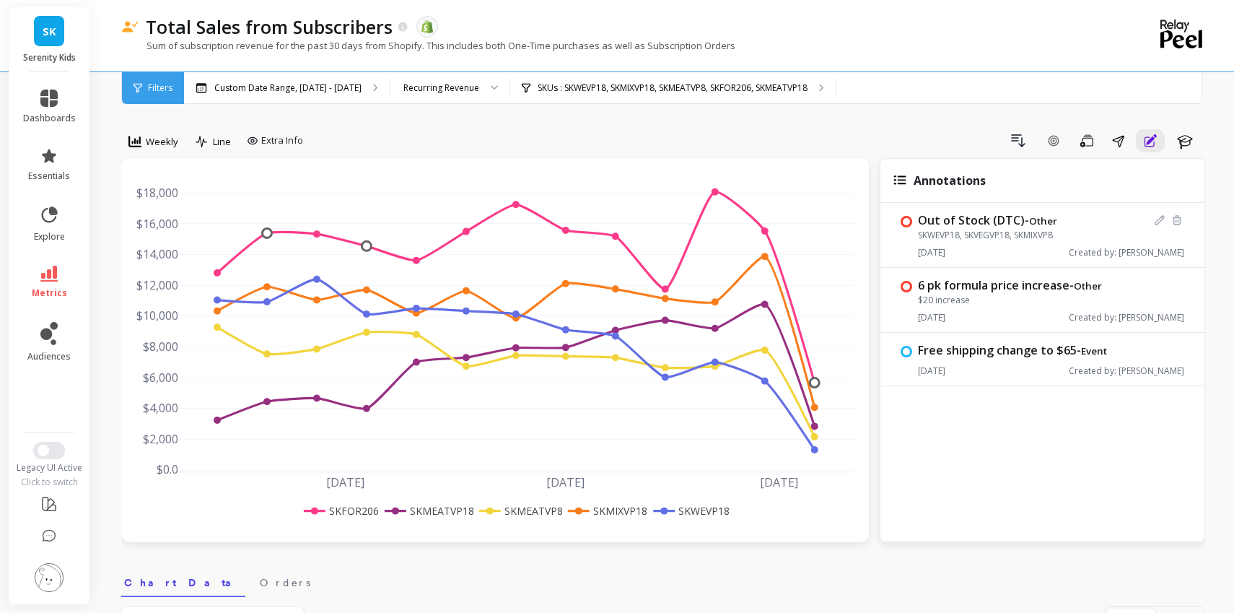
click at [1019, 247] on div "Oct 6, 2025 Created by: Luci Keefer" at bounding box center [1051, 253] width 266 height 12
click at [1155, 219] on icon at bounding box center [1160, 220] width 12 height 12
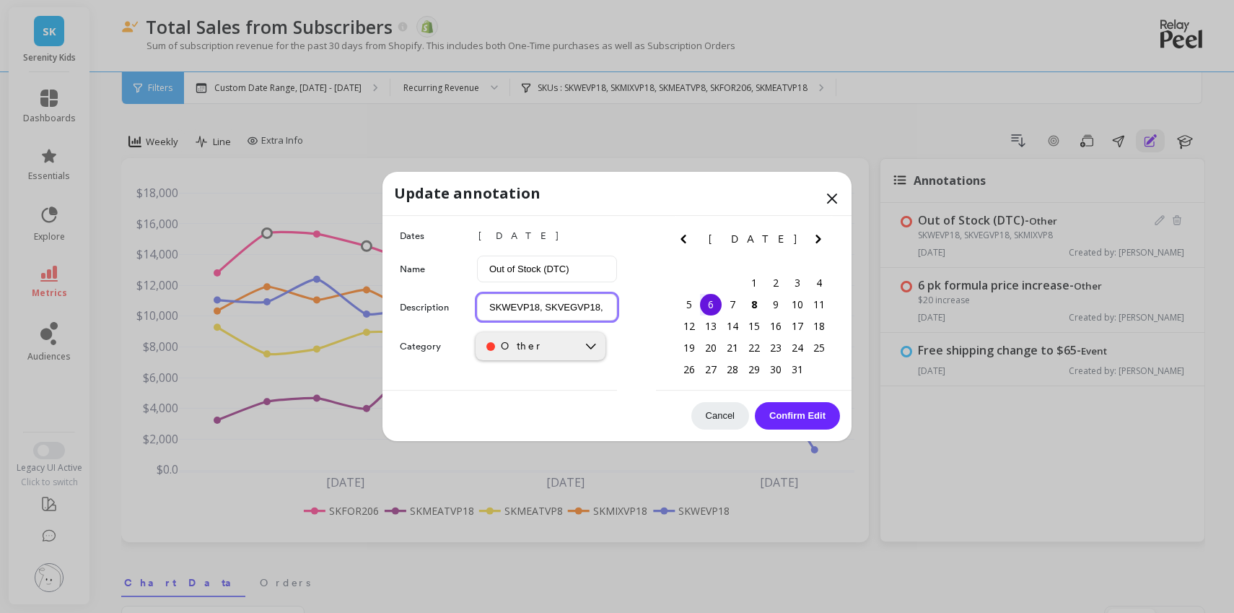
scroll to position [0, 48]
drag, startPoint x: 593, startPoint y: 307, endPoint x: 652, endPoint y: 311, distance: 59.3
click at [652, 311] on div "Dates Oct 6, 2025 Name Out of Stock (DTC) Description SKWEVP18, SKVEGVP18, SKMI…" at bounding box center [616, 303] width 469 height 175
click at [602, 309] on input "SKWEVP18, SKVEGVP18, SKMIXVP8" at bounding box center [547, 307] width 140 height 27
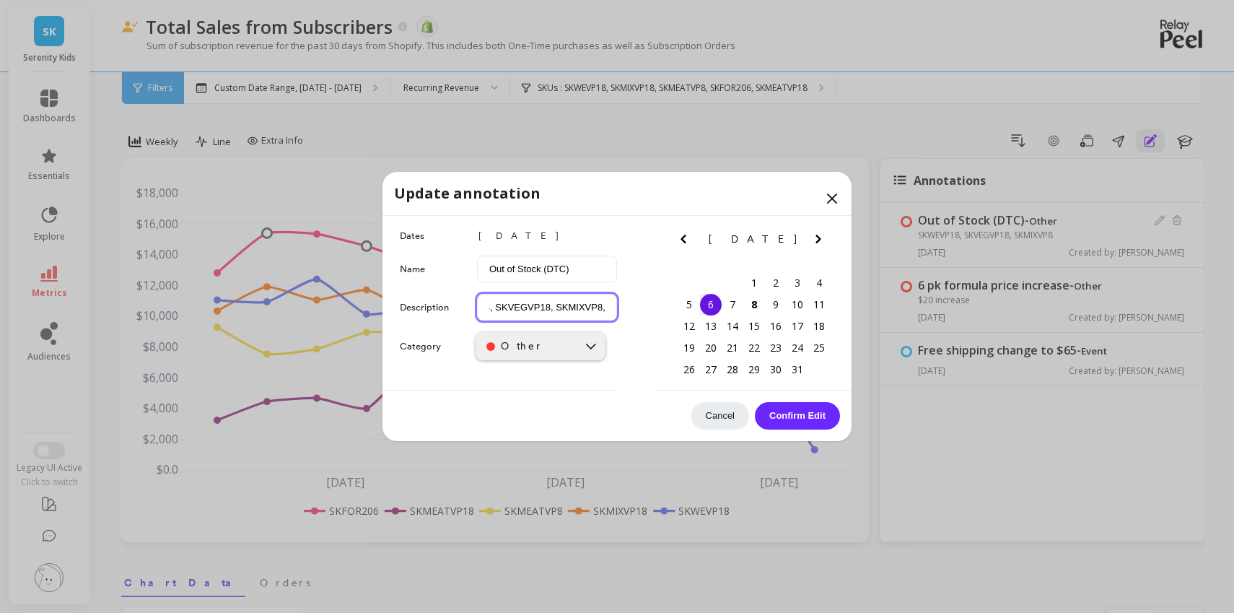
type input "SKWEVP18, SKVEGVP18, SKMIXVP8"
click at [757, 307] on div "8" at bounding box center [754, 305] width 22 height 22
click at [801, 411] on button "Confirm Edit" at bounding box center [797, 415] width 85 height 27
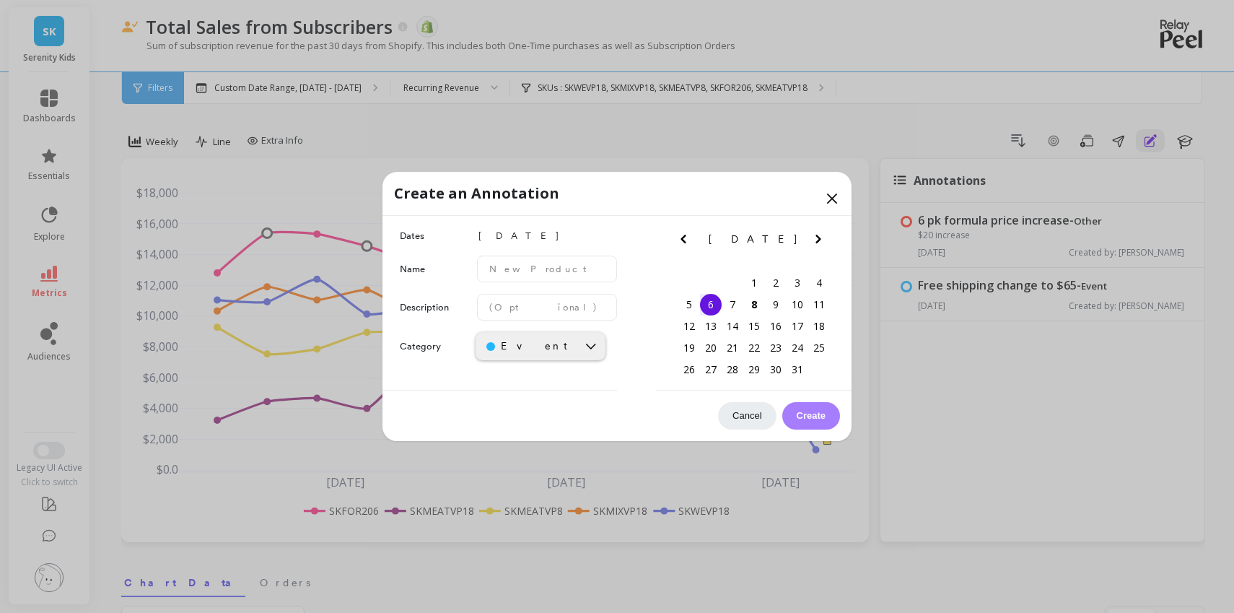
click at [757, 418] on button "Cancel" at bounding box center [747, 415] width 58 height 27
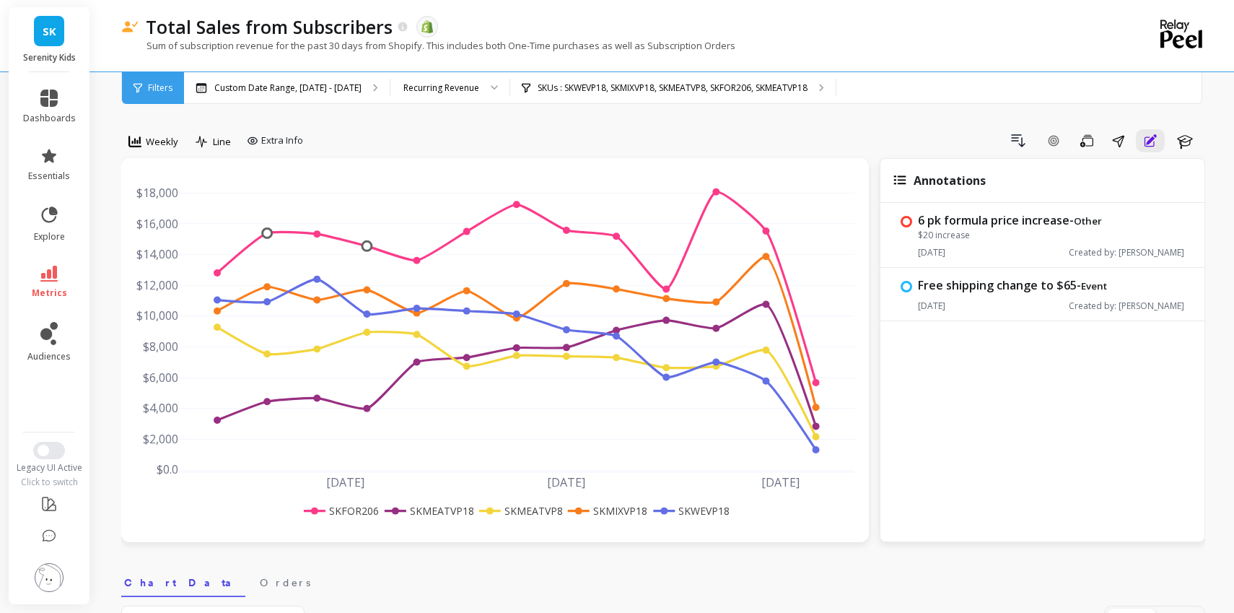
click at [905, 185] on div "Annotations" at bounding box center [1042, 181] width 324 height 44
click at [943, 183] on span "Annotations" at bounding box center [949, 180] width 72 height 16
click at [1150, 133] on icon "button" at bounding box center [1150, 140] width 14 height 17
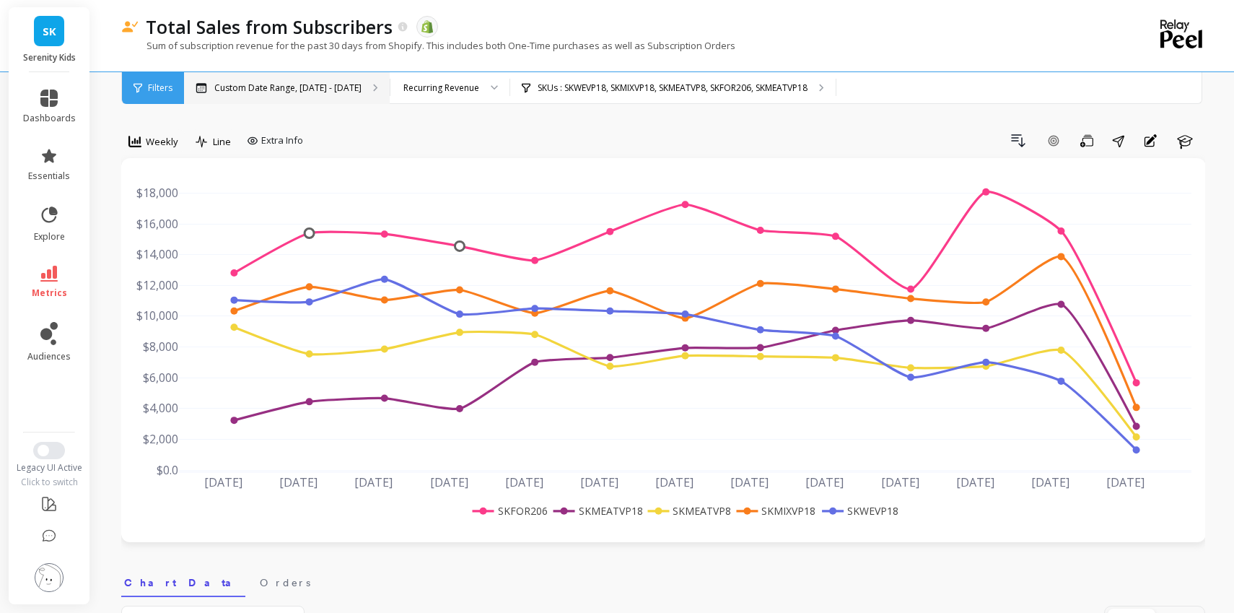
click at [345, 80] on div "Custom Date Range, [DATE] - [DATE]" at bounding box center [287, 88] width 206 height 32
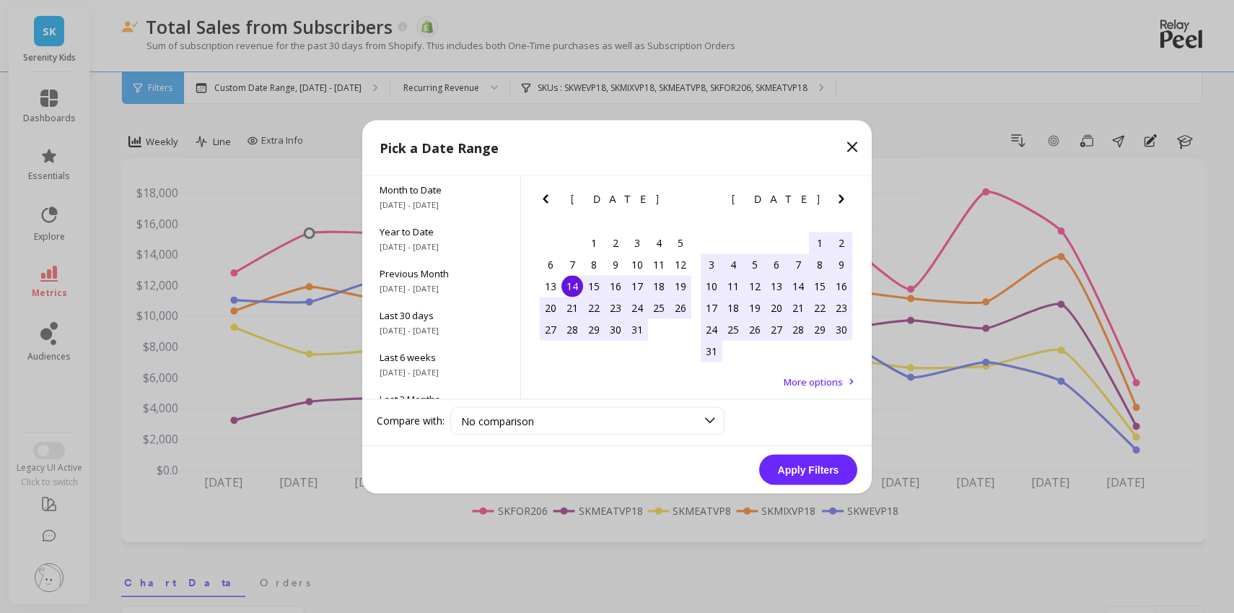
click at [841, 196] on icon "Next Month" at bounding box center [840, 198] width 5 height 9
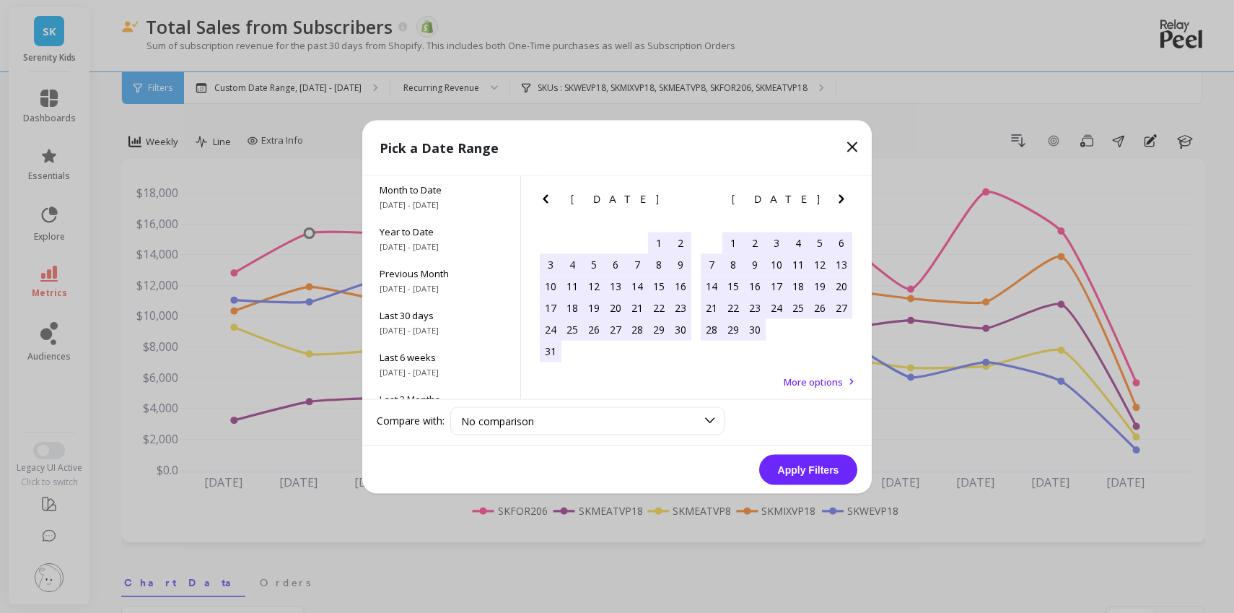
click at [841, 196] on icon "Next Month" at bounding box center [840, 198] width 5 height 9
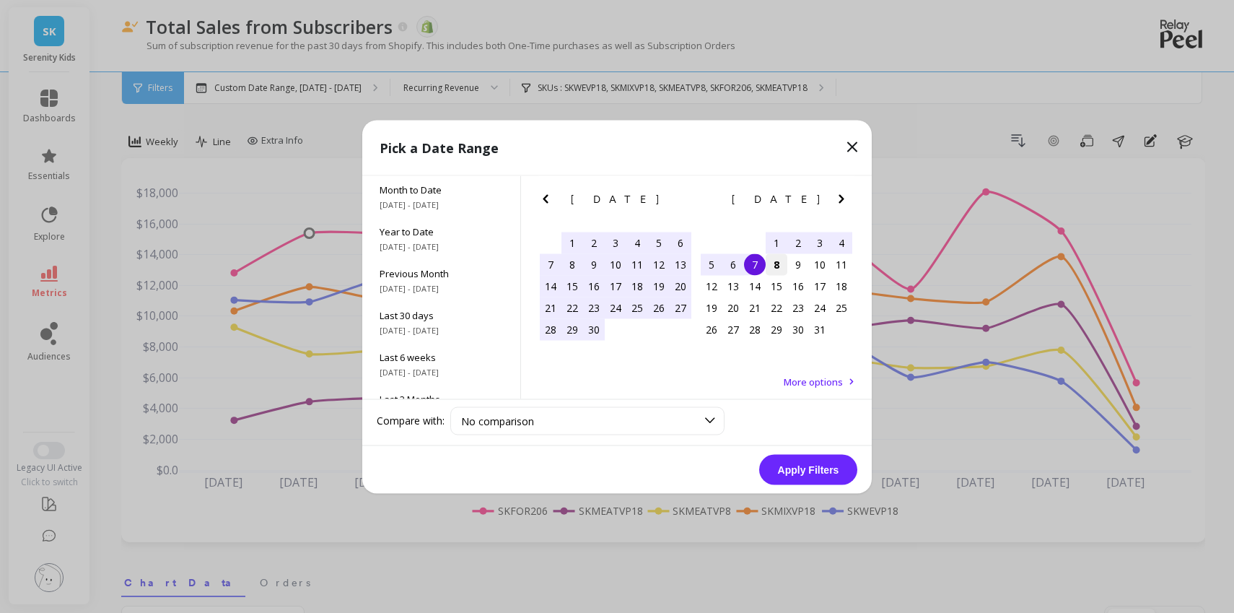
click at [776, 264] on div "8" at bounding box center [776, 264] width 22 height 22
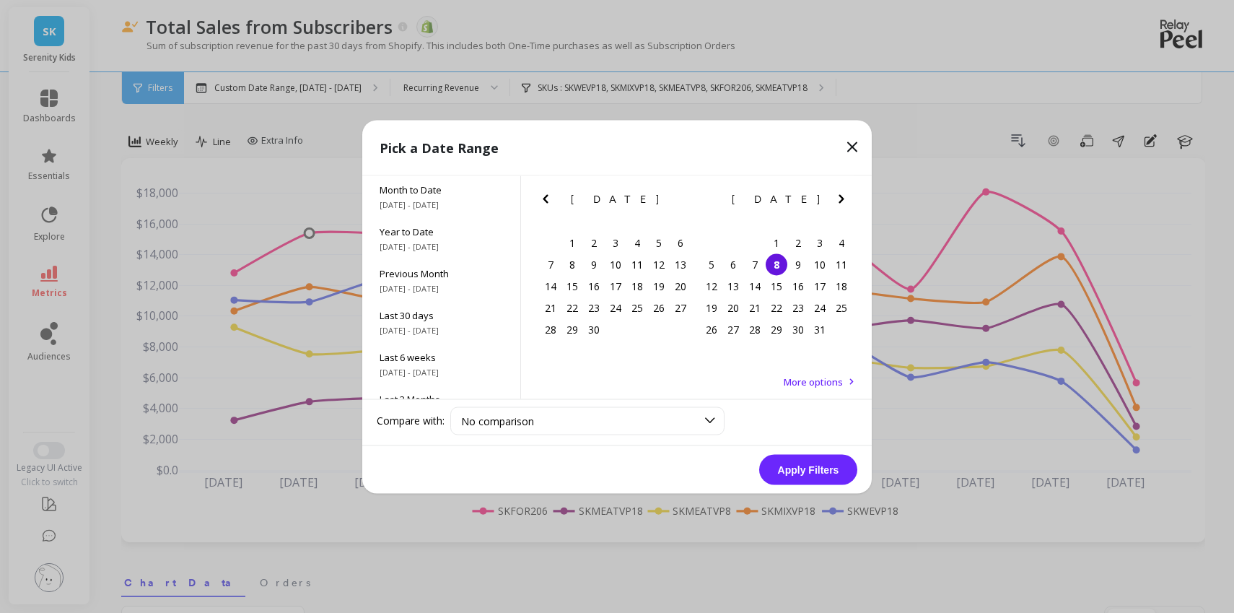
click at [836, 475] on button "Apply Filters" at bounding box center [808, 469] width 98 height 30
click at [712, 266] on div "5" at bounding box center [712, 264] width 22 height 22
click at [775, 271] on div "8" at bounding box center [776, 264] width 22 height 22
click at [818, 462] on button "Apply Filters" at bounding box center [808, 469] width 98 height 30
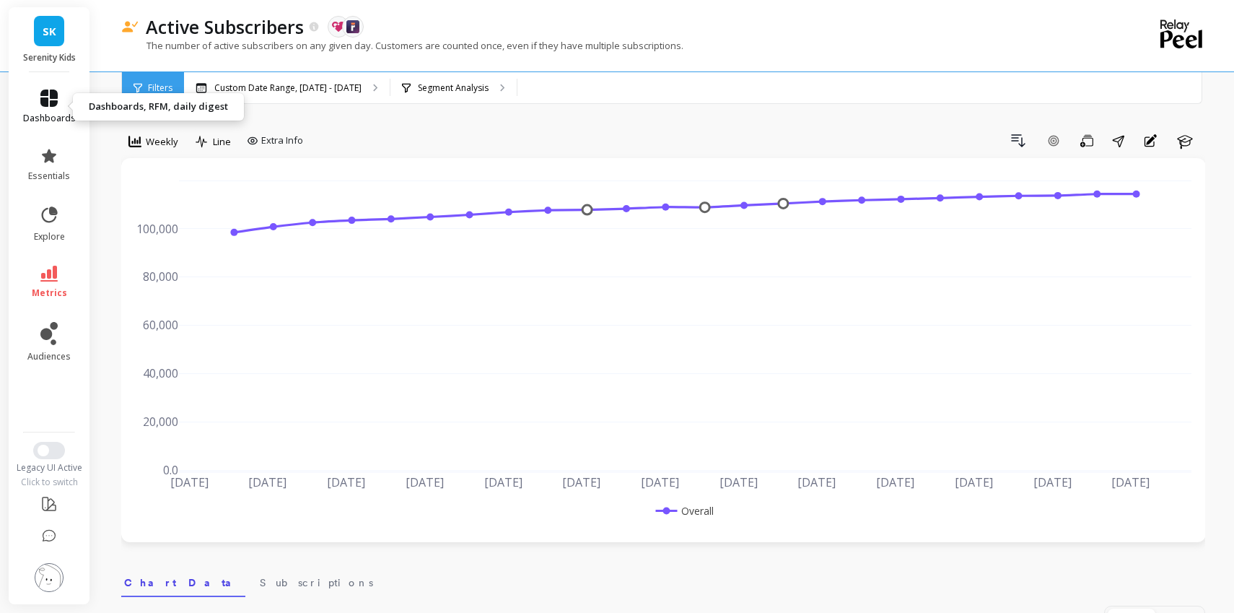
click at [50, 115] on span "dashboards" at bounding box center [49, 119] width 53 height 12
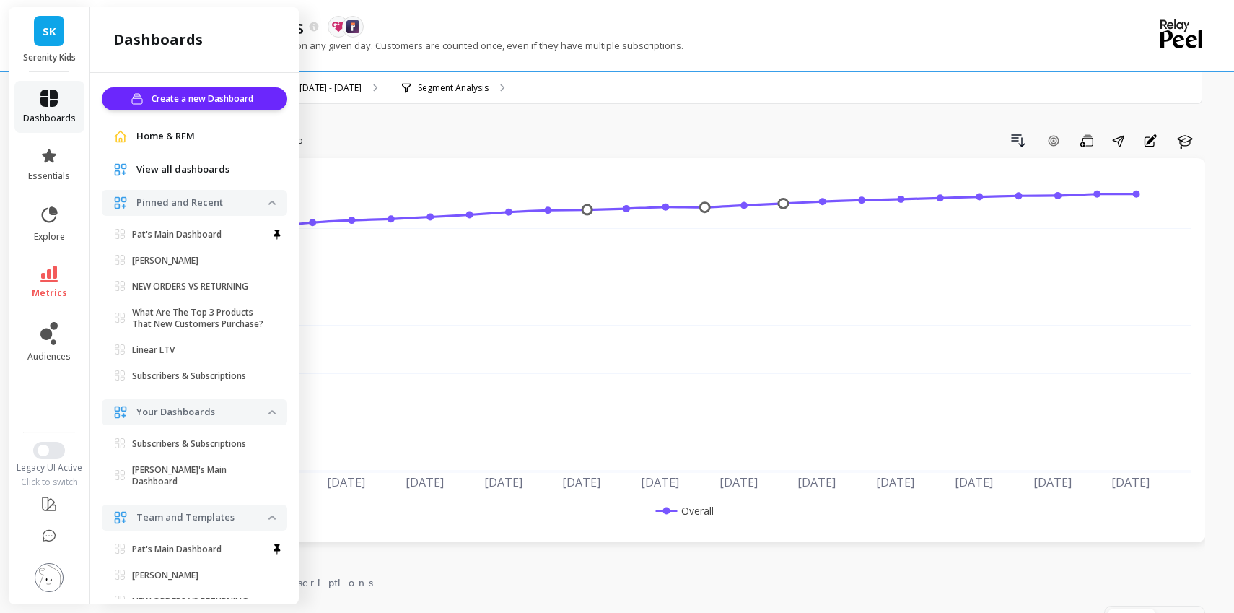
scroll to position [111, 0]
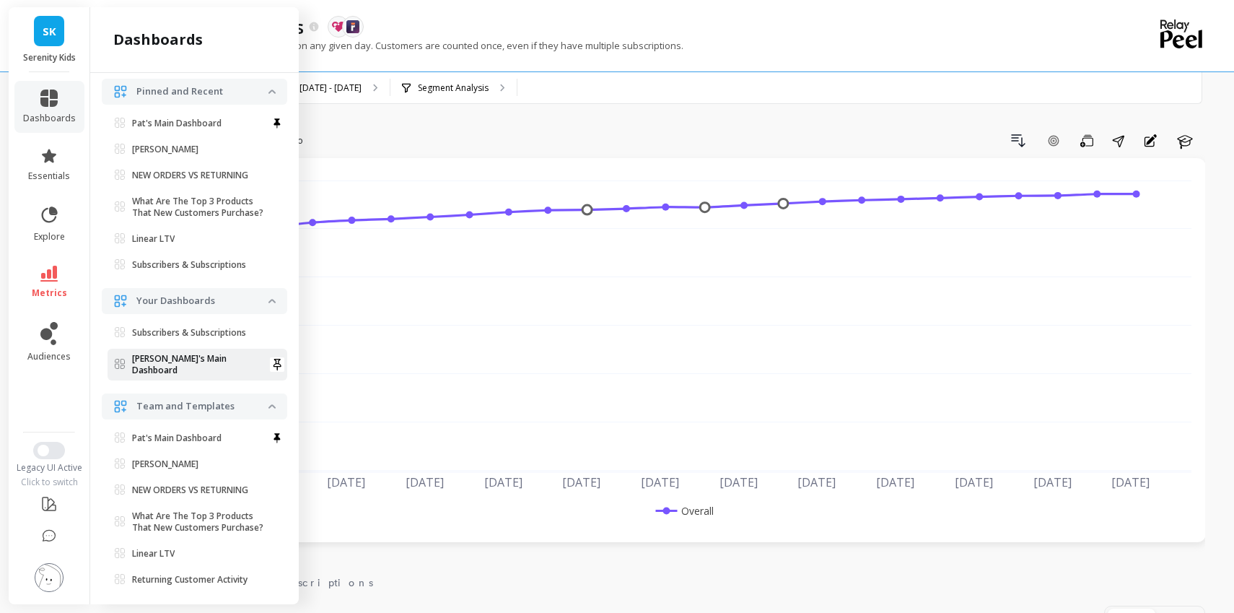
click at [210, 364] on link "[PERSON_NAME]'s Main Dashboard" at bounding box center [198, 364] width 180 height 32
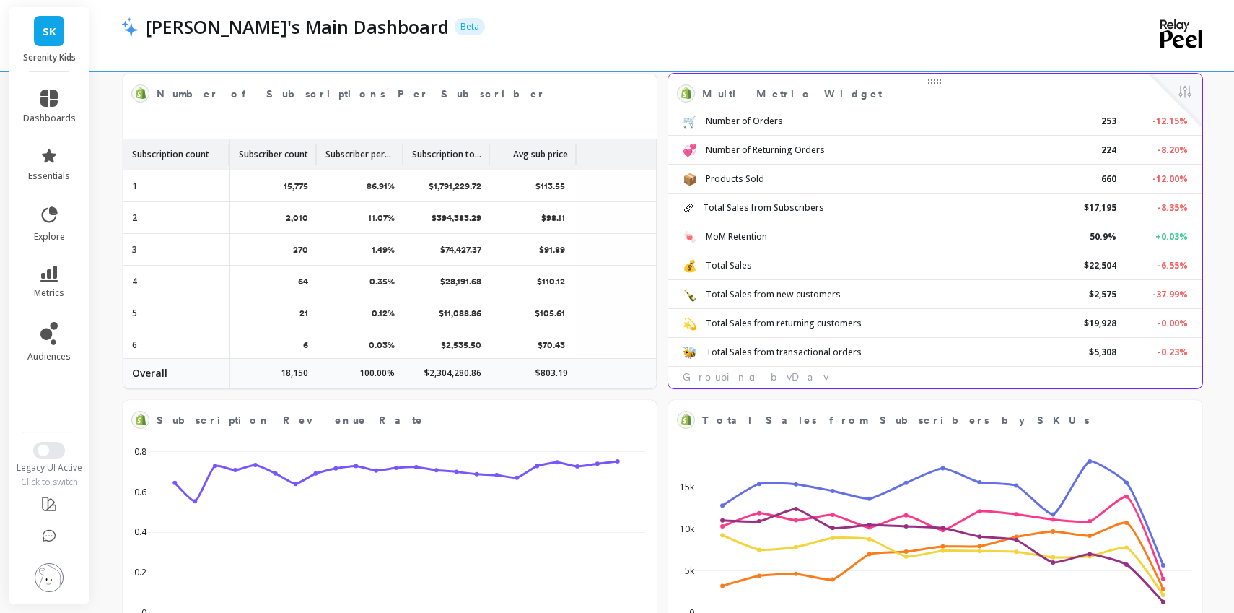
scroll to position [192, 0]
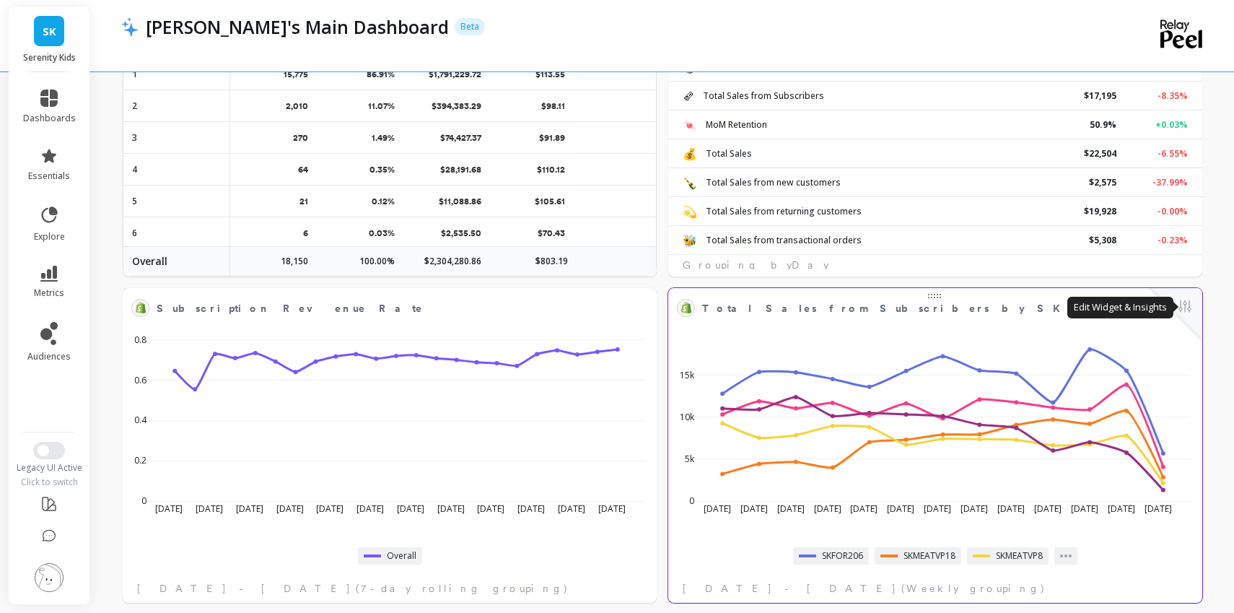
click at [1185, 304] on button at bounding box center [1184, 307] width 17 height 20
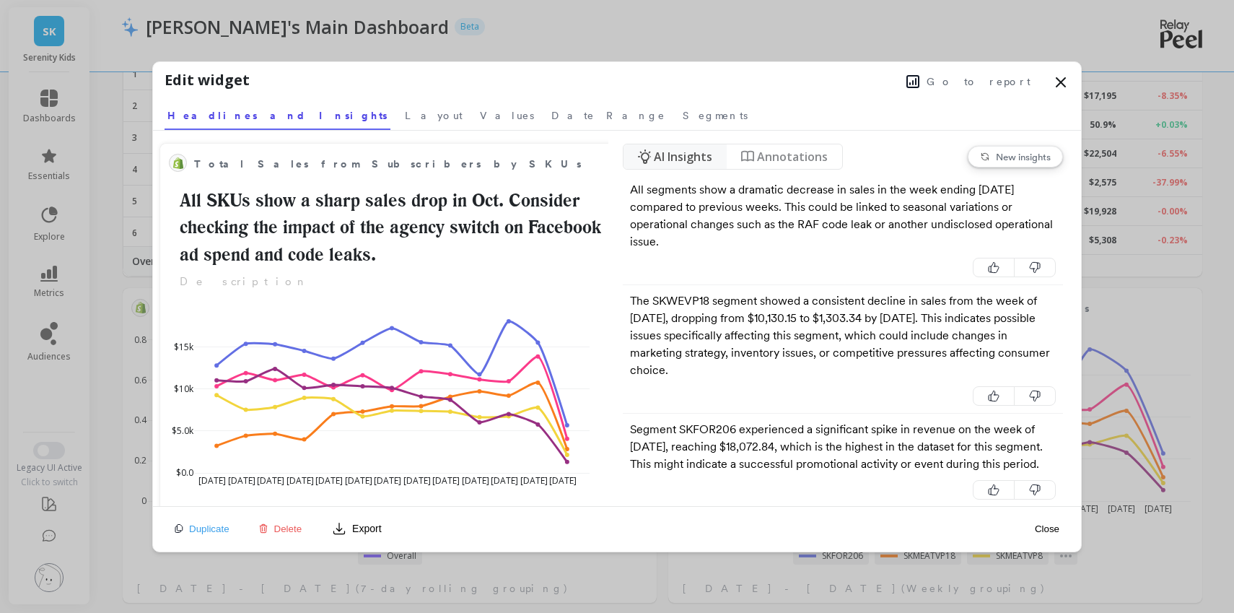
click at [990, 82] on span "Go to report" at bounding box center [978, 81] width 104 height 14
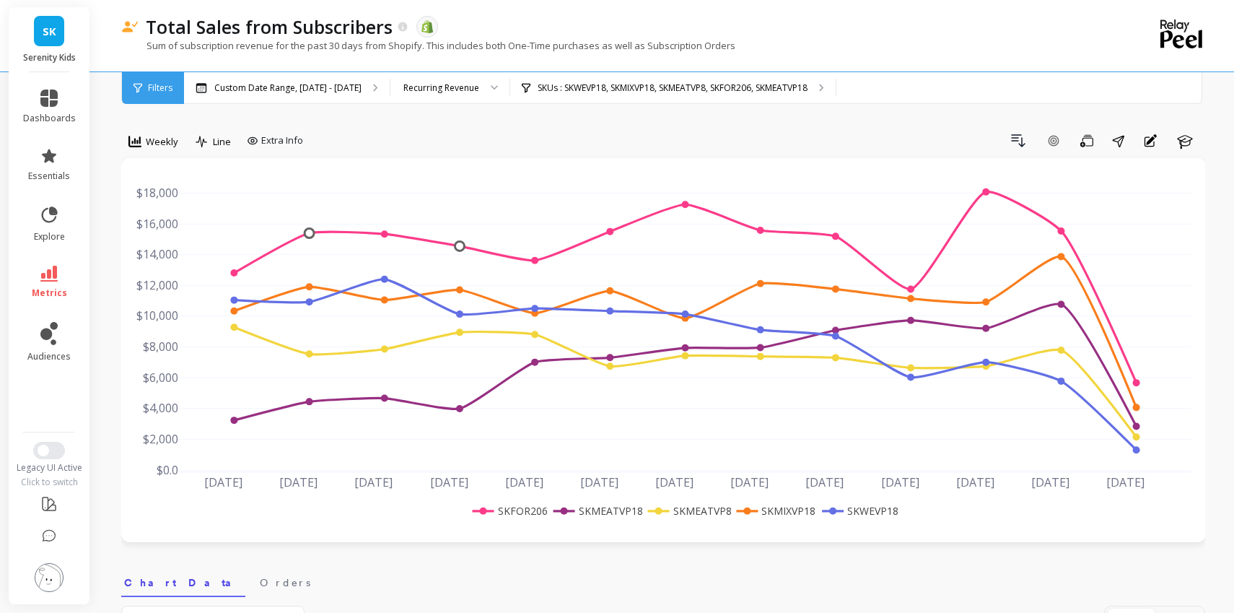
click at [162, 91] on span "Filters" at bounding box center [160, 88] width 25 height 12
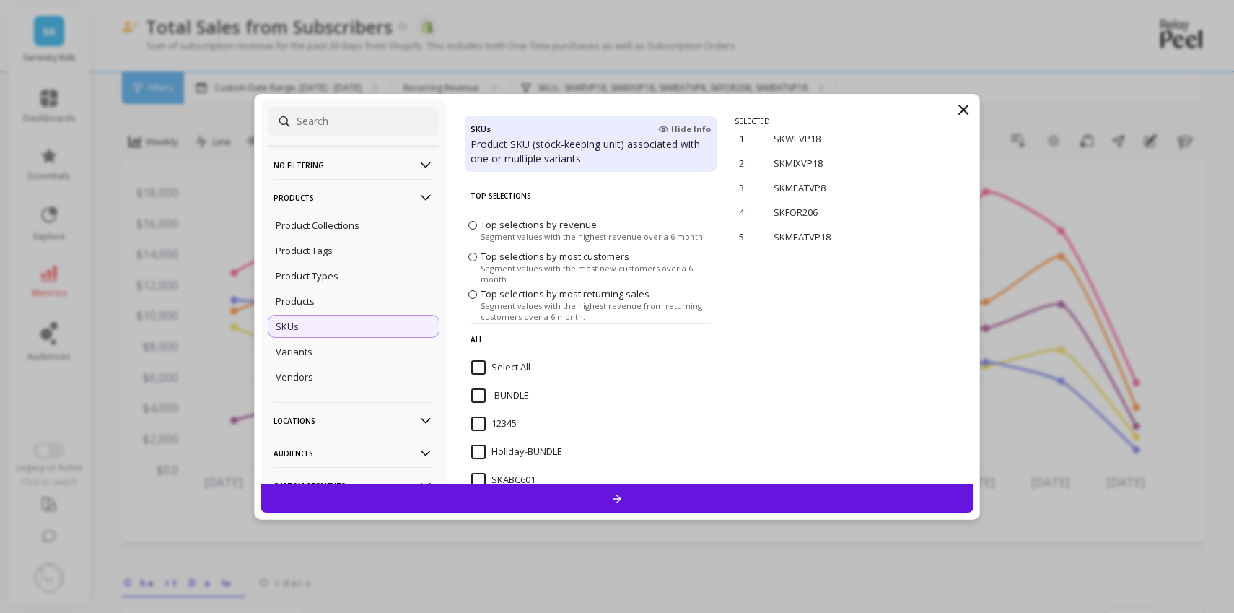
click at [961, 105] on icon at bounding box center [963, 109] width 17 height 17
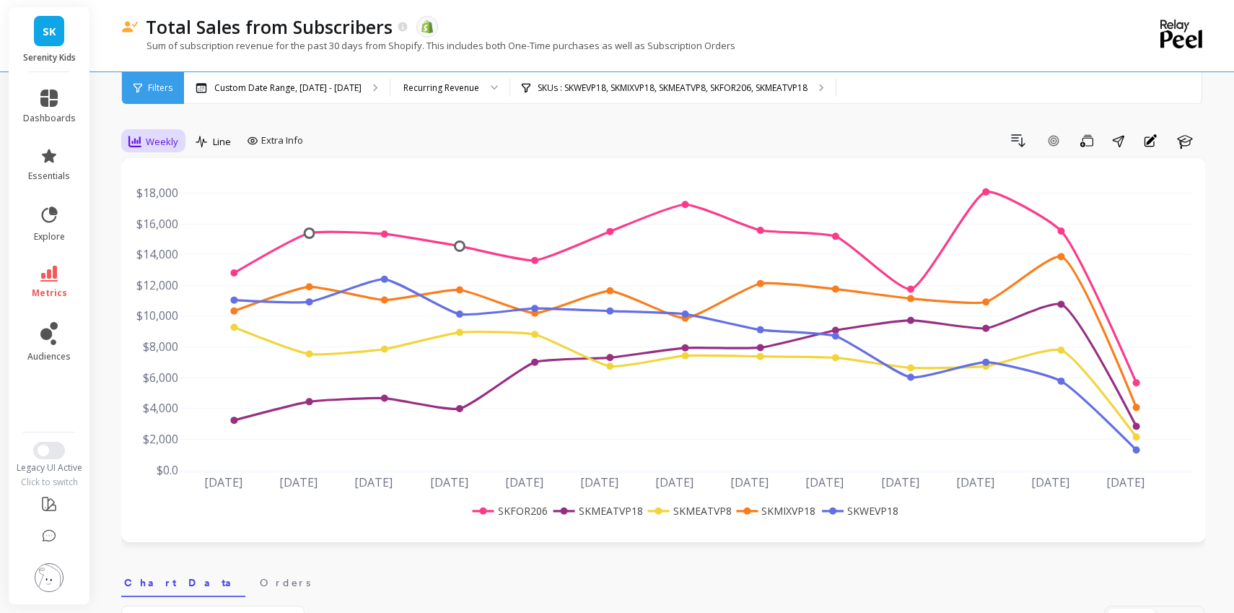
click at [137, 145] on icon at bounding box center [134, 142] width 13 height 12
click at [190, 266] on div "Monthly" at bounding box center [175, 256] width 100 height 25
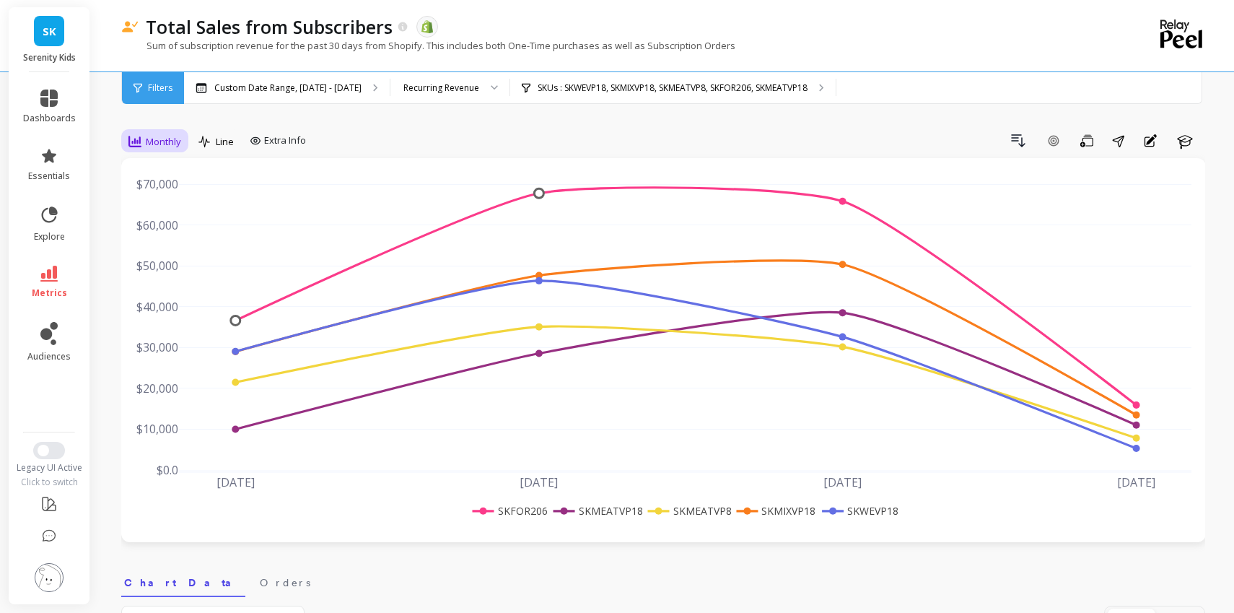
click at [163, 152] on div "Monthly" at bounding box center [154, 141] width 61 height 25
click at [169, 193] on div "Daily" at bounding box center [175, 201] width 100 height 25
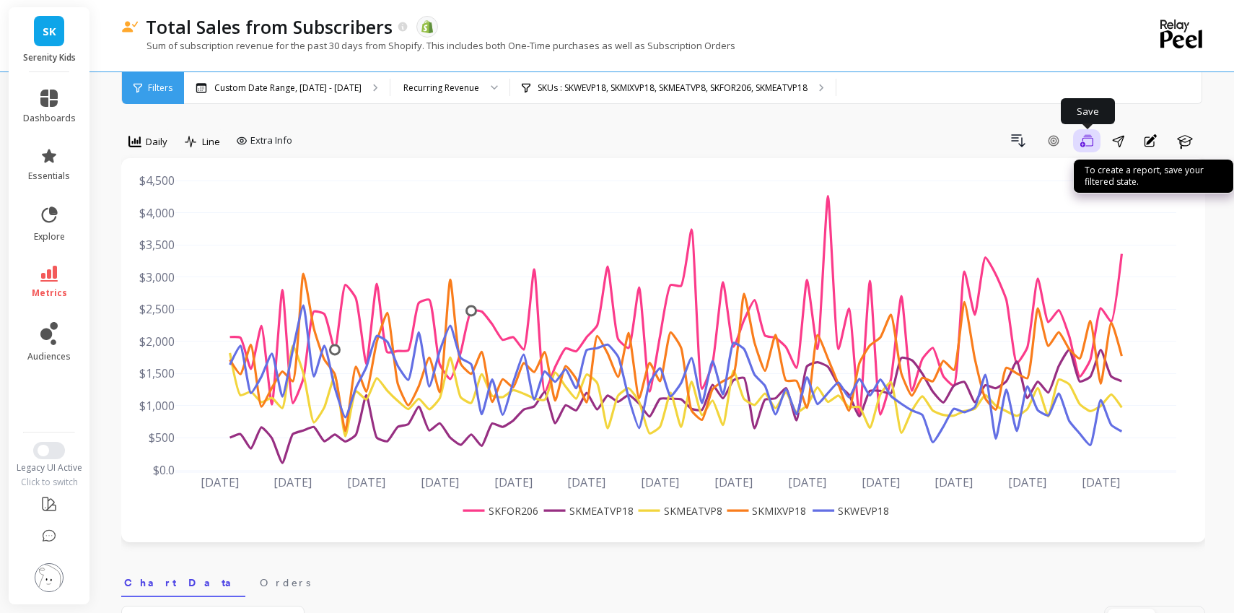
click at [1089, 144] on icon "button" at bounding box center [1086, 141] width 13 height 14
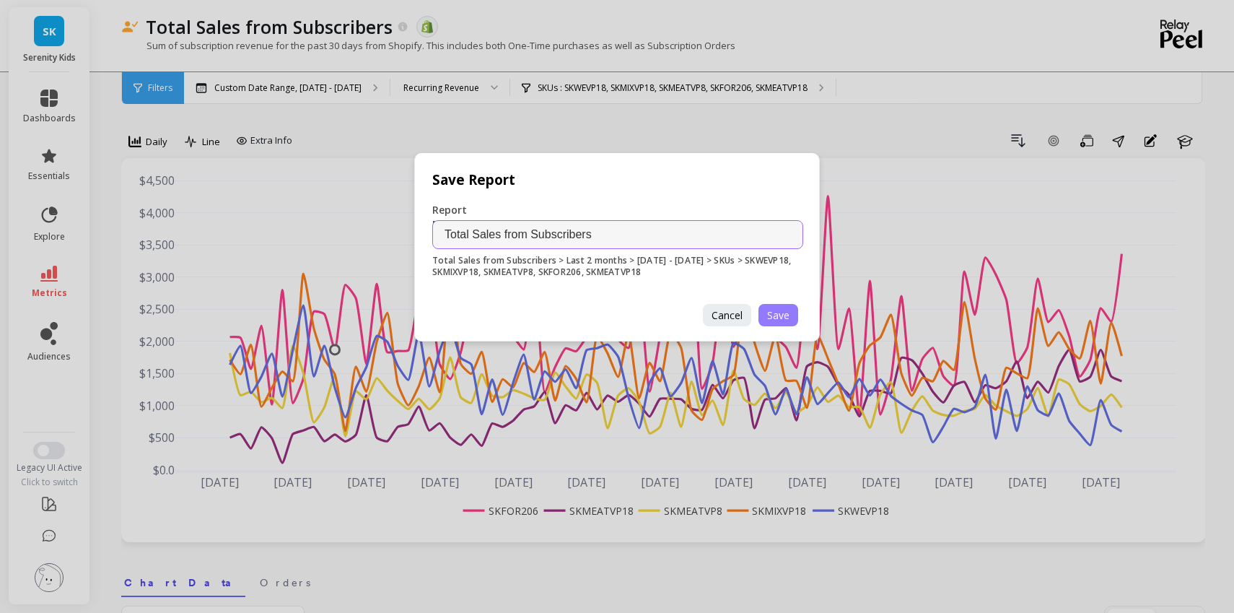
click at [786, 315] on span "Save" at bounding box center [778, 315] width 22 height 14
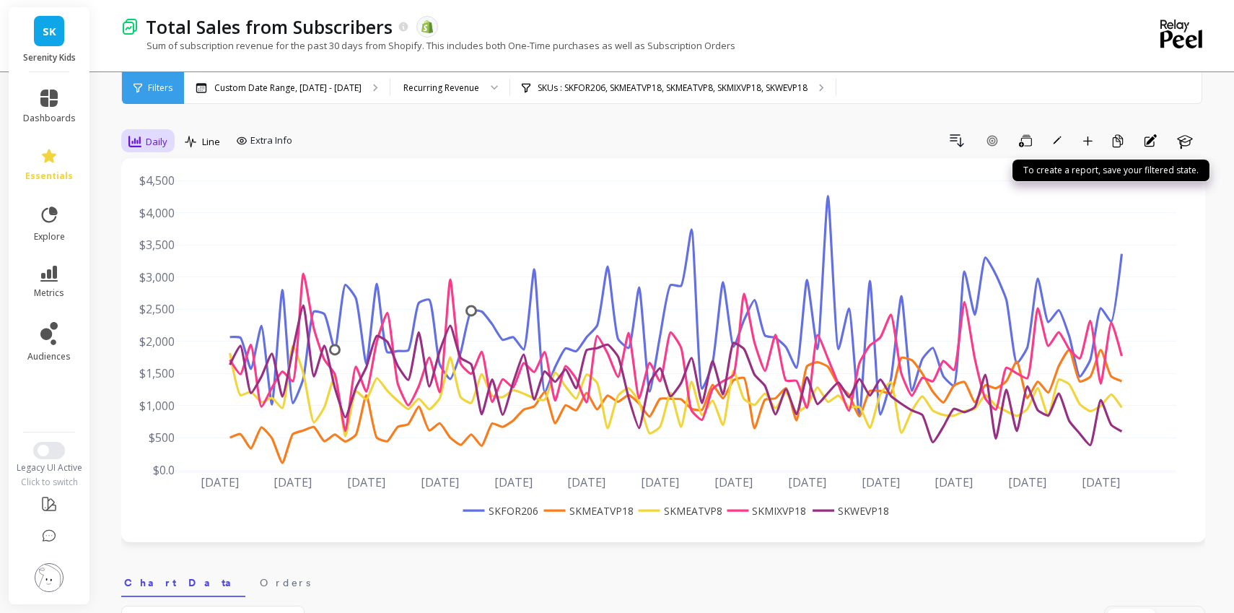
click at [147, 139] on span "Daily" at bounding box center [157, 142] width 22 height 14
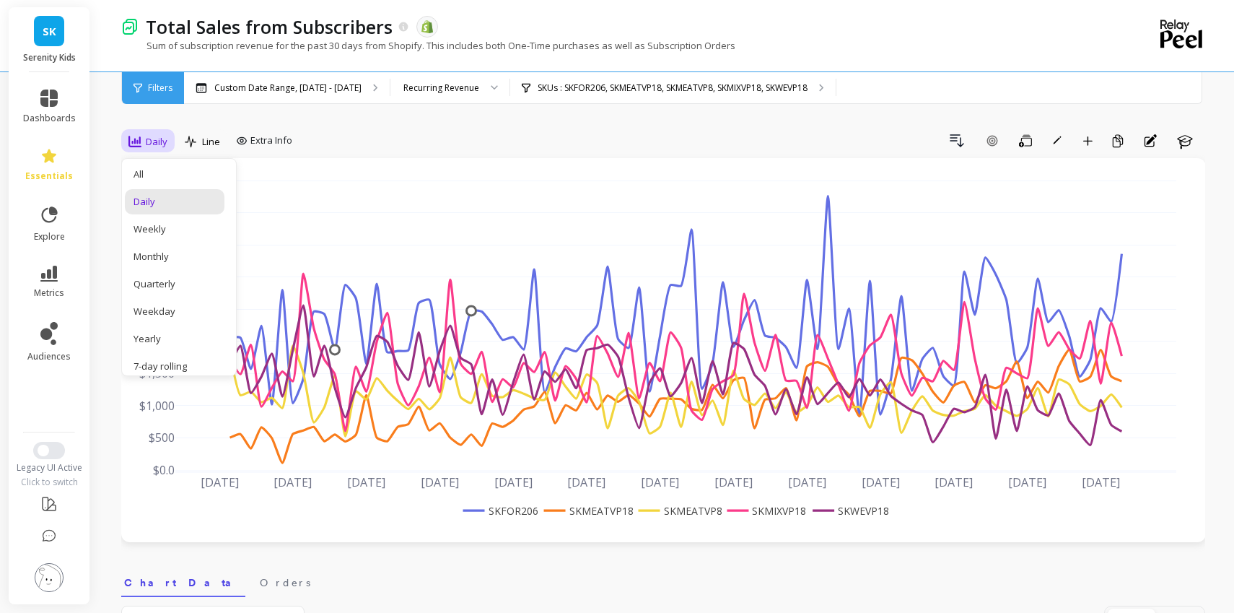
click at [356, 130] on div "Drill Down Add Goal Save Rename Add to Dashboard Create a Copy Annotations Learn" at bounding box center [751, 140] width 907 height 23
click at [161, 141] on span "Daily" at bounding box center [157, 142] width 22 height 14
click at [367, 144] on div "Drill Down Add Goal Save Rename Add to Dashboard Create a Copy Annotations Learn" at bounding box center [751, 140] width 907 height 23
click at [56, 574] on img at bounding box center [49, 577] width 29 height 29
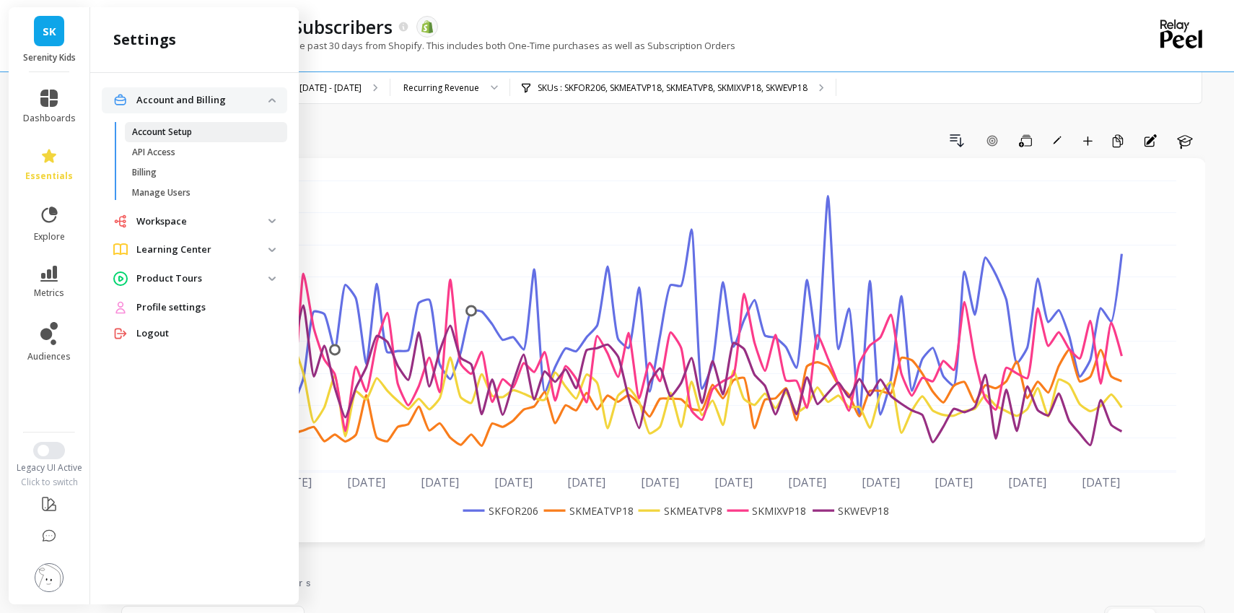
click at [172, 131] on p "Account Setup" at bounding box center [162, 132] width 60 height 12
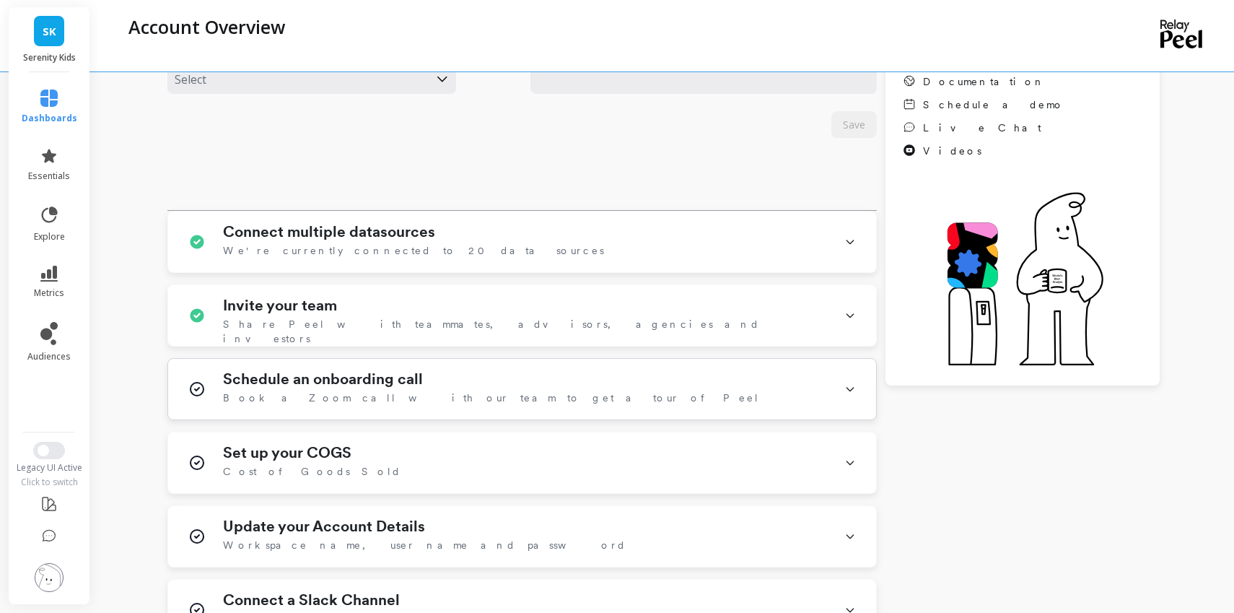
scroll to position [196, 0]
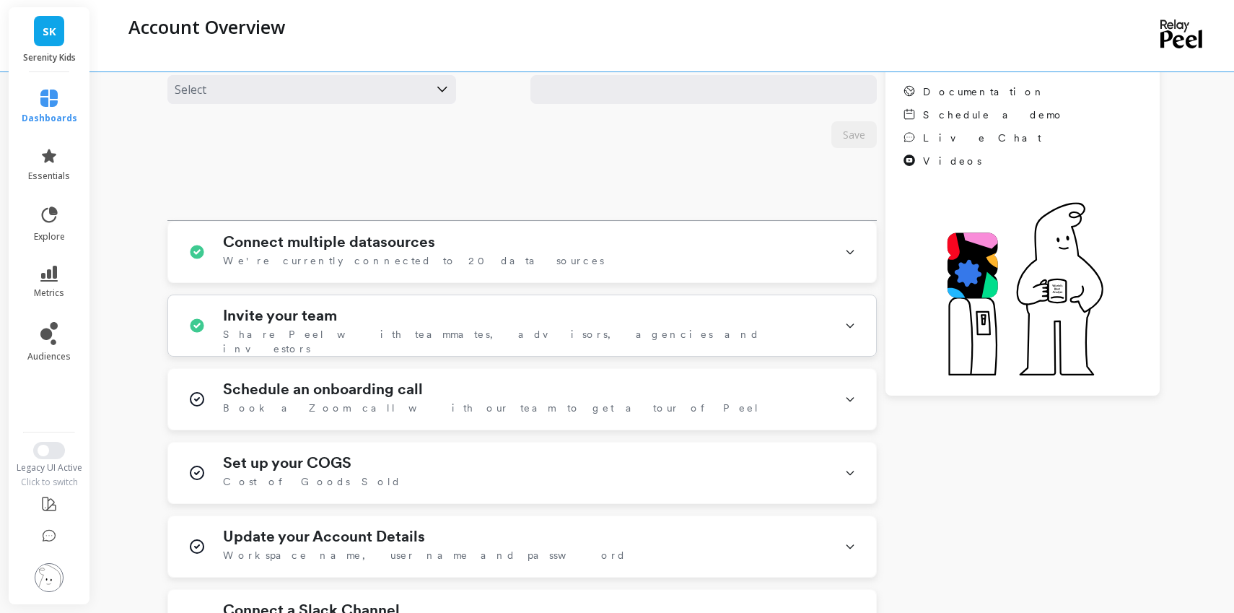
scroll to position [203, 0]
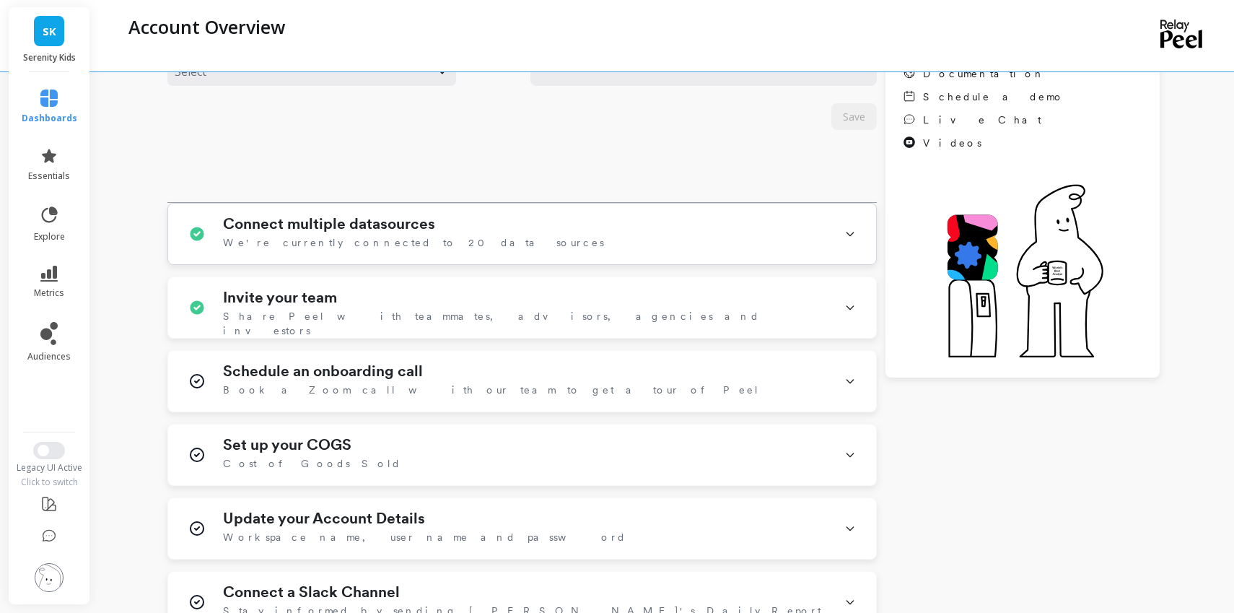
click at [438, 245] on div "Connect multiple datasources We're currently connected to 20 data sources" at bounding box center [525, 234] width 604 height 38
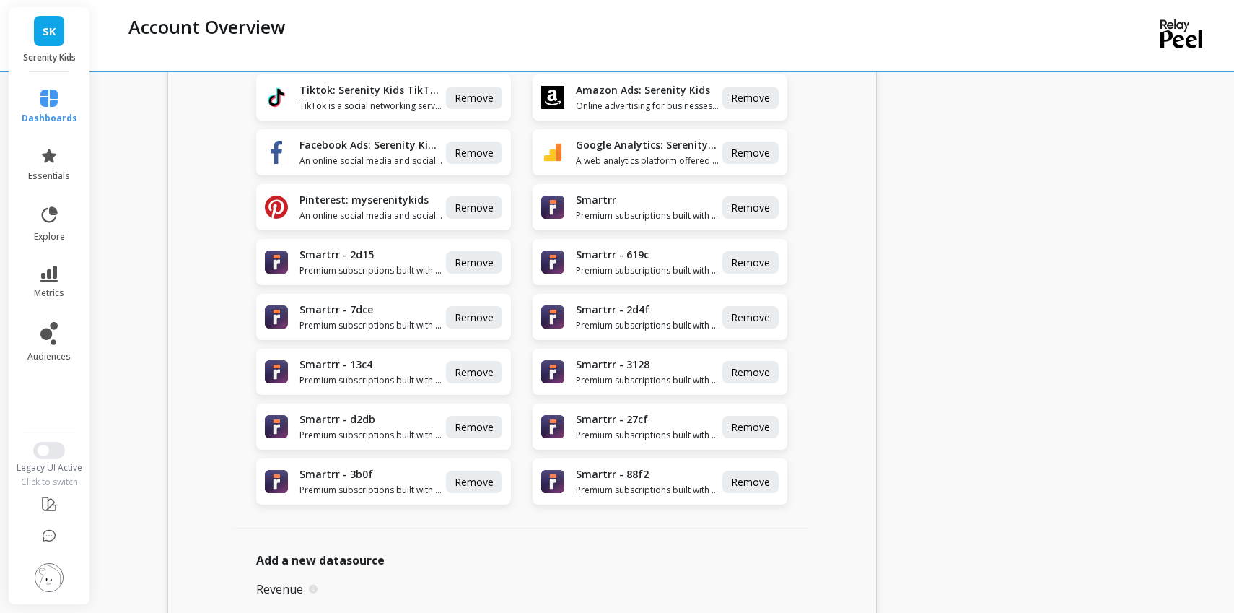
scroll to position [553, 0]
click at [624, 324] on span "Premium subscriptions built with your consumer journey in mind." at bounding box center [648, 326] width 144 height 12
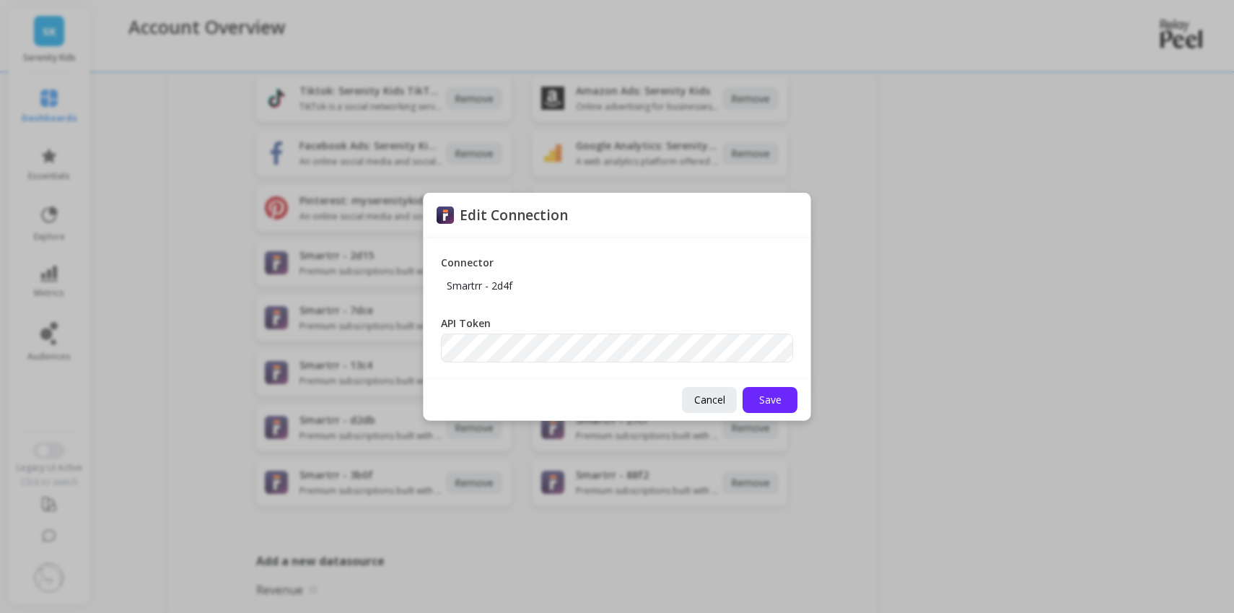
click at [779, 220] on div "Edit Connection" at bounding box center [617, 215] width 387 height 45
click at [708, 407] on button "Cancel" at bounding box center [709, 400] width 55 height 26
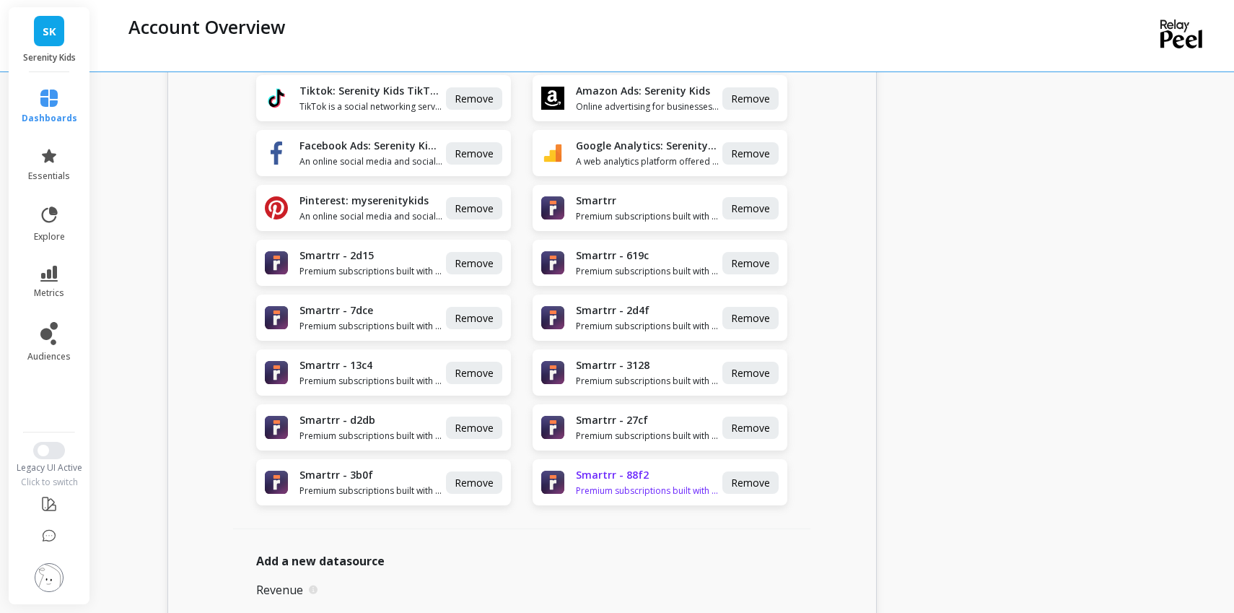
click at [642, 481] on h1 "Smartrr - 88f2" at bounding box center [648, 475] width 144 height 14
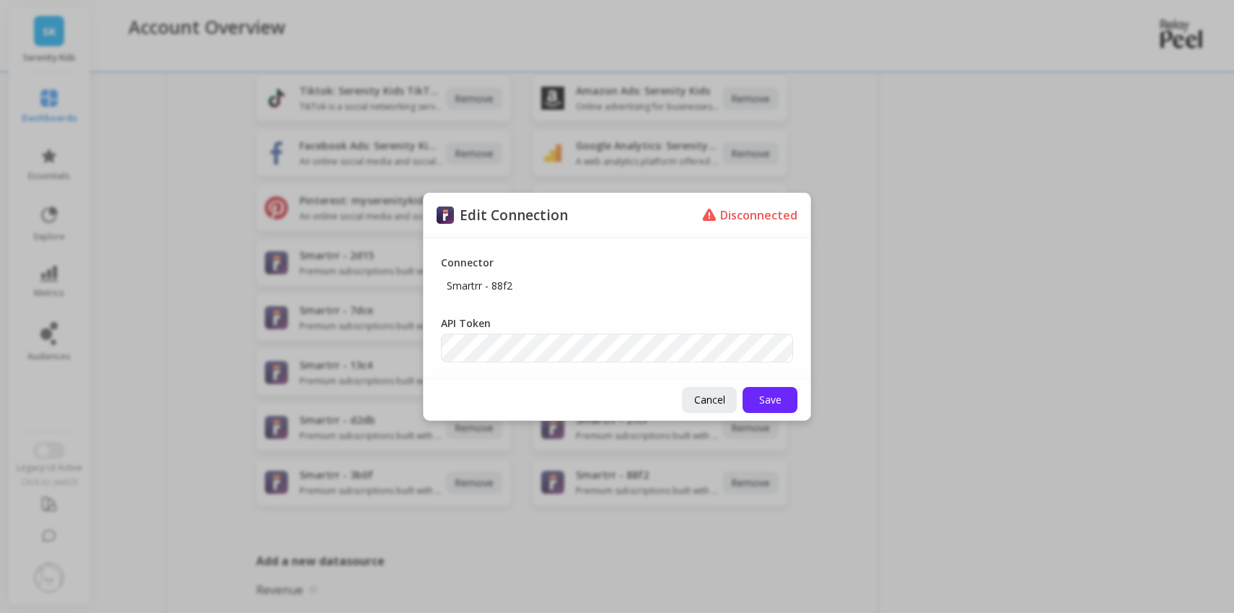
click at [727, 217] on p "Disconnected" at bounding box center [758, 215] width 77 height 16
click at [723, 395] on span "Cancel" at bounding box center [709, 399] width 31 height 14
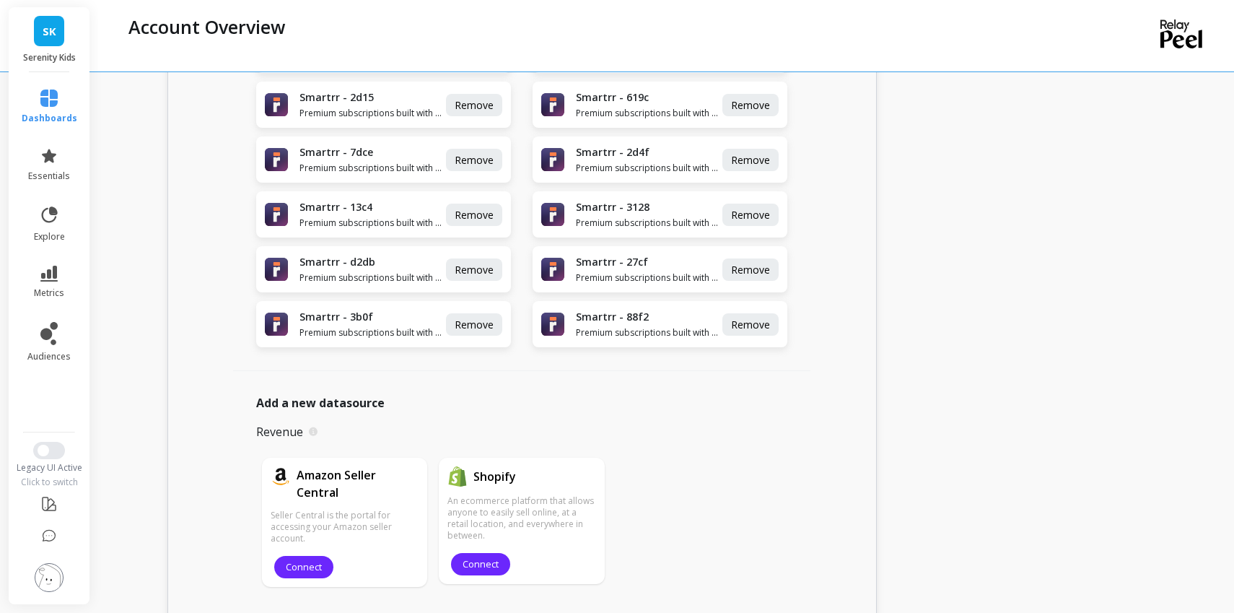
scroll to position [703, 0]
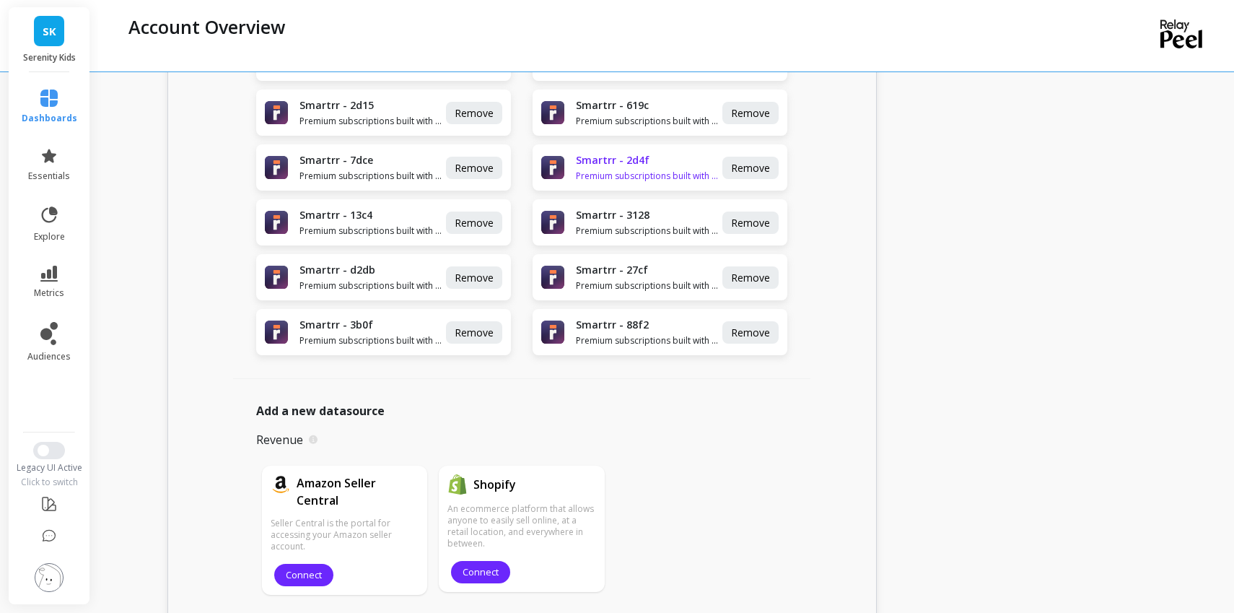
click at [626, 172] on span "Premium subscriptions built with your consumer journey in mind." at bounding box center [648, 176] width 144 height 12
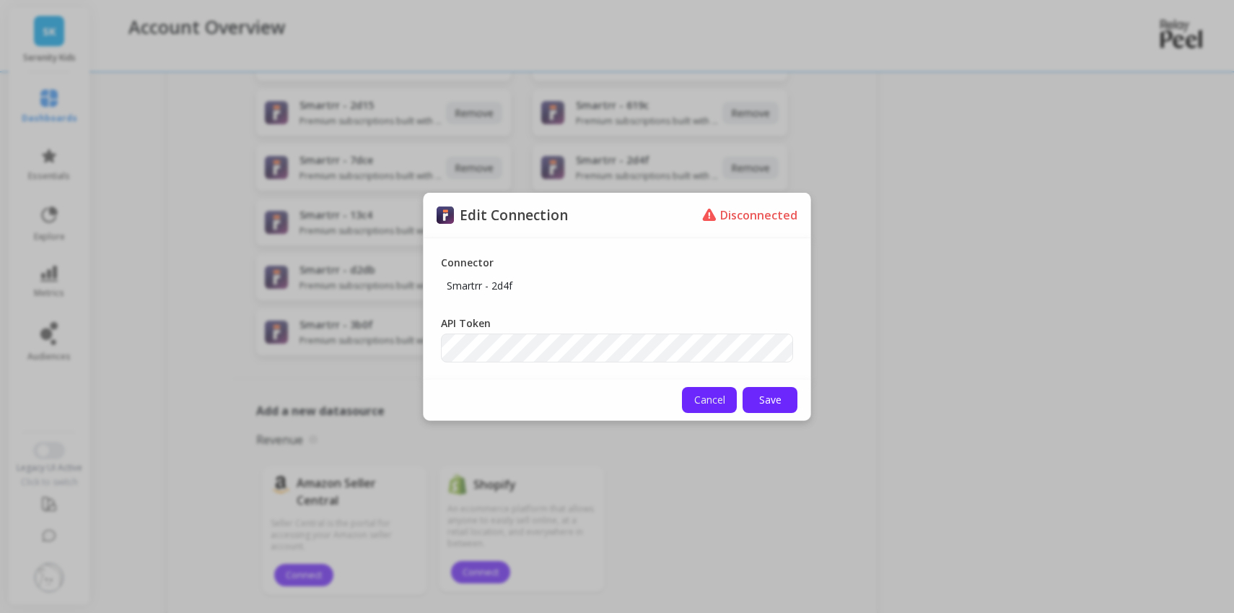
click at [699, 401] on span "Cancel" at bounding box center [709, 399] width 31 height 14
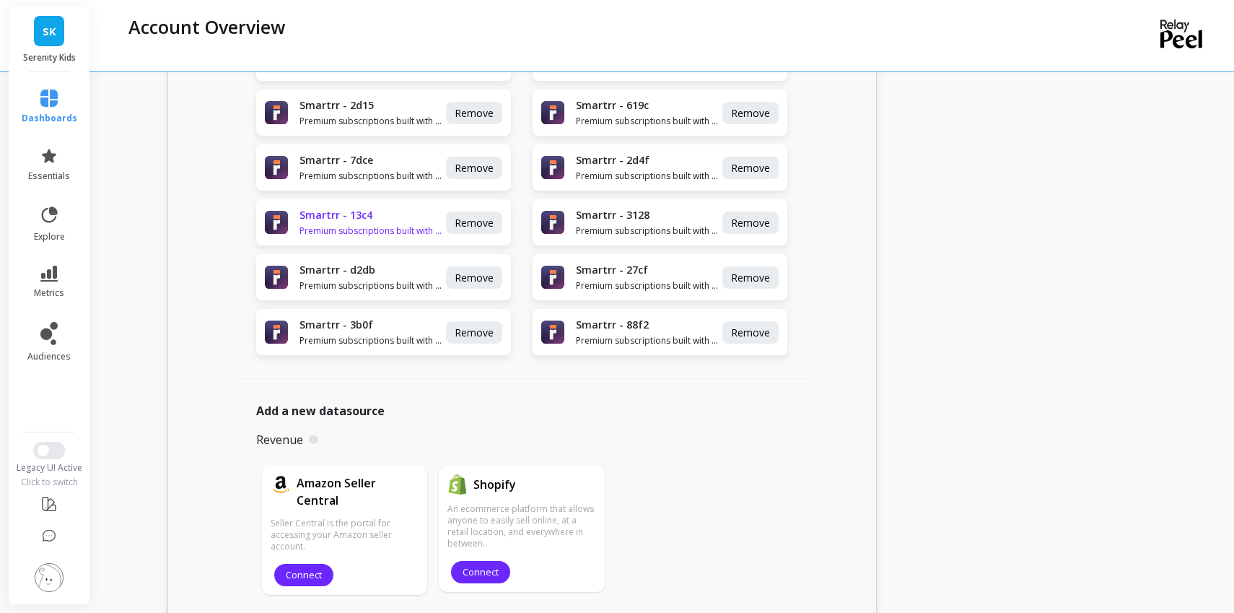
click at [351, 221] on h1 "Smartrr - 13c4" at bounding box center [371, 215] width 144 height 14
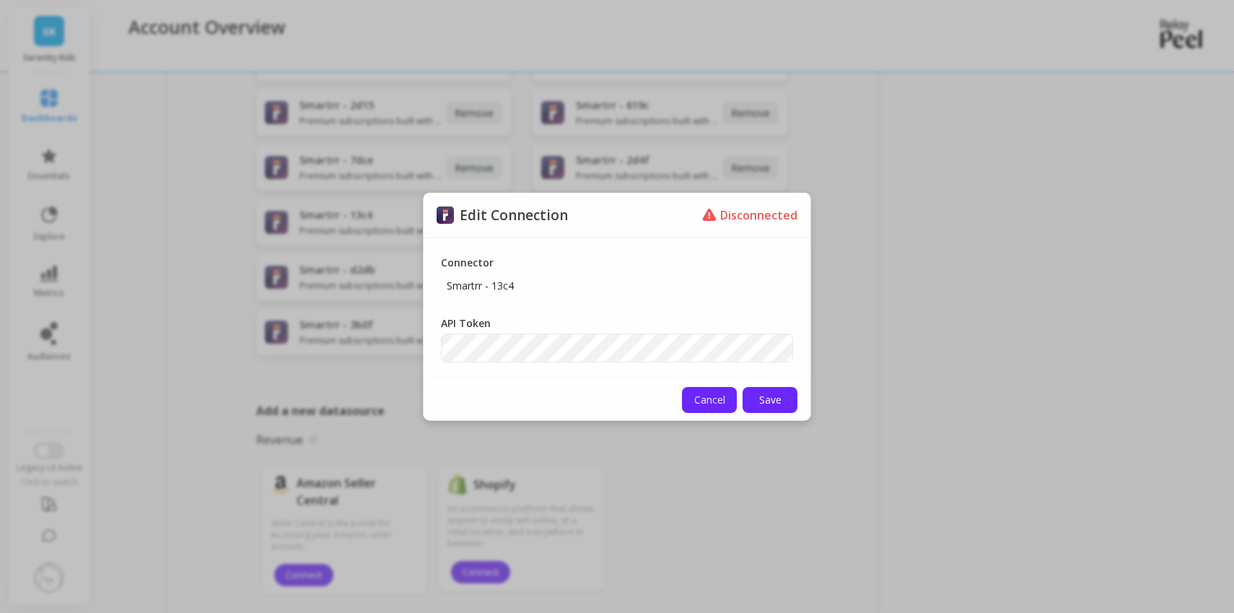
click at [703, 406] on button "Cancel" at bounding box center [709, 400] width 55 height 26
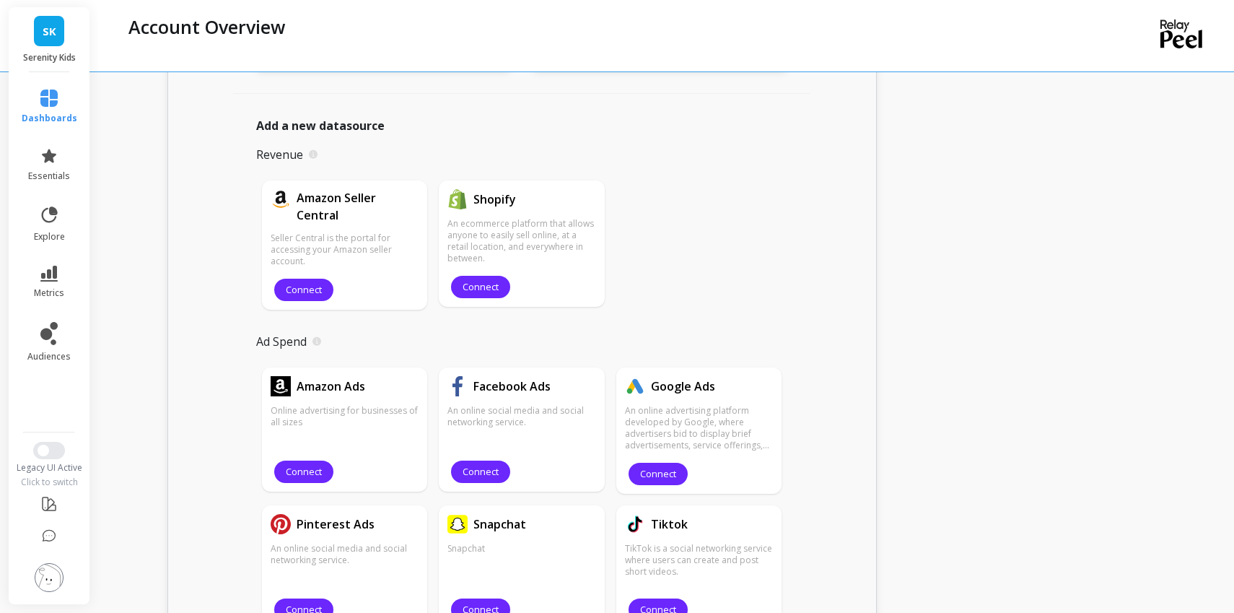
scroll to position [989, 0]
click at [48, 162] on icon at bounding box center [48, 155] width 17 height 17
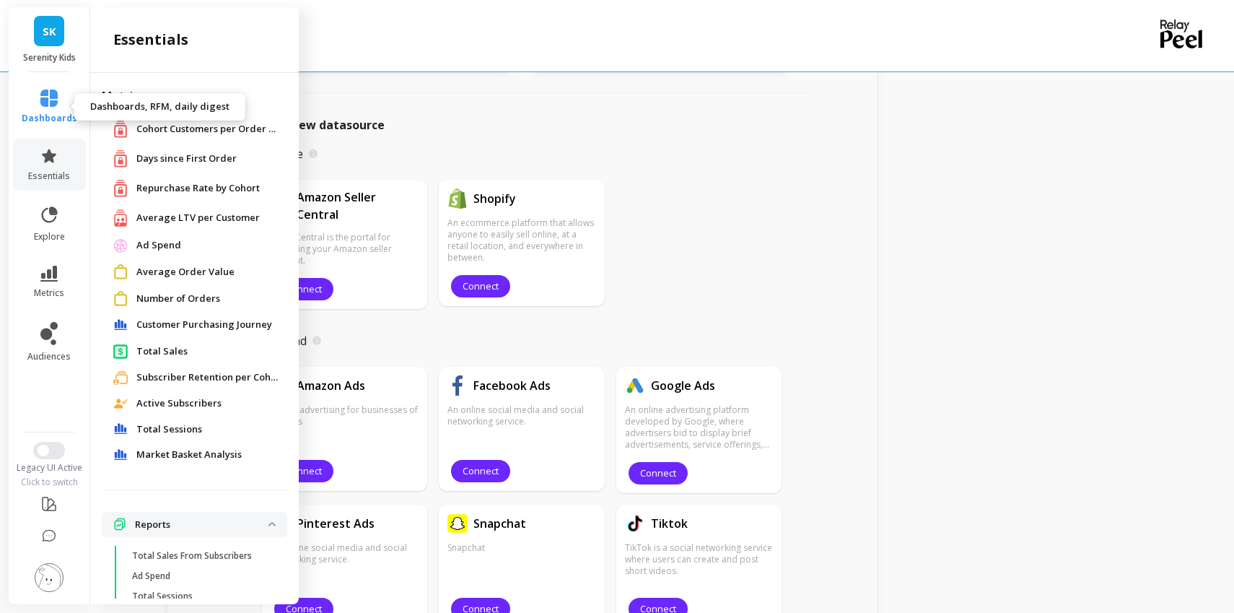
click at [52, 113] on span "dashboards" at bounding box center [50, 119] width 56 height 12
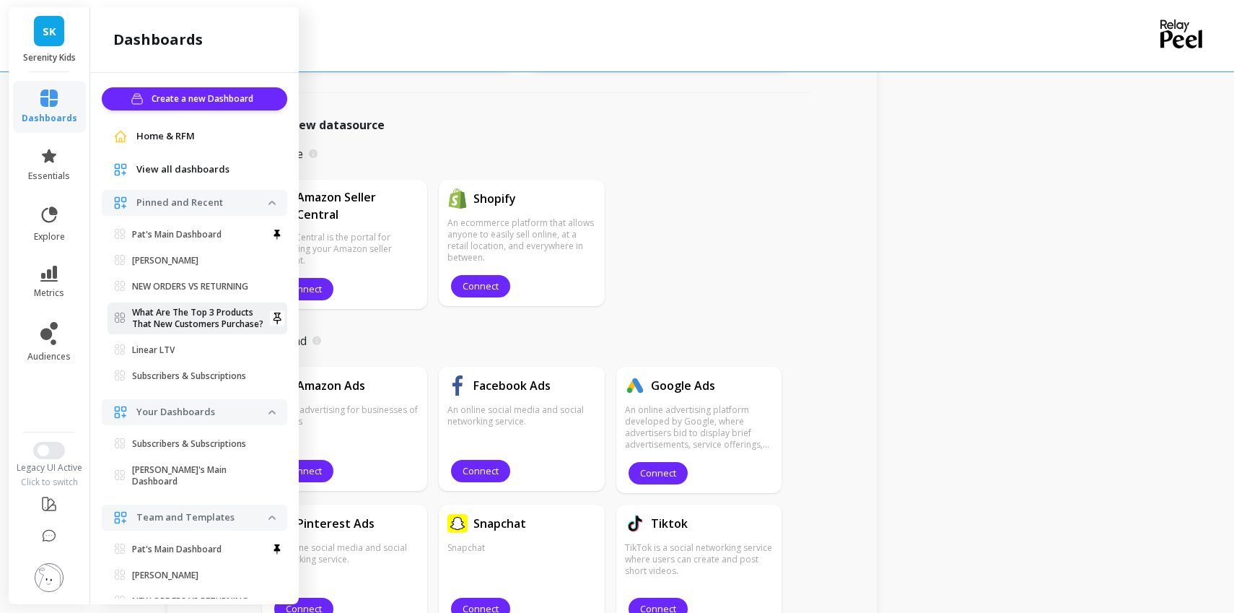
scroll to position [111, 0]
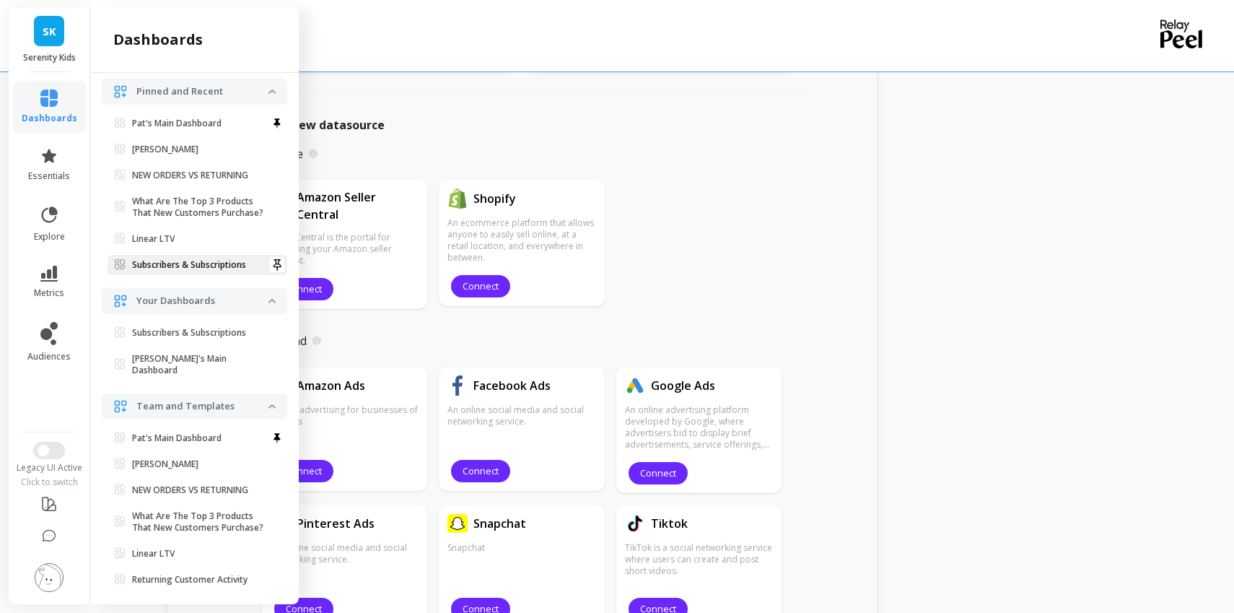
click at [208, 267] on p "Subscribers & Subscriptions" at bounding box center [189, 265] width 114 height 12
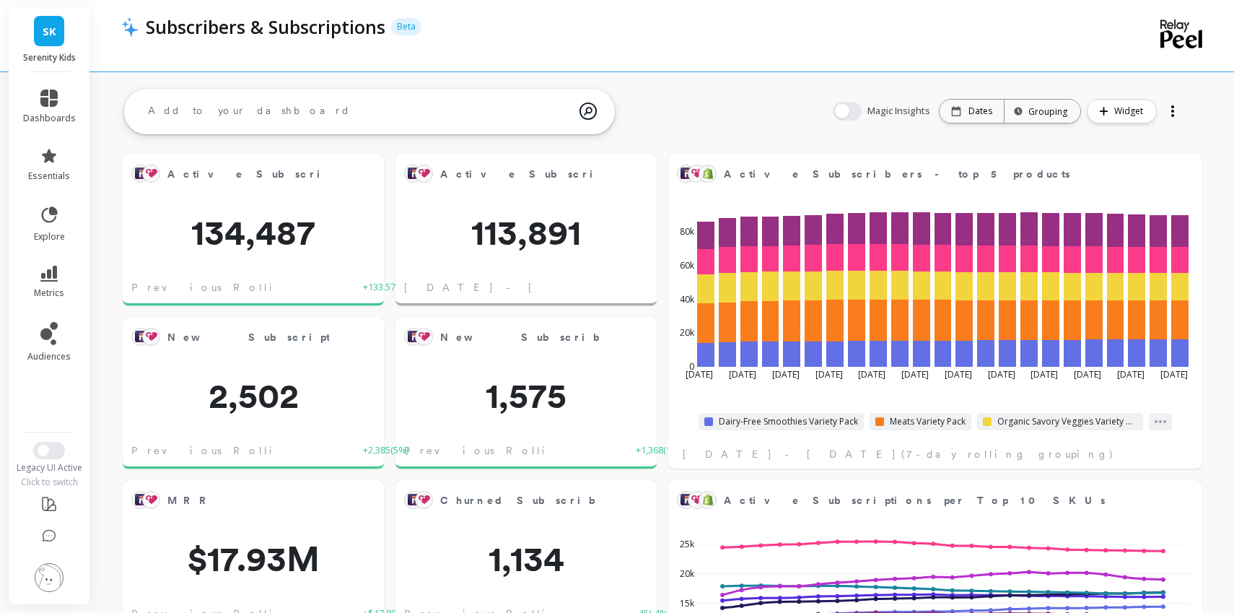
scroll to position [397, 504]
click at [556, 258] on div "Active Subscribers Edit Widget & Insights 113,891 [DATE] - [DATE]" at bounding box center [525, 230] width 261 height 152
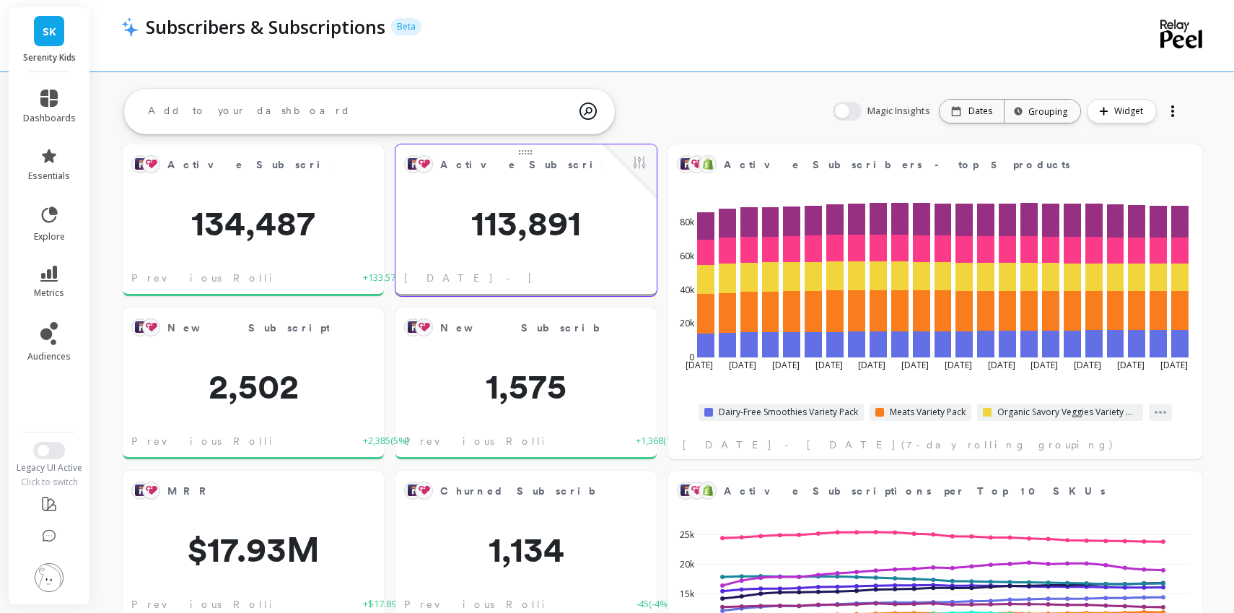
scroll to position [0, 0]
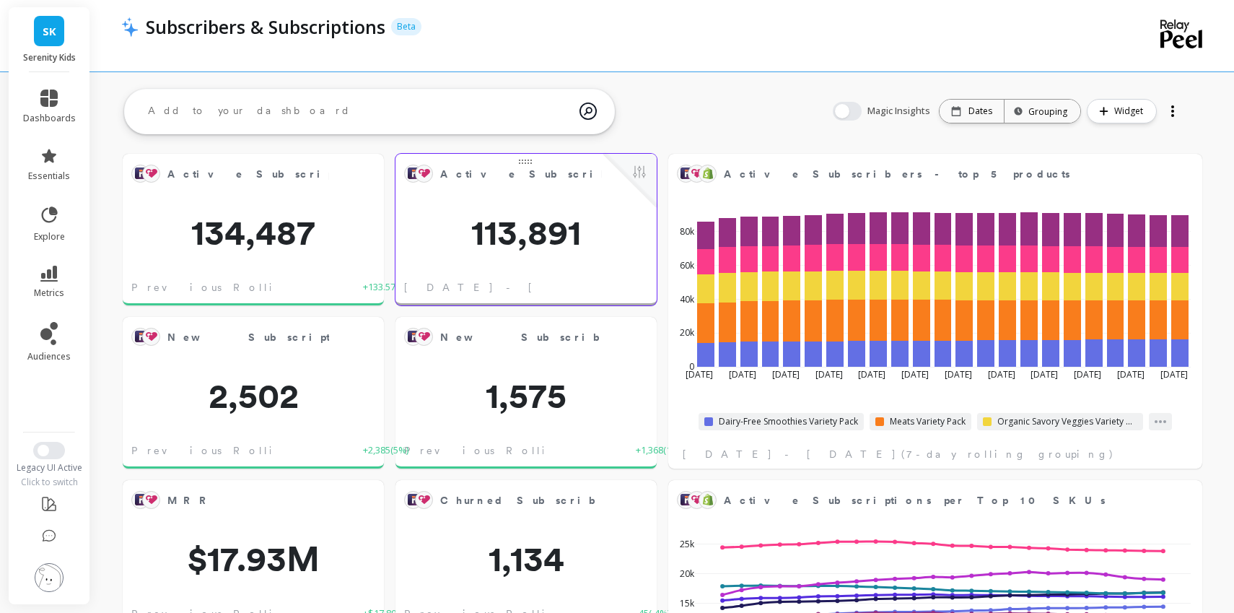
click at [577, 250] on span "113,891" at bounding box center [525, 232] width 261 height 35
click at [638, 178] on button at bounding box center [639, 173] width 17 height 20
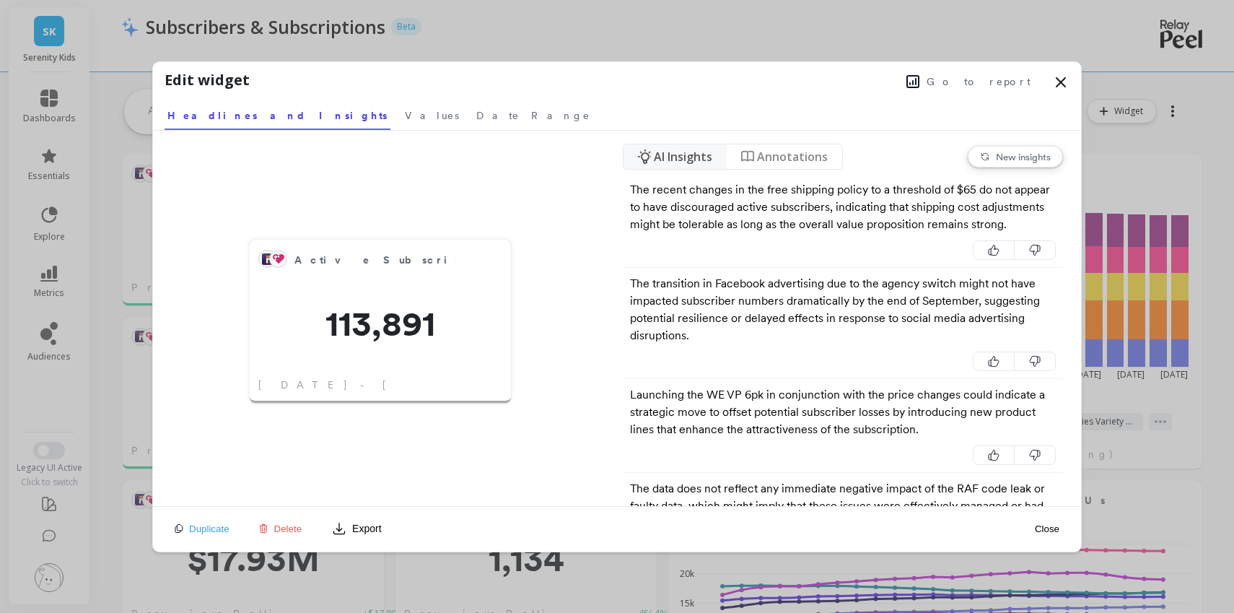
click at [1053, 91] on span at bounding box center [1060, 85] width 17 height 22
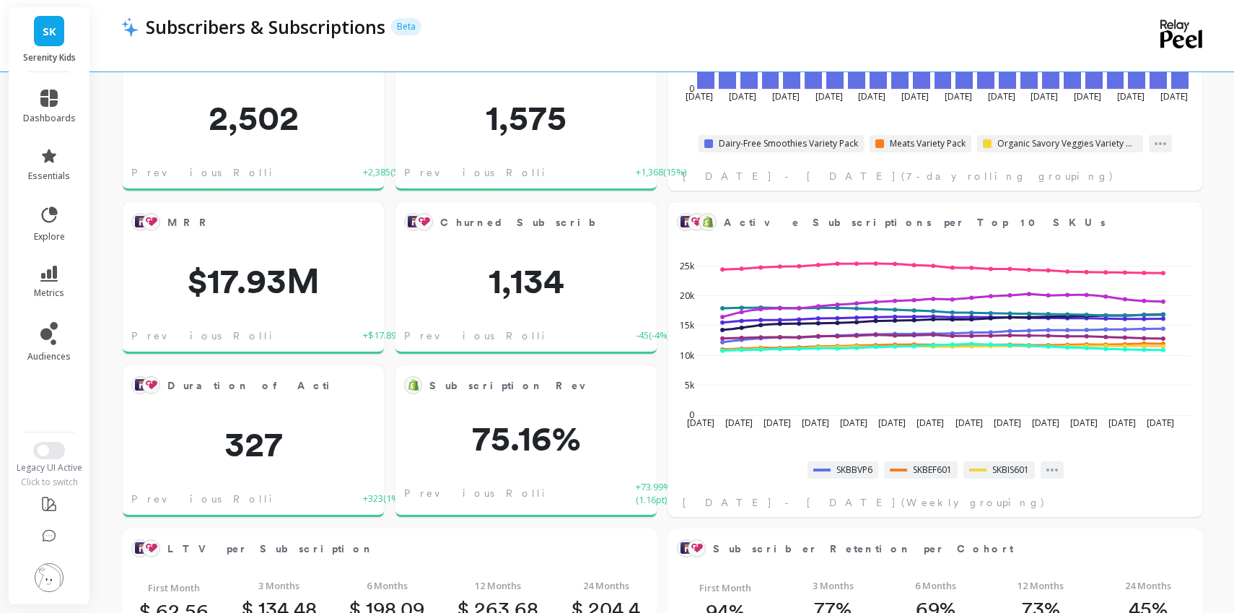
scroll to position [280, 0]
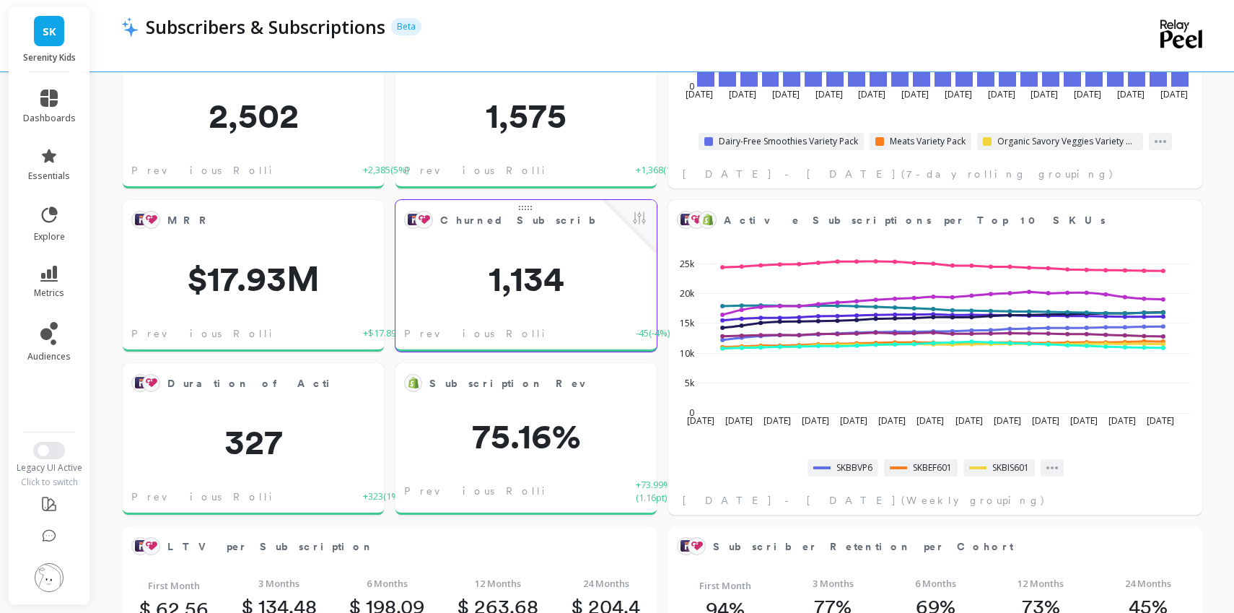
click at [584, 279] on span "1,134" at bounding box center [525, 278] width 261 height 35
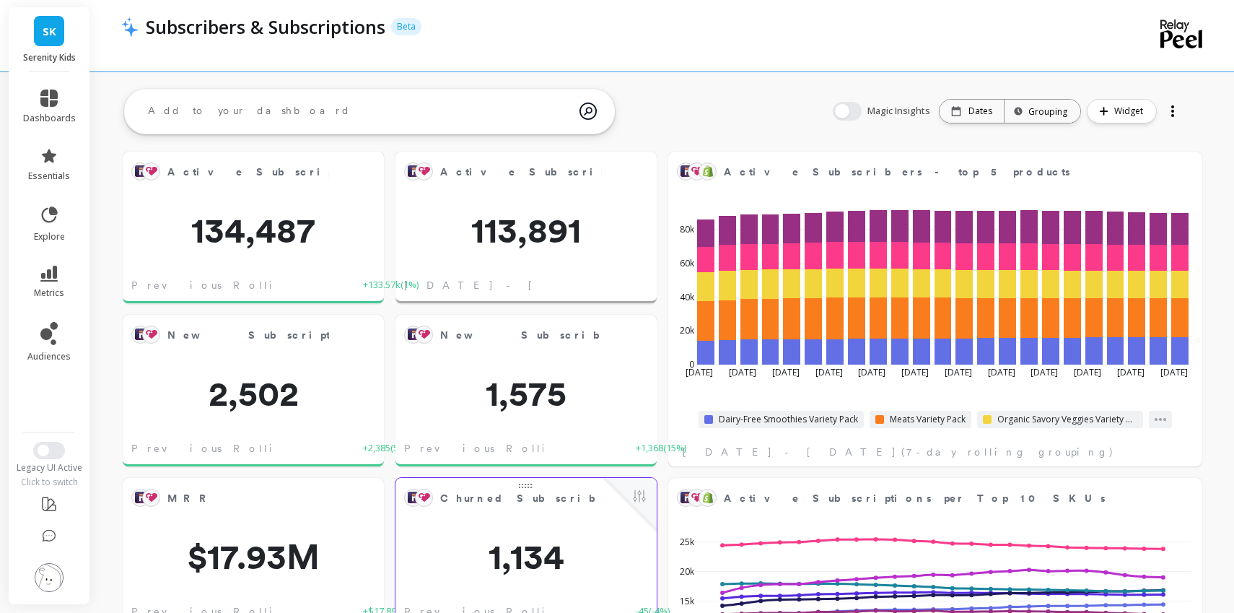
scroll to position [0, 0]
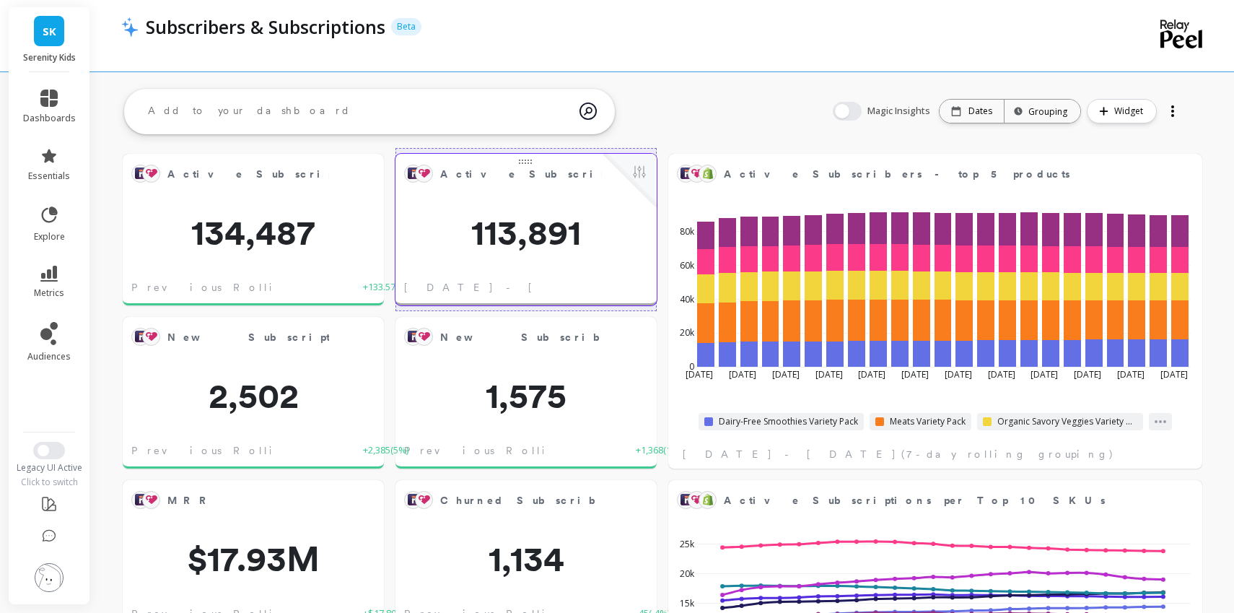
click at [425, 173] on object at bounding box center [424, 173] width 12 height 9
click at [642, 177] on button at bounding box center [639, 173] width 17 height 20
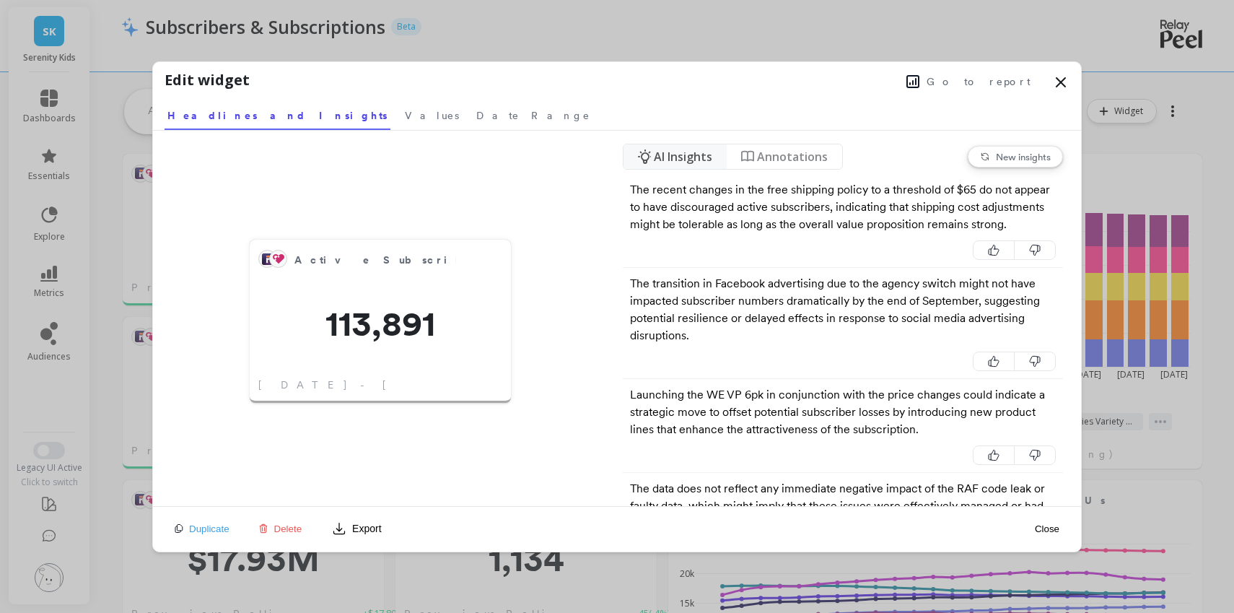
click at [1061, 84] on icon at bounding box center [1060, 82] width 17 height 17
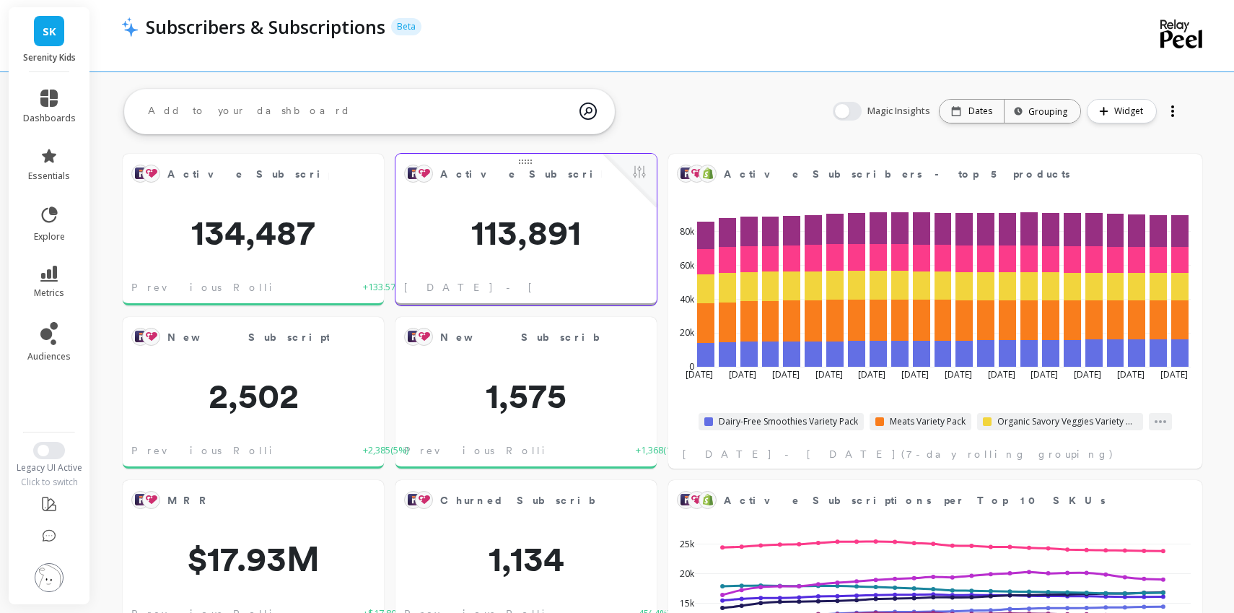
click at [495, 183] on span "Active Subscribers" at bounding box center [521, 174] width 162 height 20
click at [481, 231] on span "113,891" at bounding box center [525, 232] width 261 height 35
click at [405, 27] on p "Beta" at bounding box center [406, 26] width 30 height 17
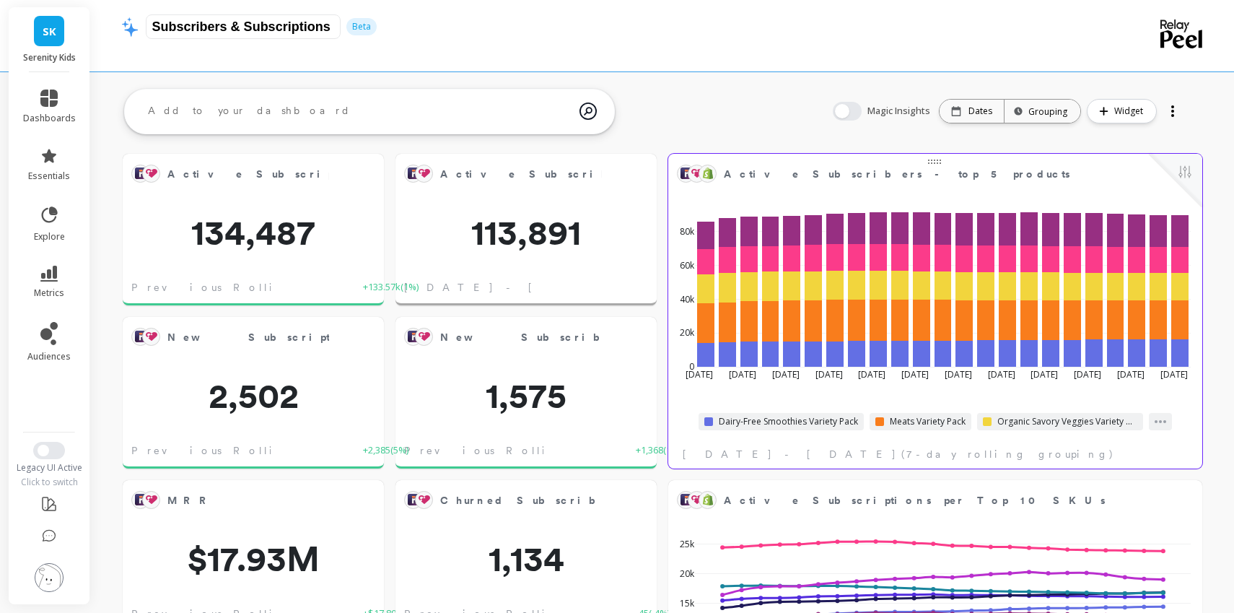
click at [972, 193] on div "[DATE] May [DATE] [DATE] Jun [DATE] [DATE] [DATE] Aug [DATE] [DATE] [DATE] 0 20…" at bounding box center [934, 293] width 525 height 212
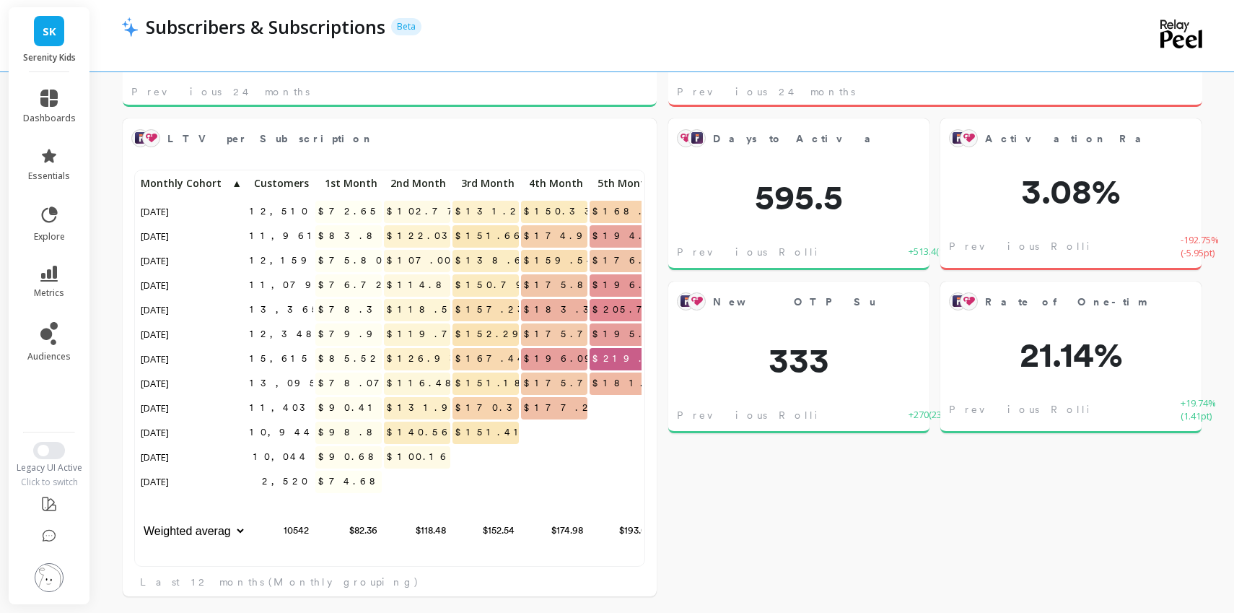
scroll to position [852, 0]
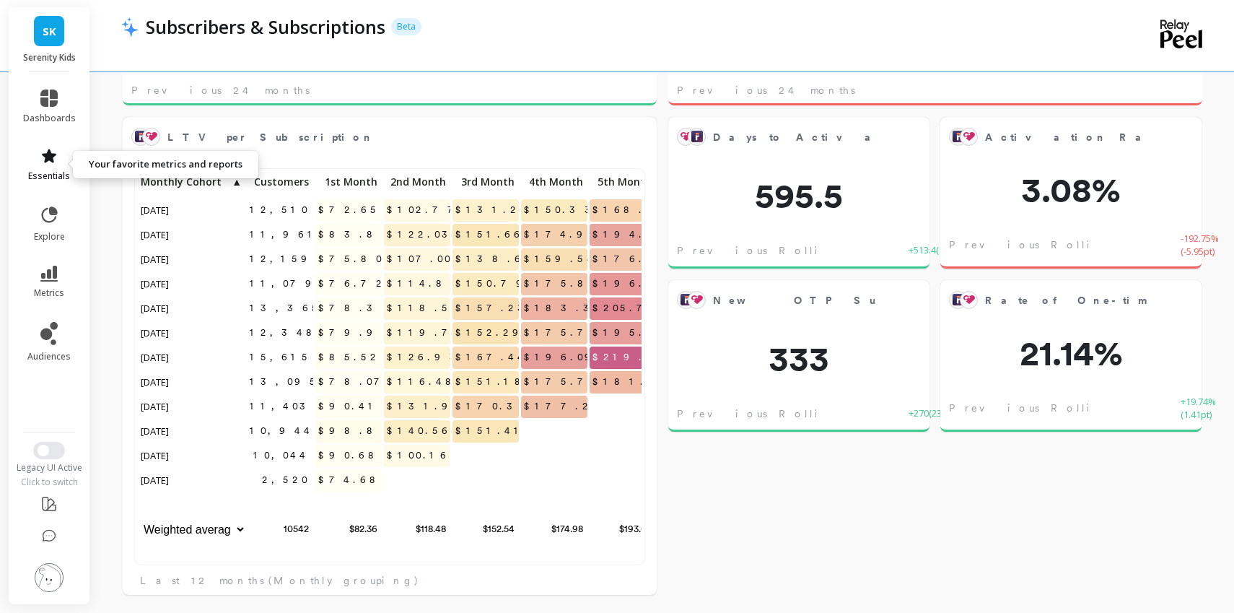
click at [51, 167] on link "essentials" at bounding box center [49, 164] width 53 height 35
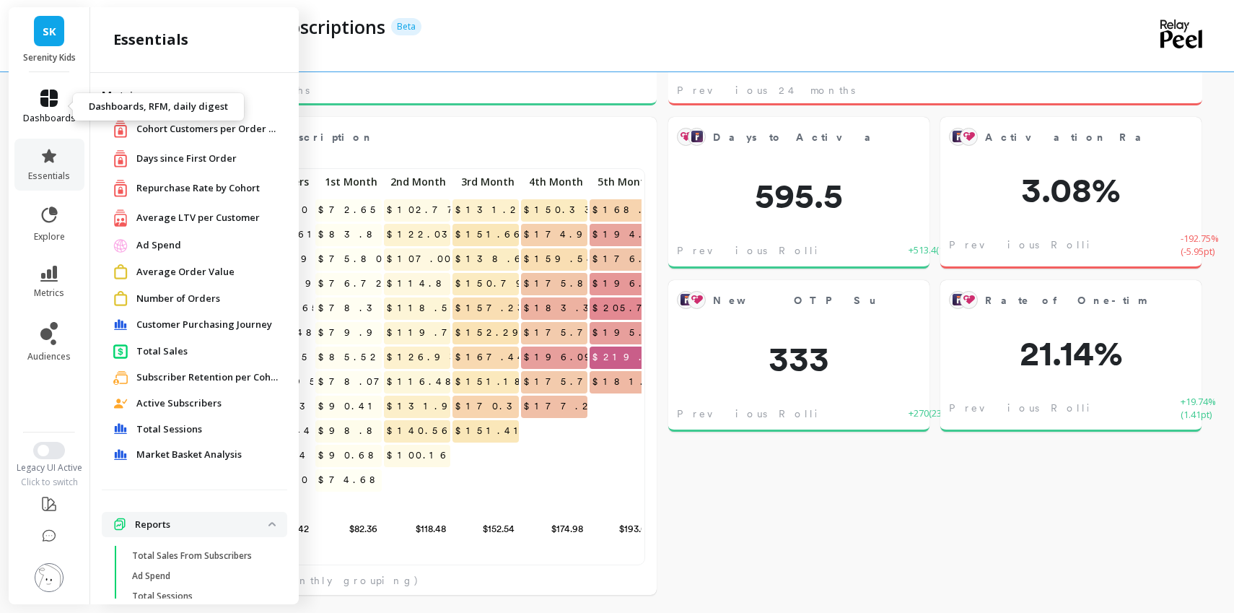
click at [43, 89] on icon at bounding box center [48, 97] width 17 height 17
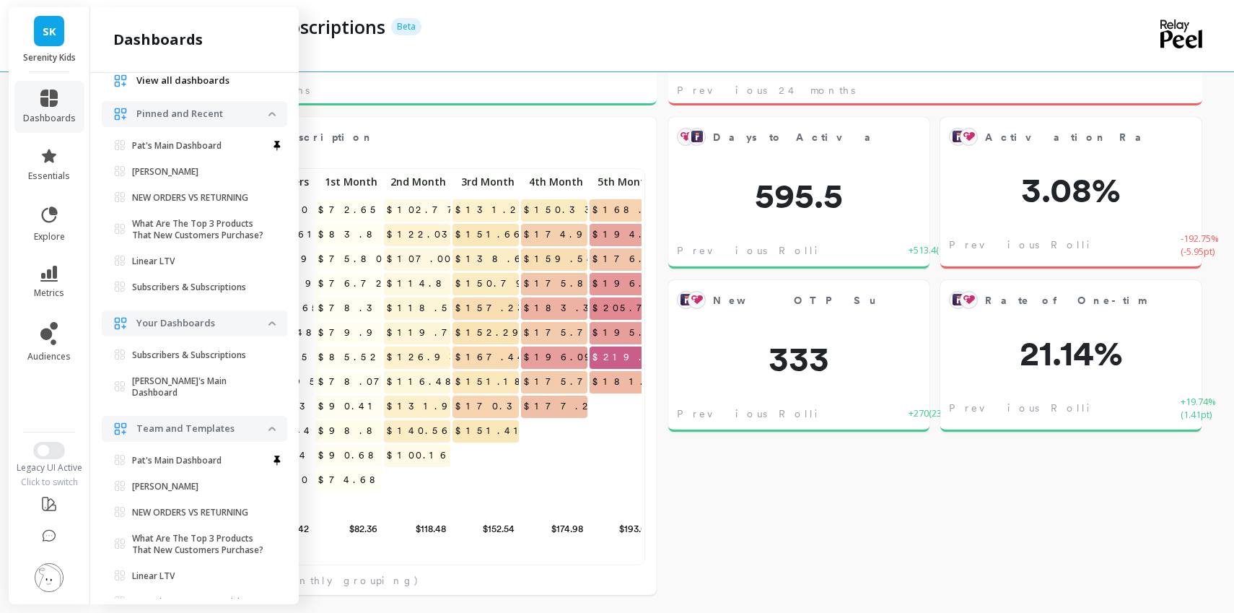
scroll to position [0, 0]
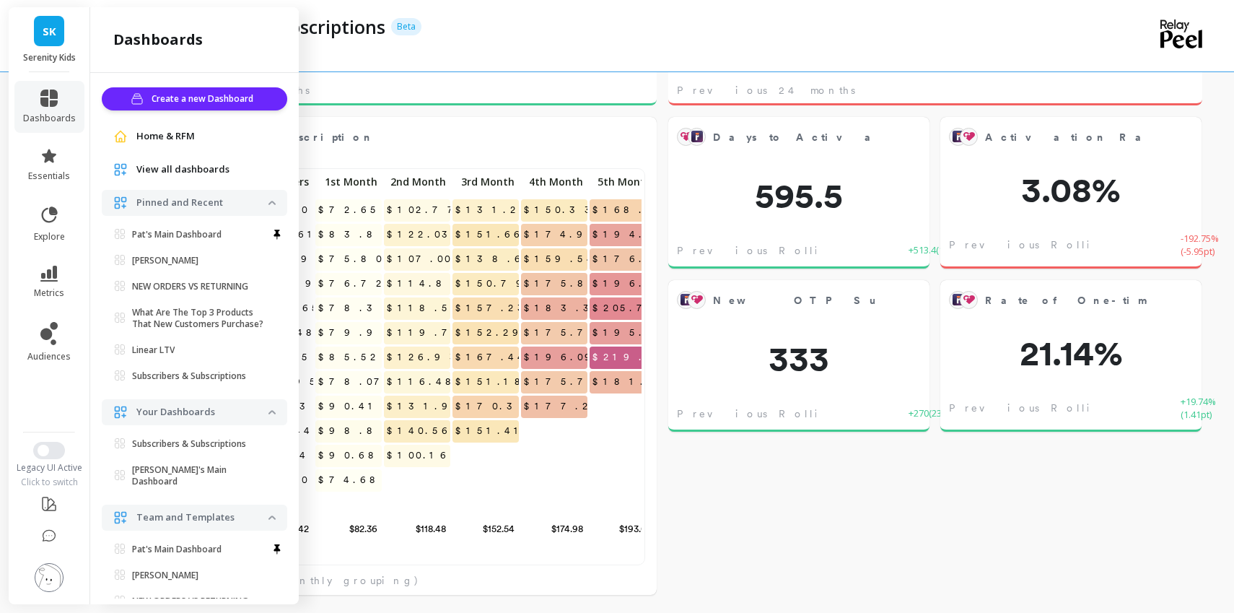
click at [206, 172] on span "View all dashboards" at bounding box center [182, 169] width 93 height 14
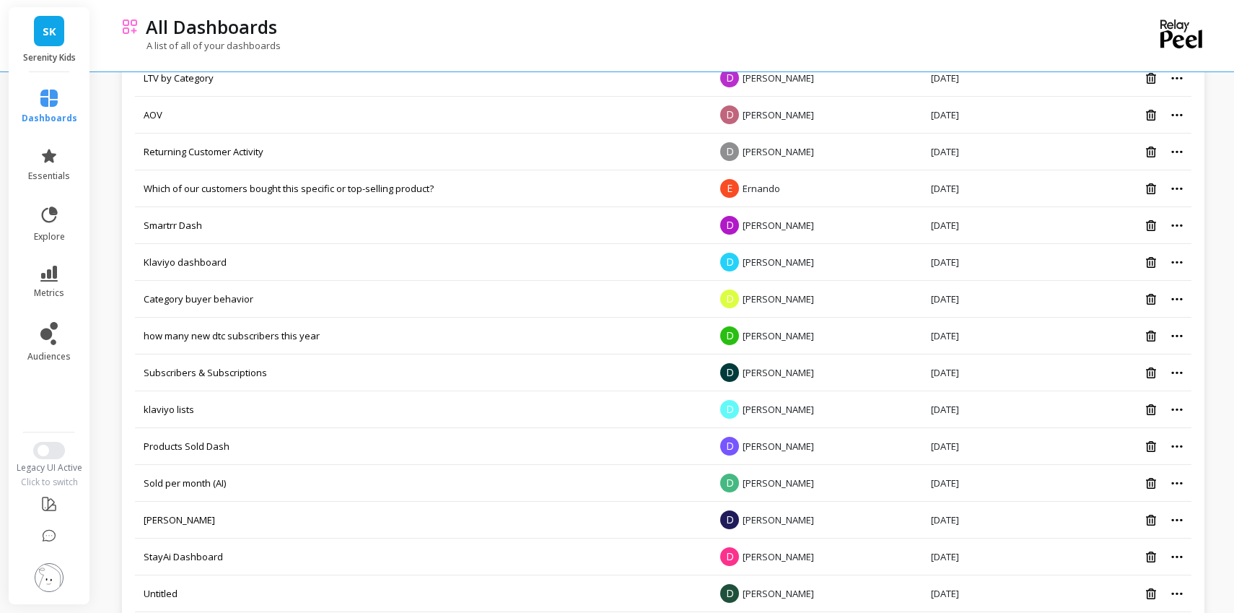
scroll to position [512, 0]
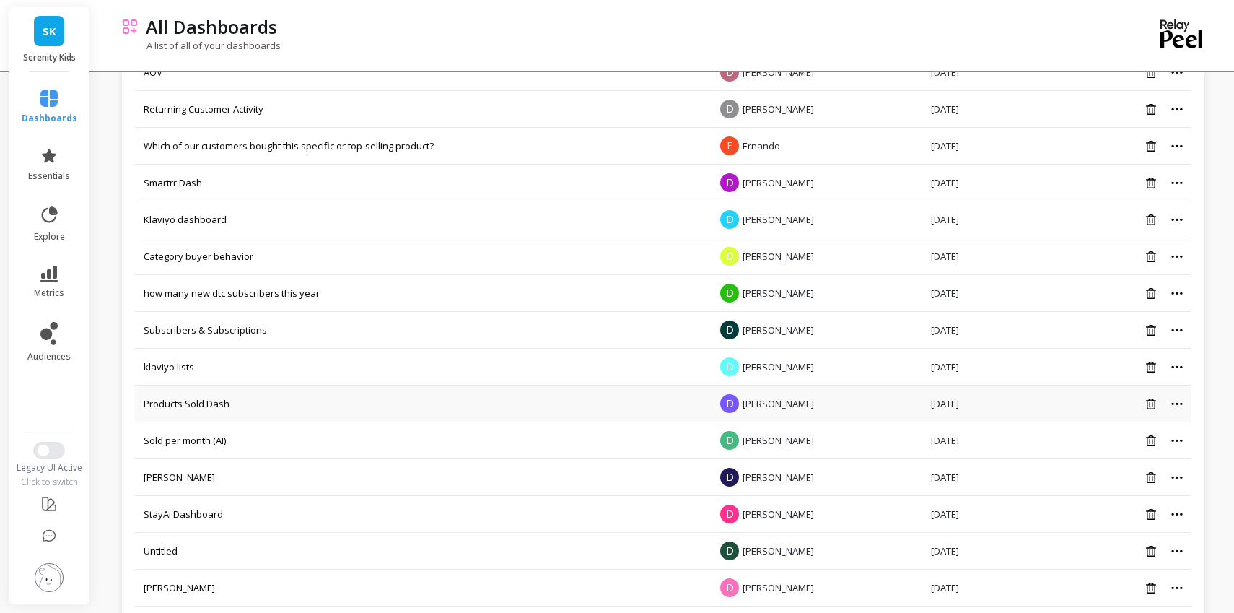
click at [1175, 405] on div at bounding box center [1127, 404] width 112 height 12
click at [1177, 402] on icon at bounding box center [1177, 404] width 12 height 4
click at [1107, 453] on button "Create a copy" at bounding box center [1107, 448] width 180 height 22
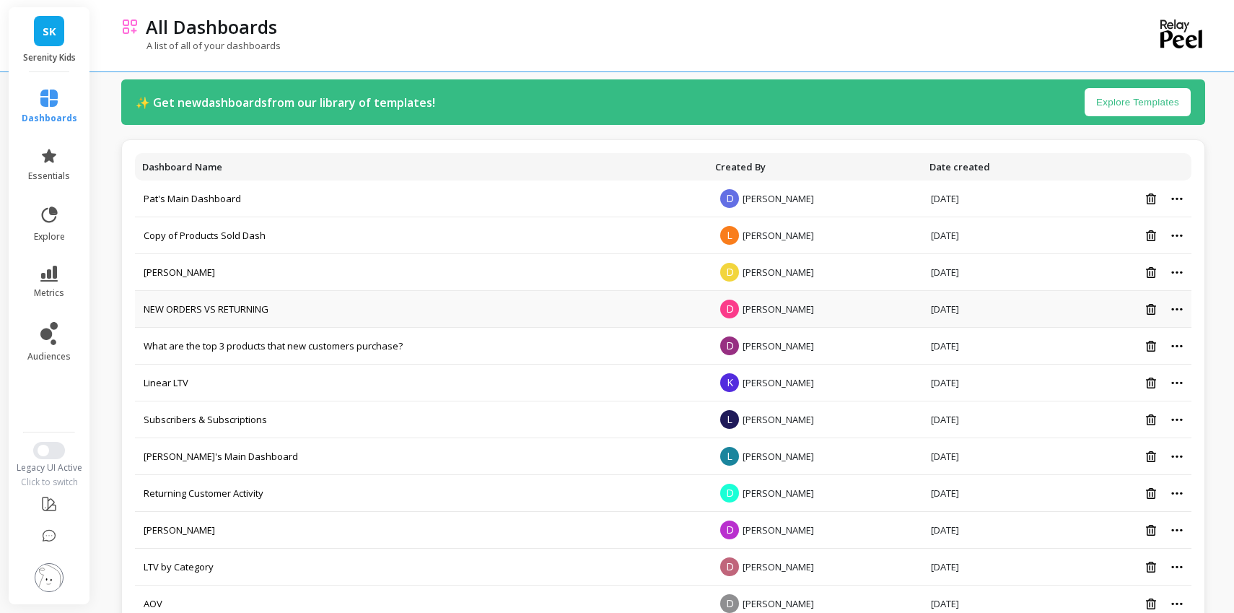
scroll to position [0, 0]
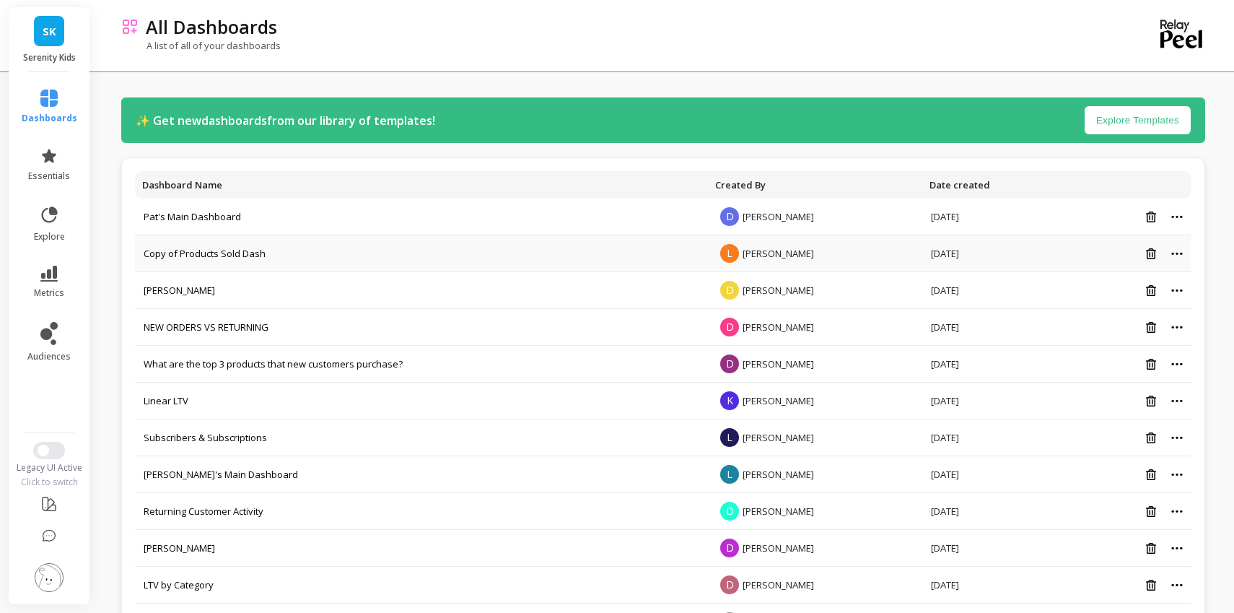
click at [602, 252] on td "Copy of Products Sold Dash" at bounding box center [421, 253] width 573 height 37
click at [1173, 255] on div at bounding box center [1127, 253] width 112 height 12
click at [1172, 255] on icon at bounding box center [1177, 254] width 12 height 4
click at [1136, 271] on button "Rename" at bounding box center [1107, 272] width 180 height 22
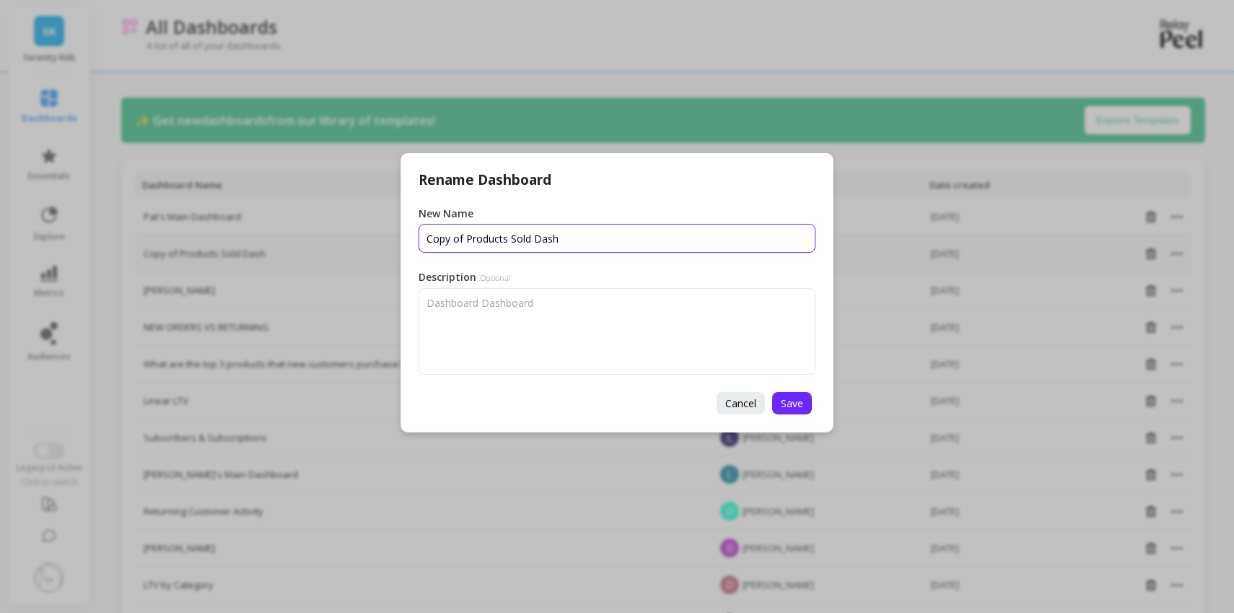
drag, startPoint x: 464, startPoint y: 240, endPoint x: 398, endPoint y: 237, distance: 66.4
click at [397, 237] on div "Rename Dashboard New Name Description Optional Cancel Save" at bounding box center [617, 306] width 1234 height 613
type input "Subscriptions: Products Sold Dash"
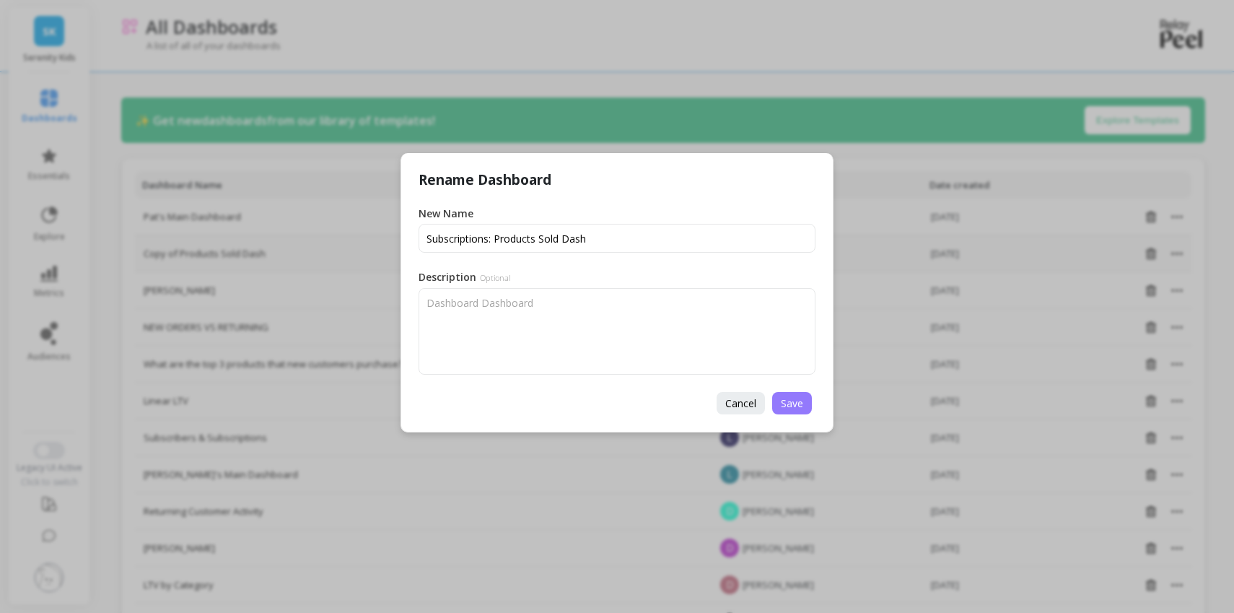
click at [783, 402] on span "Save" at bounding box center [792, 403] width 22 height 14
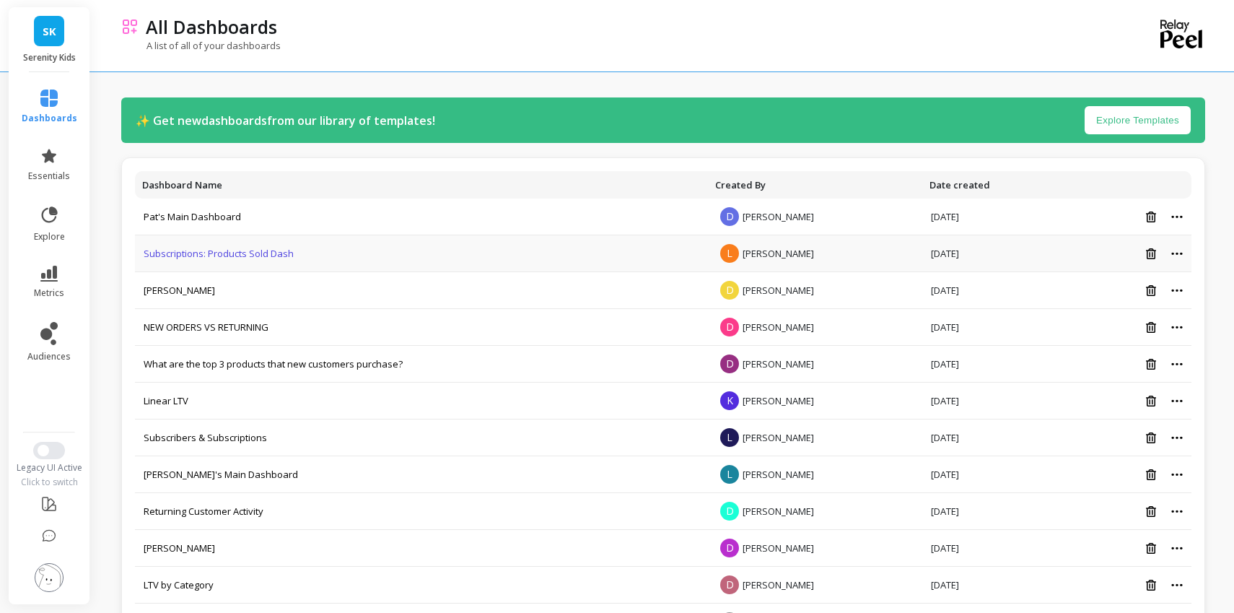
click at [271, 255] on link "Subscriptions: Products Sold Dash" at bounding box center [219, 253] width 150 height 13
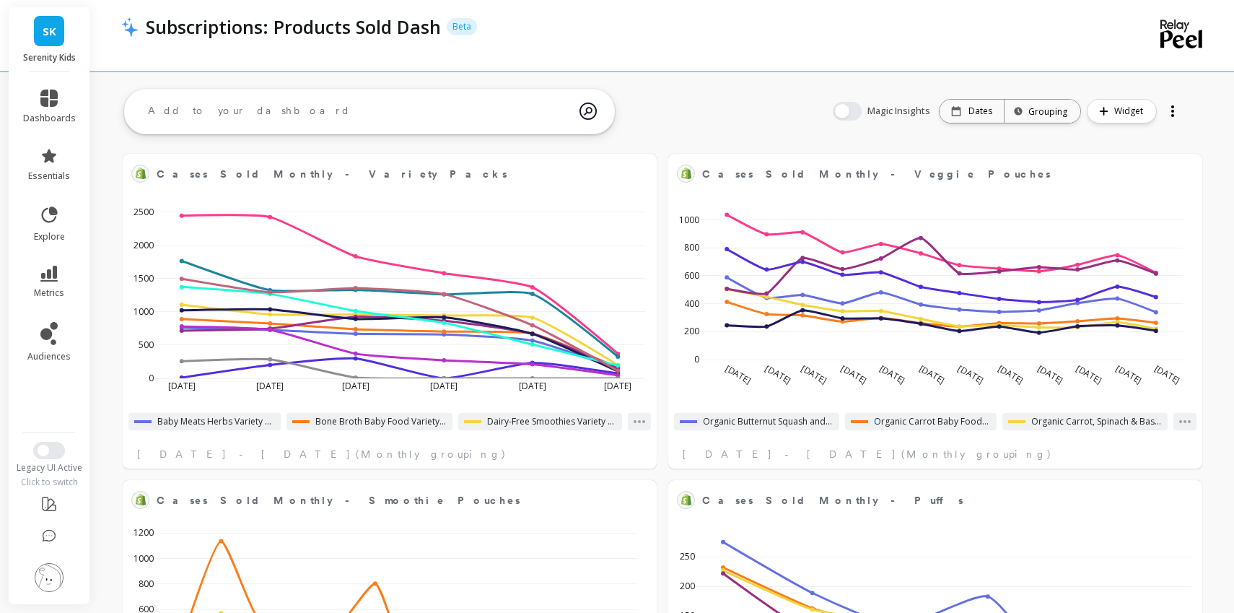
select select "sum"
